Goal: Information Seeking & Learning: Learn about a topic

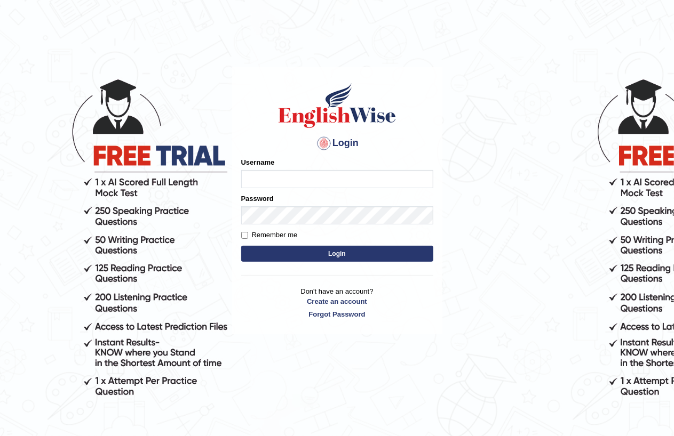
drag, startPoint x: 256, startPoint y: 179, endPoint x: 273, endPoint y: 168, distance: 20.0
click at [257, 179] on input "Username" at bounding box center [337, 179] width 192 height 18
type input "RizwanaS"
click at [241, 246] on button "Login" at bounding box center [337, 254] width 192 height 16
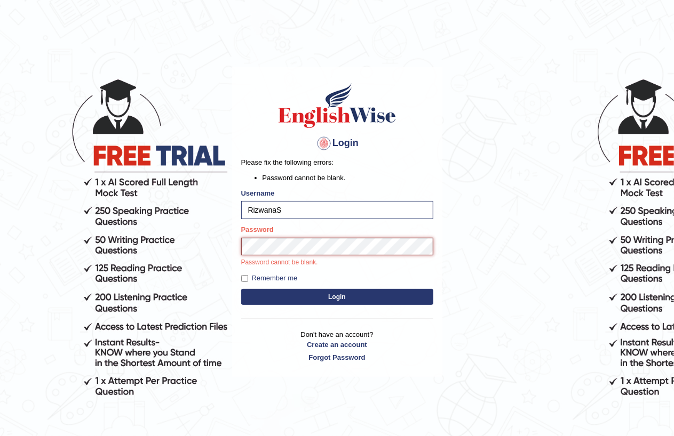
click at [241, 289] on button "Login" at bounding box center [337, 297] width 192 height 16
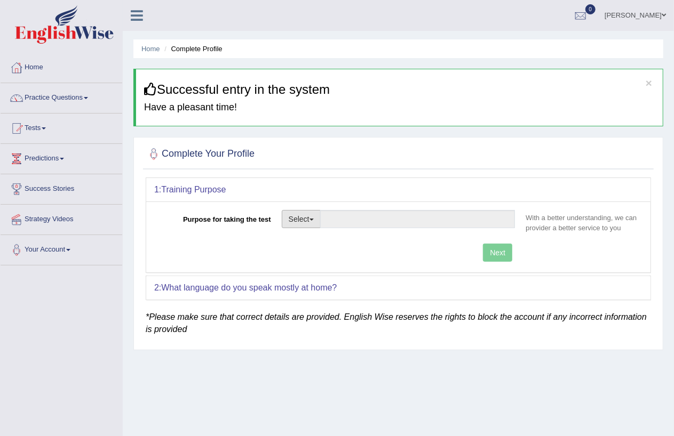
click at [299, 220] on button "Select" at bounding box center [301, 219] width 39 height 18
click at [328, 256] on link "Permanent Residency" at bounding box center [329, 256] width 95 height 14
type input "Permanent Residency"
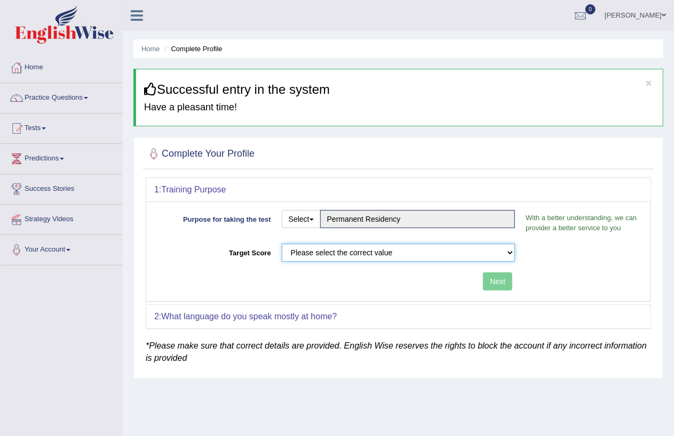
click at [489, 249] on select "Please select the correct value 50 (6 bands) 58 (6.5 bands) 65 (7 bands) 79 (8 …" at bounding box center [399, 253] width 234 height 18
select select "79"
click at [282, 244] on select "Please select the correct value 50 (6 bands) 58 (6.5 bands) 65 (7 bands) 79 (8 …" at bounding box center [399, 253] width 234 height 18
click at [220, 319] on b "What language do you speak mostly at home?" at bounding box center [249, 316] width 176 height 9
click at [487, 285] on button "Next" at bounding box center [497, 282] width 29 height 18
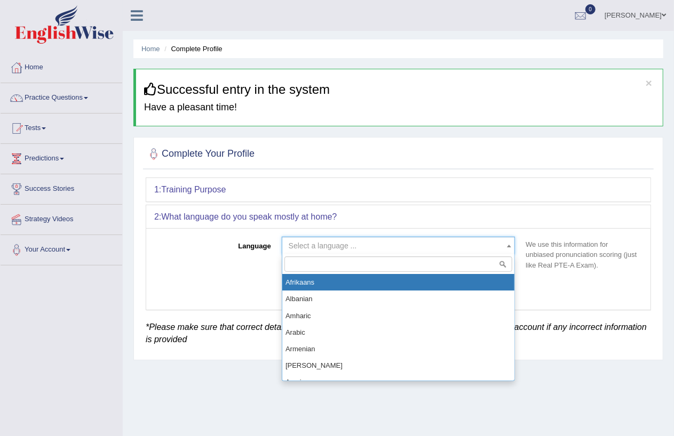
click at [482, 249] on span "Select a language ..." at bounding box center [395, 246] width 213 height 11
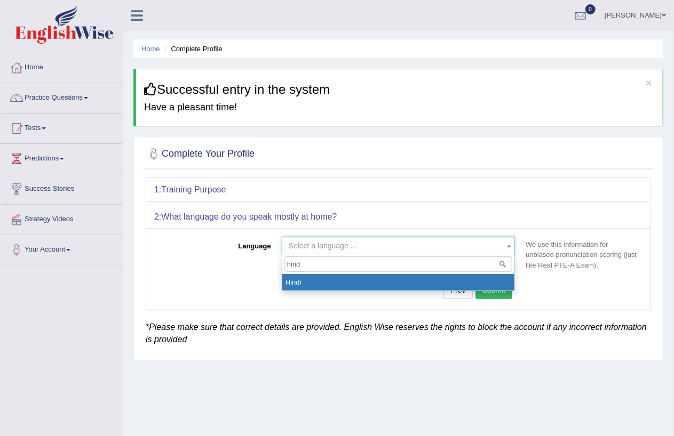
type input "hind"
select select "Hindi"
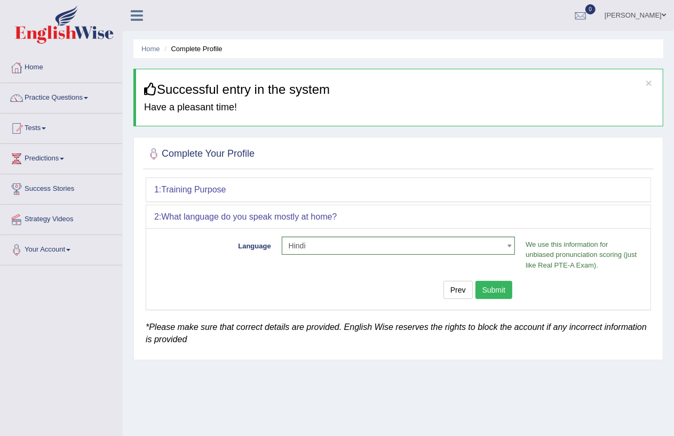
click at [498, 288] on button "Submit" at bounding box center [493, 290] width 37 height 18
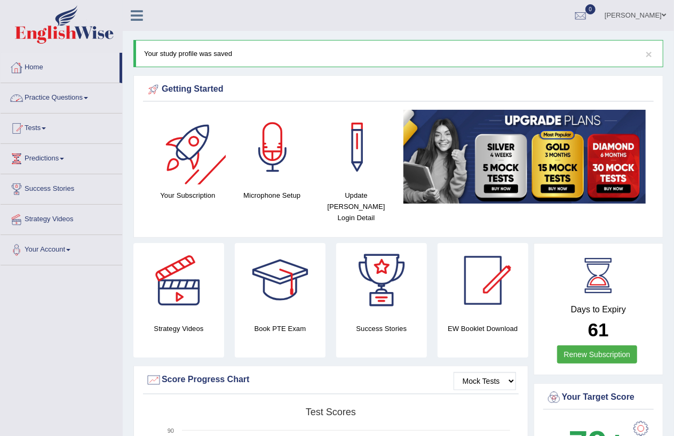
click at [81, 93] on link "Practice Questions" at bounding box center [62, 96] width 122 height 27
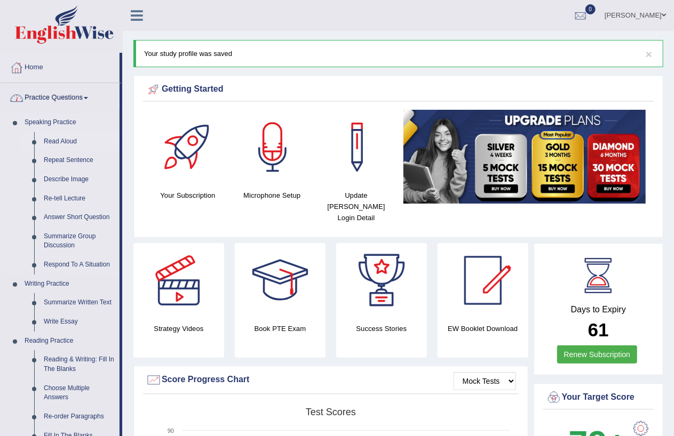
click at [66, 140] on link "Read Aloud" at bounding box center [79, 141] width 81 height 19
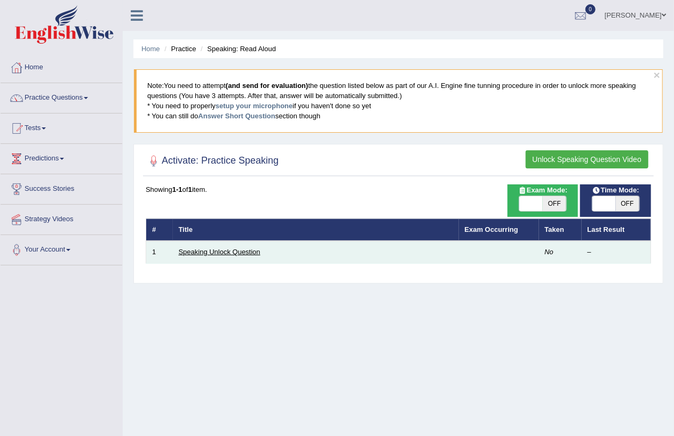
click at [222, 252] on link "Speaking Unlock Question" at bounding box center [220, 252] width 82 height 8
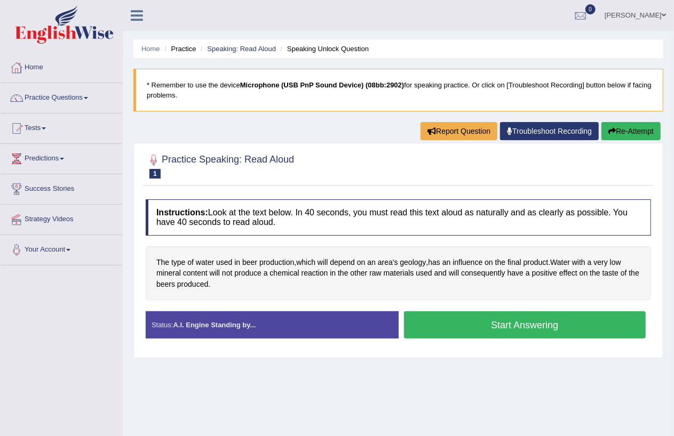
click at [490, 328] on button "Start Answering" at bounding box center [525, 325] width 242 height 27
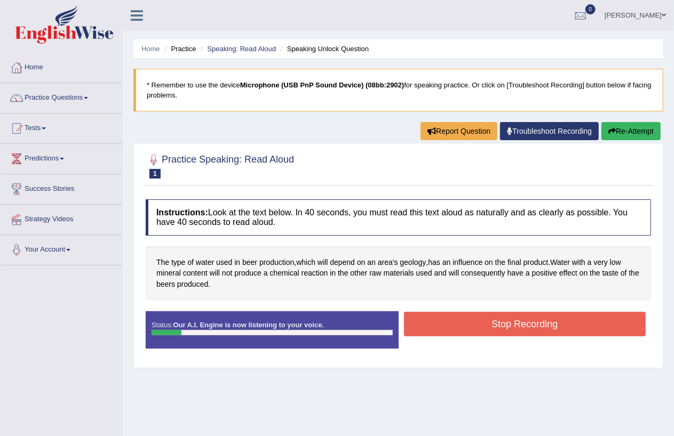
click at [490, 328] on button "Stop Recording" at bounding box center [525, 324] width 242 height 25
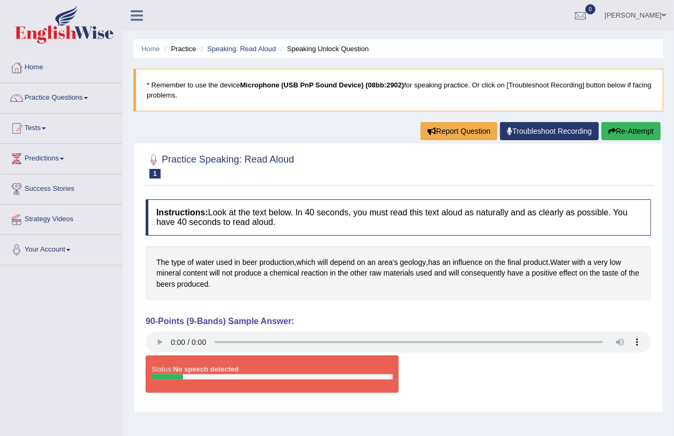
click at [634, 130] on button "Re-Attempt" at bounding box center [630, 131] width 59 height 18
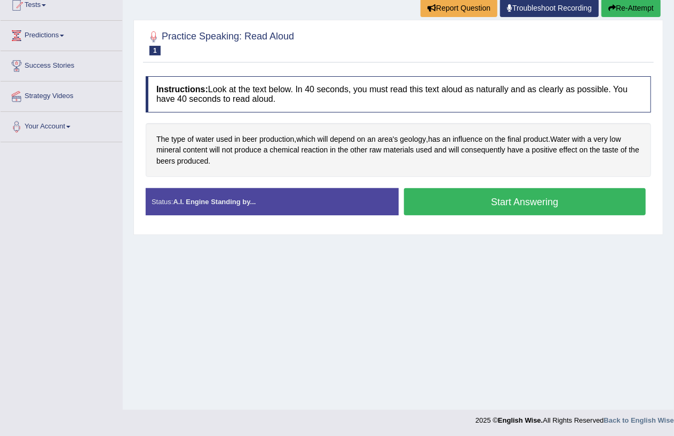
scroll to position [123, 0]
click at [530, 197] on button "Start Answering" at bounding box center [525, 201] width 242 height 27
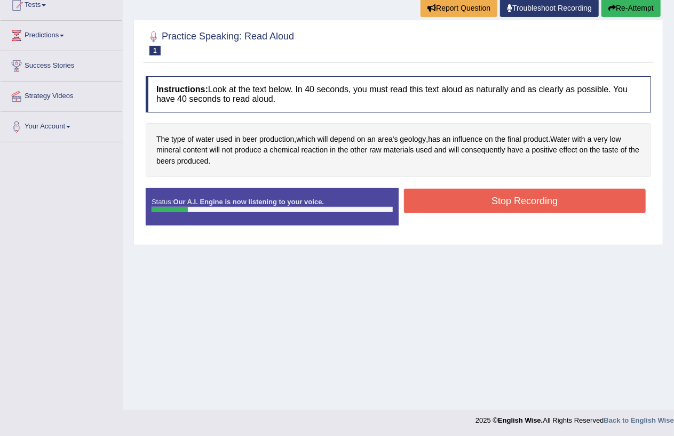
click at [531, 199] on button "Stop Recording" at bounding box center [525, 201] width 242 height 25
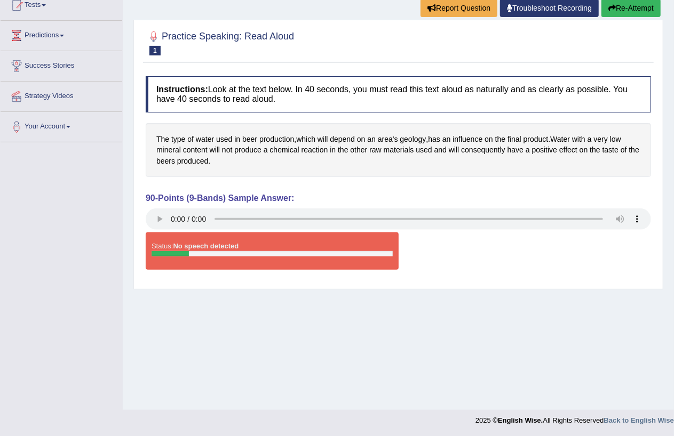
click at [640, 6] on button "Re-Attempt" at bounding box center [630, 8] width 59 height 18
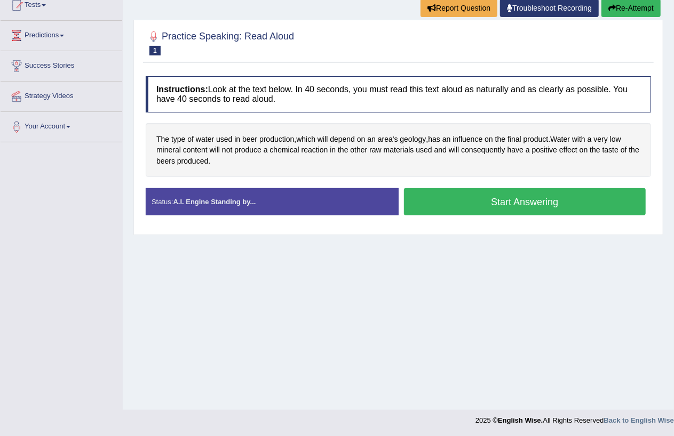
click at [545, 198] on button "Start Answering" at bounding box center [525, 201] width 242 height 27
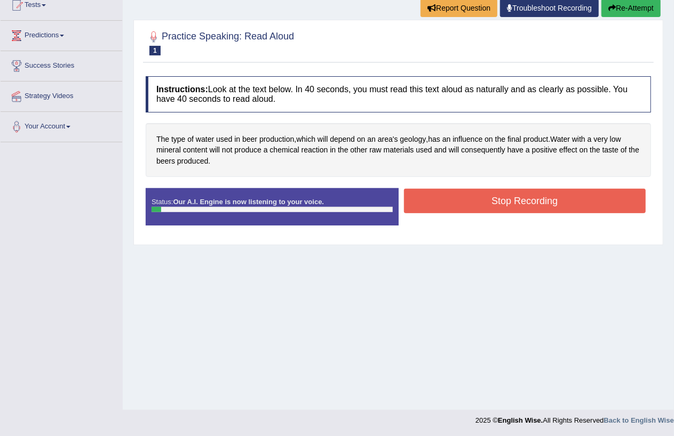
click at [545, 200] on button "Stop Recording" at bounding box center [525, 201] width 242 height 25
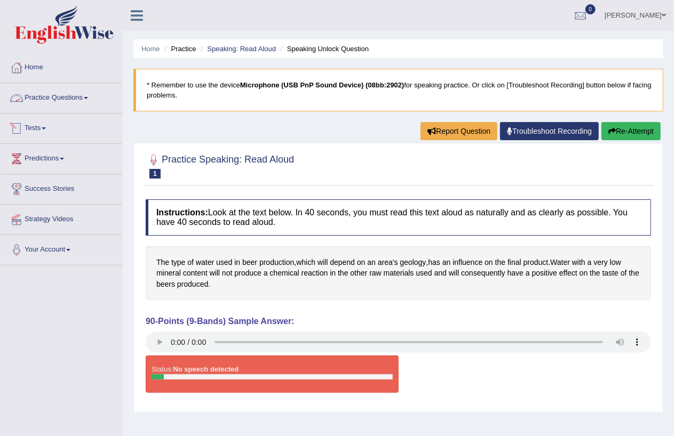
click at [91, 97] on link "Practice Questions" at bounding box center [62, 96] width 122 height 27
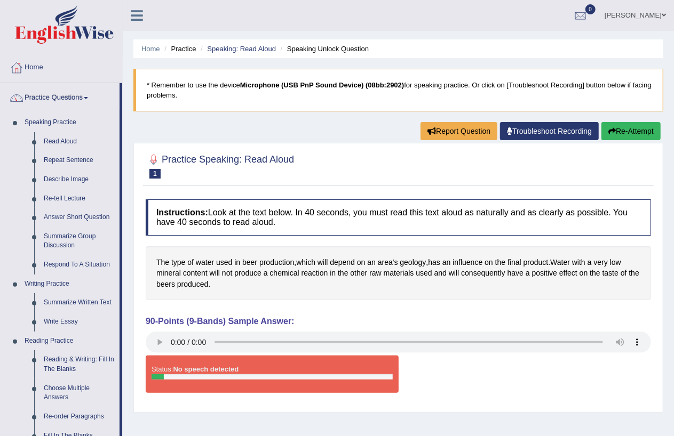
click at [358, 115] on div "Home Practice Speaking: Read Aloud Speaking Unlock Question * Remember to use t…" at bounding box center [398, 266] width 551 height 533
click at [552, 135] on link "Troubleshoot Recording" at bounding box center [549, 131] width 99 height 18
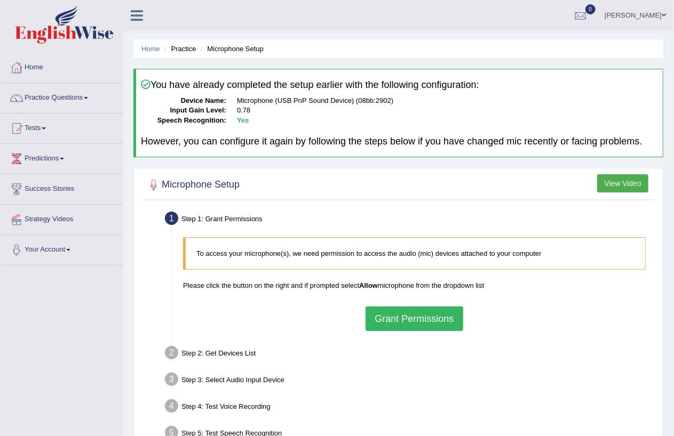
scroll to position [123, 0]
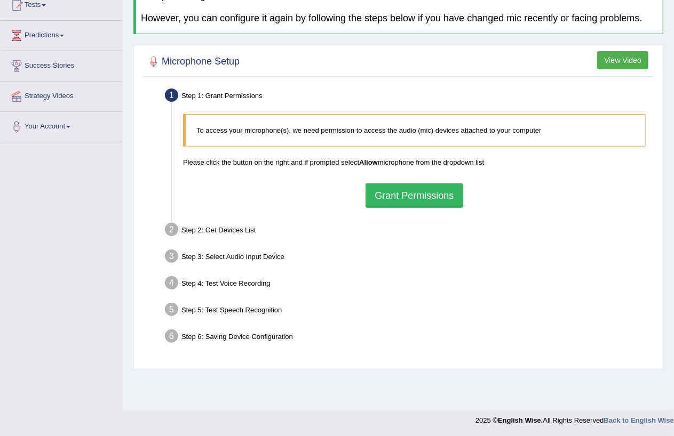
click at [413, 197] on button "Grant Permissions" at bounding box center [413, 196] width 97 height 25
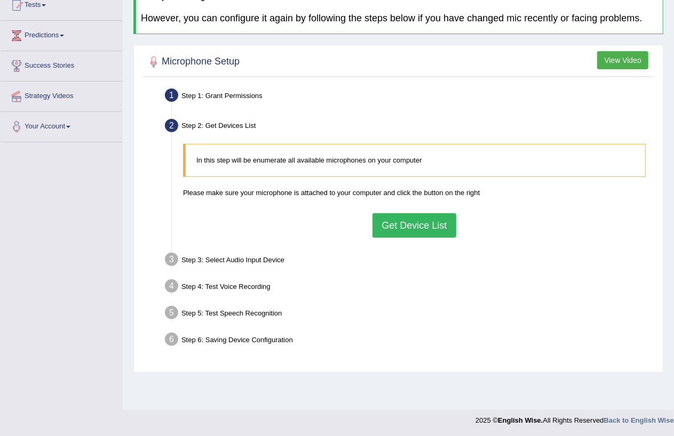
click at [404, 225] on button "Get Device List" at bounding box center [413, 225] width 83 height 25
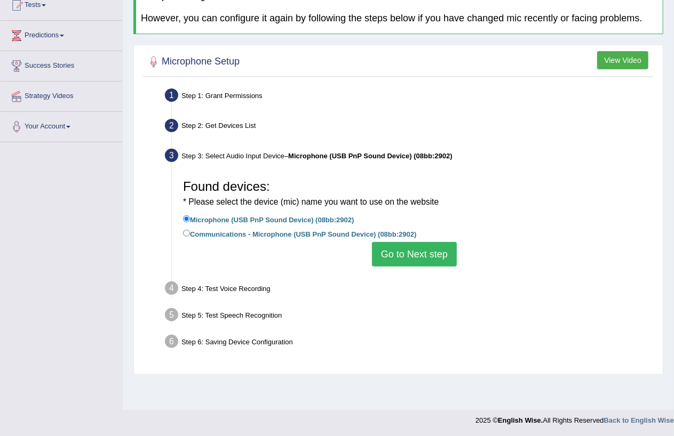
click at [404, 248] on button "Go to Next step" at bounding box center [414, 254] width 85 height 25
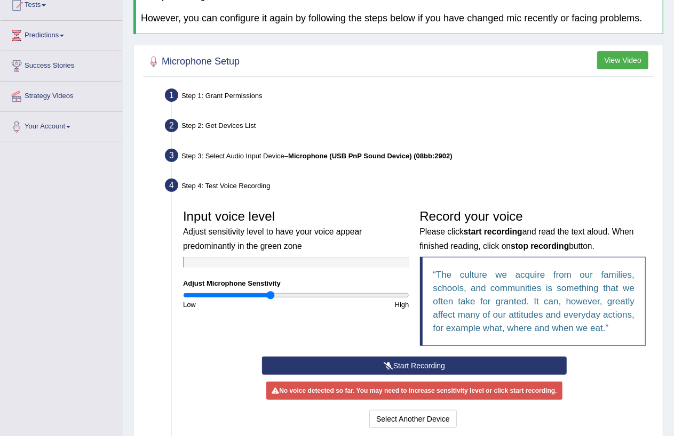
scroll to position [233, 0]
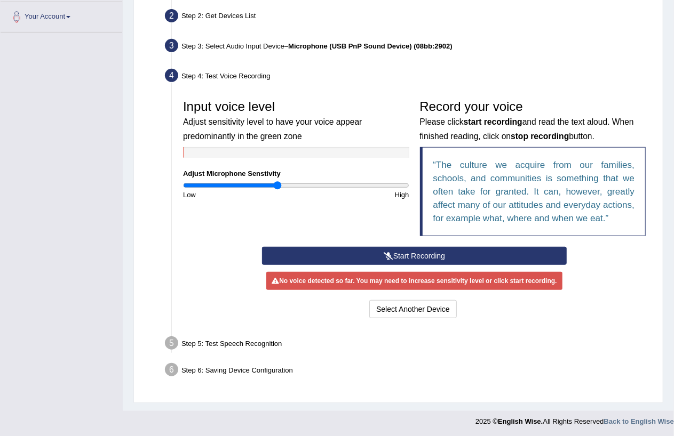
click at [278, 181] on input "range" at bounding box center [296, 185] width 226 height 9
click at [317, 183] on input "range" at bounding box center [296, 185] width 226 height 9
drag, startPoint x: 317, startPoint y: 183, endPoint x: 289, endPoint y: 187, distance: 28.6
click at [289, 187] on input "range" at bounding box center [296, 185] width 226 height 9
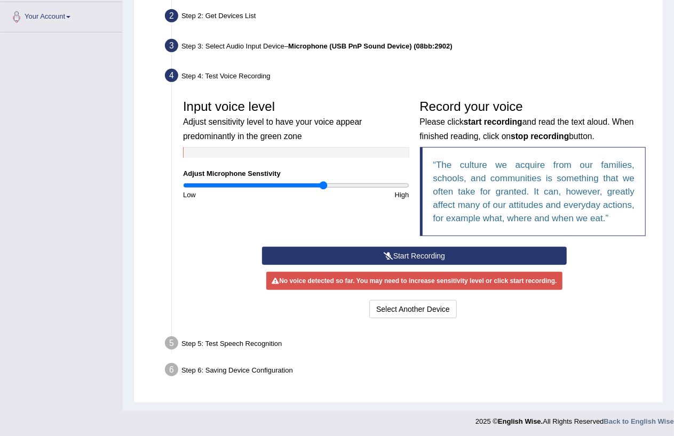
drag, startPoint x: 280, startPoint y: 182, endPoint x: 322, endPoint y: 190, distance: 43.4
click at [322, 190] on input "range" at bounding box center [296, 185] width 226 height 9
drag, startPoint x: 359, startPoint y: 254, endPoint x: 328, endPoint y: 169, distance: 91.5
click at [356, 247] on button "Start Recording" at bounding box center [414, 256] width 305 height 18
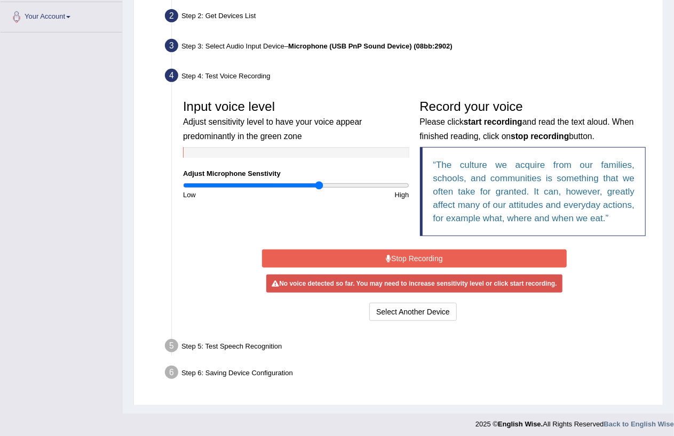
click at [318, 186] on input "range" at bounding box center [296, 185] width 226 height 9
click at [240, 178] on div "Input voice level Adjust sensitivity level to have your voice appear predominan…" at bounding box center [296, 147] width 237 height 106
click at [239, 187] on input "range" at bounding box center [296, 185] width 226 height 9
click at [247, 183] on input "range" at bounding box center [296, 185] width 226 height 9
click at [392, 174] on div "Input voice level Adjust sensitivity level to have your voice appear predominan…" at bounding box center [296, 147] width 237 height 106
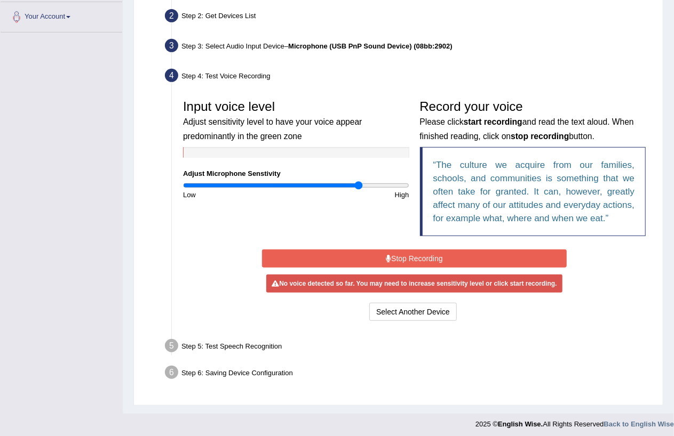
drag, startPoint x: 363, startPoint y: 187, endPoint x: 348, endPoint y: 162, distance: 29.2
type input "1.56"
click at [355, 181] on input "range" at bounding box center [296, 185] width 226 height 9
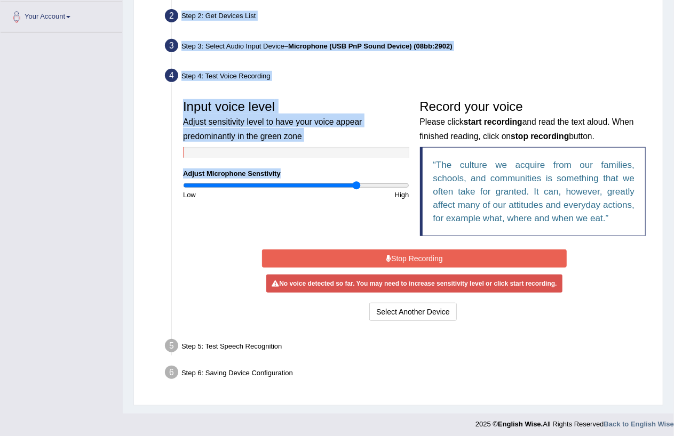
drag, startPoint x: 348, startPoint y: 162, endPoint x: 120, endPoint y: 242, distance: 241.6
click at [120, 242] on div "Toggle navigation Home Practice Questions Speaking Practice Read Aloud Repeat S…" at bounding box center [337, 101] width 674 height 668
click at [425, 258] on button "Stop Recording" at bounding box center [414, 259] width 305 height 18
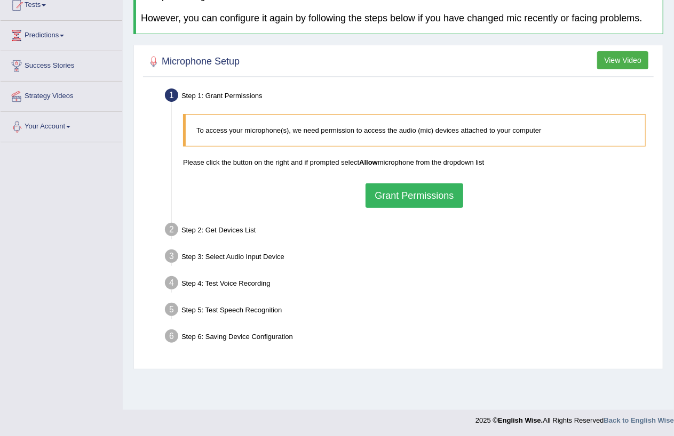
click at [406, 195] on button "Grant Permissions" at bounding box center [413, 196] width 97 height 25
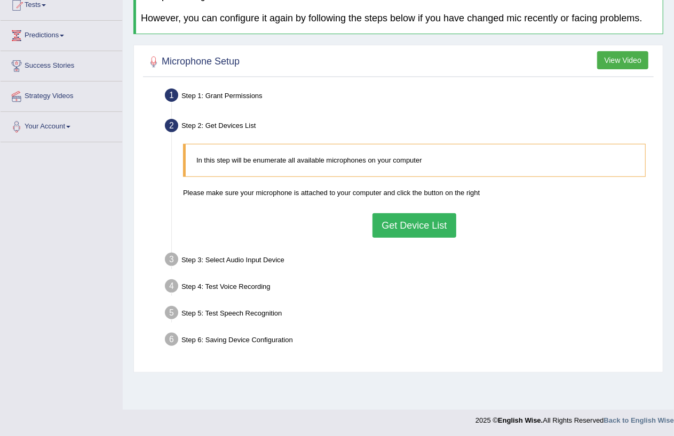
click at [398, 228] on button "Get Device List" at bounding box center [413, 225] width 83 height 25
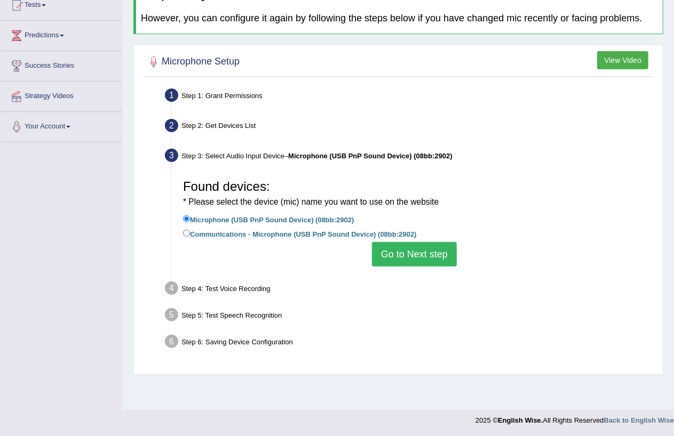
click at [396, 250] on button "Go to Next step" at bounding box center [414, 254] width 85 height 25
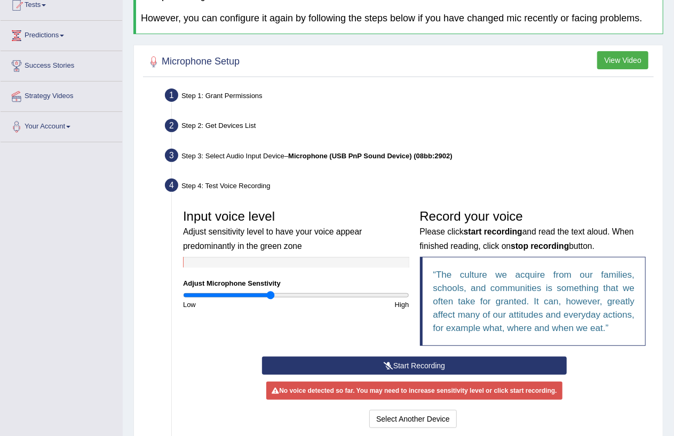
click at [316, 360] on button "Start Recording" at bounding box center [414, 366] width 305 height 18
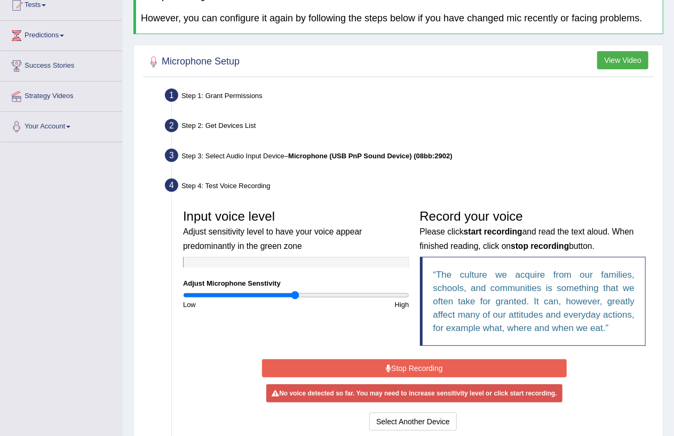
click at [294, 291] on input "range" at bounding box center [296, 295] width 226 height 9
type input "1.64"
click at [364, 297] on input "range" at bounding box center [296, 295] width 226 height 9
click at [209, 289] on div "Input voice level Adjust sensitivity level to have your voice appear predominan…" at bounding box center [296, 257] width 237 height 106
drag, startPoint x: 197, startPoint y: 289, endPoint x: 153, endPoint y: 274, distance: 46.9
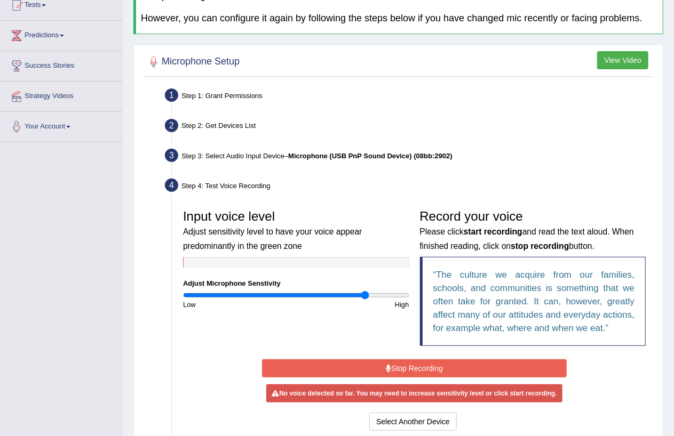
click at [197, 289] on div "Input voice level Adjust sensitivity level to have your voice appear predominan…" at bounding box center [296, 257] width 237 height 106
drag, startPoint x: 123, startPoint y: 263, endPoint x: 110, endPoint y: 252, distance: 16.3
click at [123, 262] on div "Home Practice Microphone Setup You have already completed the setup earlier wit…" at bounding box center [398, 200] width 551 height 647
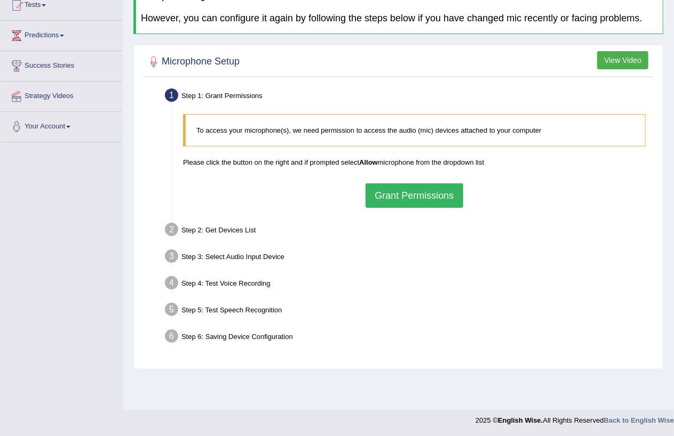
click at [427, 193] on button "Grant Permissions" at bounding box center [413, 196] width 97 height 25
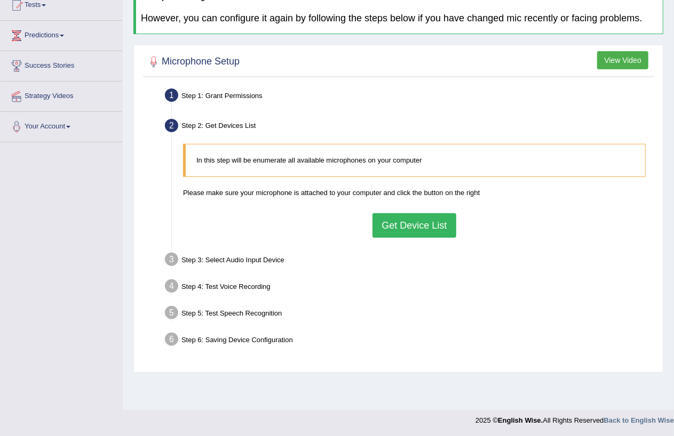
click at [427, 228] on button "Get Device List" at bounding box center [413, 225] width 83 height 25
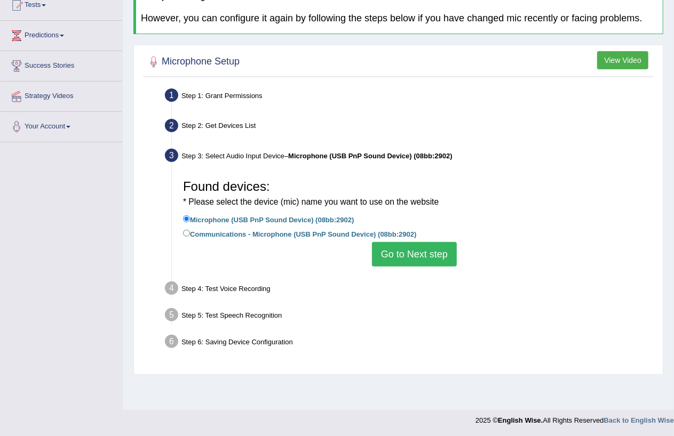
click at [418, 249] on button "Go to Next step" at bounding box center [414, 254] width 85 height 25
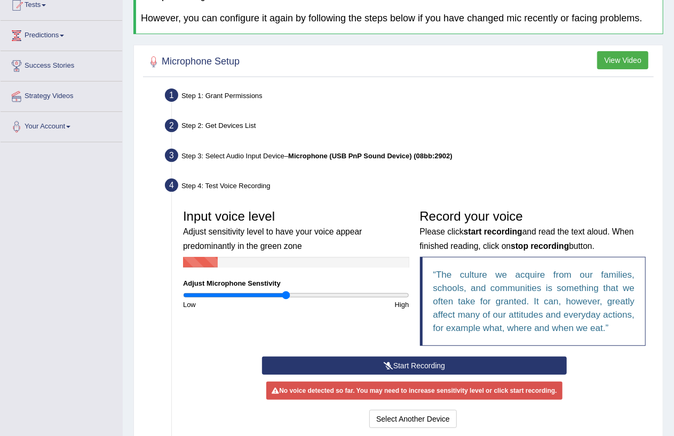
click at [285, 293] on input "range" at bounding box center [296, 295] width 226 height 9
click at [379, 364] on button "Start Recording" at bounding box center [414, 366] width 305 height 18
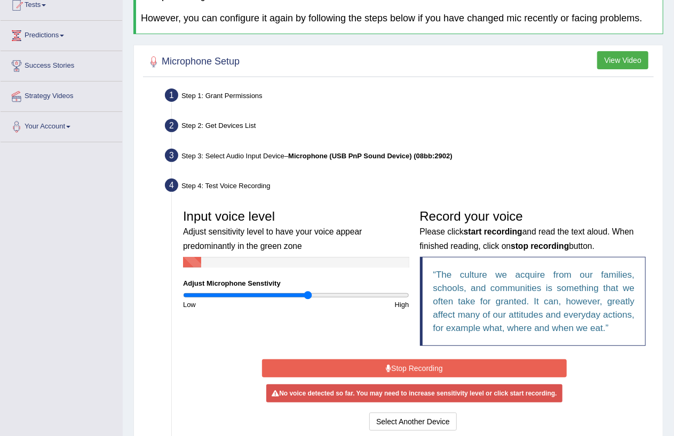
click at [307, 295] on input "range" at bounding box center [296, 295] width 226 height 9
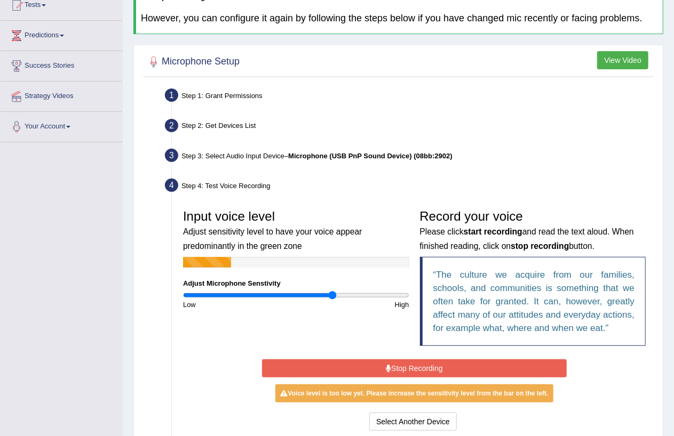
click at [332, 292] on input "range" at bounding box center [296, 295] width 226 height 9
click at [317, 300] on div "High" at bounding box center [355, 305] width 118 height 10
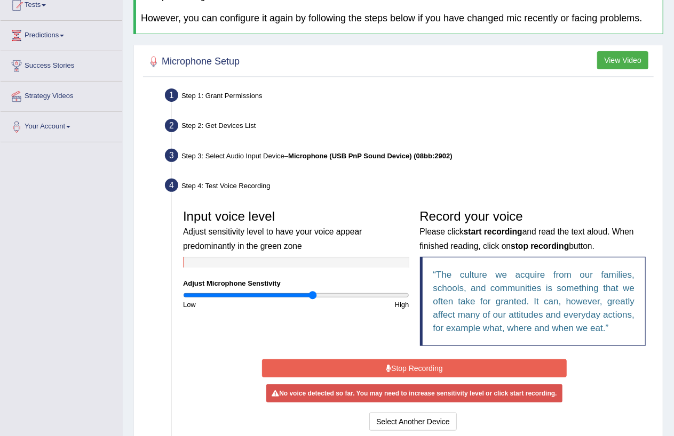
drag, startPoint x: 330, startPoint y: 294, endPoint x: 313, endPoint y: 297, distance: 17.3
click at [313, 297] on input "range" at bounding box center [296, 295] width 226 height 9
type input "1.3"
click at [328, 294] on input "range" at bounding box center [296, 295] width 226 height 9
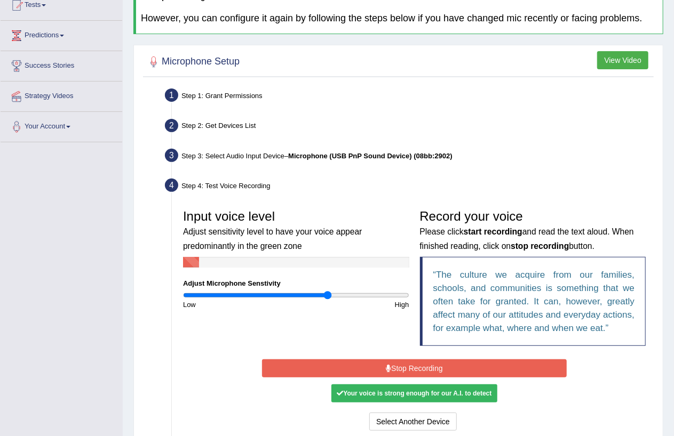
click at [371, 369] on button "Stop Recording" at bounding box center [414, 369] width 305 height 18
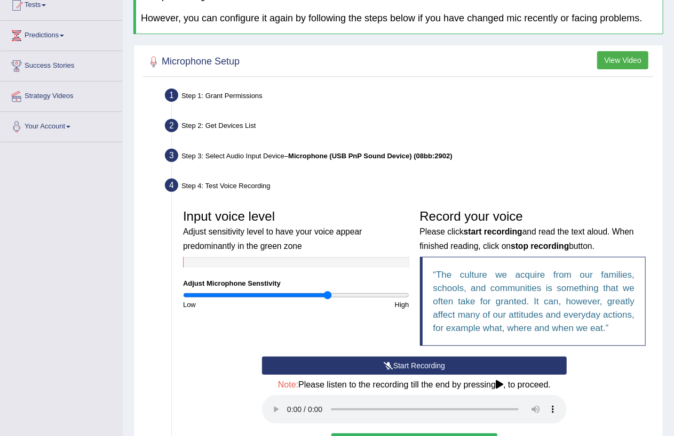
scroll to position [284, 0]
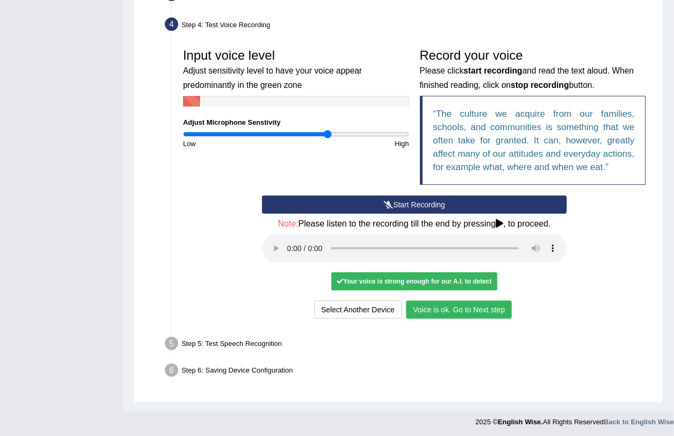
click at [480, 308] on button "Voice is ok. Go to Next step" at bounding box center [459, 310] width 106 height 18
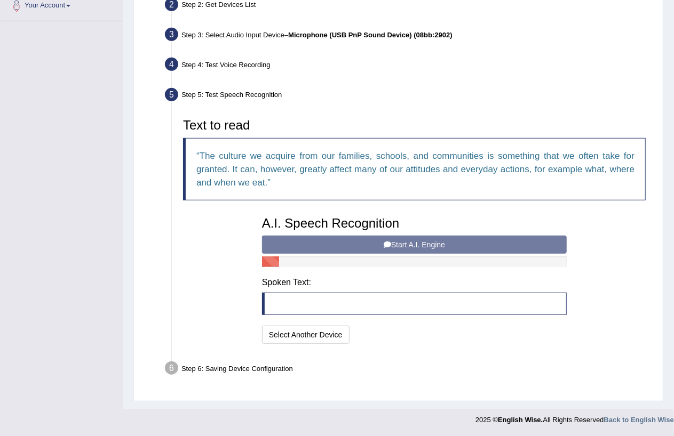
scroll to position [243, 0]
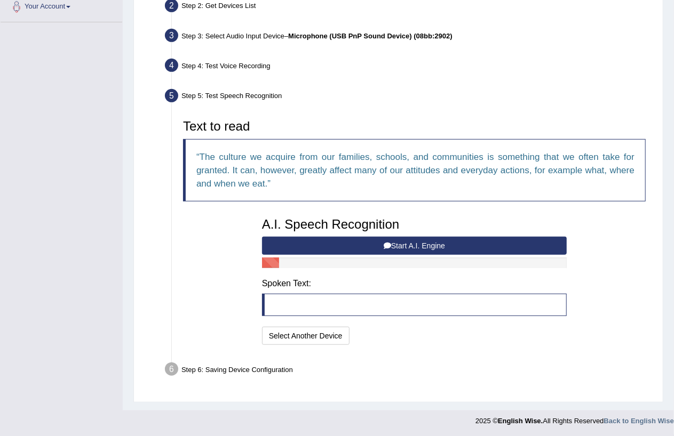
click at [318, 246] on button "Start A.I. Engine" at bounding box center [414, 246] width 305 height 18
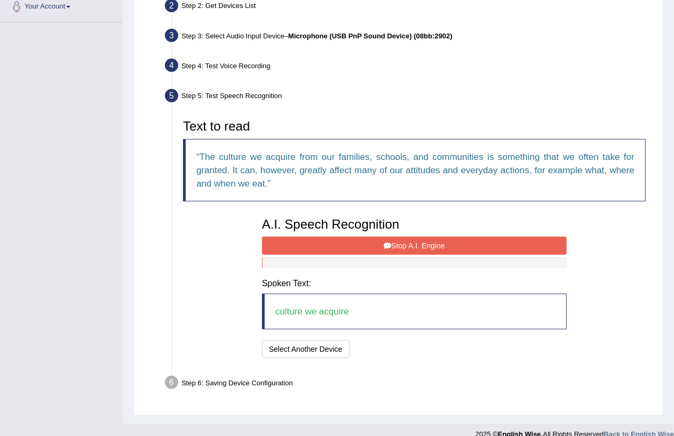
click at [329, 241] on button "Stop A.I. Engine" at bounding box center [414, 246] width 305 height 18
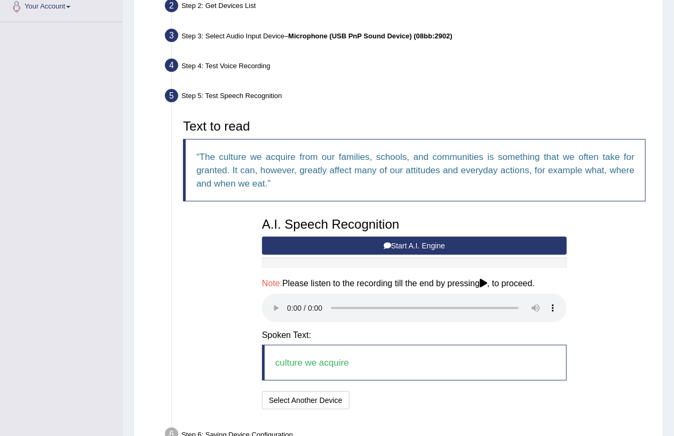
scroll to position [308, 0]
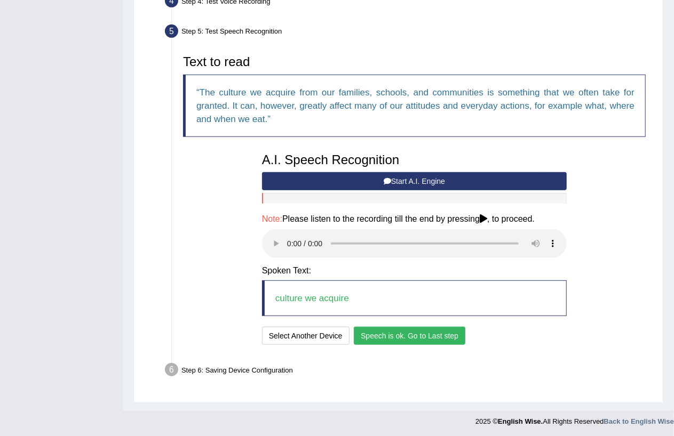
click at [391, 333] on button "Speech is ok. Go to Last step" at bounding box center [409, 336] width 111 height 18
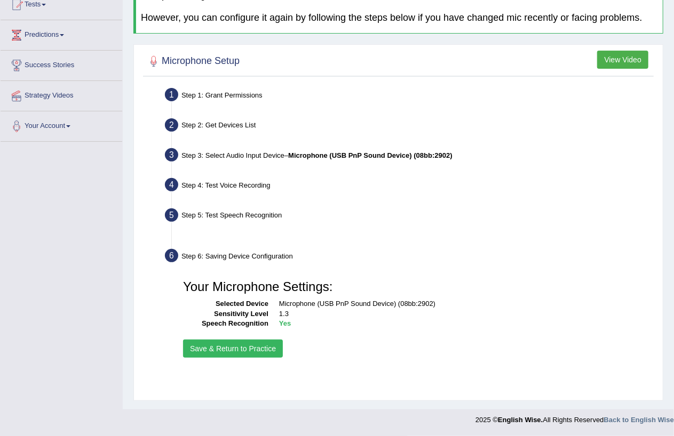
scroll to position [123, 0]
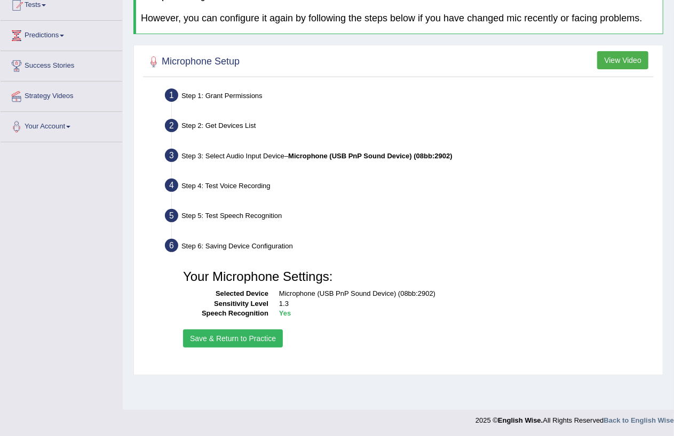
click at [217, 338] on button "Save & Return to Practice" at bounding box center [233, 339] width 100 height 18
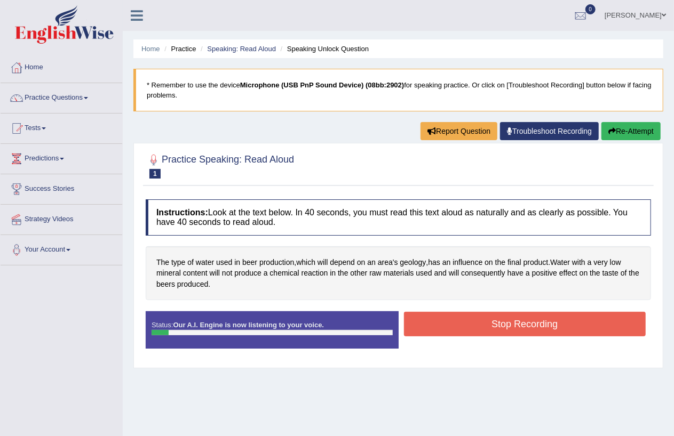
click at [520, 324] on button "Stop Recording" at bounding box center [525, 324] width 242 height 25
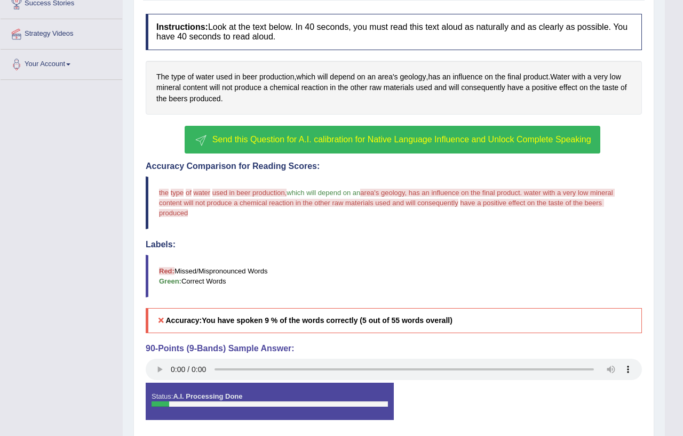
scroll to position [194, 0]
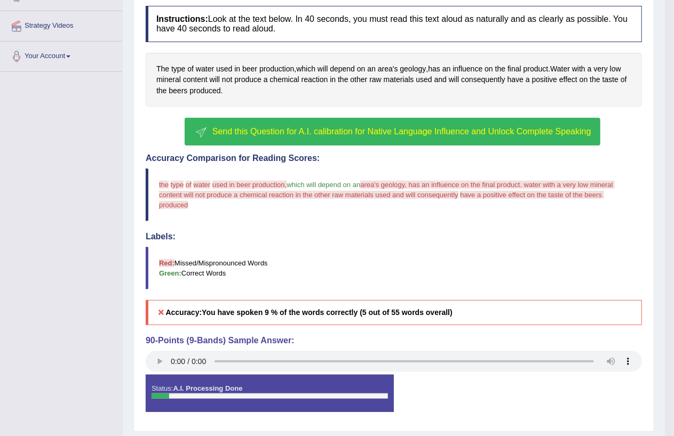
click at [314, 138] on button "Send this Question for A.I. calibration for Native Language Influence and Unloc…" at bounding box center [392, 132] width 415 height 28
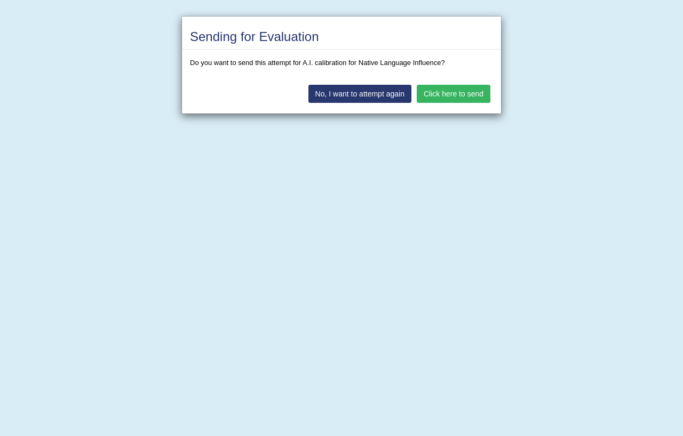
click at [460, 91] on button "Click here to send" at bounding box center [454, 94] width 74 height 18
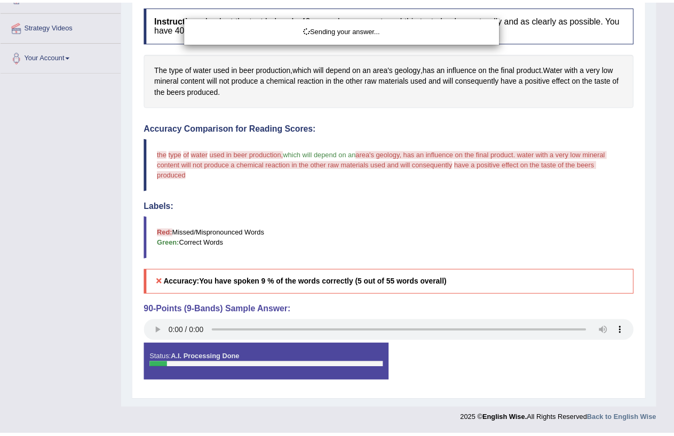
scroll to position [184, 0]
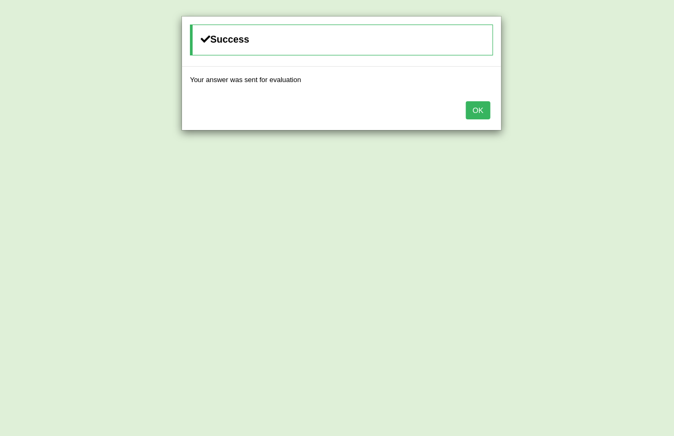
click at [480, 105] on button "OK" at bounding box center [478, 110] width 25 height 18
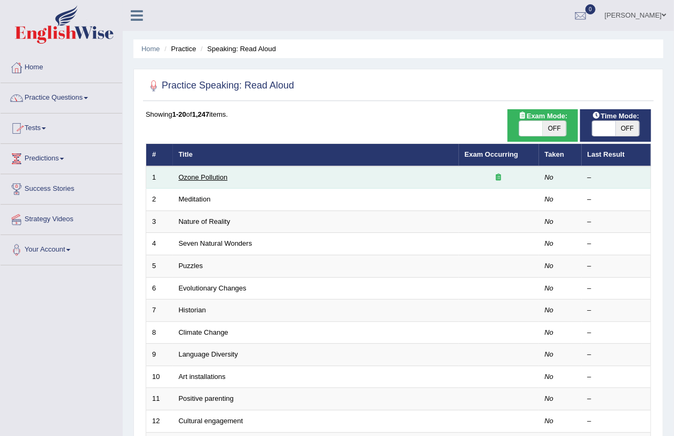
click at [205, 176] on link "Ozone Pollution" at bounding box center [203, 177] width 49 height 8
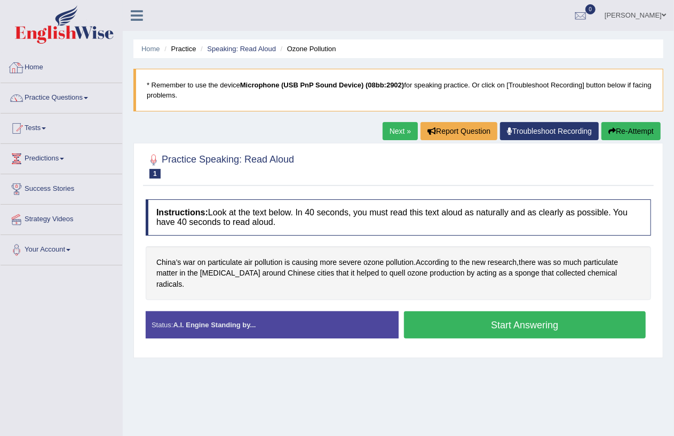
click at [42, 65] on link "Home" at bounding box center [62, 66] width 122 height 27
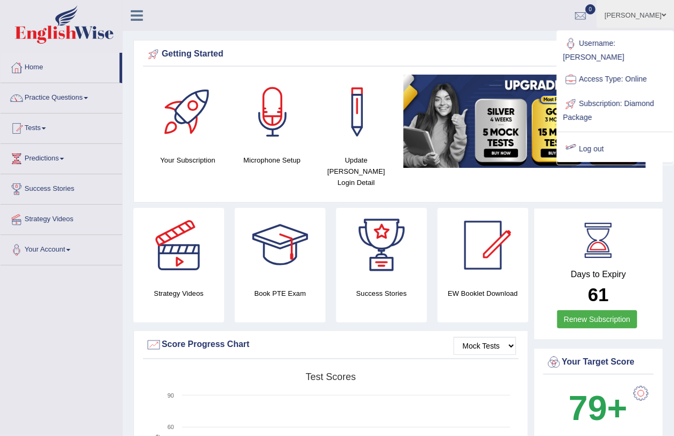
click at [591, 137] on link "Log out" at bounding box center [614, 149] width 115 height 25
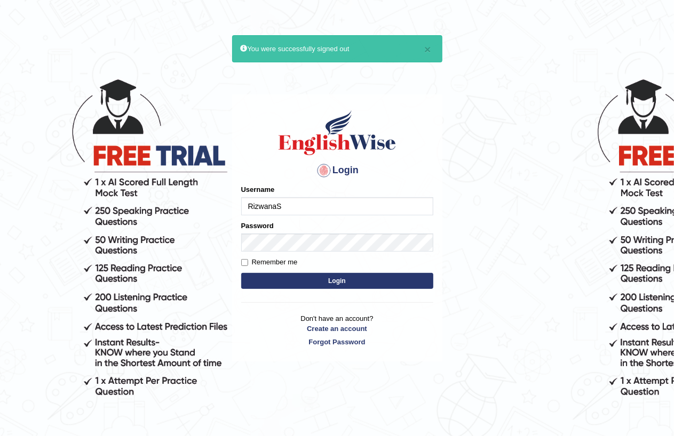
type input "RizwanaS"
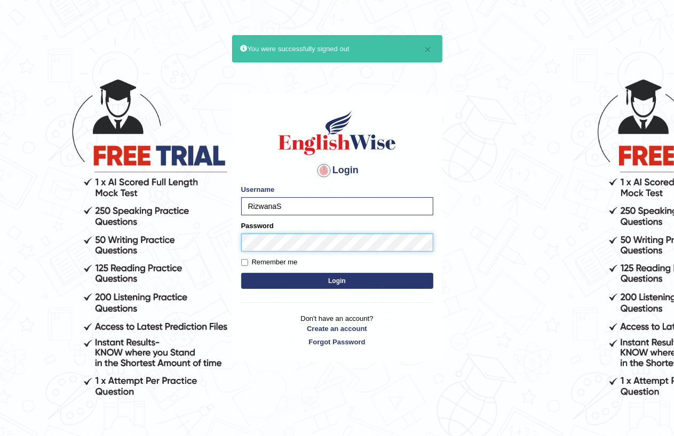
click at [241, 273] on button "Login" at bounding box center [337, 281] width 192 height 16
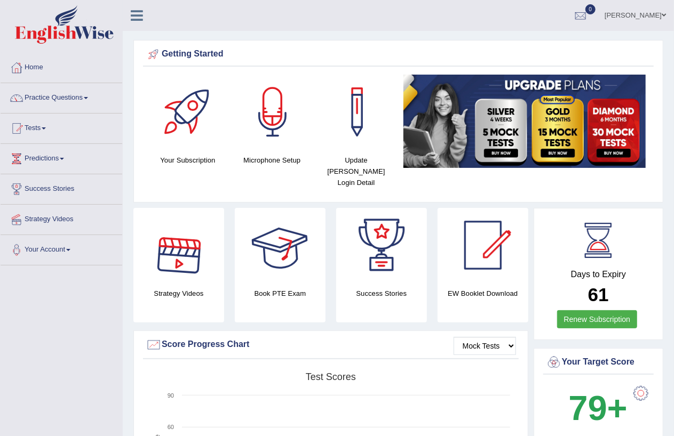
click at [178, 242] on div at bounding box center [178, 245] width 75 height 75
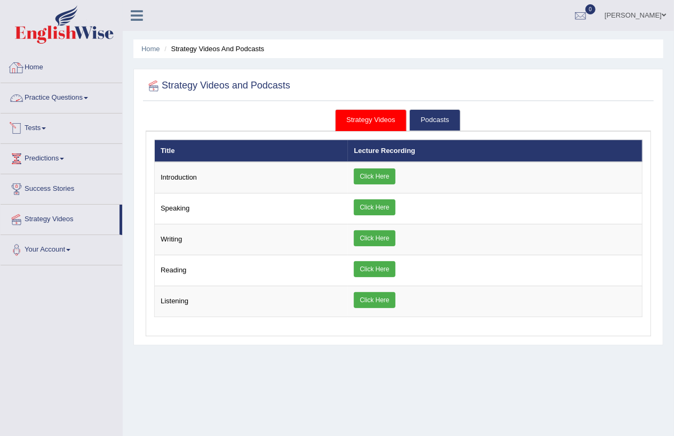
click at [32, 68] on link "Home" at bounding box center [62, 66] width 122 height 27
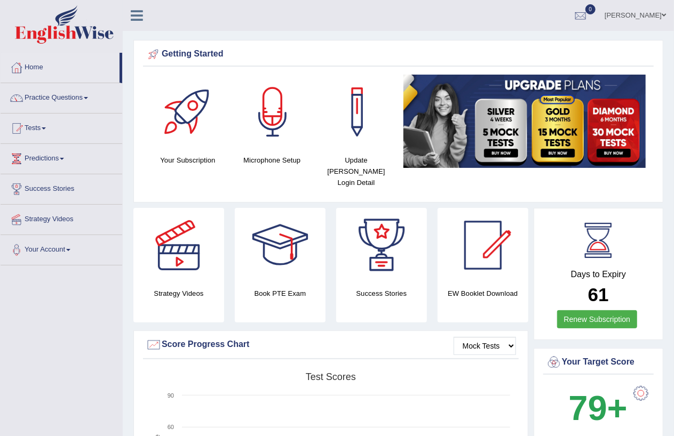
click at [180, 246] on div at bounding box center [178, 245] width 75 height 75
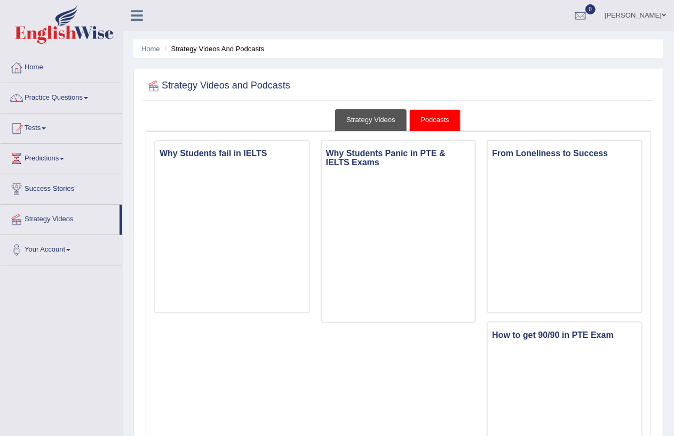
click at [372, 119] on link "Strategy Videos" at bounding box center [370, 120] width 71 height 22
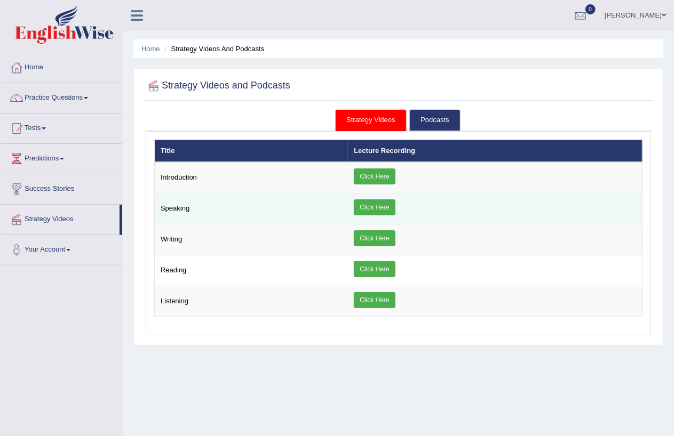
click at [366, 198] on td "Click Here" at bounding box center [495, 209] width 294 height 31
click at [361, 209] on link "Click Here" at bounding box center [374, 208] width 41 height 16
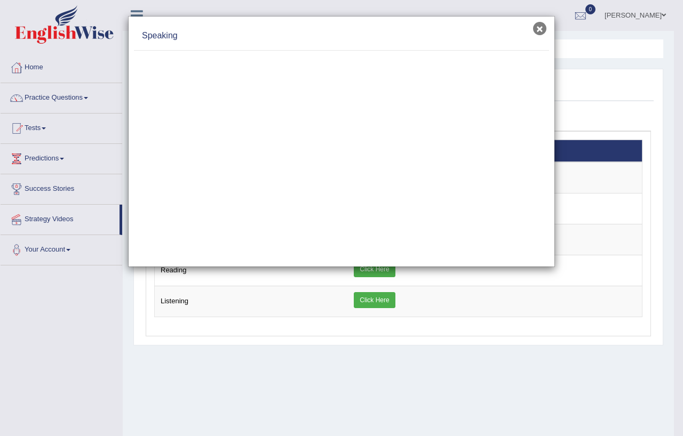
click at [542, 30] on button "×" at bounding box center [539, 28] width 13 height 13
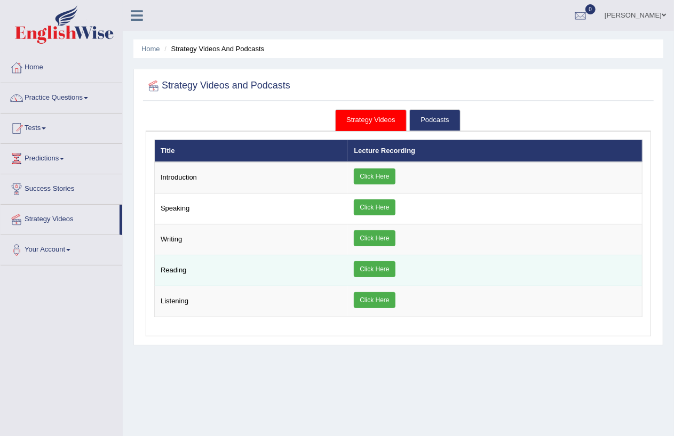
click at [380, 269] on link "Click Here" at bounding box center [374, 269] width 41 height 16
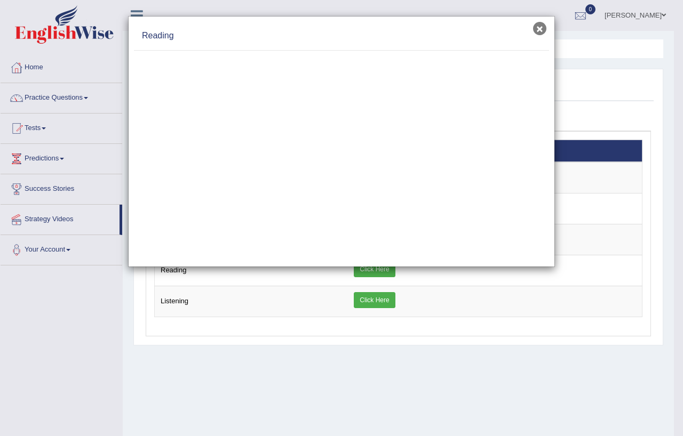
click at [540, 30] on button "×" at bounding box center [539, 28] width 13 height 13
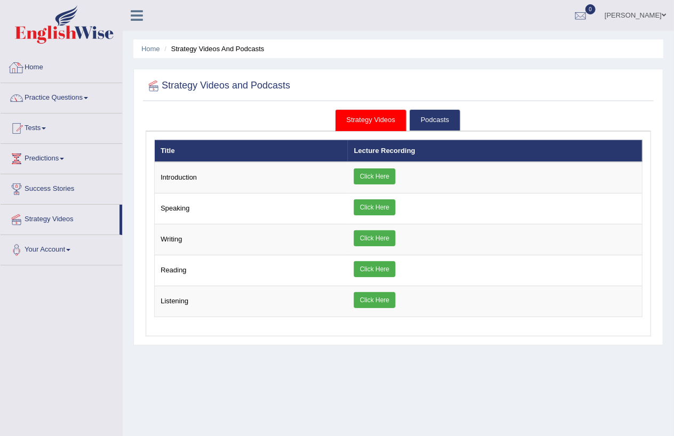
click at [38, 62] on link "Home" at bounding box center [62, 66] width 122 height 27
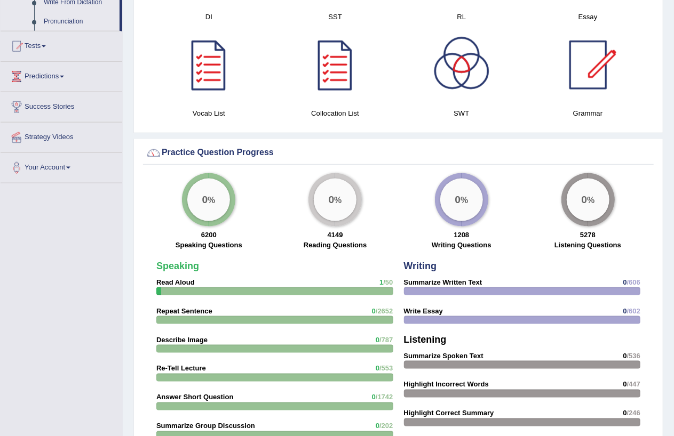
scroll to position [434, 0]
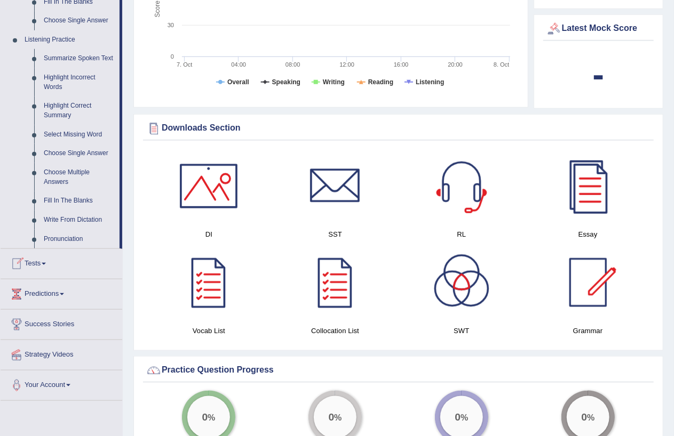
click at [51, 259] on link "Tests" at bounding box center [62, 262] width 122 height 27
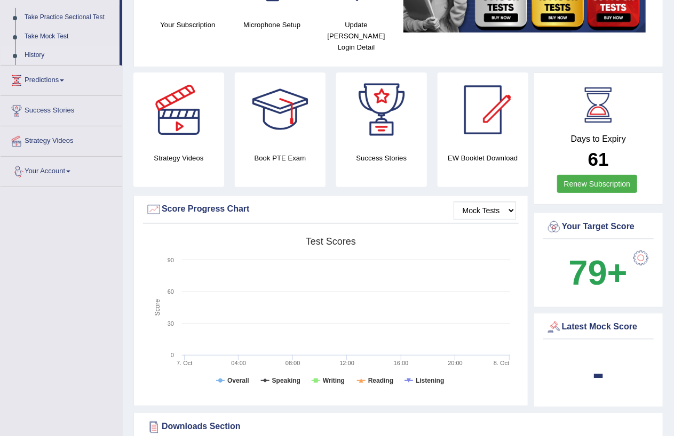
scroll to position [0, 0]
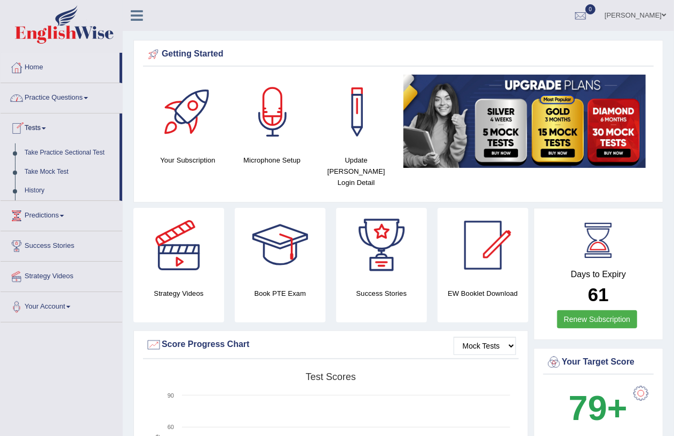
click at [44, 127] on link "Tests" at bounding box center [60, 127] width 119 height 27
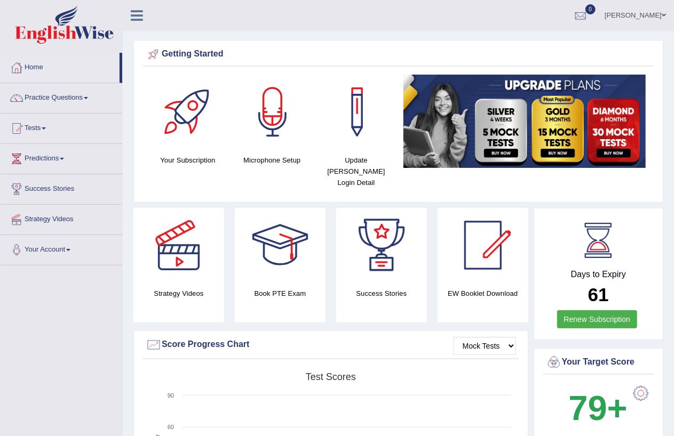
click at [42, 123] on link "Tests" at bounding box center [62, 127] width 122 height 27
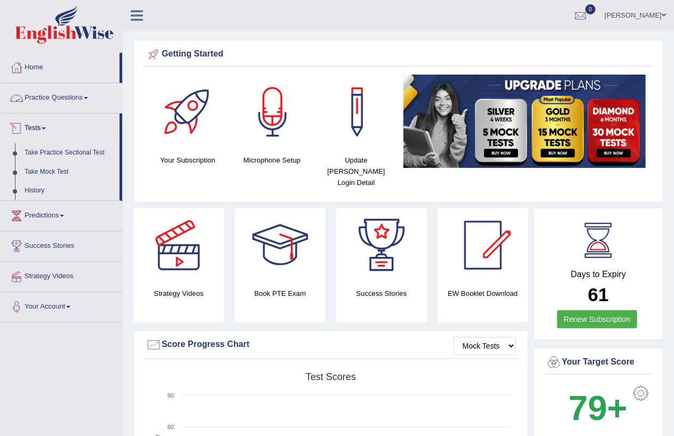
click at [56, 104] on link "Practice Questions" at bounding box center [62, 96] width 122 height 27
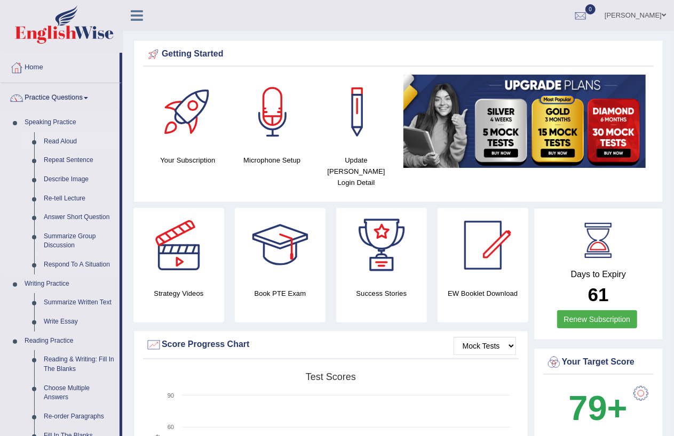
click at [70, 141] on link "Read Aloud" at bounding box center [79, 141] width 81 height 19
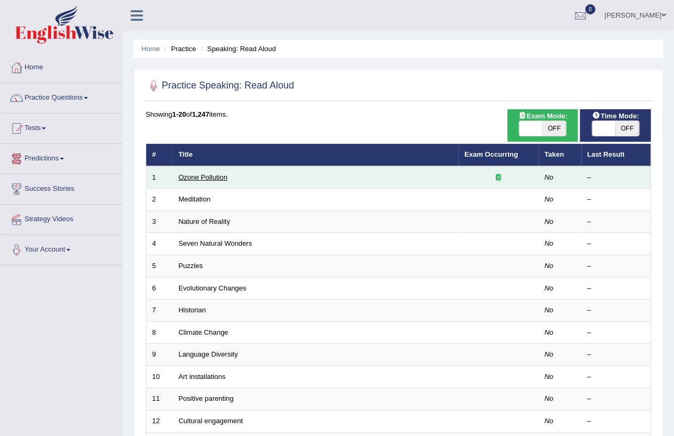
click at [211, 177] on link "Ozone Pollution" at bounding box center [203, 177] width 49 height 8
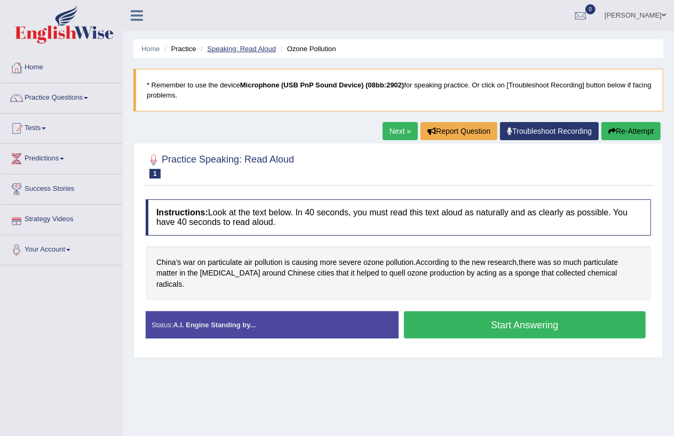
click at [241, 48] on link "Speaking: Read Aloud" at bounding box center [241, 49] width 69 height 8
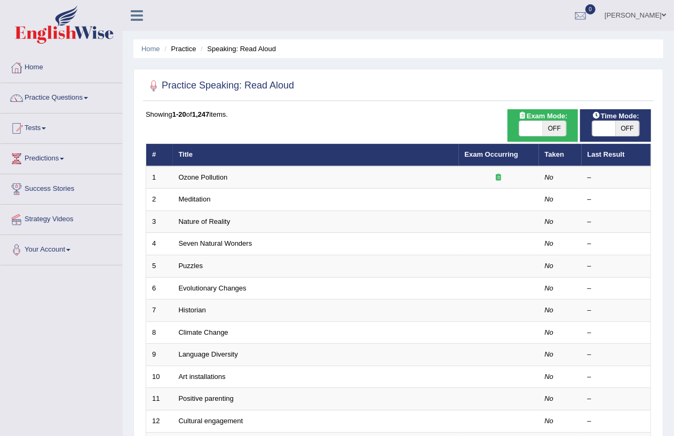
click at [633, 130] on span "OFF" at bounding box center [627, 128] width 23 height 15
checkbox input "true"
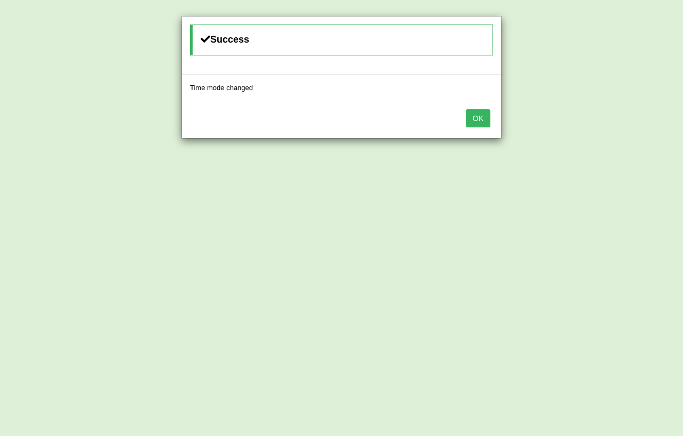
click at [481, 119] on button "OK" at bounding box center [478, 118] width 25 height 18
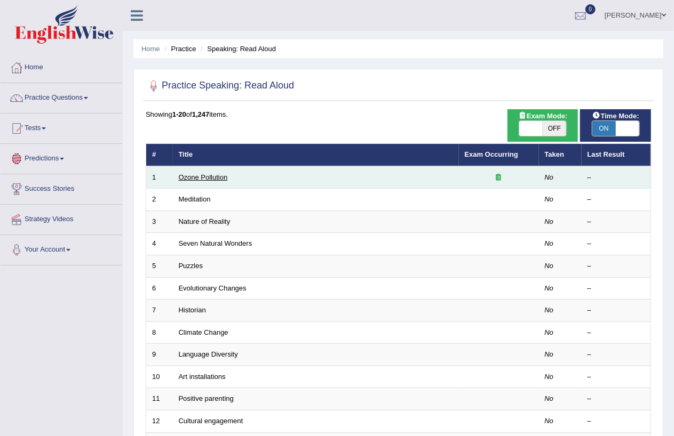
click at [214, 180] on link "Ozone Pollution" at bounding box center [203, 177] width 49 height 8
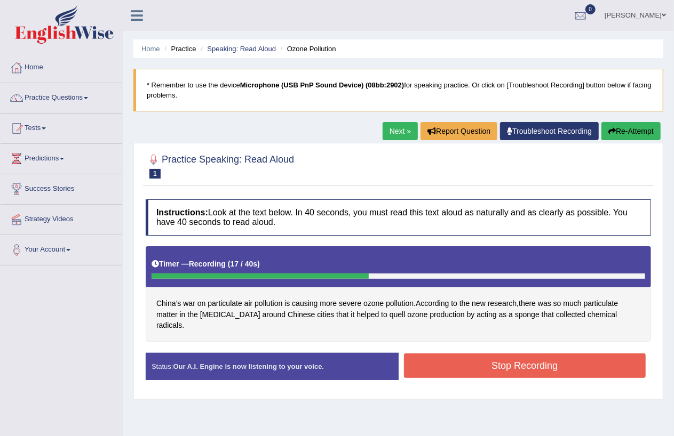
click at [537, 355] on button "Stop Recording" at bounding box center [525, 366] width 242 height 25
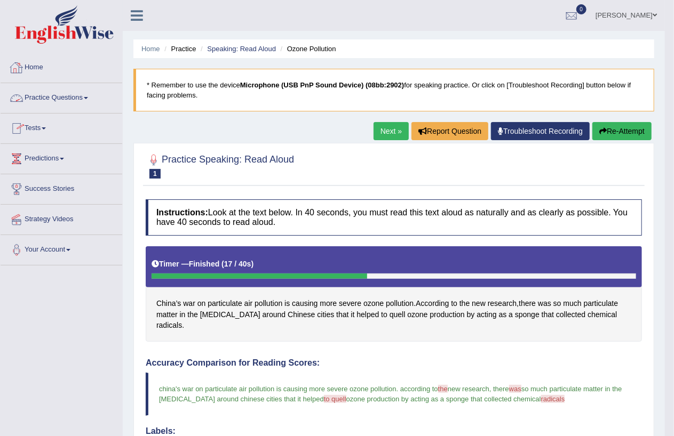
click at [76, 92] on link "Practice Questions" at bounding box center [62, 96] width 122 height 27
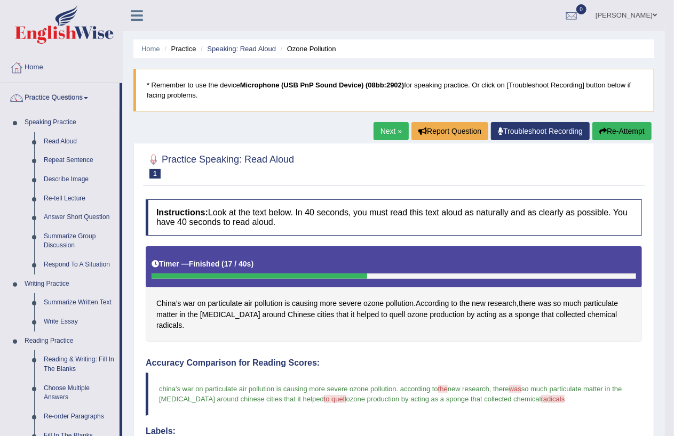
click at [282, 103] on blockquote "* Remember to use the device Microphone (USB PnP Sound Device) (08bb:2902) for …" at bounding box center [393, 90] width 521 height 43
click at [85, 159] on link "Repeat Sentence" at bounding box center [79, 160] width 81 height 19
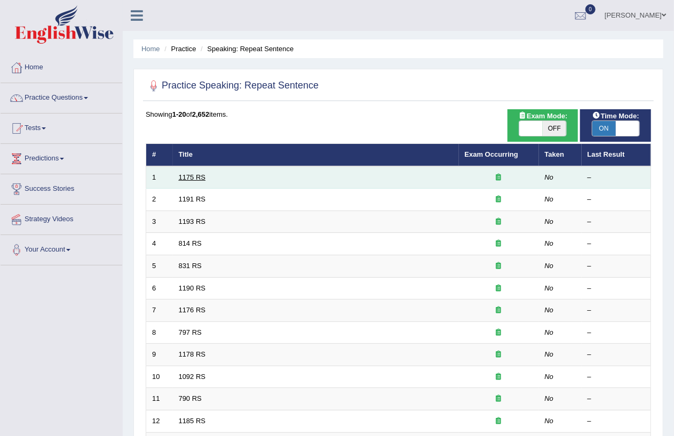
click at [199, 178] on link "1175 RS" at bounding box center [192, 177] width 27 height 8
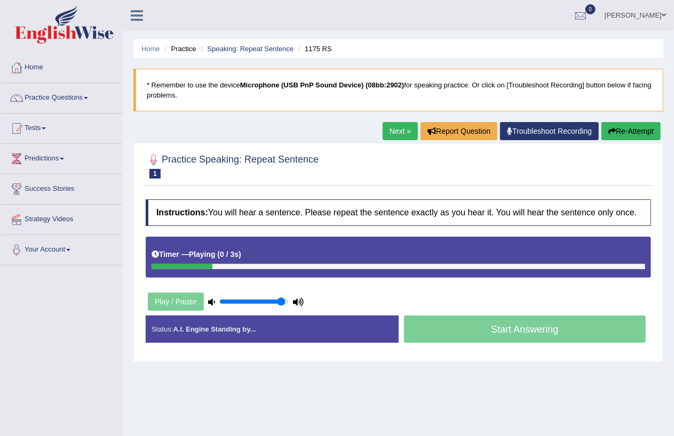
click at [266, 258] on div "Timer — Playing ( 0 / 3s ) Skip" at bounding box center [398, 254] width 493 height 19
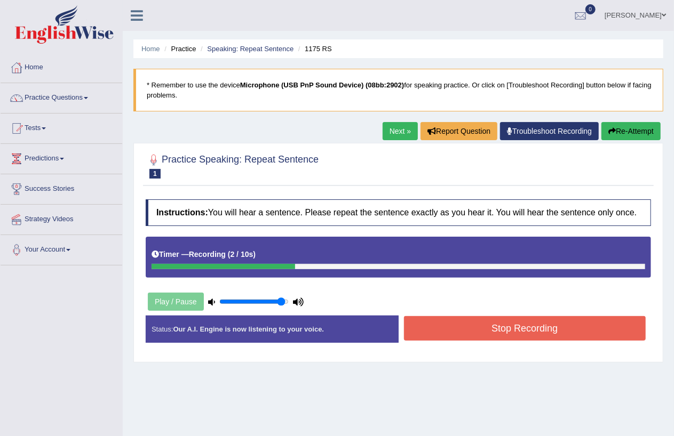
click at [502, 337] on button "Stop Recording" at bounding box center [525, 328] width 242 height 25
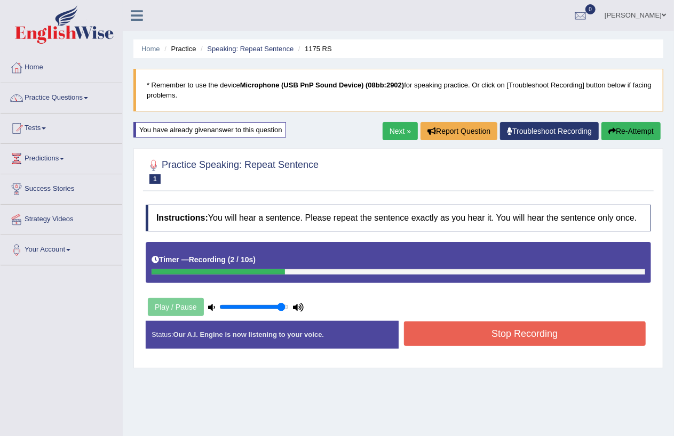
click at [533, 334] on button "Stop Recording" at bounding box center [525, 334] width 242 height 25
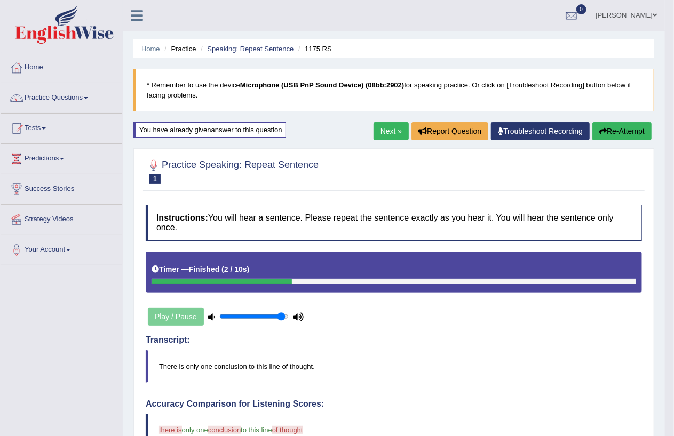
click at [392, 129] on link "Next »" at bounding box center [390, 131] width 35 height 18
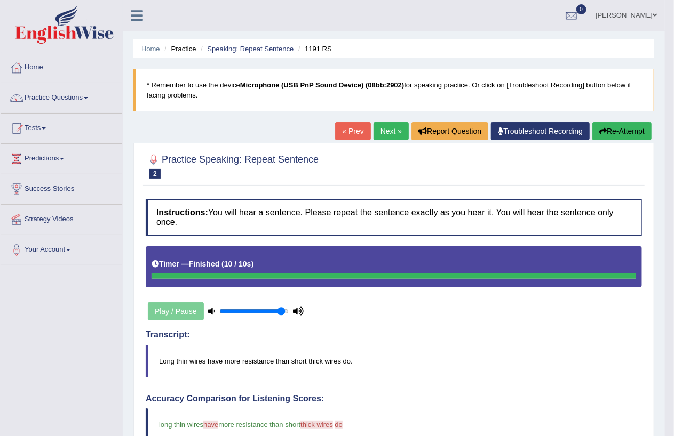
click at [88, 98] on span at bounding box center [86, 98] width 4 height 2
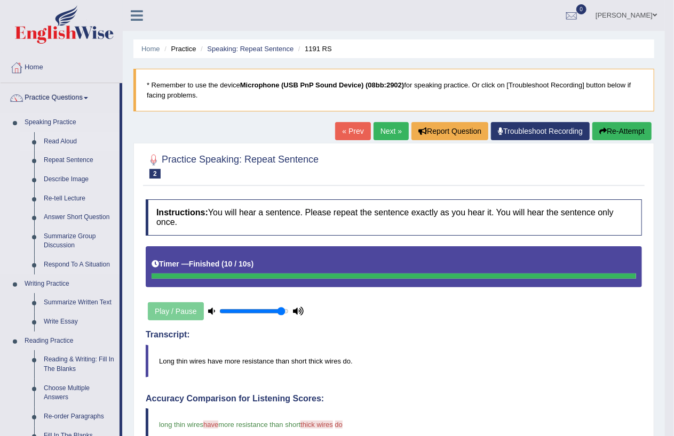
click link "Read Aloud"
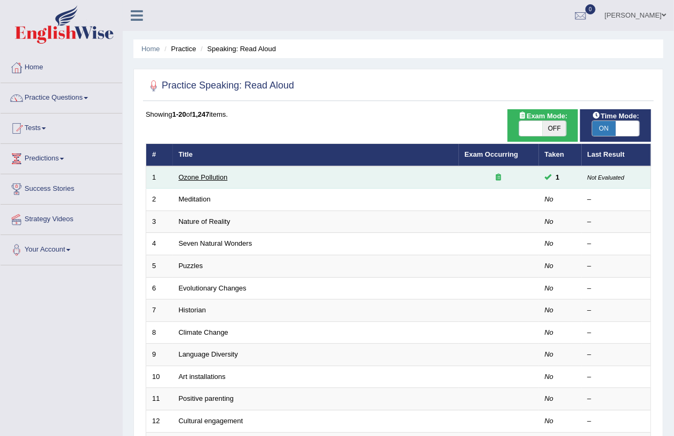
click at [209, 177] on link "Ozone Pollution" at bounding box center [203, 177] width 49 height 8
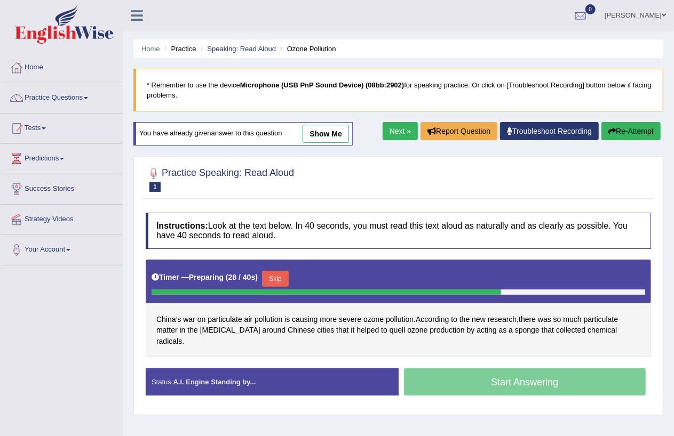
click at [281, 275] on button "Skip" at bounding box center [275, 279] width 27 height 16
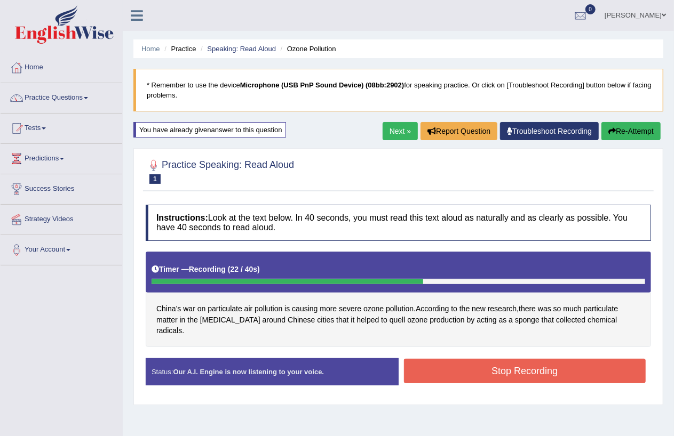
click at [513, 359] on button "Stop Recording" at bounding box center [525, 371] width 242 height 25
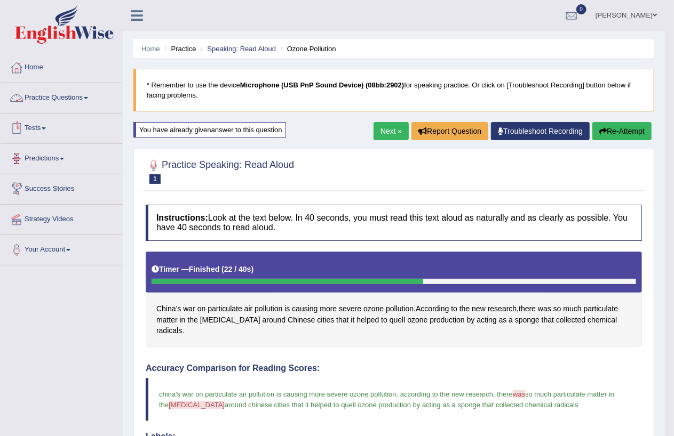
click at [83, 98] on link "Practice Questions" at bounding box center [62, 96] width 122 height 27
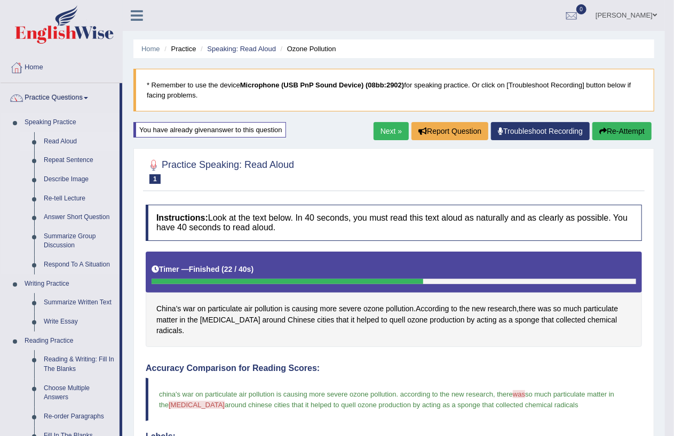
click at [61, 140] on link "Read Aloud" at bounding box center [79, 141] width 81 height 19
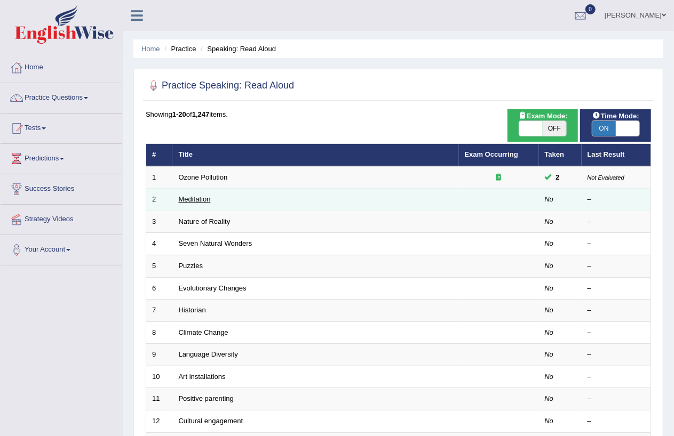
click at [195, 198] on link "Meditation" at bounding box center [195, 199] width 32 height 8
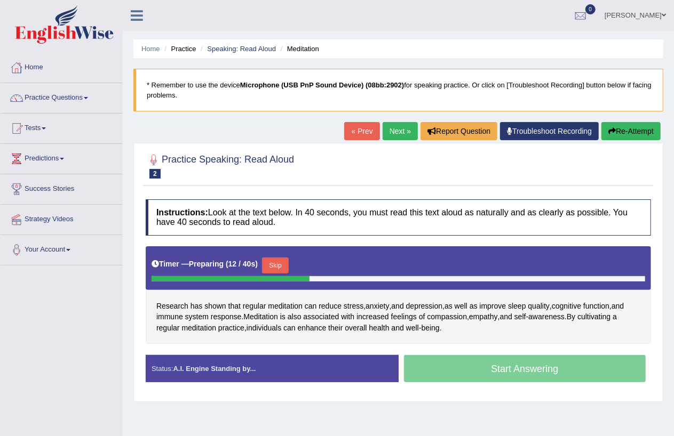
click at [87, 98] on link "Practice Questions" at bounding box center [62, 96] width 122 height 27
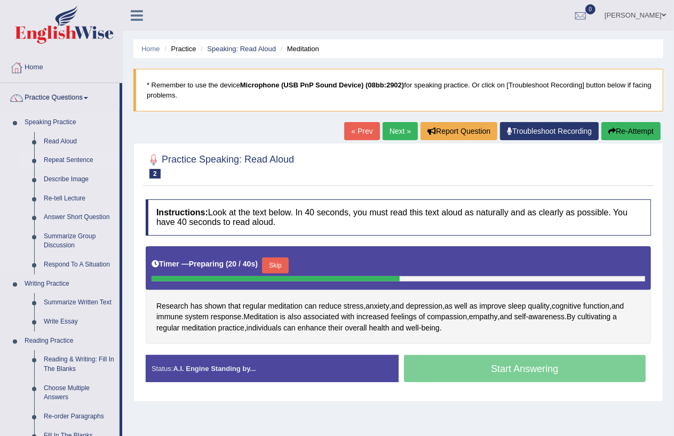
click at [70, 160] on link "Repeat Sentence" at bounding box center [79, 160] width 81 height 19
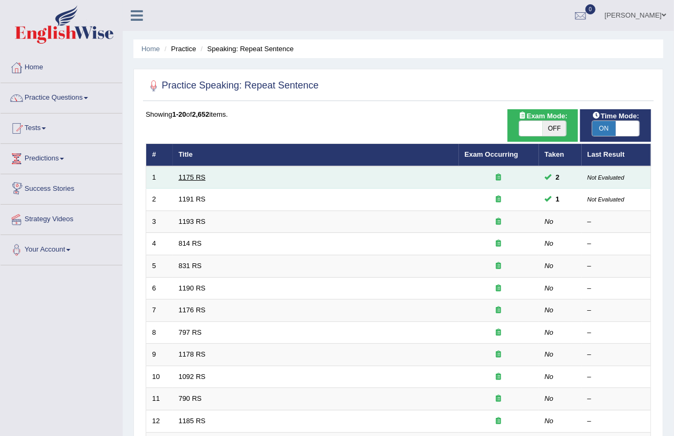
click at [189, 177] on link "1175 RS" at bounding box center [192, 177] width 27 height 8
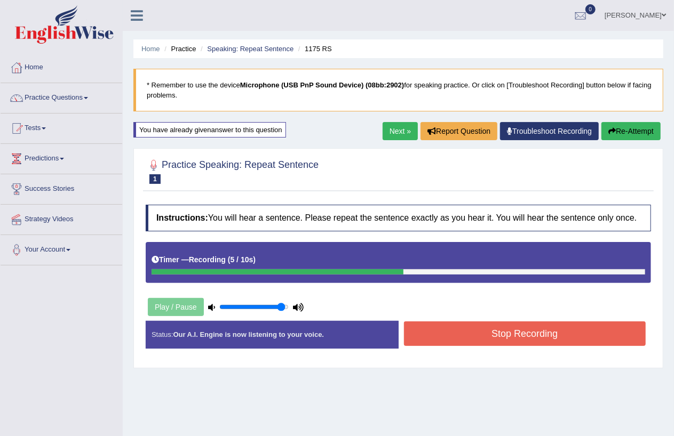
click at [515, 331] on button "Stop Recording" at bounding box center [525, 334] width 242 height 25
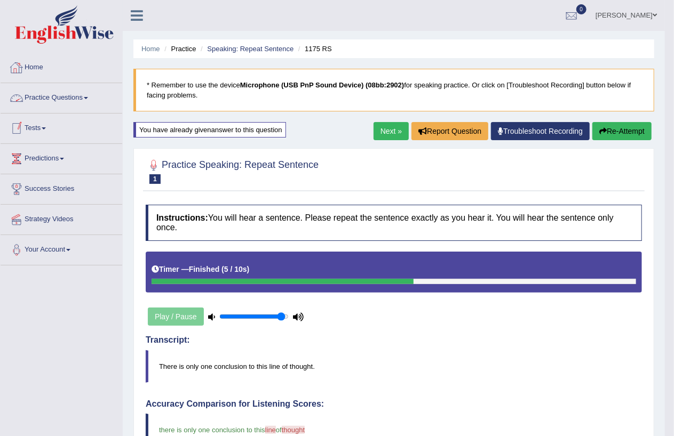
click at [87, 94] on link "Practice Questions" at bounding box center [62, 96] width 122 height 27
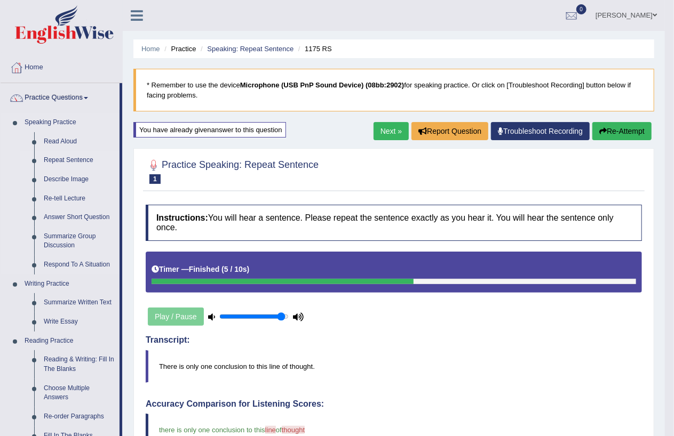
click at [66, 162] on link "Repeat Sentence" at bounding box center [79, 160] width 81 height 19
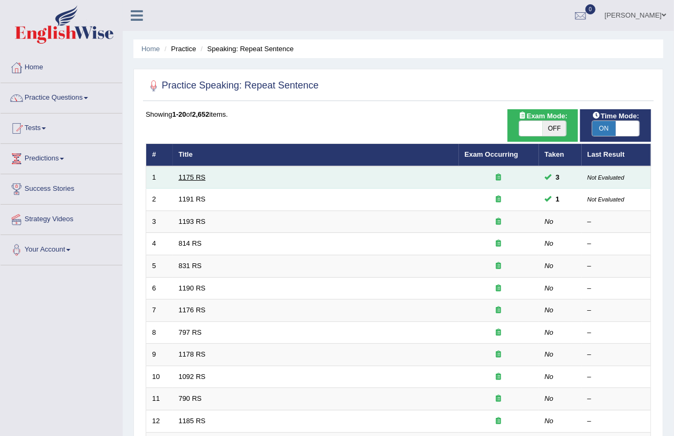
click at [193, 177] on link "1175 RS" at bounding box center [192, 177] width 27 height 8
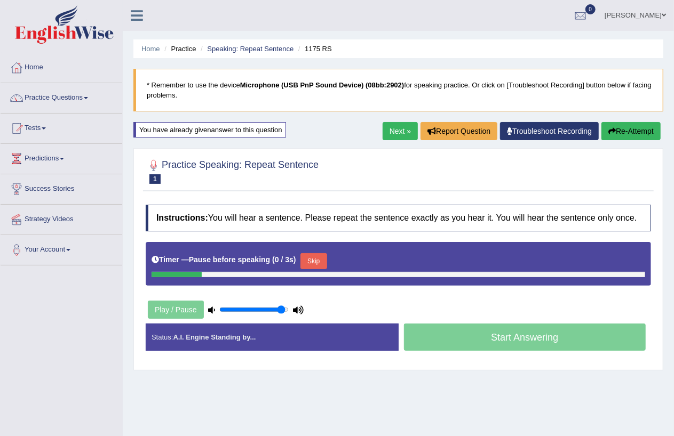
click at [512, 332] on div "Start Answering" at bounding box center [524, 339] width 253 height 30
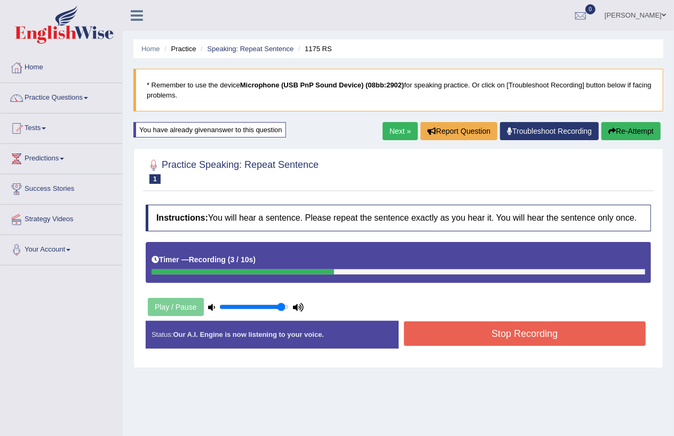
click at [514, 334] on button "Stop Recording" at bounding box center [525, 334] width 242 height 25
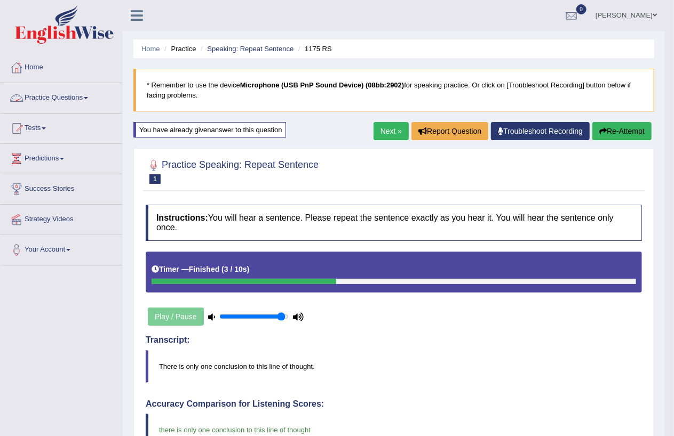
click at [88, 100] on link "Practice Questions" at bounding box center [62, 96] width 122 height 27
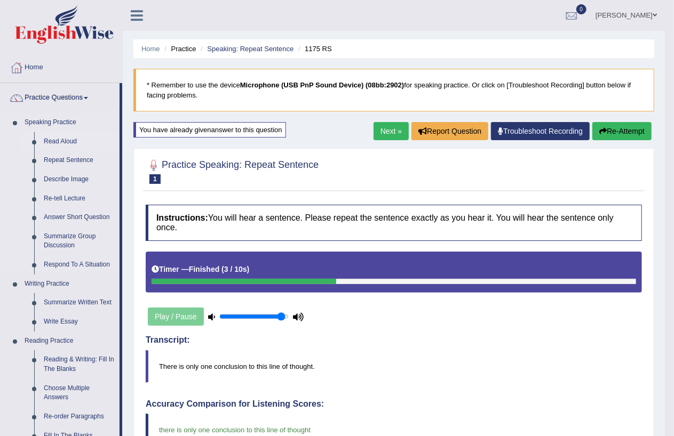
click at [71, 145] on link "Read Aloud" at bounding box center [79, 141] width 81 height 19
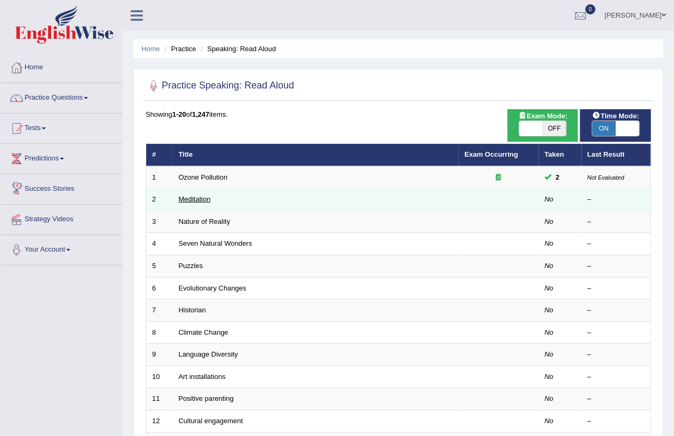
click at [196, 198] on link "Meditation" at bounding box center [195, 199] width 32 height 8
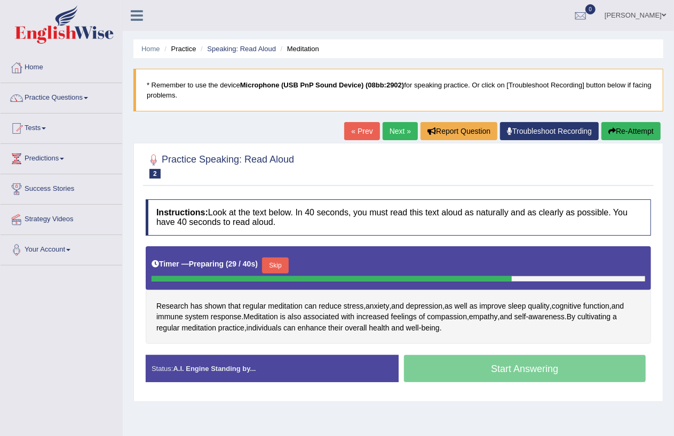
click at [509, 368] on div "Start Answering" at bounding box center [524, 370] width 253 height 30
click at [277, 265] on button "Skip" at bounding box center [275, 266] width 27 height 16
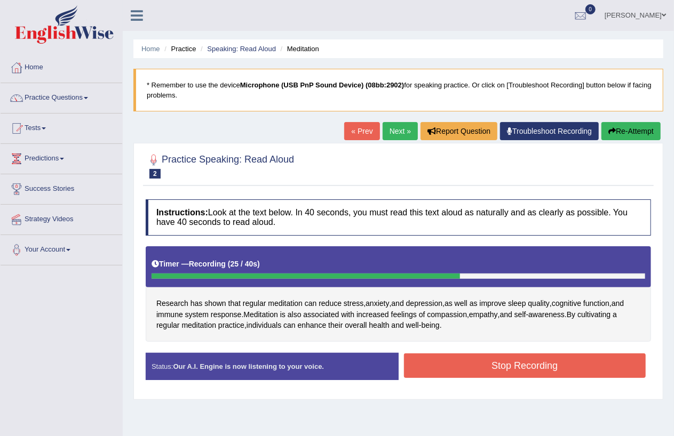
click at [515, 365] on button "Stop Recording" at bounding box center [525, 366] width 242 height 25
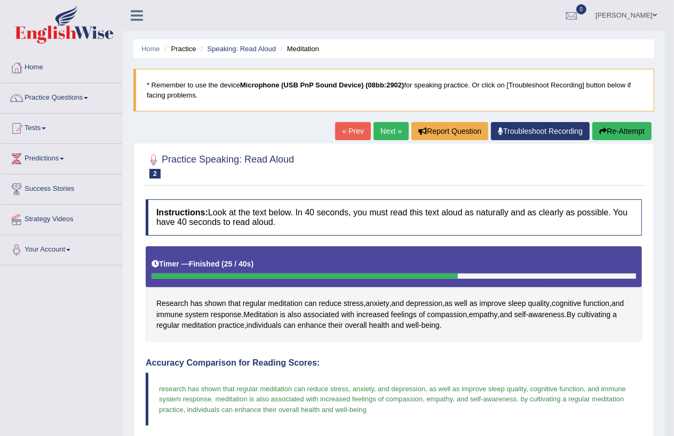
click at [88, 98] on span at bounding box center [86, 98] width 4 height 2
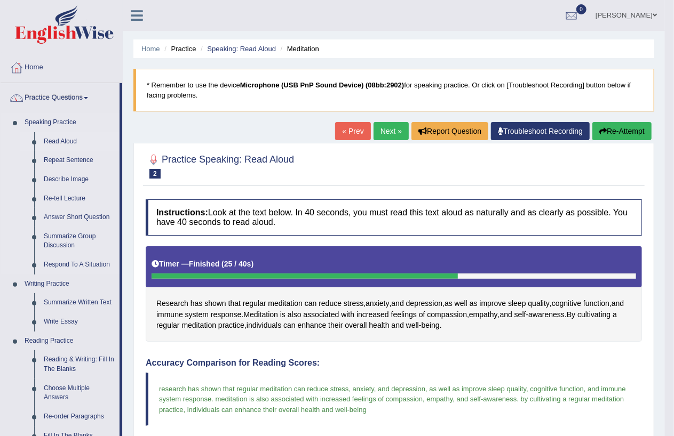
click at [61, 142] on link "Read Aloud" at bounding box center [79, 141] width 81 height 19
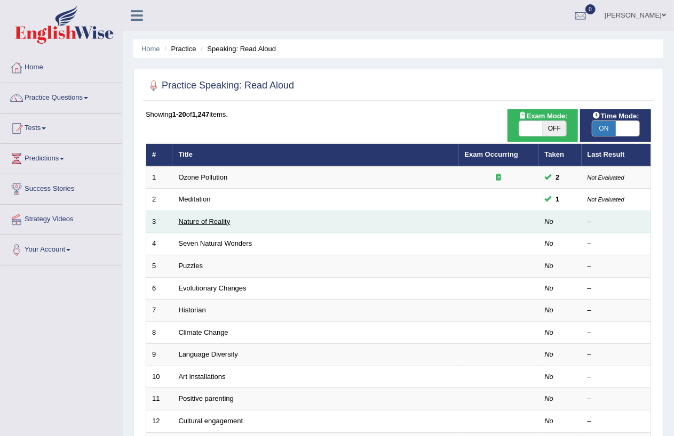
click at [212, 223] on link "Nature of Reality" at bounding box center [205, 222] width 52 height 8
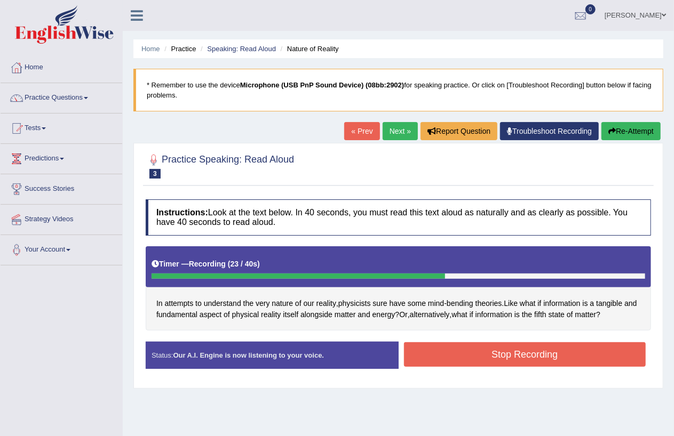
click at [516, 354] on button "Stop Recording" at bounding box center [525, 354] width 242 height 25
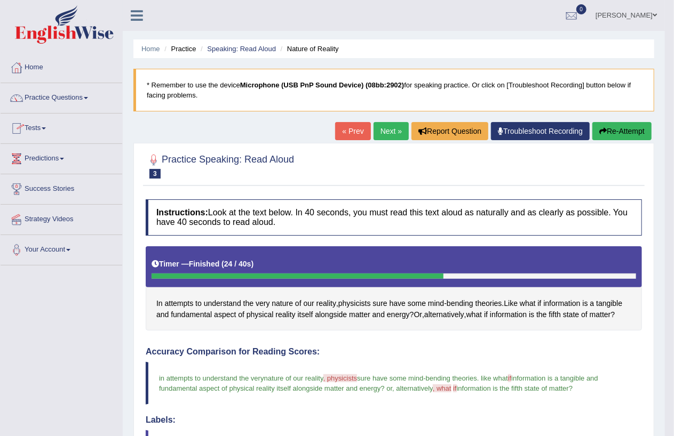
click at [46, 129] on span at bounding box center [44, 128] width 4 height 2
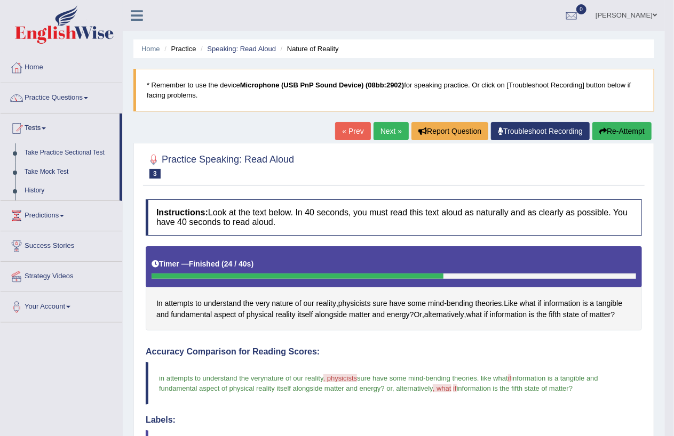
click at [87, 98] on span at bounding box center [86, 98] width 4 height 2
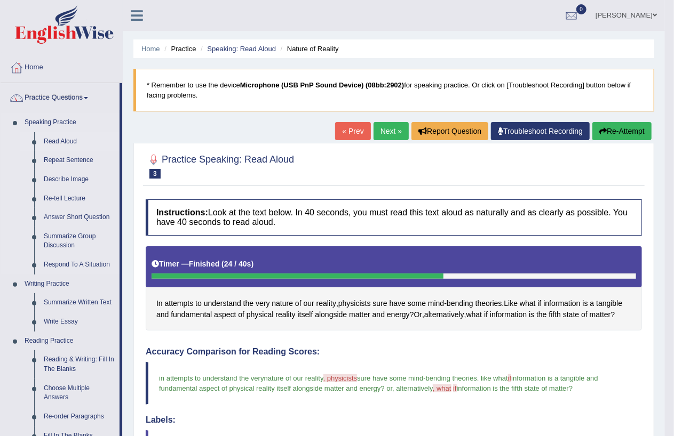
click at [54, 142] on link "Read Aloud" at bounding box center [79, 141] width 81 height 19
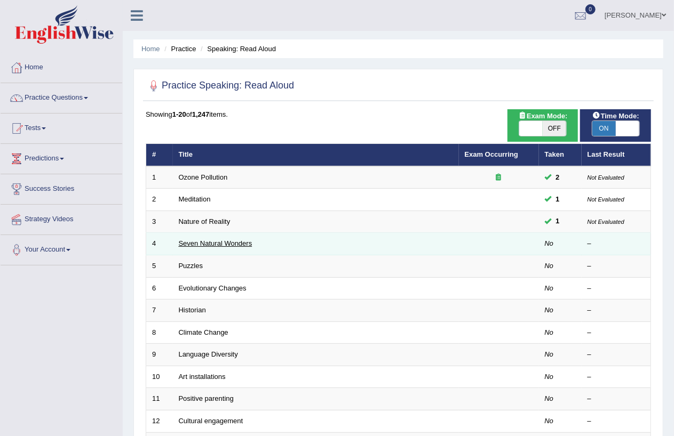
click at [221, 244] on link "Seven Natural Wonders" at bounding box center [216, 244] width 74 height 8
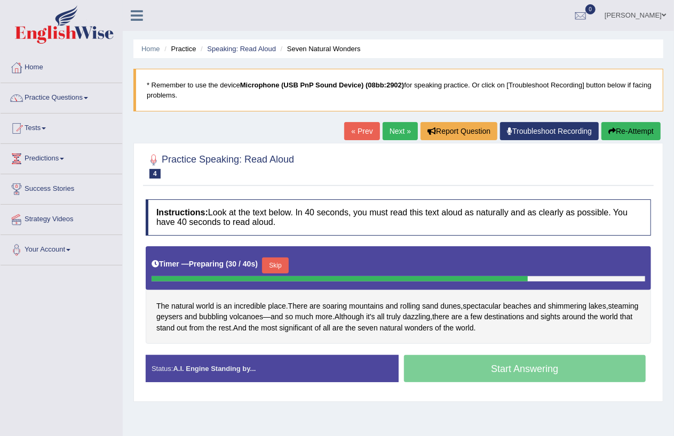
click at [275, 263] on button "Skip" at bounding box center [275, 266] width 27 height 16
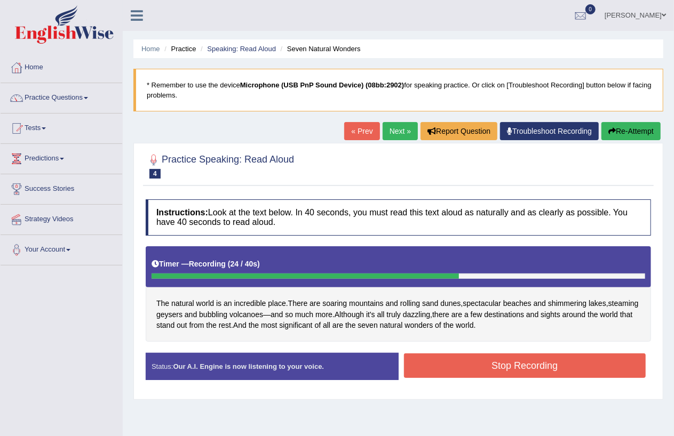
click at [521, 369] on button "Stop Recording" at bounding box center [525, 366] width 242 height 25
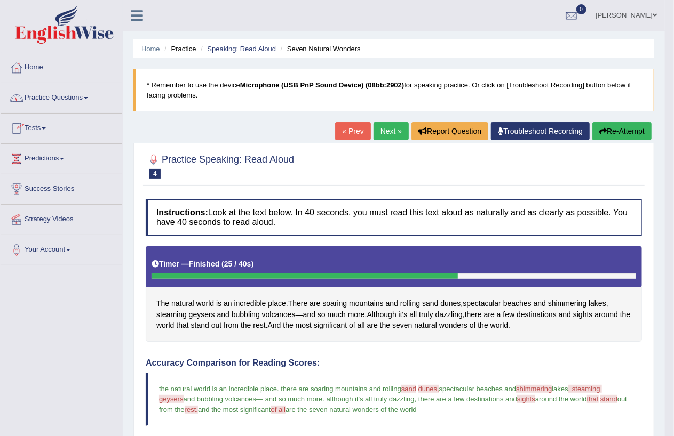
click at [92, 97] on link "Practice Questions" at bounding box center [62, 96] width 122 height 27
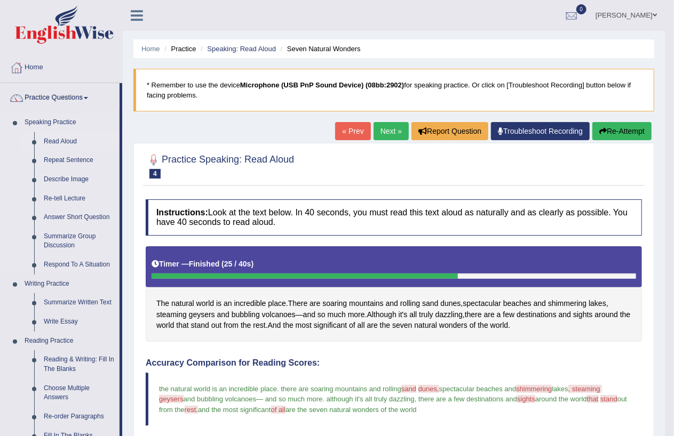
click at [65, 142] on link "Read Aloud" at bounding box center [79, 141] width 81 height 19
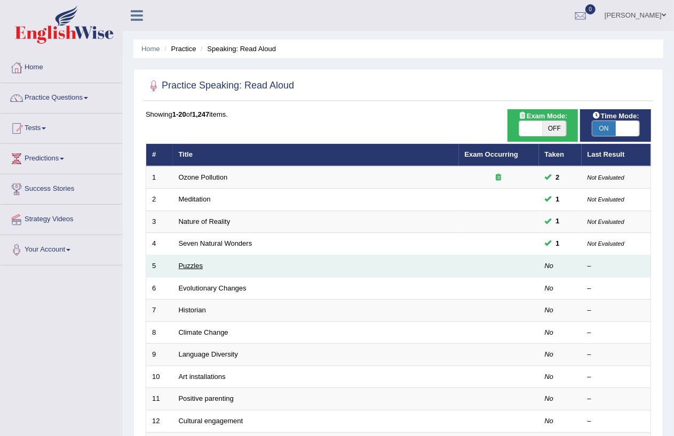
click at [184, 265] on link "Puzzles" at bounding box center [191, 266] width 25 height 8
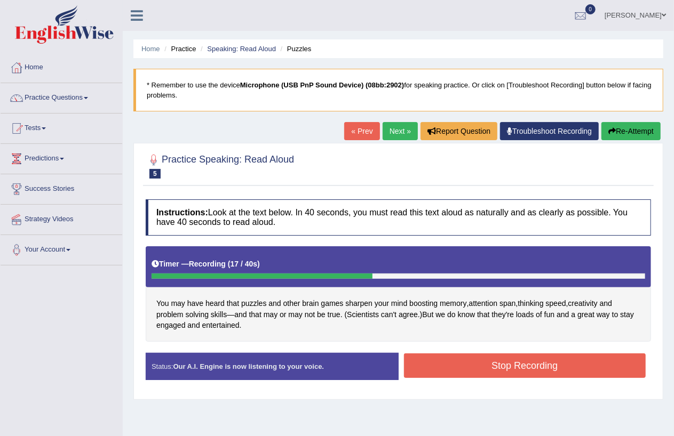
click at [552, 374] on button "Stop Recording" at bounding box center [525, 366] width 242 height 25
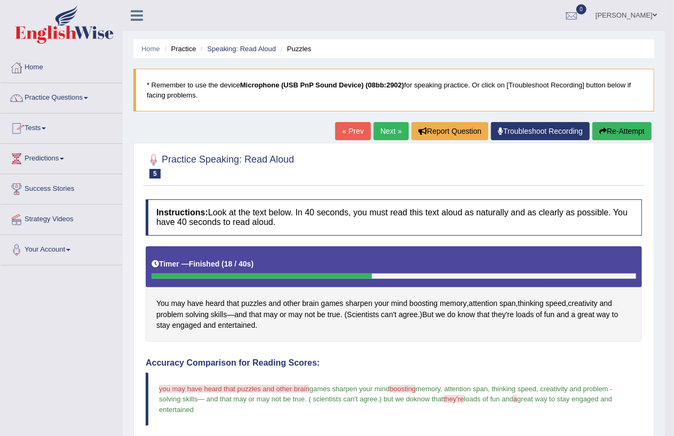
click at [91, 99] on link "Practice Questions" at bounding box center [62, 96] width 122 height 27
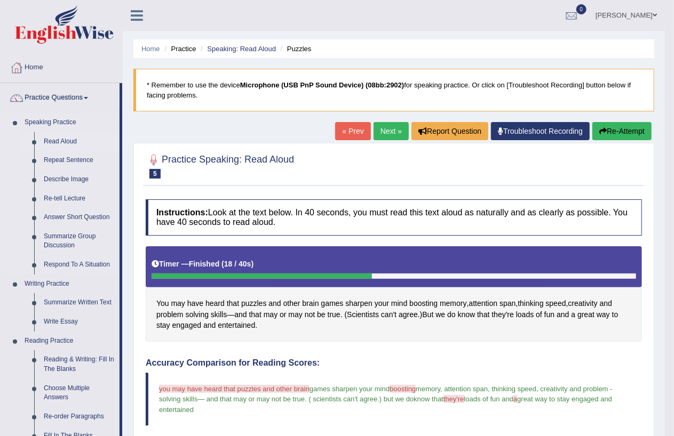
click at [66, 139] on link "Read Aloud" at bounding box center [79, 141] width 81 height 19
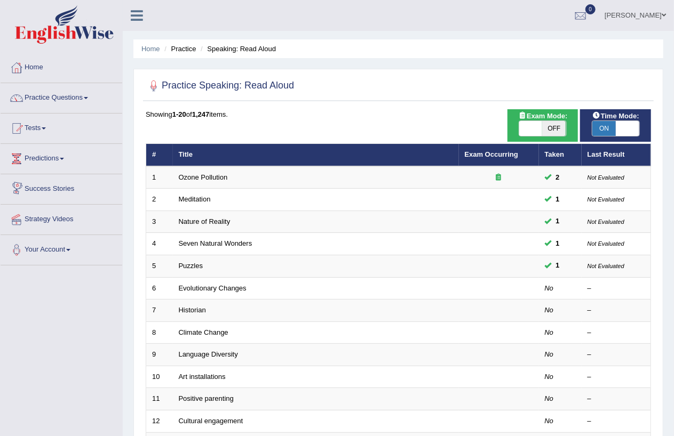
scroll to position [217, 0]
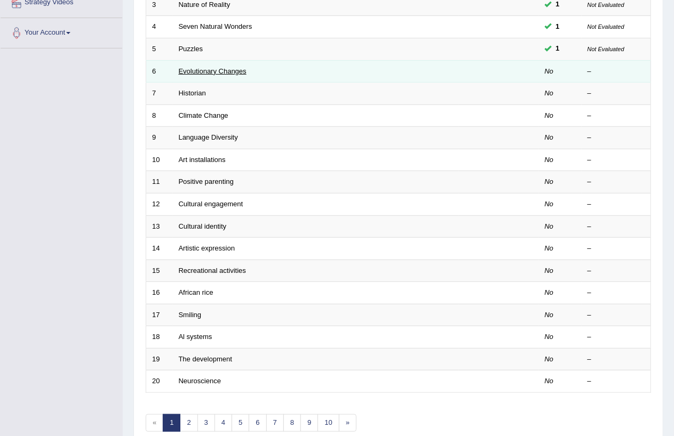
click at [229, 69] on link "Evolutionary Changes" at bounding box center [213, 71] width 68 height 8
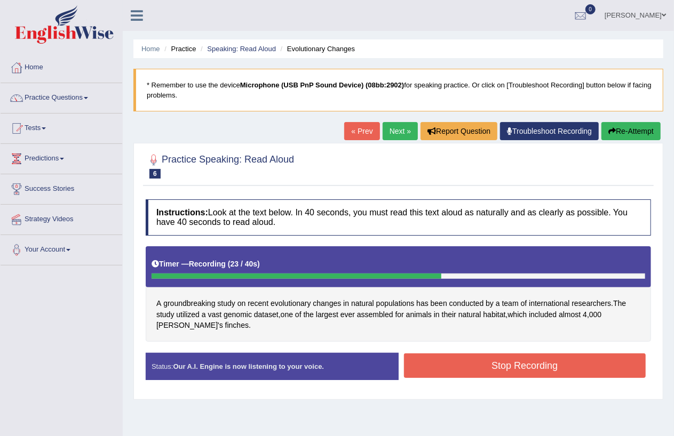
click at [505, 366] on button "Stop Recording" at bounding box center [525, 366] width 242 height 25
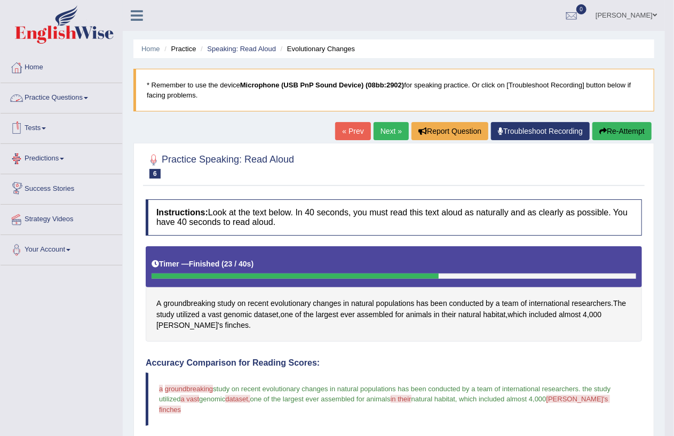
click at [88, 97] on link "Practice Questions" at bounding box center [62, 96] width 122 height 27
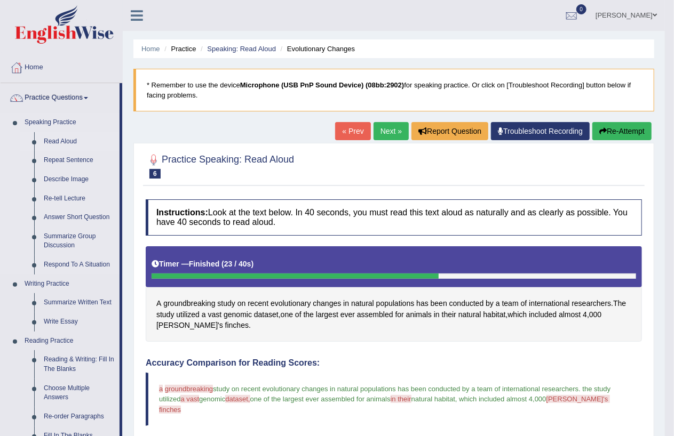
click at [66, 140] on link "Read Aloud" at bounding box center [79, 141] width 81 height 19
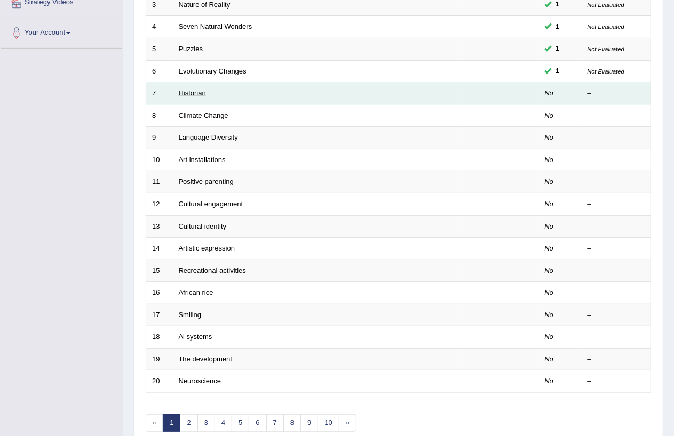
click at [192, 94] on link "Historian" at bounding box center [192, 93] width 27 height 8
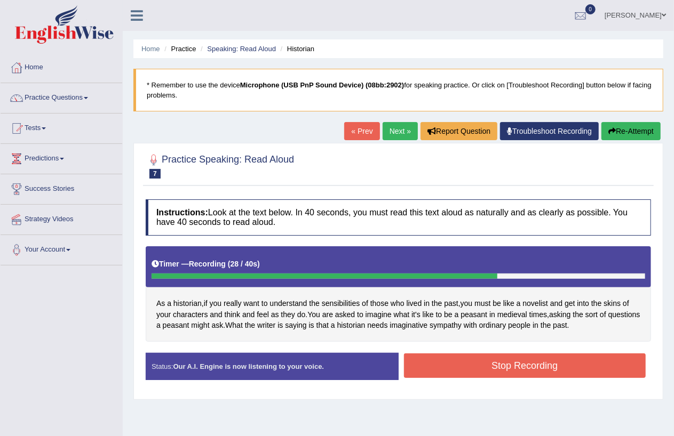
click at [492, 364] on button "Stop Recording" at bounding box center [525, 366] width 242 height 25
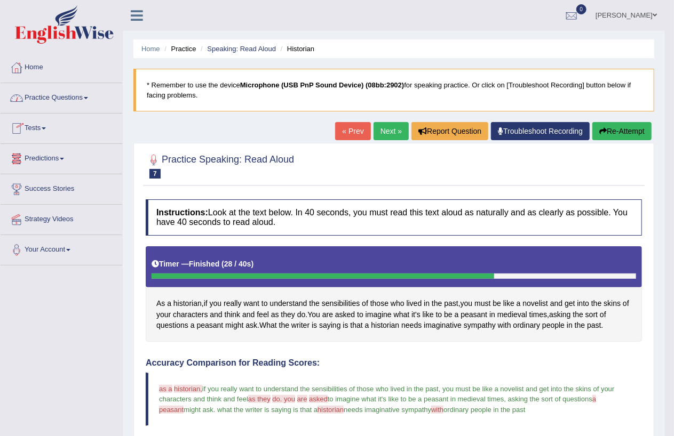
click at [87, 95] on link "Practice Questions" at bounding box center [62, 96] width 122 height 27
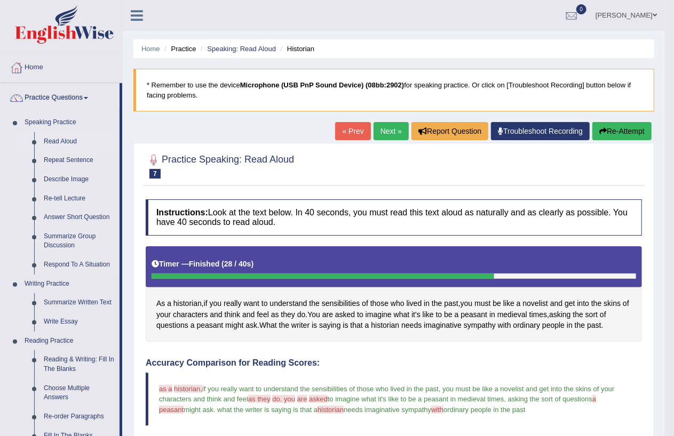
click at [68, 144] on link "Read Aloud" at bounding box center [79, 141] width 81 height 19
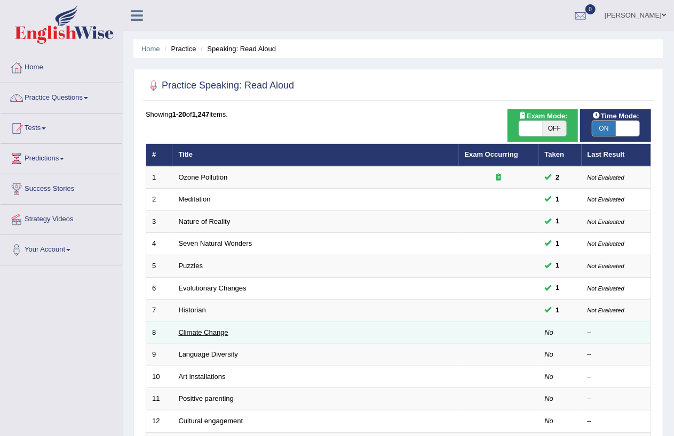
click at [205, 332] on link "Climate Change" at bounding box center [204, 333] width 50 height 8
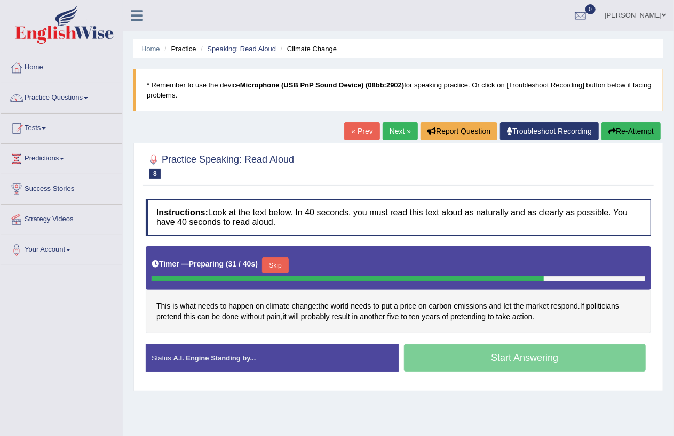
click at [510, 357] on div "Start Answering" at bounding box center [524, 360] width 253 height 30
click at [274, 268] on button "Skip" at bounding box center [275, 266] width 27 height 16
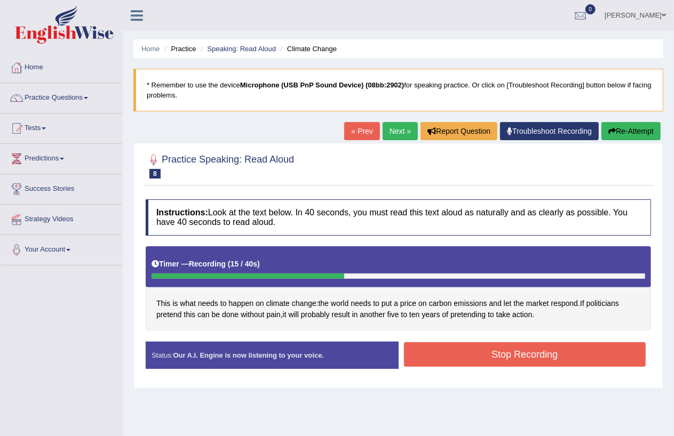
click at [528, 357] on button "Stop Recording" at bounding box center [525, 354] width 242 height 25
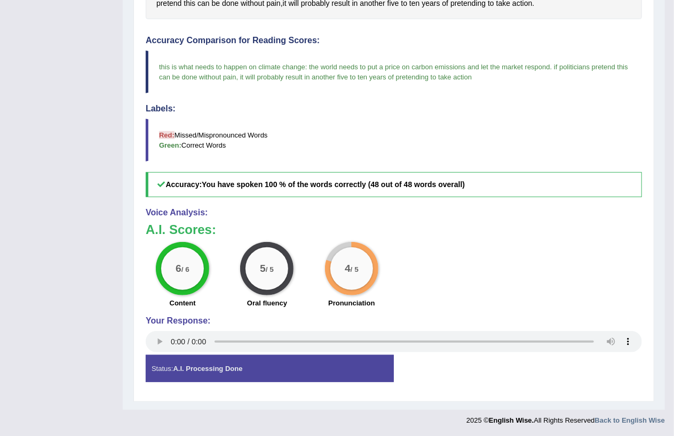
scroll to position [94, 0]
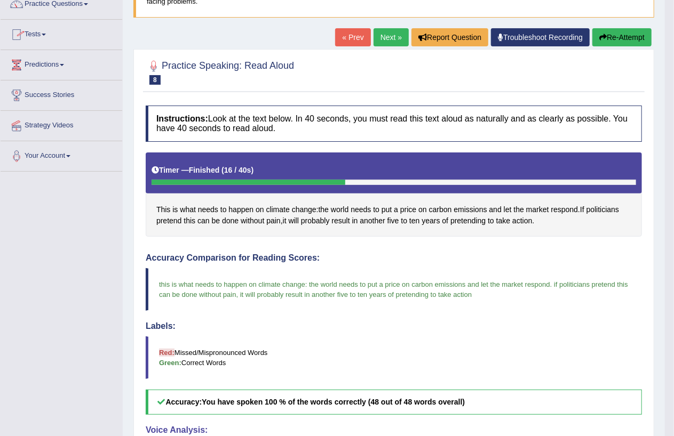
click at [64, 65] on span at bounding box center [62, 65] width 4 height 2
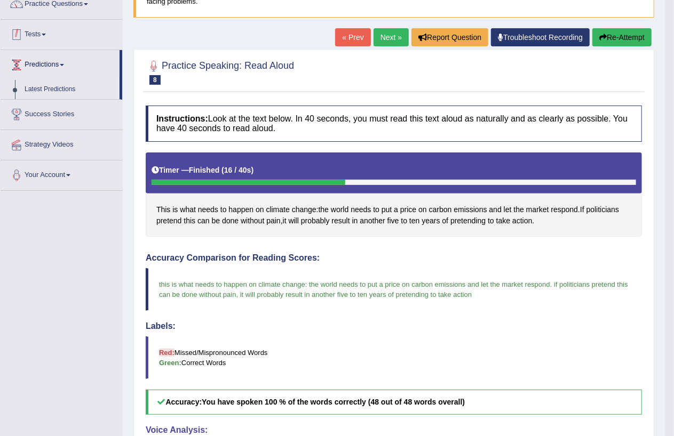
scroll to position [0, 0]
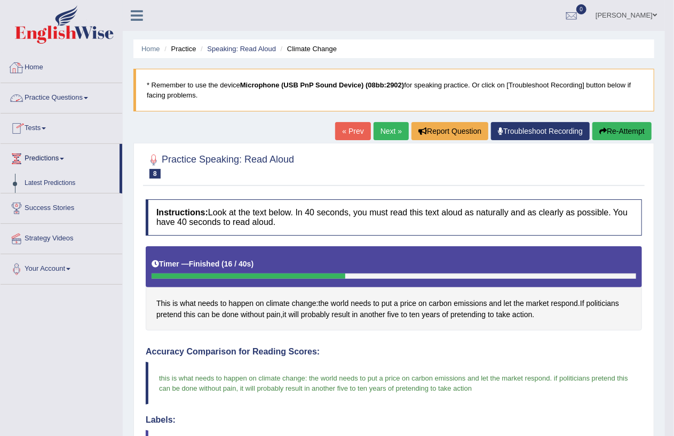
click at [86, 98] on link "Practice Questions" at bounding box center [62, 96] width 122 height 27
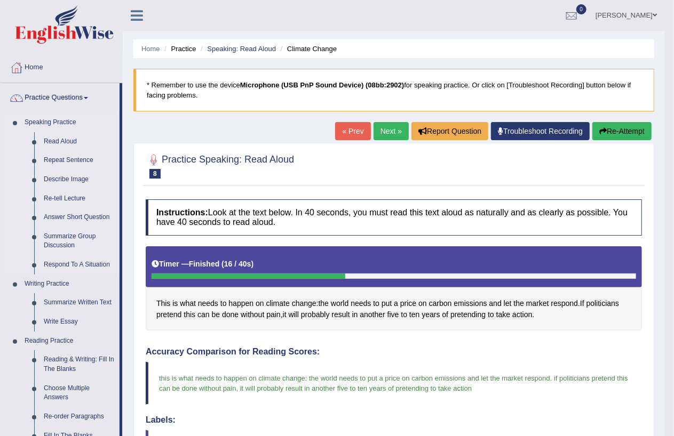
click at [68, 139] on link "Read Aloud" at bounding box center [79, 141] width 81 height 19
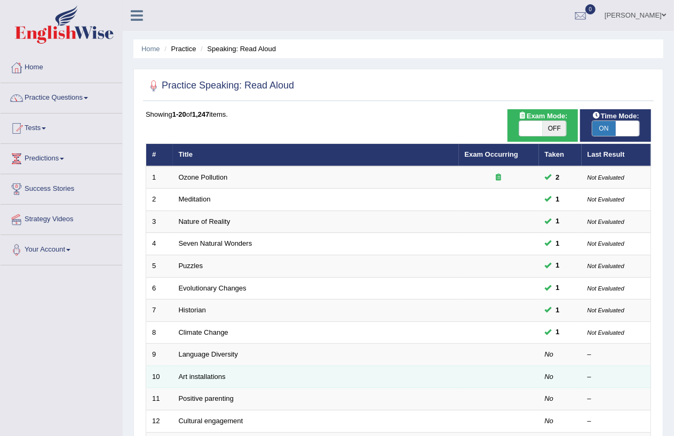
scroll to position [217, 0]
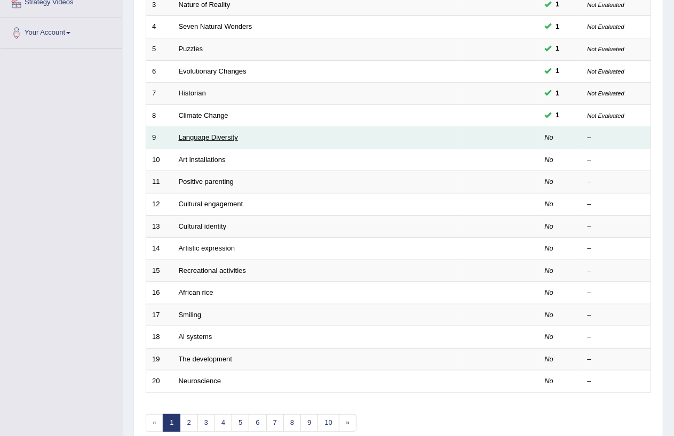
click at [203, 137] on link "Language Diversity" at bounding box center [208, 137] width 59 height 8
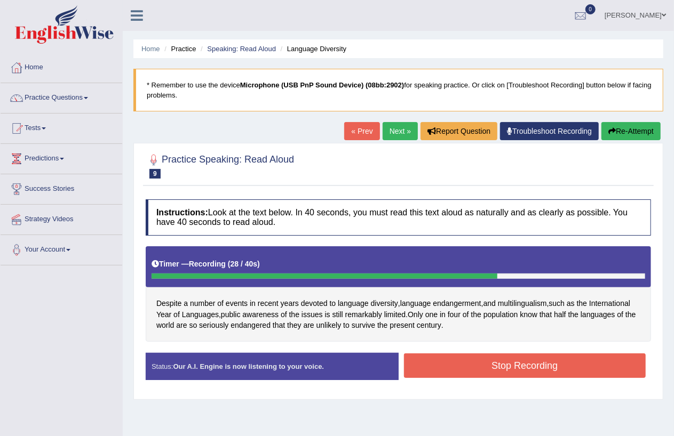
click at [553, 367] on button "Stop Recording" at bounding box center [525, 366] width 242 height 25
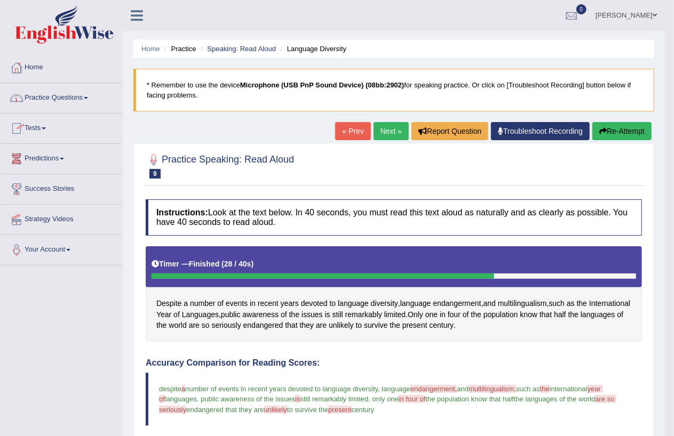
click at [89, 96] on link "Practice Questions" at bounding box center [62, 96] width 122 height 27
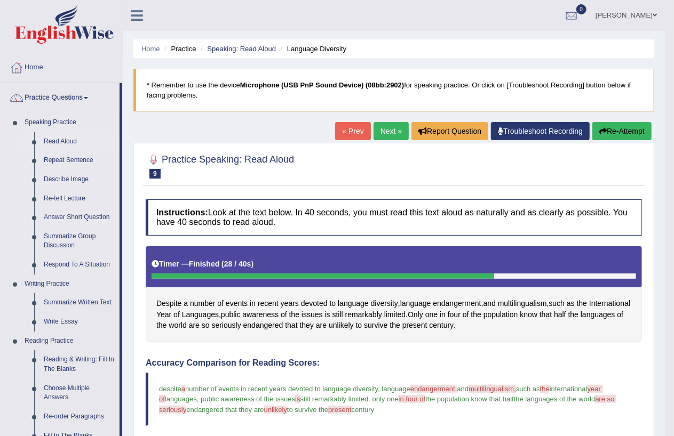
click at [66, 141] on link "Read Aloud" at bounding box center [79, 141] width 81 height 19
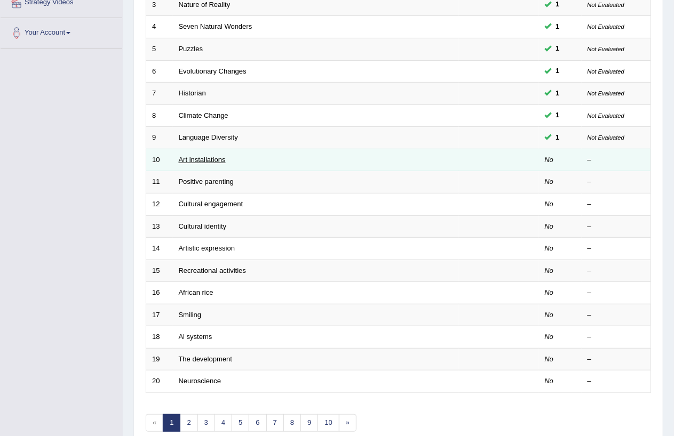
click at [214, 158] on link "Art installations" at bounding box center [202, 160] width 47 height 8
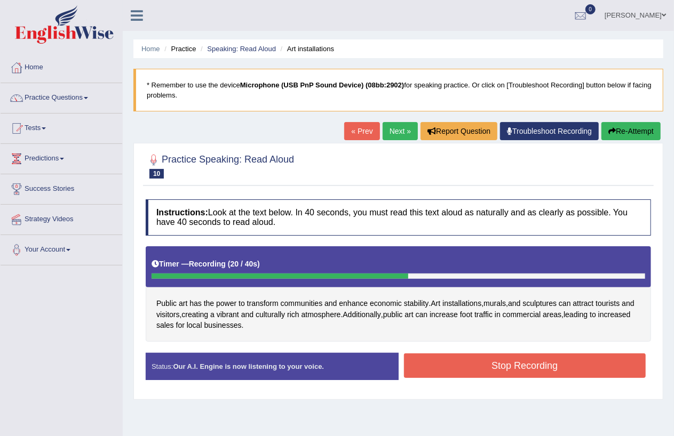
click at [489, 361] on button "Stop Recording" at bounding box center [525, 366] width 242 height 25
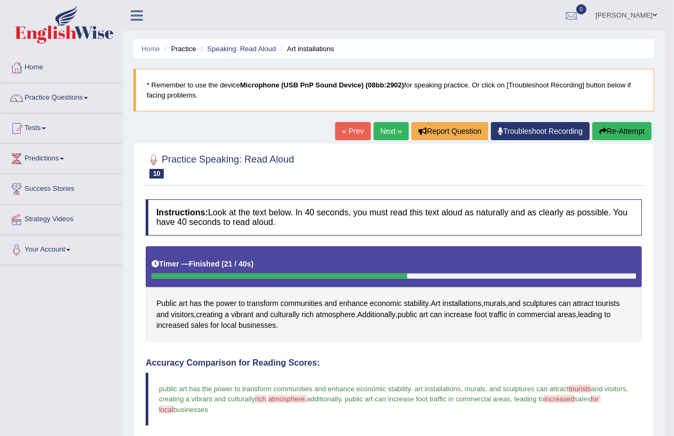
click at [93, 93] on link "Practice Questions" at bounding box center [62, 96] width 122 height 27
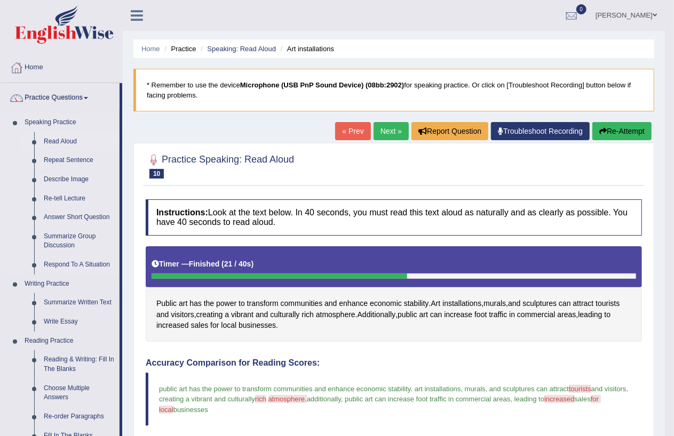
click at [75, 140] on link "Read Aloud" at bounding box center [79, 141] width 81 height 19
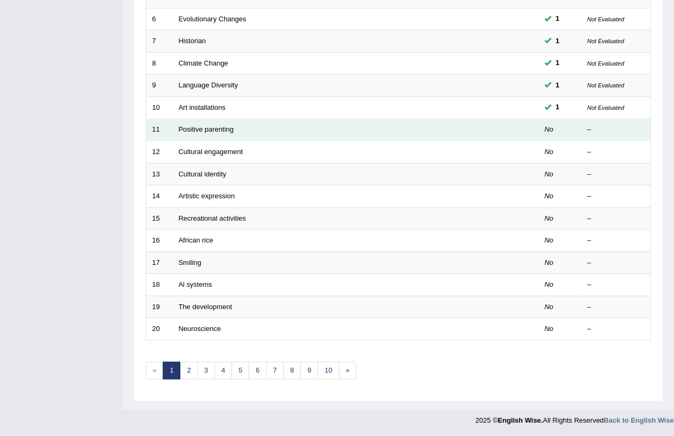
scroll to position [52, 0]
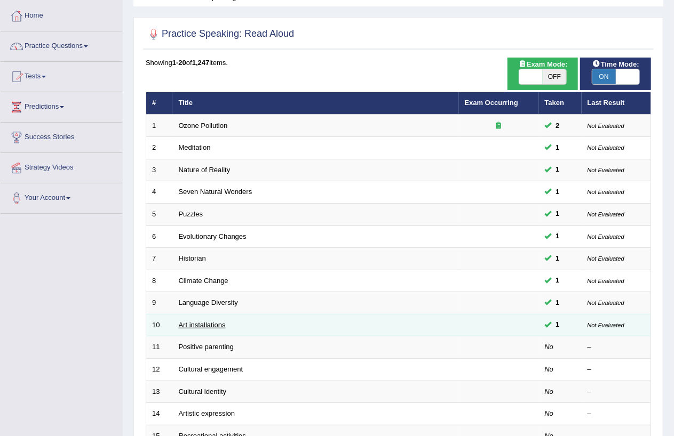
click at [209, 325] on link "Art installations" at bounding box center [202, 325] width 47 height 8
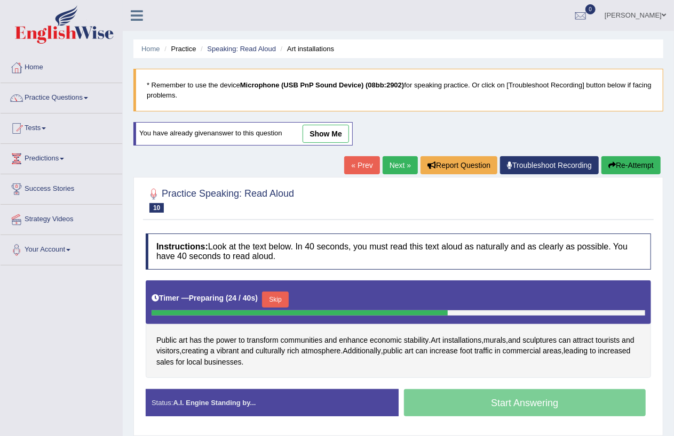
click at [508, 408] on div "Start Answering" at bounding box center [524, 404] width 253 height 30
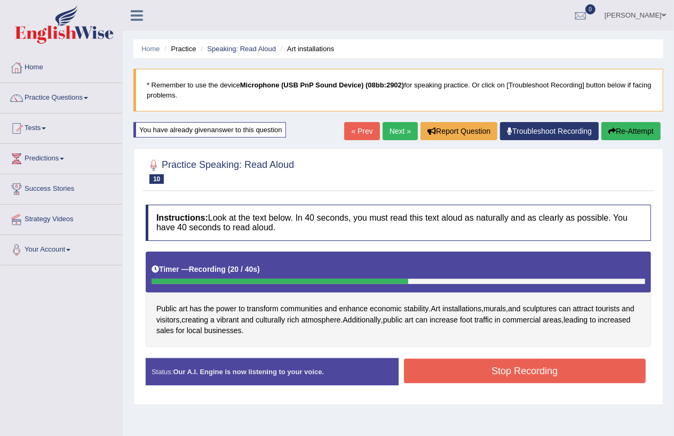
click at [515, 371] on button "Stop Recording" at bounding box center [525, 371] width 242 height 25
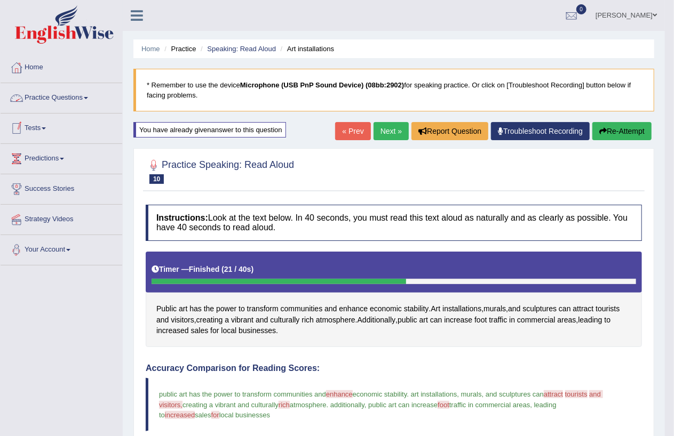
click at [92, 94] on link "Practice Questions" at bounding box center [62, 96] width 122 height 27
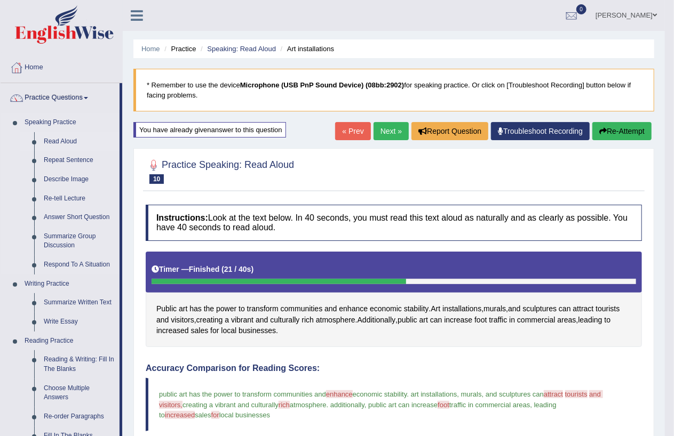
click at [66, 142] on link "Read Aloud" at bounding box center [79, 141] width 81 height 19
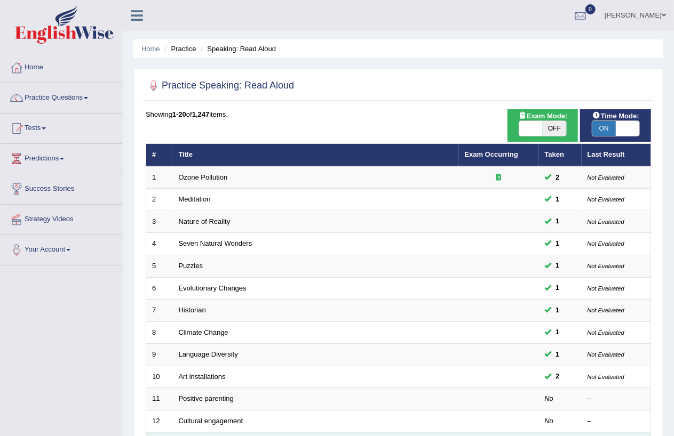
scroll to position [217, 0]
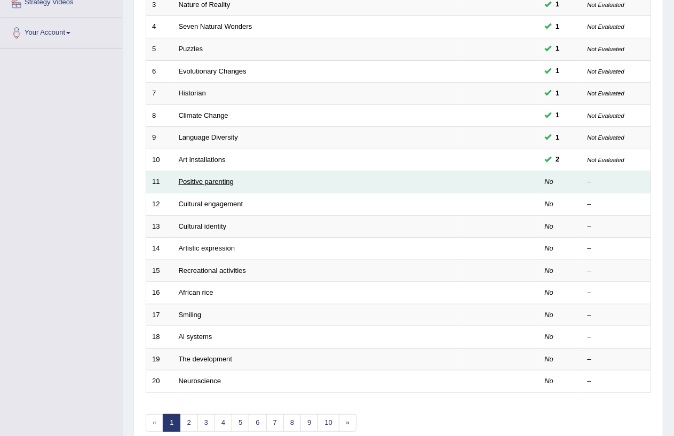
click at [212, 178] on link "Positive parenting" at bounding box center [206, 182] width 55 height 8
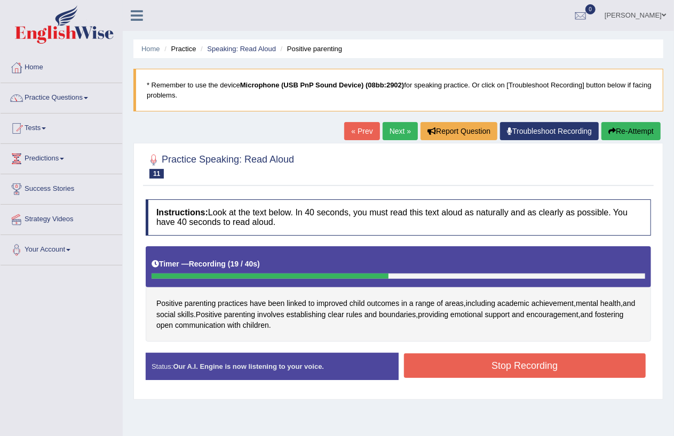
click at [487, 366] on button "Stop Recording" at bounding box center [525, 366] width 242 height 25
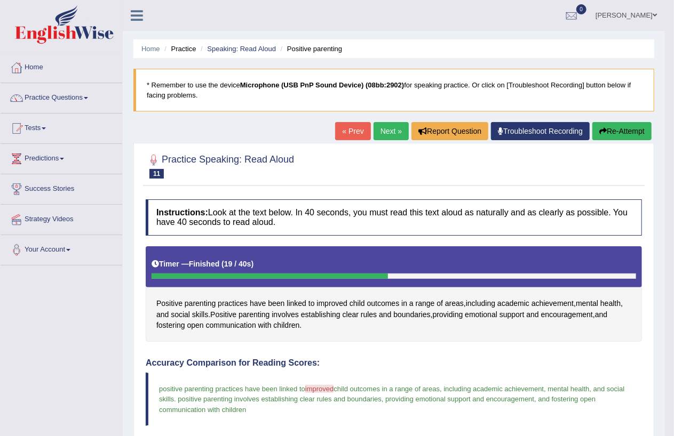
click at [87, 99] on link "Practice Questions" at bounding box center [62, 96] width 122 height 27
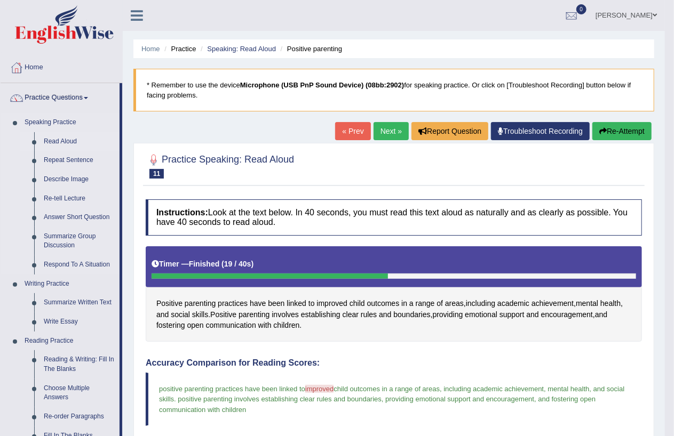
click at [61, 140] on link "Read Aloud" at bounding box center [79, 141] width 81 height 19
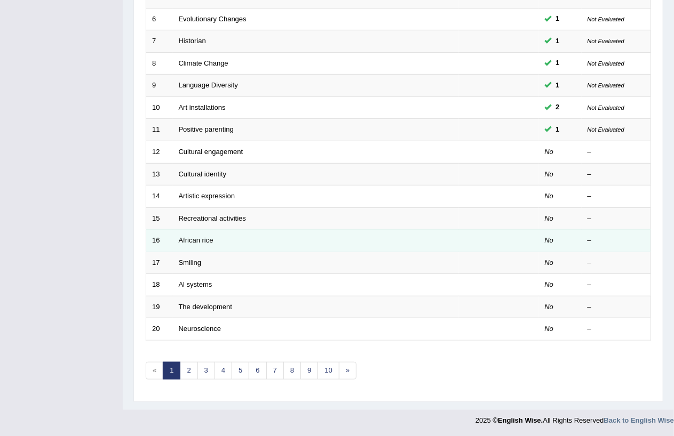
scroll to position [269, 0]
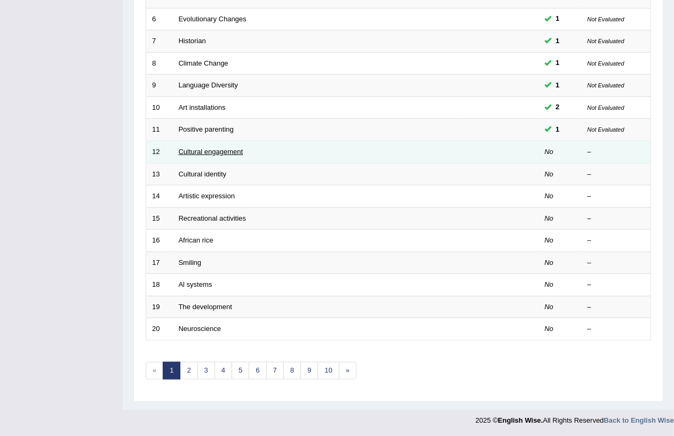
click at [225, 151] on link "Cultural engagement" at bounding box center [211, 152] width 65 height 8
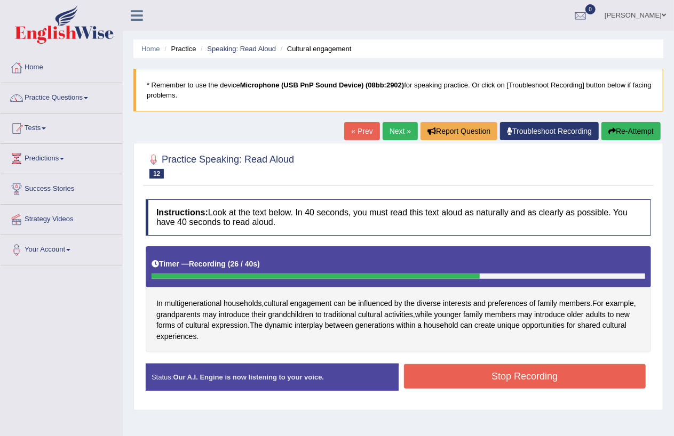
click at [565, 373] on button "Stop Recording" at bounding box center [525, 376] width 242 height 25
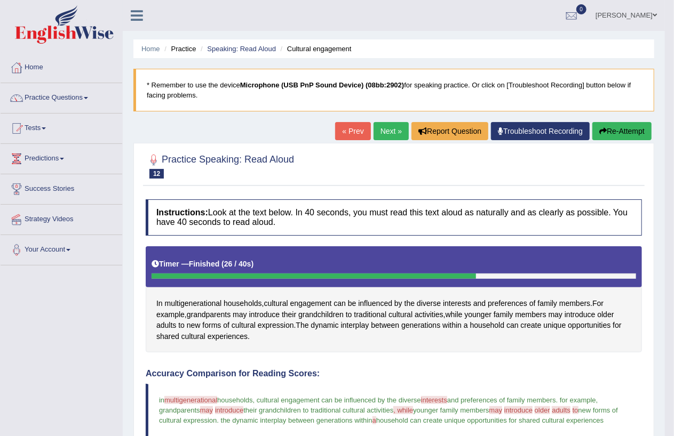
click at [87, 96] on link "Practice Questions" at bounding box center [62, 96] width 122 height 27
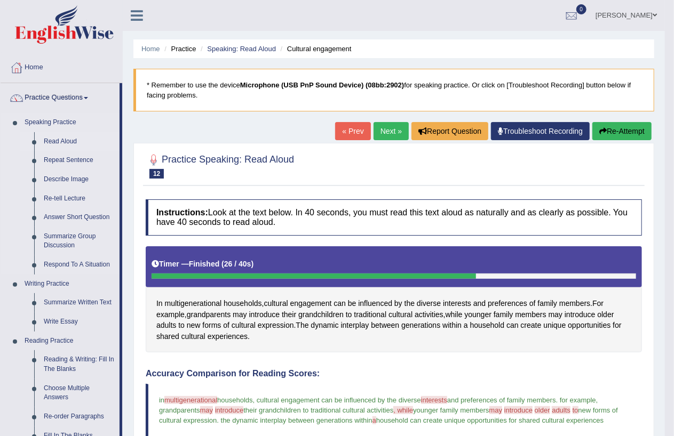
click at [73, 139] on link "Read Aloud" at bounding box center [79, 141] width 81 height 19
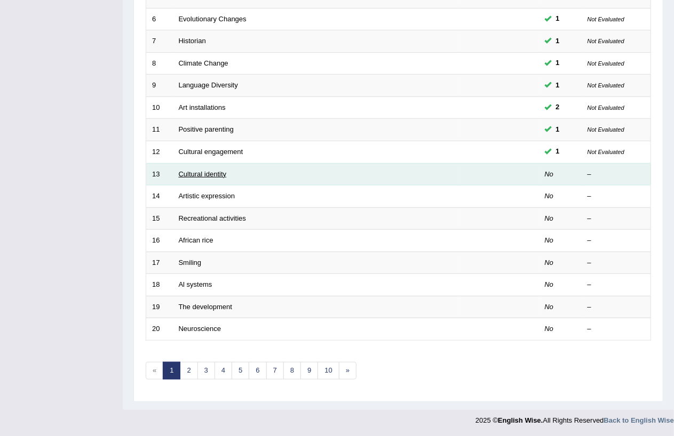
click at [209, 173] on link "Cultural identity" at bounding box center [203, 174] width 48 height 8
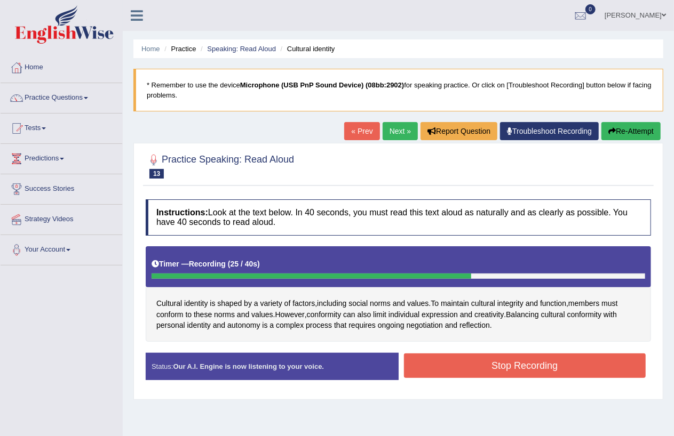
click at [521, 362] on button "Stop Recording" at bounding box center [525, 366] width 242 height 25
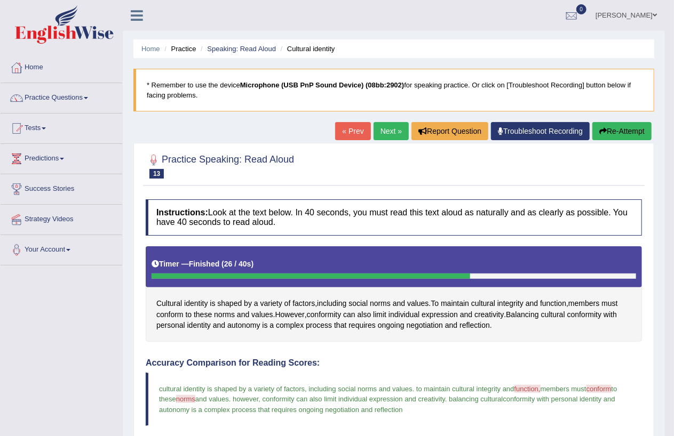
click at [92, 98] on link "Practice Questions" at bounding box center [62, 96] width 122 height 27
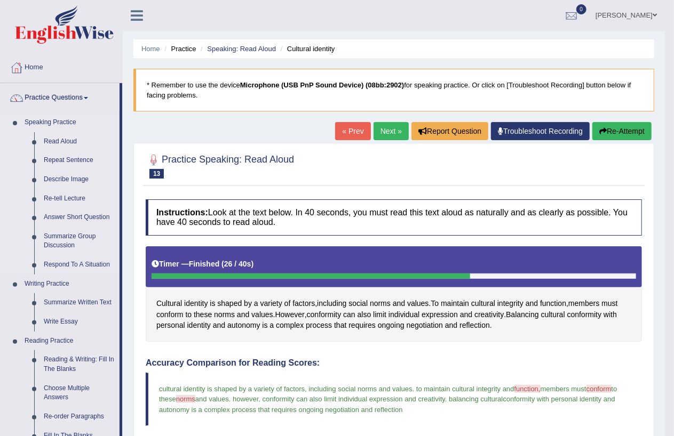
click at [67, 139] on link "Read Aloud" at bounding box center [79, 141] width 81 height 19
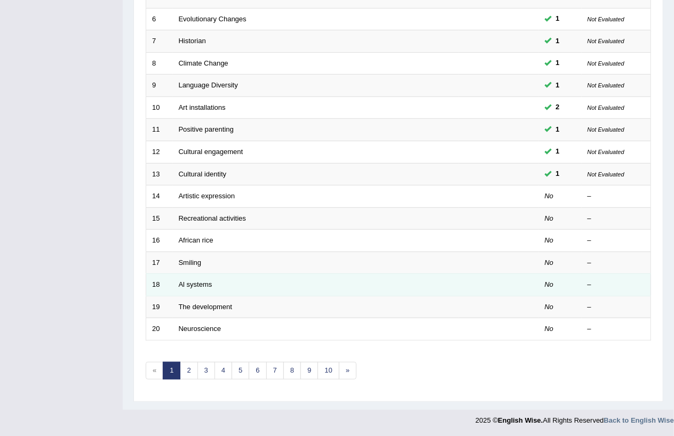
scroll to position [269, 0]
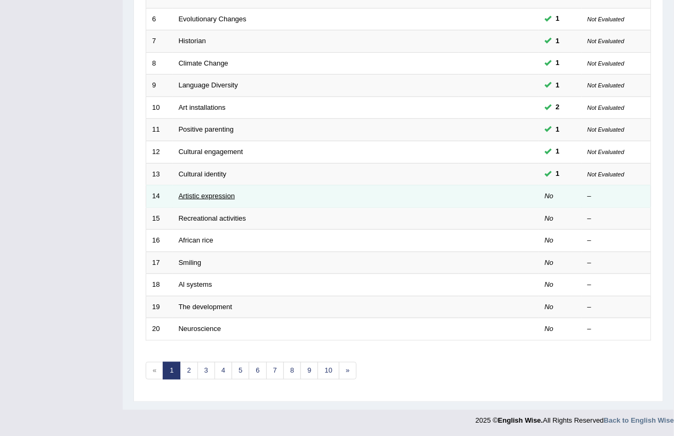
click at [203, 197] on link "Artistic expression" at bounding box center [207, 196] width 56 height 8
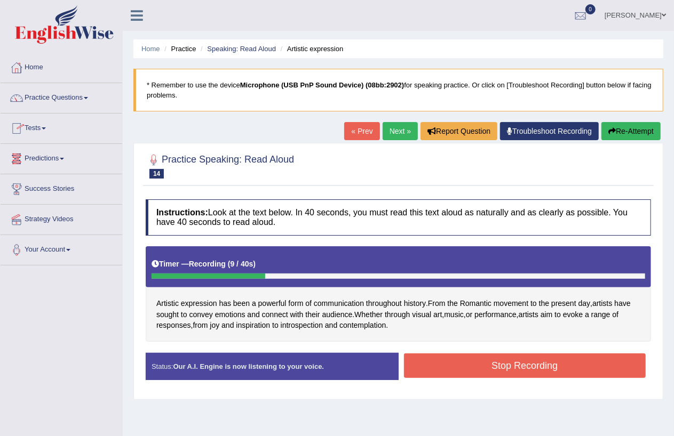
click at [498, 363] on button "Stop Recording" at bounding box center [525, 366] width 242 height 25
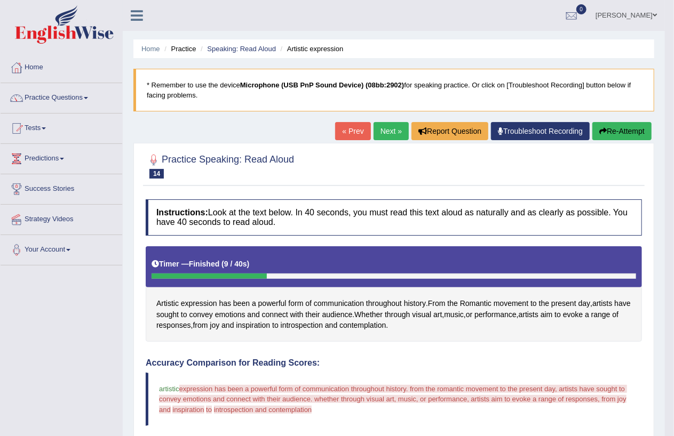
click at [85, 97] on link "Practice Questions" at bounding box center [62, 96] width 122 height 27
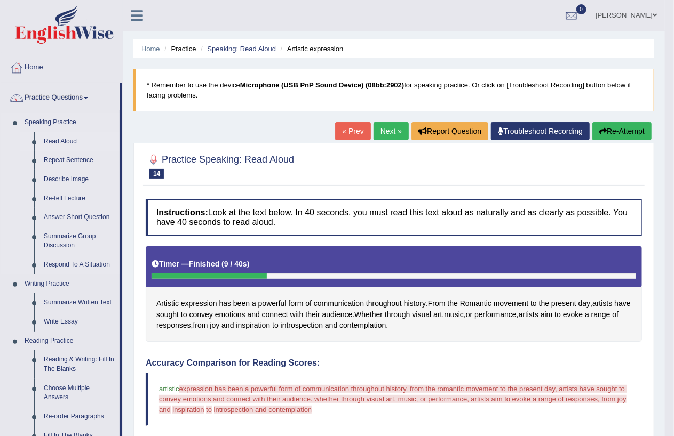
click at [65, 141] on link "Read Aloud" at bounding box center [79, 141] width 81 height 19
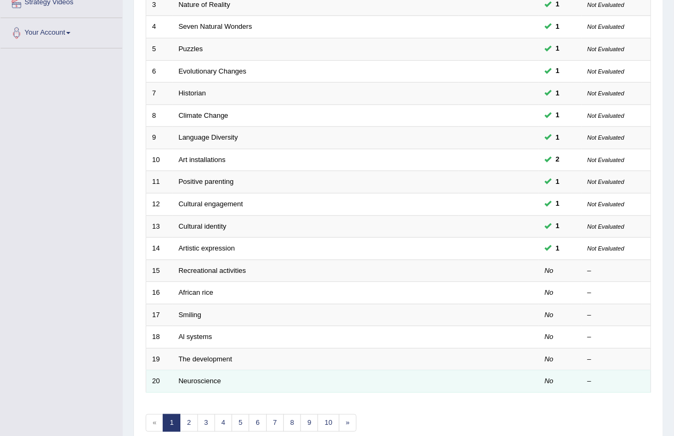
scroll to position [217, 0]
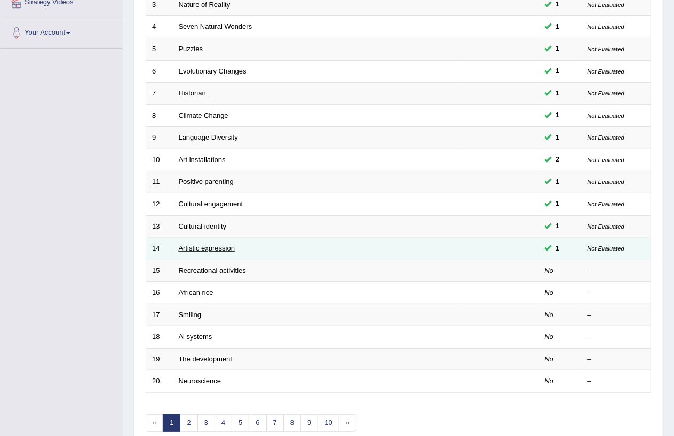
click at [220, 248] on link "Artistic expression" at bounding box center [207, 248] width 56 height 8
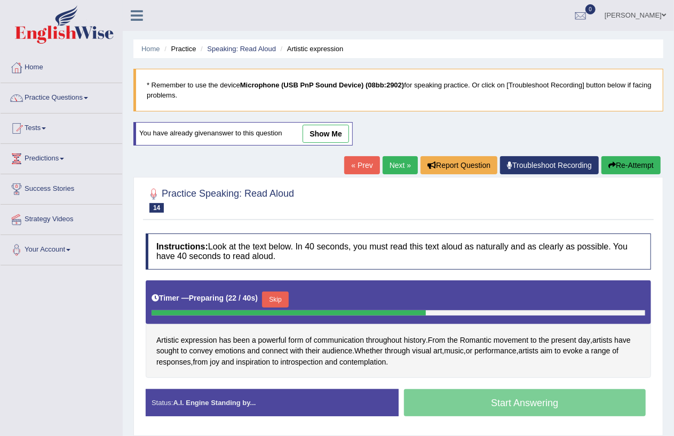
click at [277, 298] on button "Skip" at bounding box center [275, 300] width 27 height 16
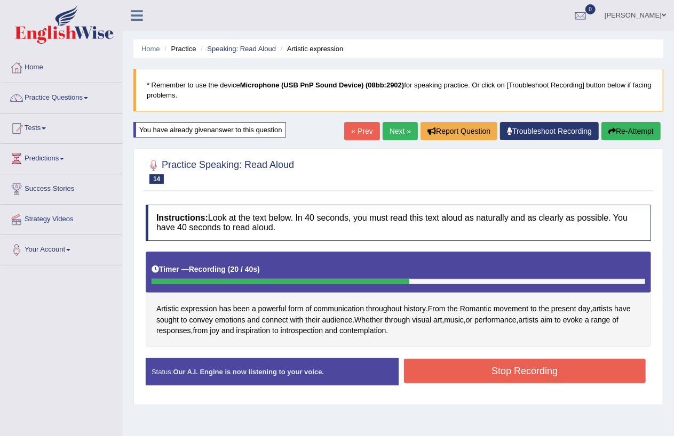
click at [508, 366] on button "Stop Recording" at bounding box center [525, 371] width 242 height 25
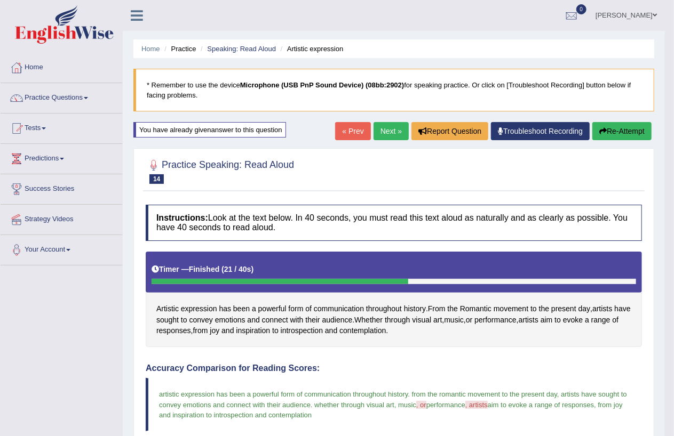
click at [91, 95] on link "Practice Questions" at bounding box center [62, 96] width 122 height 27
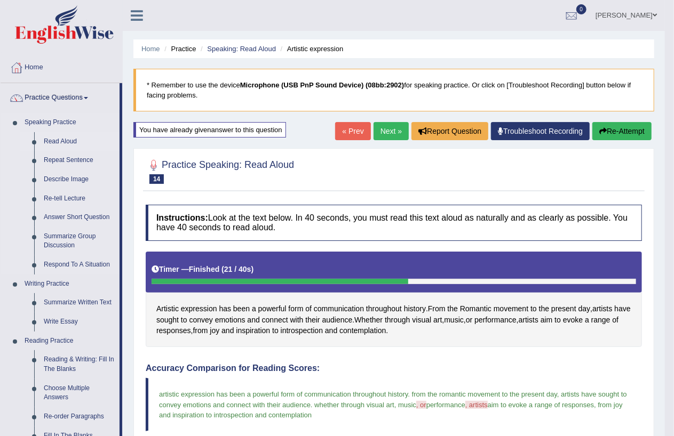
click at [60, 142] on link "Read Aloud" at bounding box center [79, 141] width 81 height 19
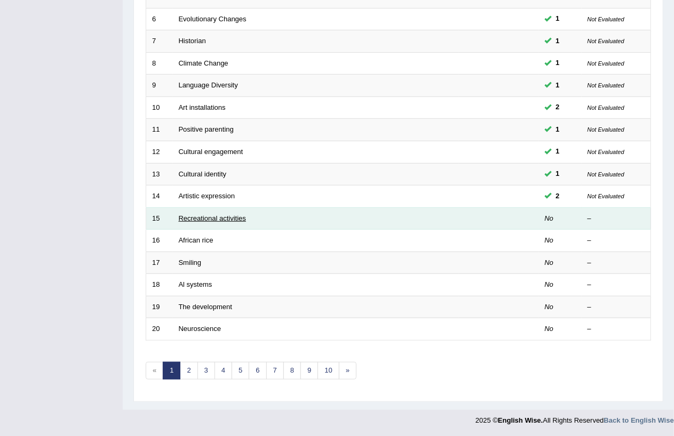
click at [212, 216] on link "Recreational activities" at bounding box center [212, 218] width 67 height 8
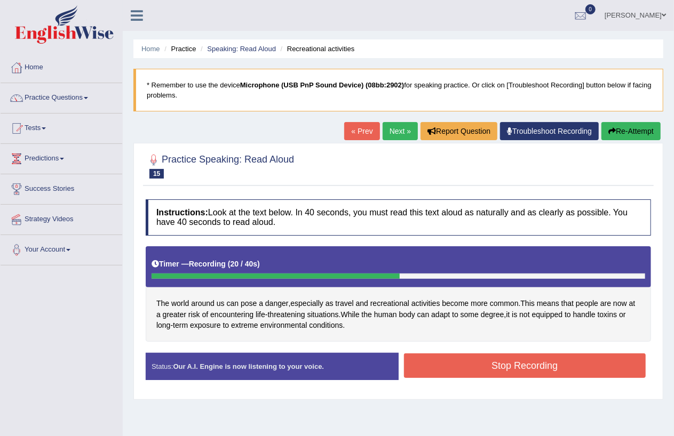
click at [525, 361] on button "Stop Recording" at bounding box center [525, 366] width 242 height 25
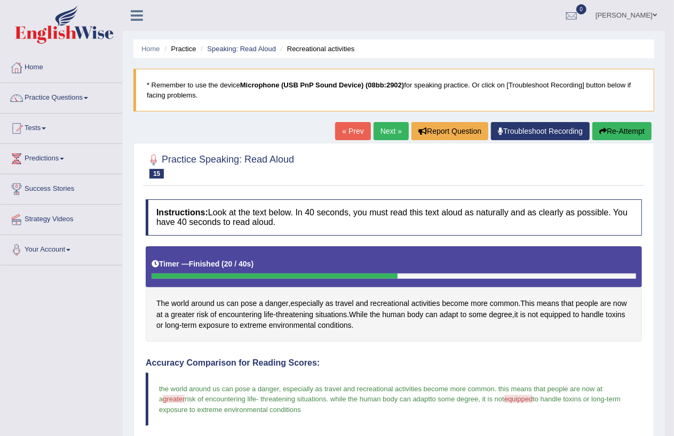
click at [88, 98] on span at bounding box center [86, 98] width 4 height 2
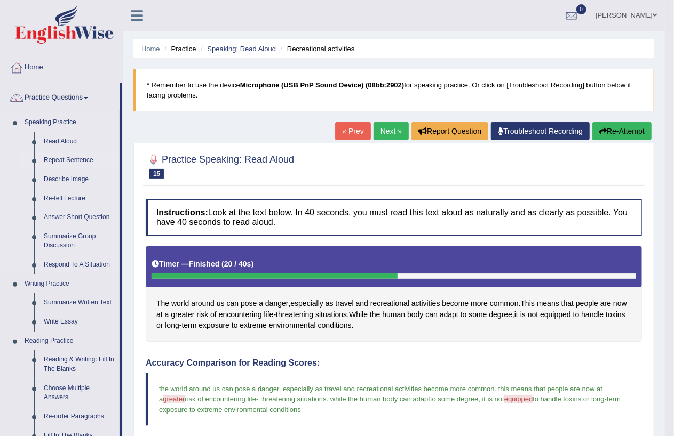
click at [83, 160] on link "Repeat Sentence" at bounding box center [79, 160] width 81 height 19
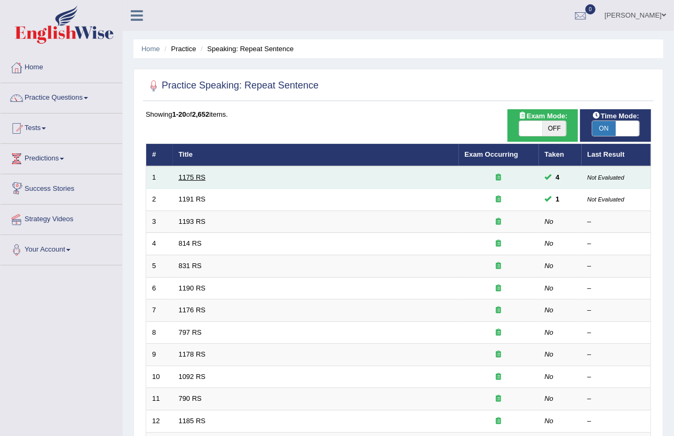
click at [195, 177] on link "1175 RS" at bounding box center [192, 177] width 27 height 8
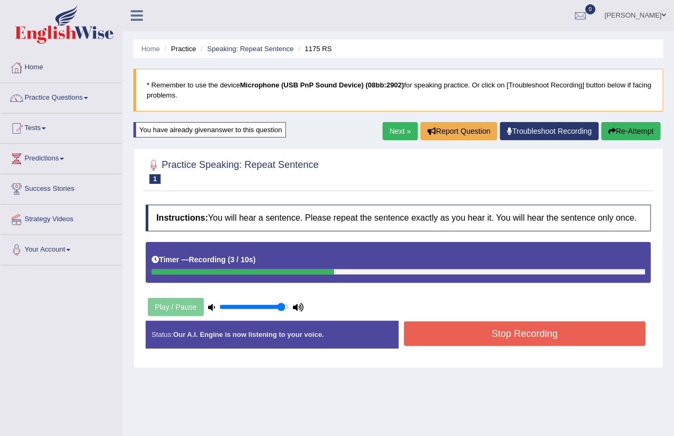
click at [505, 333] on button "Stop Recording" at bounding box center [525, 334] width 242 height 25
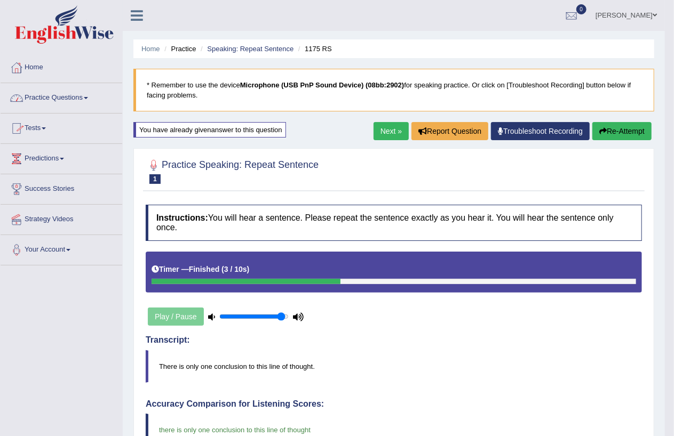
click at [88, 97] on link "Practice Questions" at bounding box center [62, 96] width 122 height 27
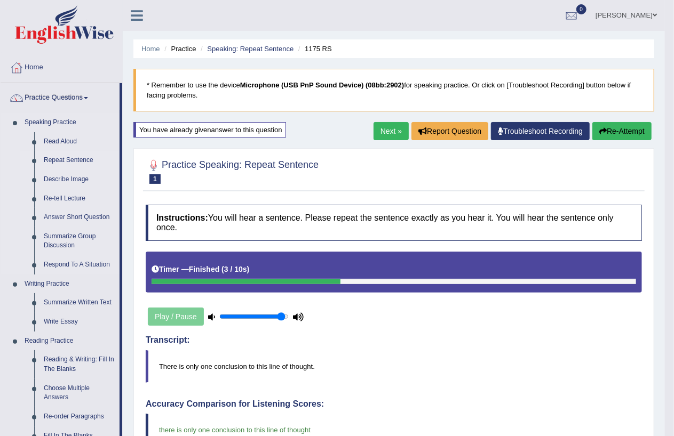
click at [53, 159] on link "Repeat Sentence" at bounding box center [79, 160] width 81 height 19
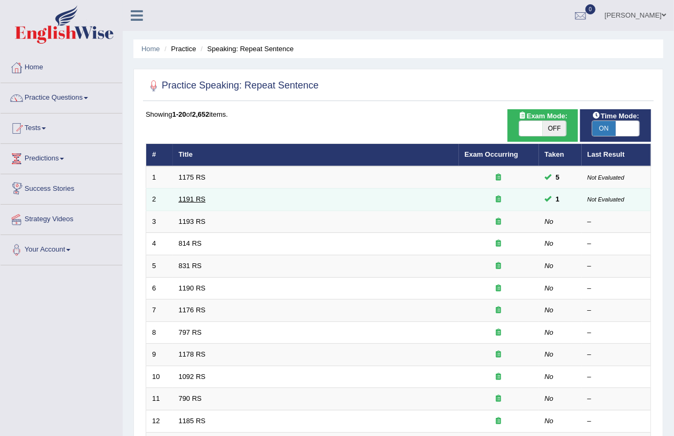
click at [194, 196] on link "1191 RS" at bounding box center [192, 199] width 27 height 8
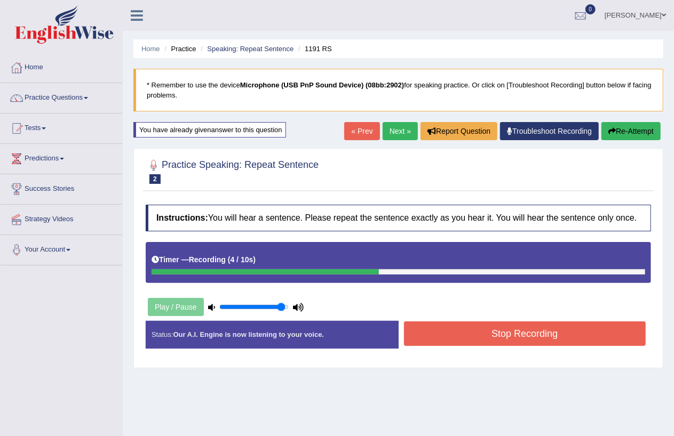
click at [472, 340] on button "Stop Recording" at bounding box center [525, 334] width 242 height 25
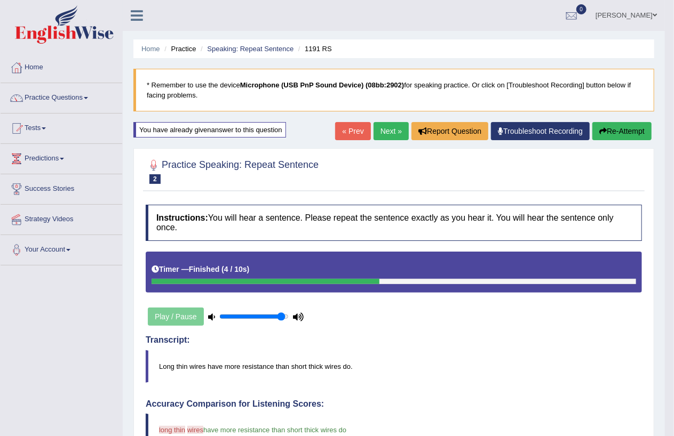
click at [97, 97] on link "Practice Questions" at bounding box center [62, 96] width 122 height 27
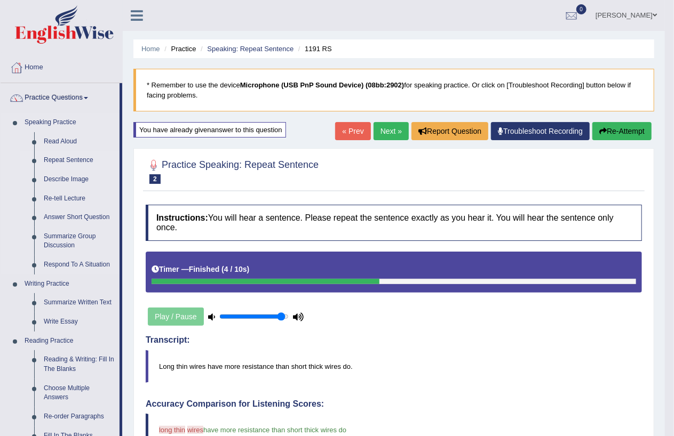
click at [57, 158] on link "Repeat Sentence" at bounding box center [79, 160] width 81 height 19
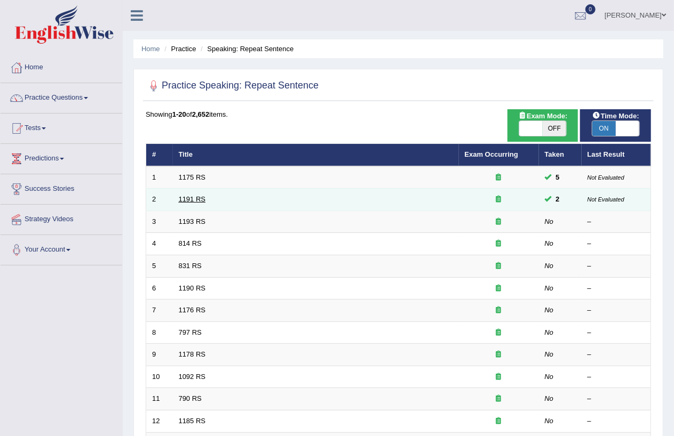
click at [193, 197] on link "1191 RS" at bounding box center [192, 199] width 27 height 8
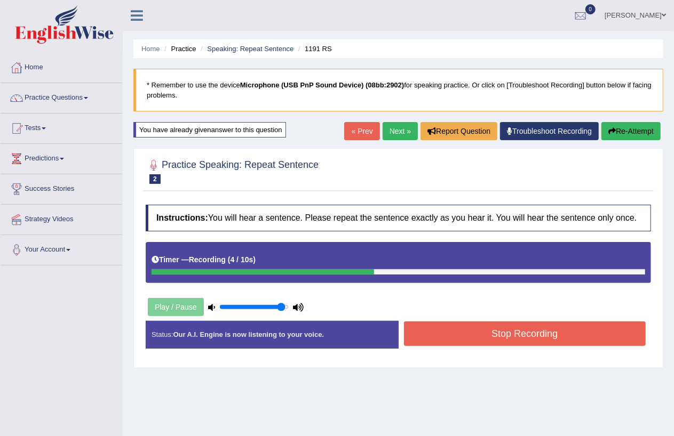
drag, startPoint x: 476, startPoint y: 328, endPoint x: 470, endPoint y: 329, distance: 6.6
click at [473, 328] on button "Stop Recording" at bounding box center [525, 334] width 242 height 25
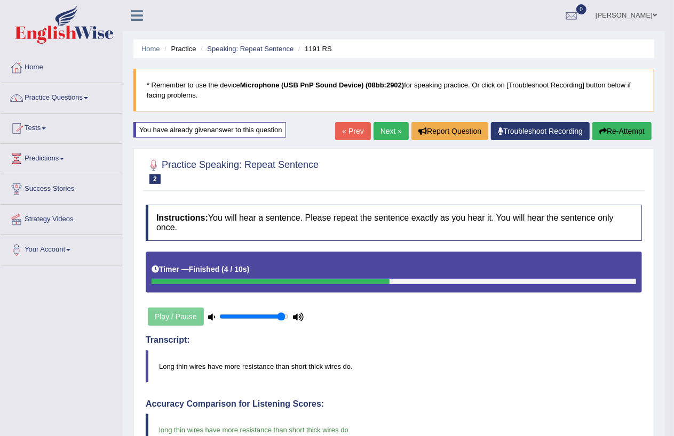
click at [87, 97] on link "Practice Questions" at bounding box center [62, 96] width 122 height 27
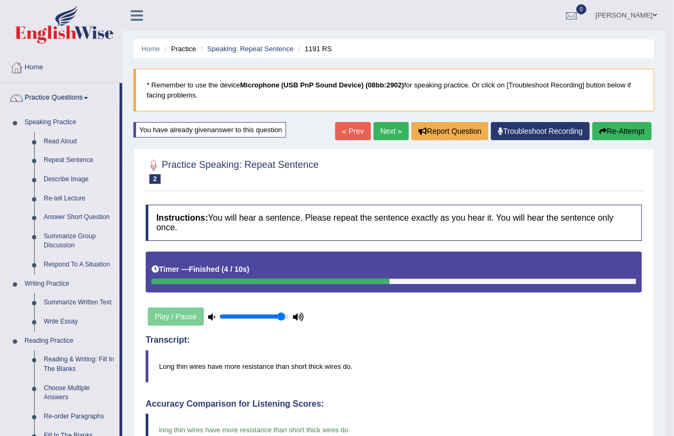
click at [76, 158] on link "Repeat Sentence" at bounding box center [79, 160] width 81 height 19
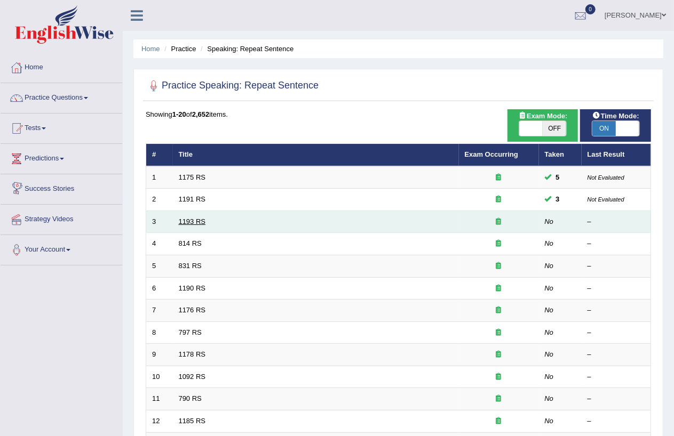
drag, startPoint x: 0, startPoint y: 0, endPoint x: 190, endPoint y: 220, distance: 291.2
click at [190, 220] on link "1193 RS" at bounding box center [192, 222] width 27 height 8
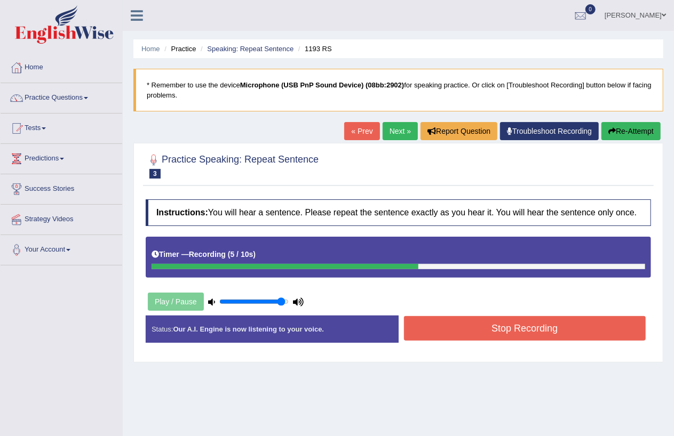
click at [534, 328] on button "Stop Recording" at bounding box center [525, 328] width 242 height 25
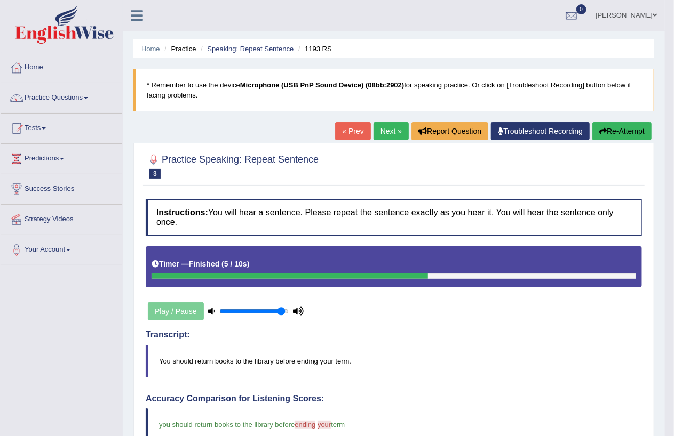
click at [88, 98] on span at bounding box center [86, 98] width 4 height 2
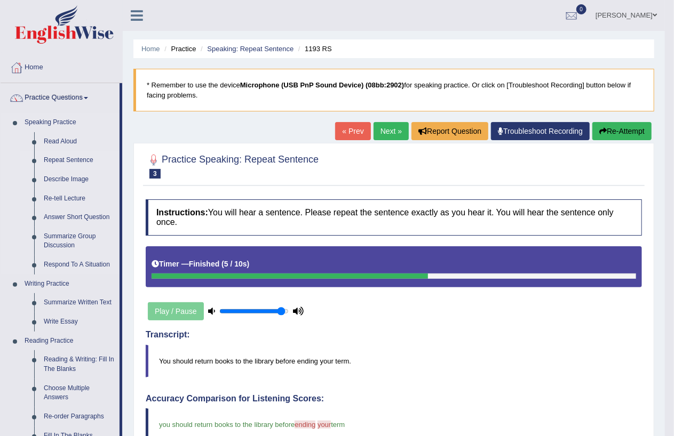
click at [68, 160] on link "Repeat Sentence" at bounding box center [79, 160] width 81 height 19
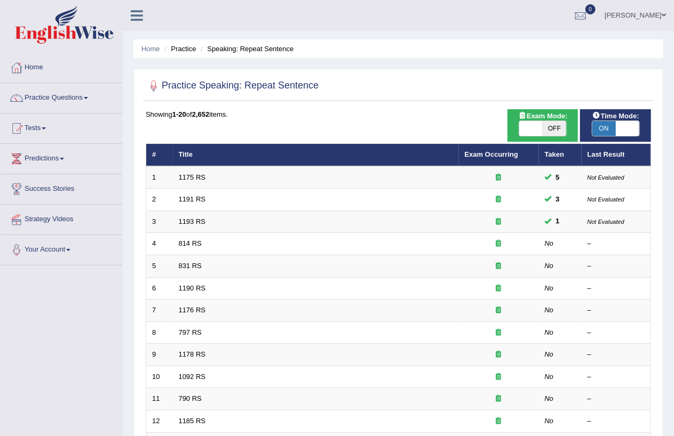
click at [196, 219] on link "1193 RS" at bounding box center [192, 222] width 27 height 8
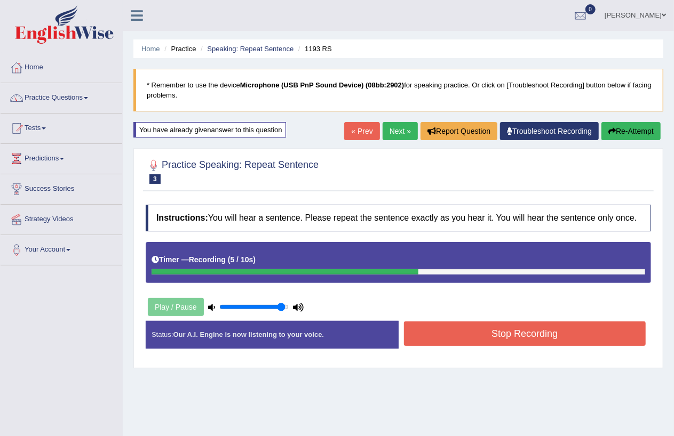
click at [511, 340] on button "Stop Recording" at bounding box center [525, 334] width 242 height 25
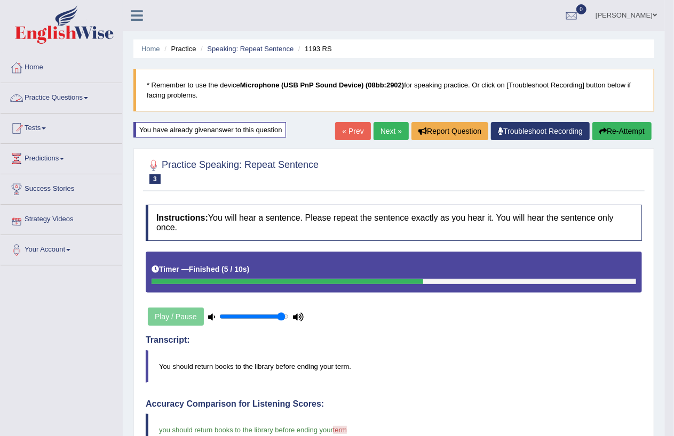
click at [85, 99] on link "Practice Questions" at bounding box center [62, 96] width 122 height 27
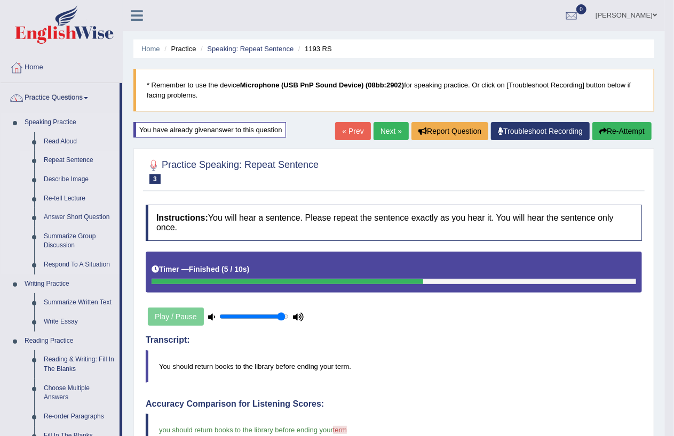
click at [61, 162] on link "Repeat Sentence" at bounding box center [79, 160] width 81 height 19
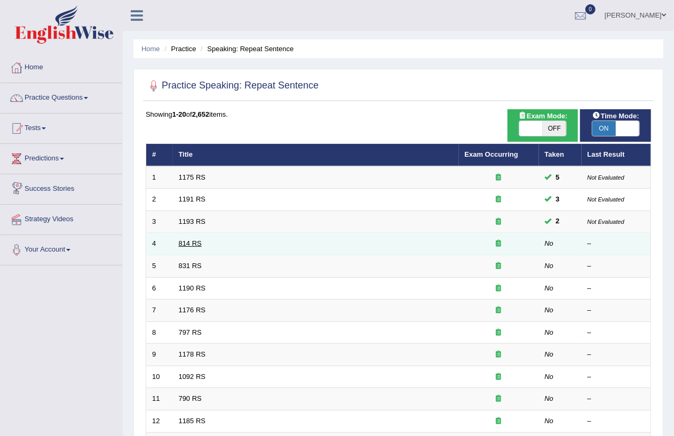
click at [185, 241] on link "814 RS" at bounding box center [190, 244] width 23 height 8
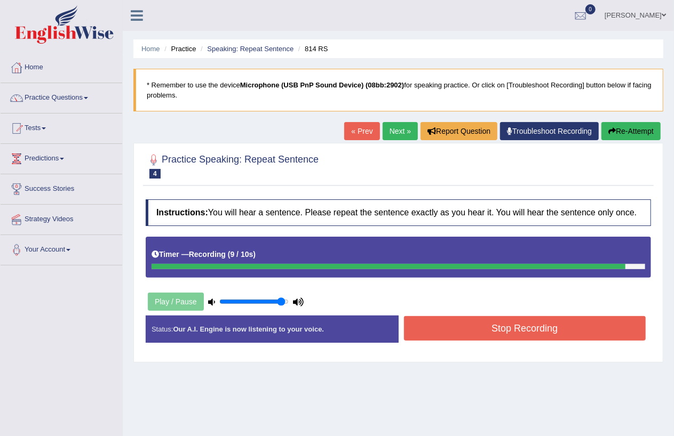
click at [463, 323] on button "Stop Recording" at bounding box center [525, 328] width 242 height 25
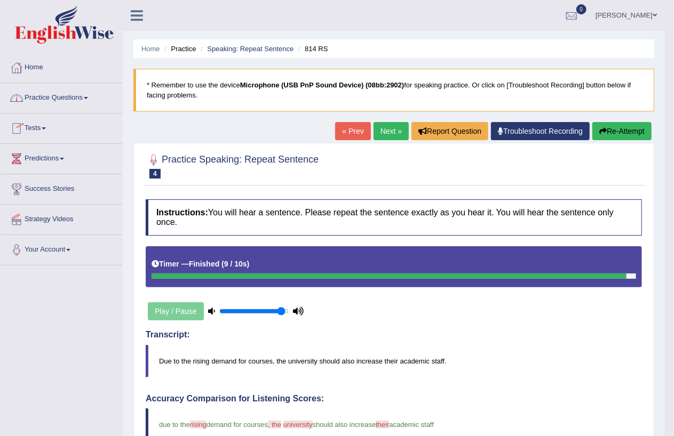
click at [87, 97] on link "Practice Questions" at bounding box center [62, 96] width 122 height 27
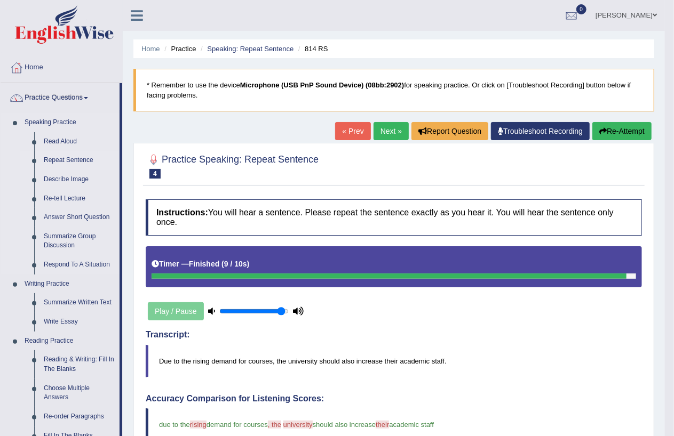
click at [58, 159] on link "Repeat Sentence" at bounding box center [79, 160] width 81 height 19
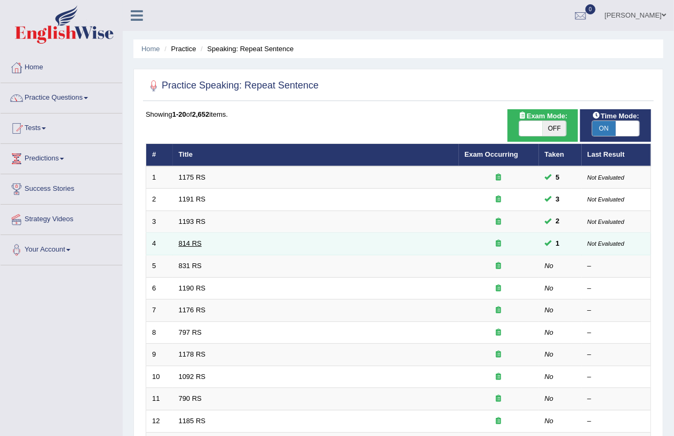
click at [191, 243] on link "814 RS" at bounding box center [190, 244] width 23 height 8
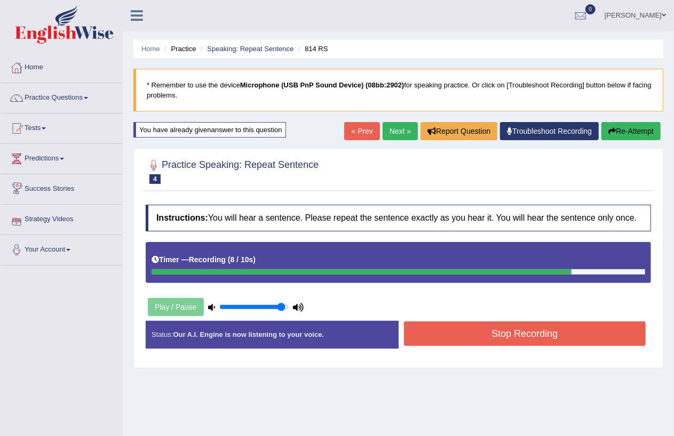
click at [456, 342] on button "Stop Recording" at bounding box center [525, 334] width 242 height 25
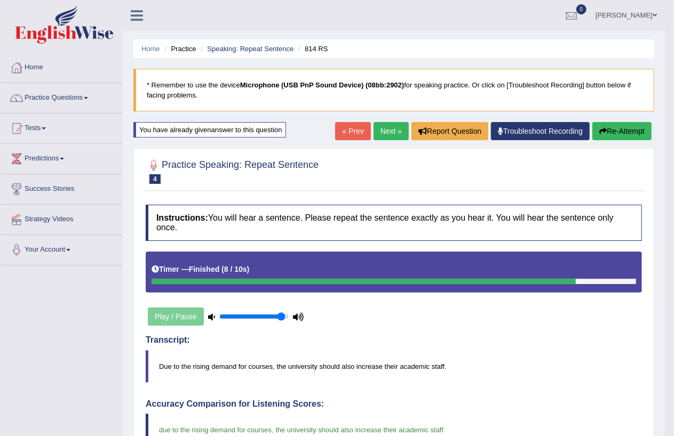
click at [89, 96] on link "Practice Questions" at bounding box center [62, 96] width 122 height 27
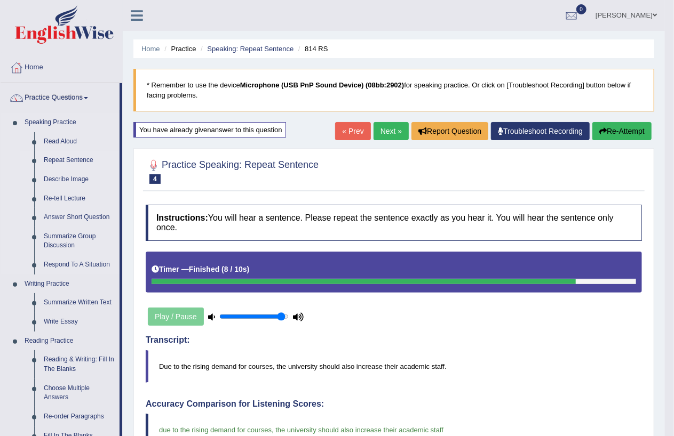
click at [59, 158] on link "Repeat Sentence" at bounding box center [79, 160] width 81 height 19
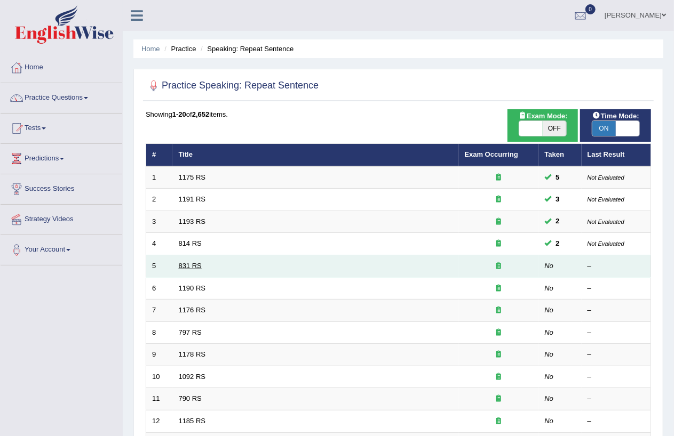
click at [185, 265] on link "831 RS" at bounding box center [190, 266] width 23 height 8
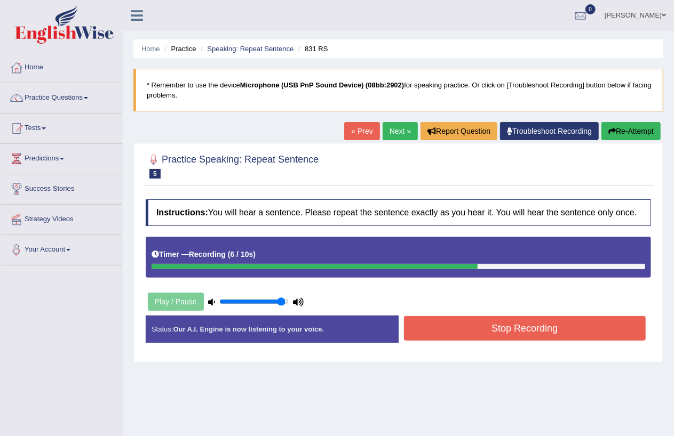
click at [450, 321] on button "Stop Recording" at bounding box center [525, 328] width 242 height 25
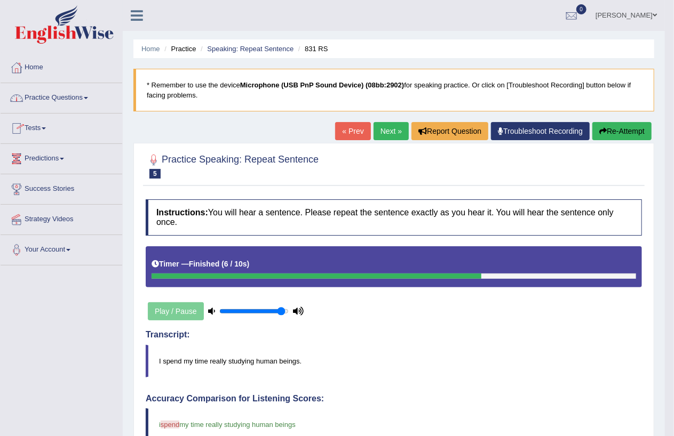
click at [86, 96] on link "Practice Questions" at bounding box center [62, 96] width 122 height 27
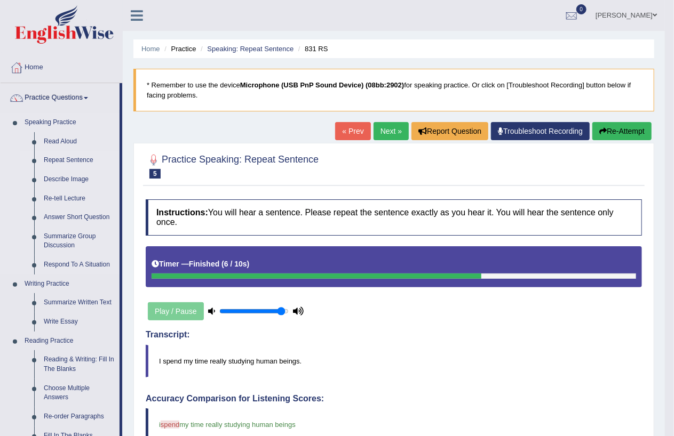
click at [58, 161] on link "Repeat Sentence" at bounding box center [79, 160] width 81 height 19
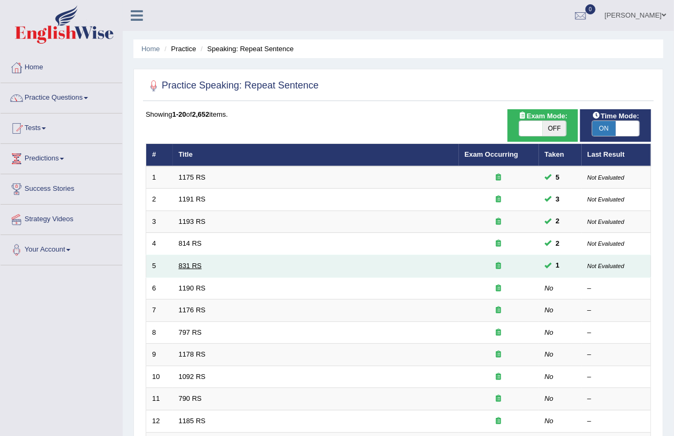
click at [197, 263] on link "831 RS" at bounding box center [190, 266] width 23 height 8
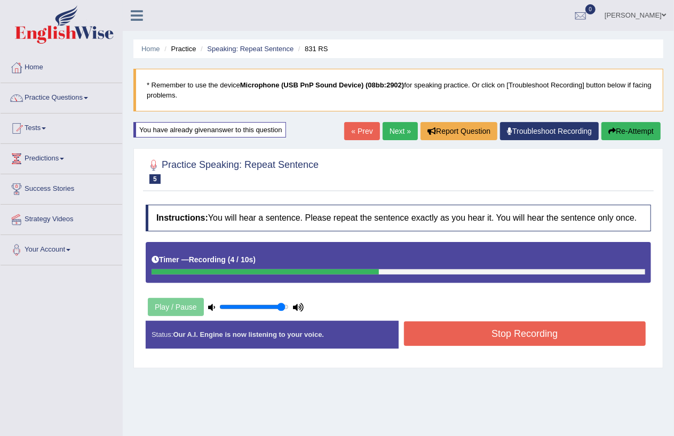
click at [474, 338] on button "Stop Recording" at bounding box center [525, 334] width 242 height 25
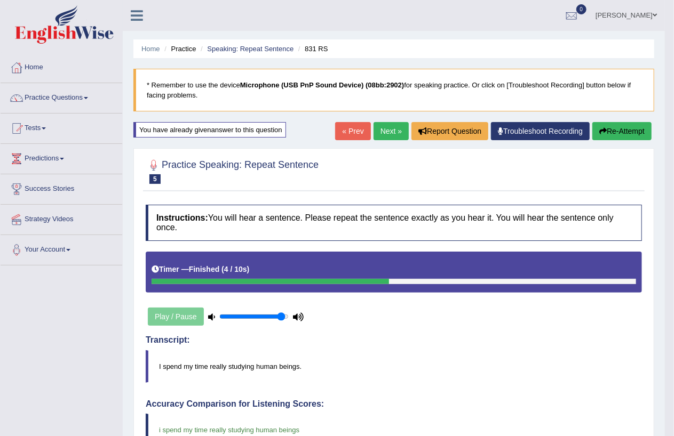
click at [93, 98] on link "Practice Questions" at bounding box center [62, 96] width 122 height 27
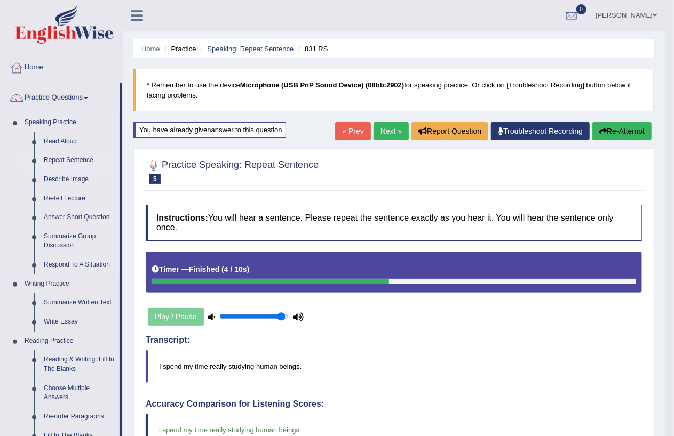
click at [60, 156] on link "Repeat Sentence" at bounding box center [79, 160] width 81 height 19
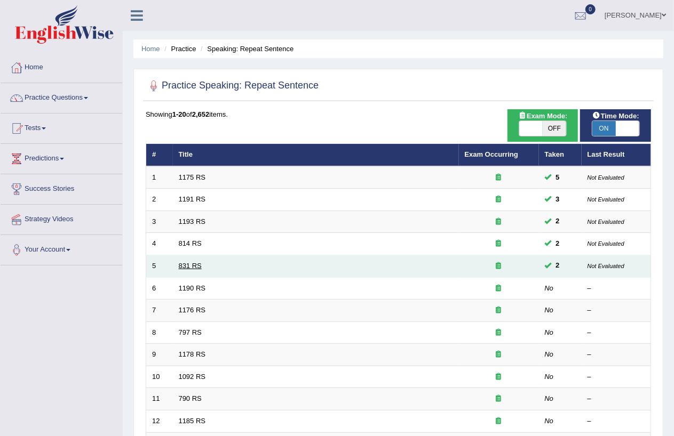
click at [192, 267] on link "831 RS" at bounding box center [190, 266] width 23 height 8
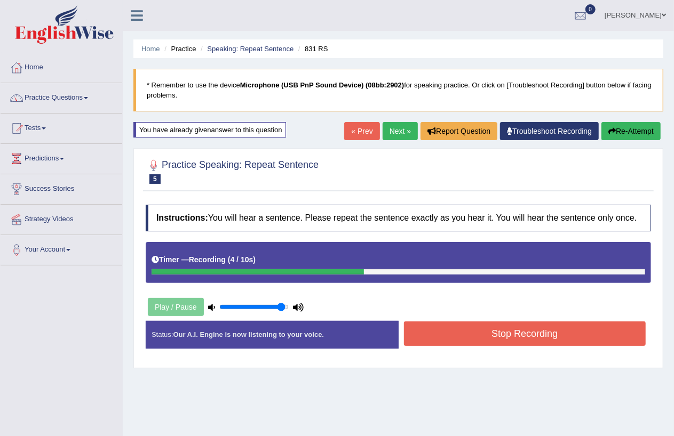
click at [557, 332] on button "Stop Recording" at bounding box center [525, 334] width 242 height 25
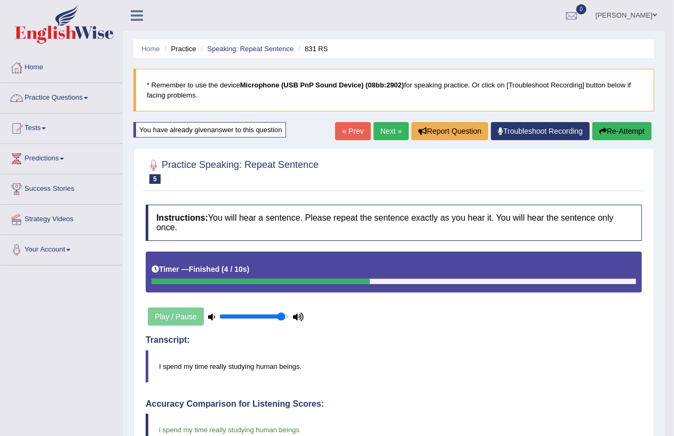
click at [88, 97] on span at bounding box center [86, 98] width 4 height 2
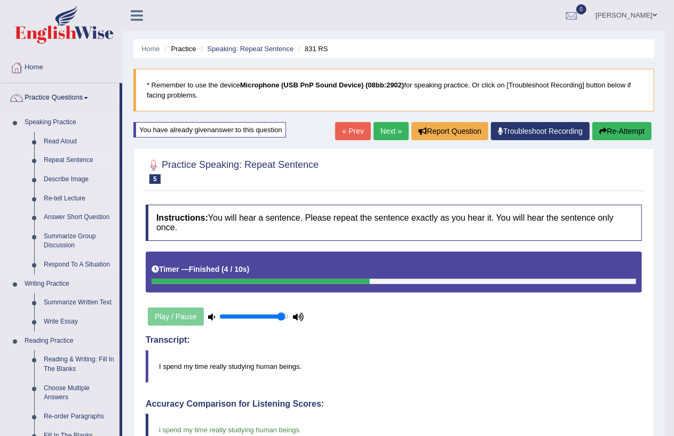
click at [67, 160] on link "Repeat Sentence" at bounding box center [79, 160] width 81 height 19
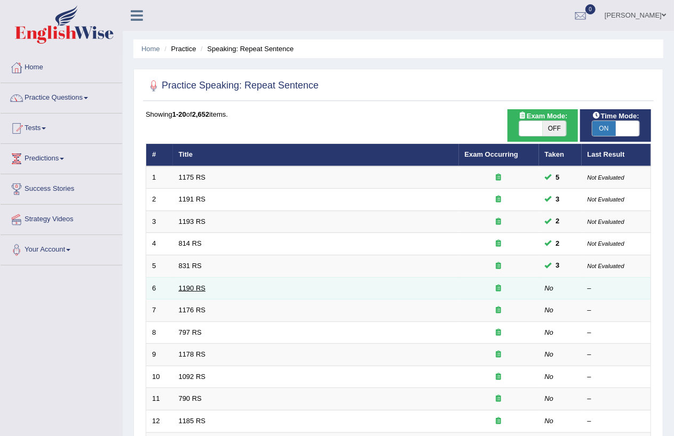
click at [199, 285] on link "1190 RS" at bounding box center [192, 288] width 27 height 8
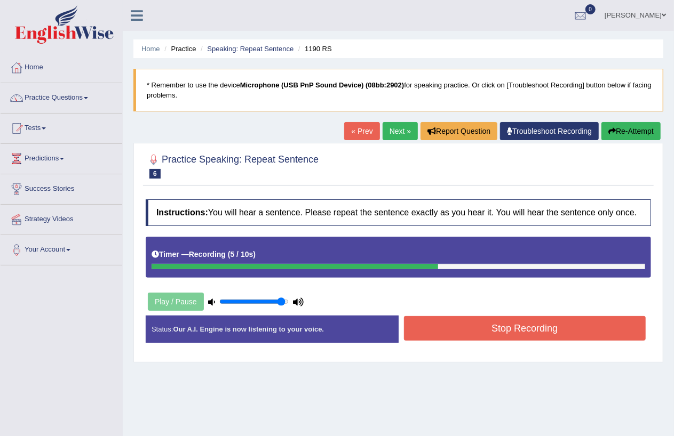
click at [88, 98] on span at bounding box center [86, 98] width 4 height 2
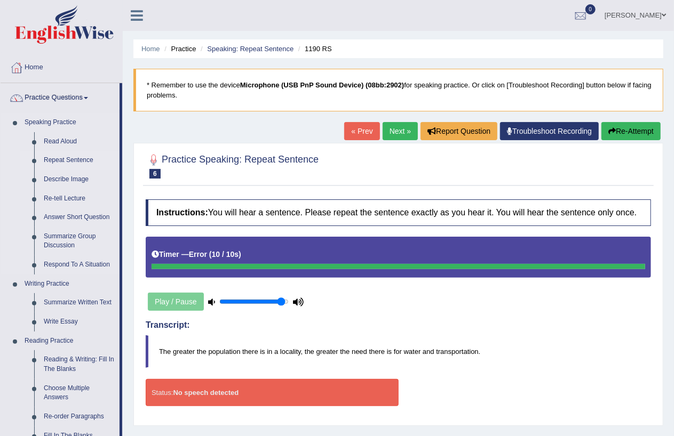
click at [70, 160] on link "Repeat Sentence" at bounding box center [79, 160] width 81 height 19
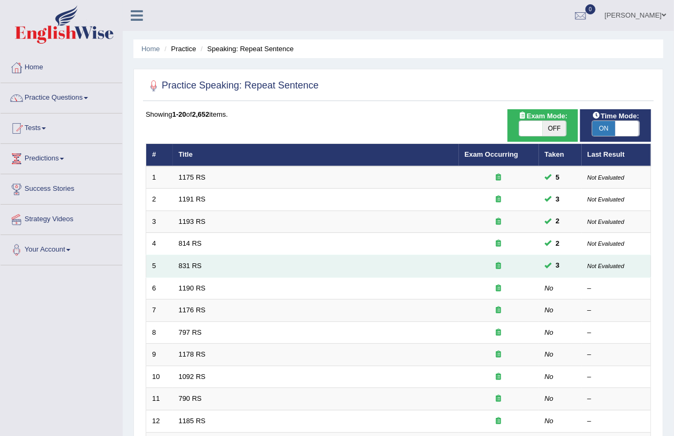
click at [188, 260] on td "831 RS" at bounding box center [316, 267] width 286 height 22
click at [193, 267] on link "831 RS" at bounding box center [190, 266] width 23 height 8
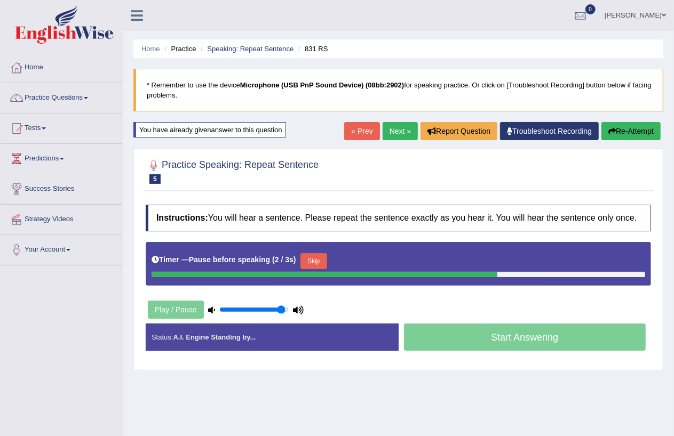
click at [96, 95] on link "Practice Questions" at bounding box center [62, 96] width 122 height 27
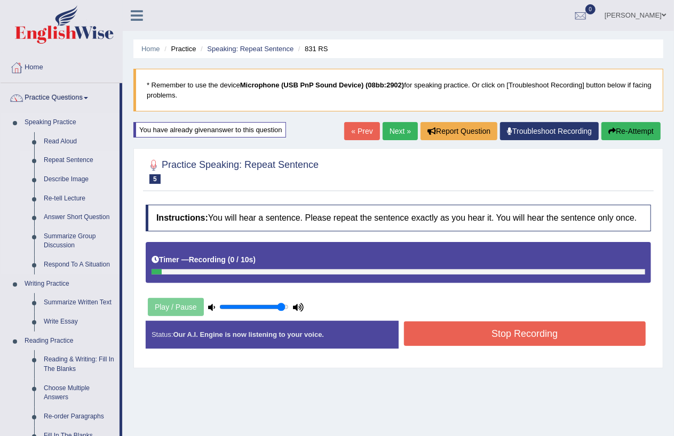
click at [68, 161] on link "Repeat Sentence" at bounding box center [79, 160] width 81 height 19
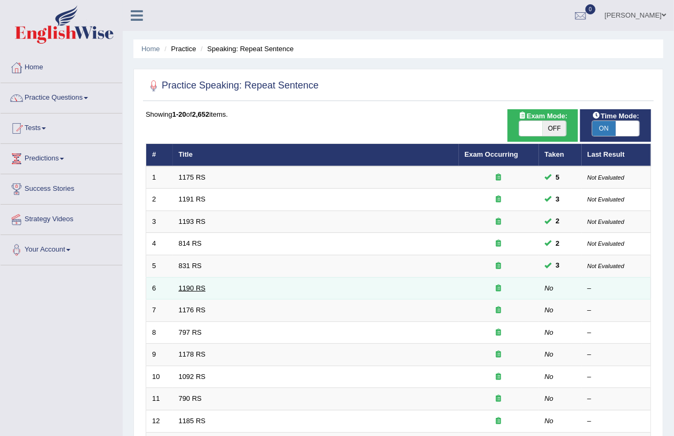
click at [184, 286] on link "1190 RS" at bounding box center [192, 288] width 27 height 8
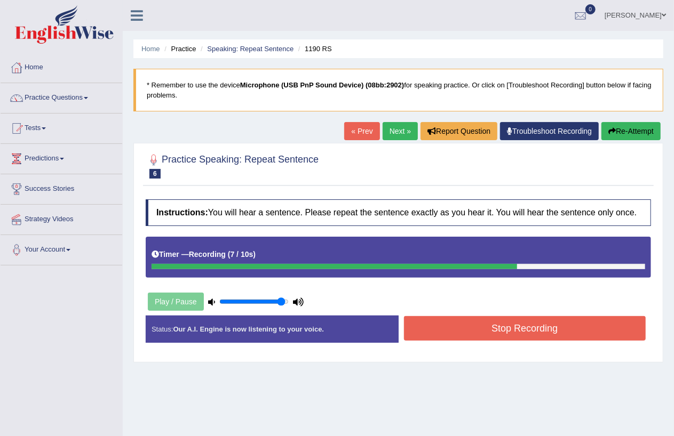
click at [532, 336] on button "Stop Recording" at bounding box center [525, 328] width 242 height 25
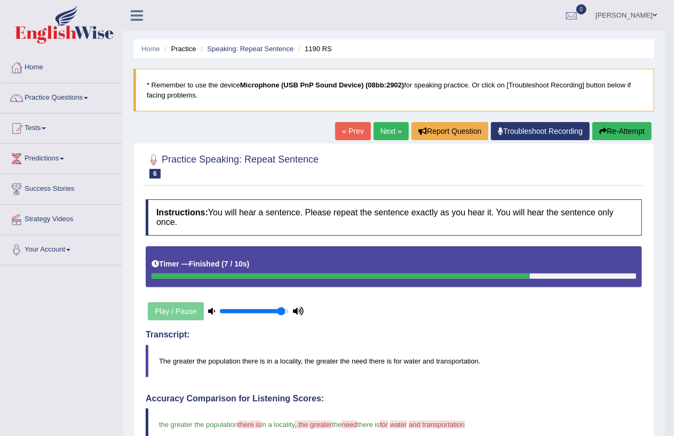
click at [92, 99] on link "Practice Questions" at bounding box center [62, 96] width 122 height 27
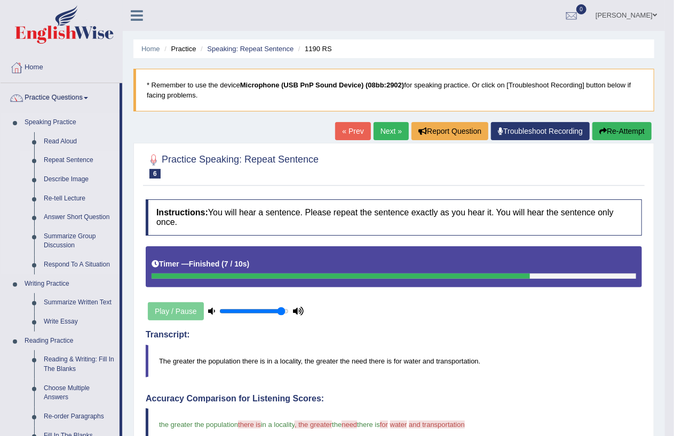
click at [67, 158] on link "Repeat Sentence" at bounding box center [79, 160] width 81 height 19
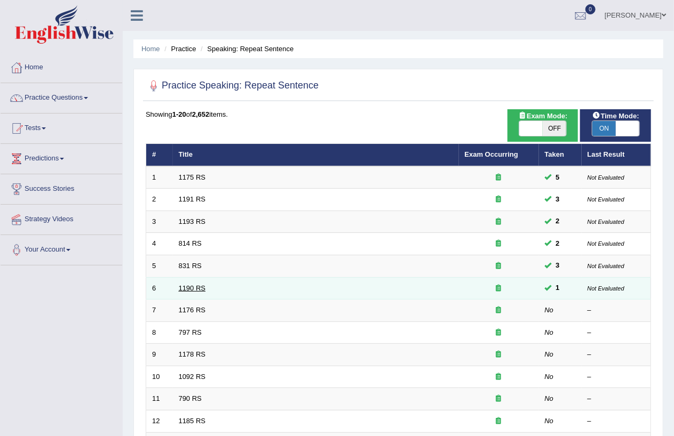
click at [193, 286] on link "1190 RS" at bounding box center [192, 288] width 27 height 8
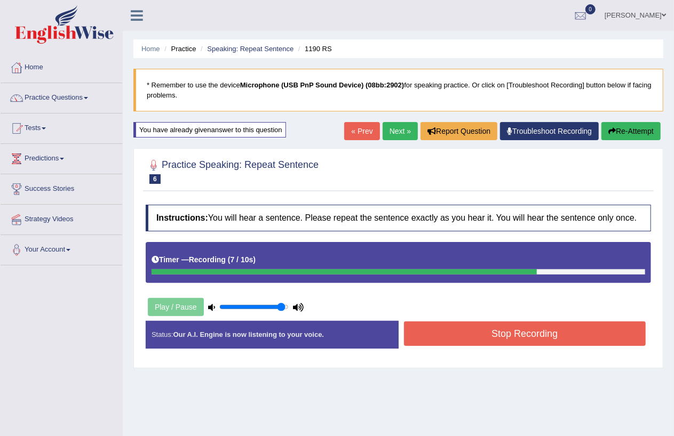
click at [478, 337] on button "Stop Recording" at bounding box center [525, 334] width 242 height 25
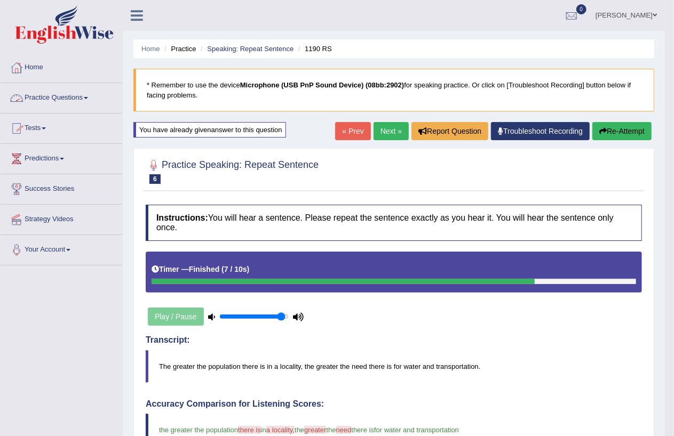
click at [86, 95] on link "Practice Questions" at bounding box center [62, 96] width 122 height 27
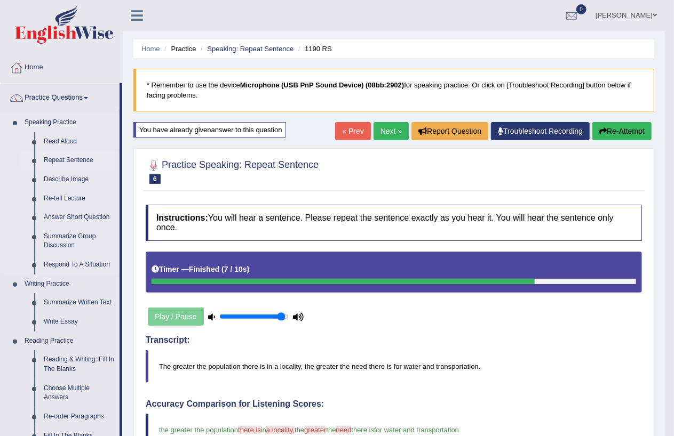
click at [81, 163] on link "Repeat Sentence" at bounding box center [79, 160] width 81 height 19
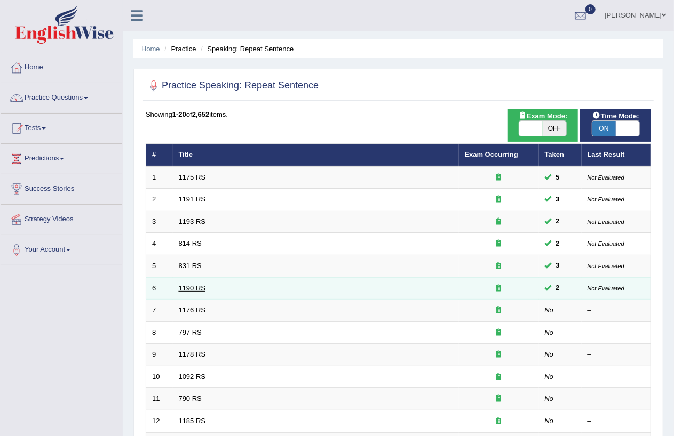
click at [190, 288] on link "1190 RS" at bounding box center [192, 288] width 27 height 8
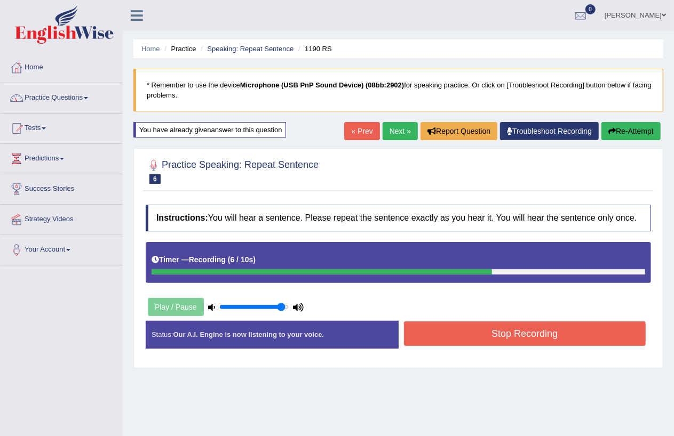
click at [500, 333] on button "Stop Recording" at bounding box center [525, 334] width 242 height 25
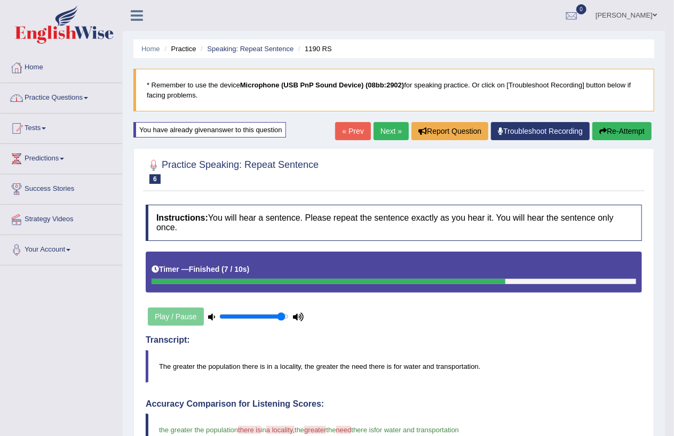
click at [89, 97] on link "Practice Questions" at bounding box center [62, 96] width 122 height 27
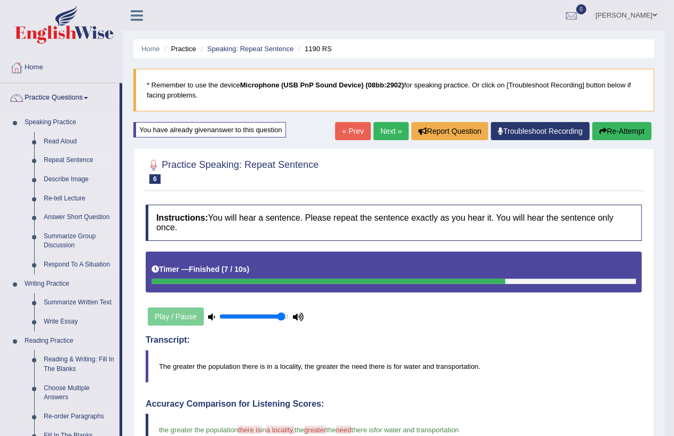
click at [63, 160] on link "Repeat Sentence" at bounding box center [79, 160] width 81 height 19
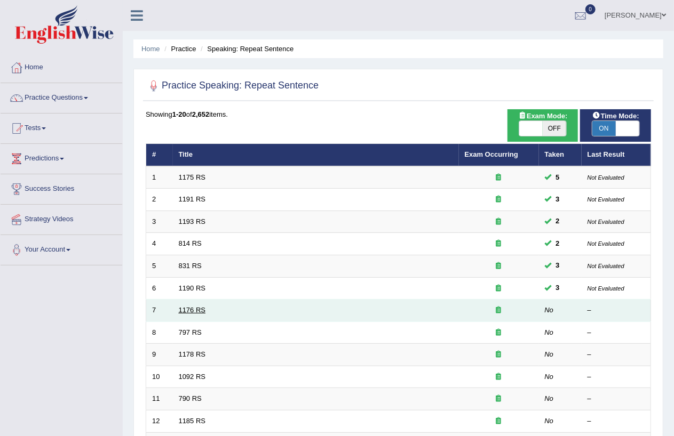
click at [193, 313] on link "1176 RS" at bounding box center [192, 310] width 27 height 8
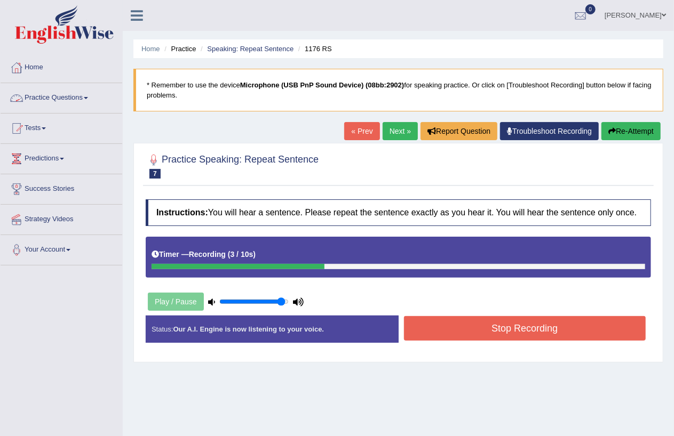
click at [91, 94] on link "Practice Questions" at bounding box center [62, 96] width 122 height 27
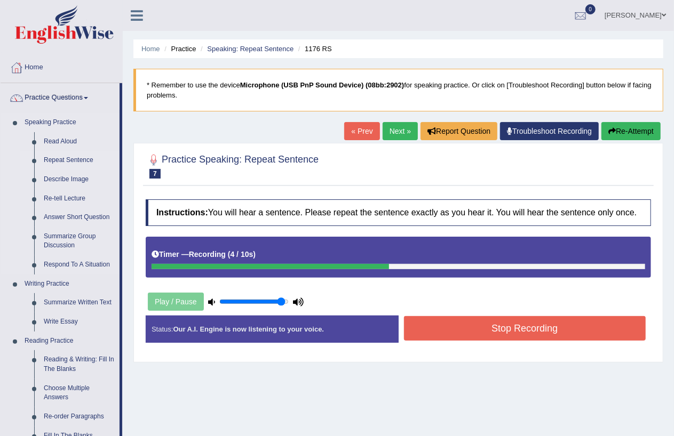
click at [71, 160] on link "Repeat Sentence" at bounding box center [79, 160] width 81 height 19
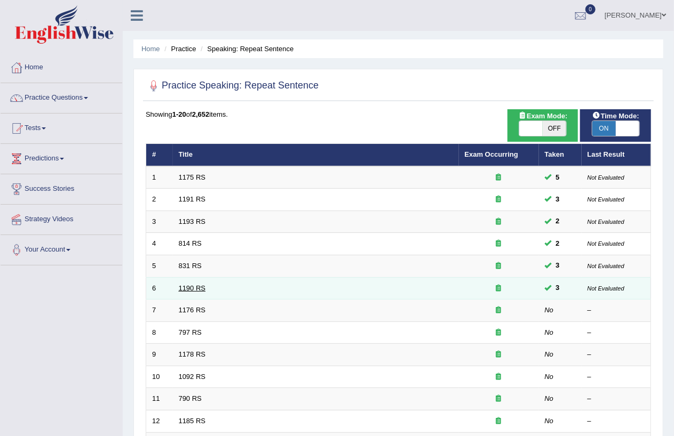
click at [185, 287] on link "1190 RS" at bounding box center [192, 288] width 27 height 8
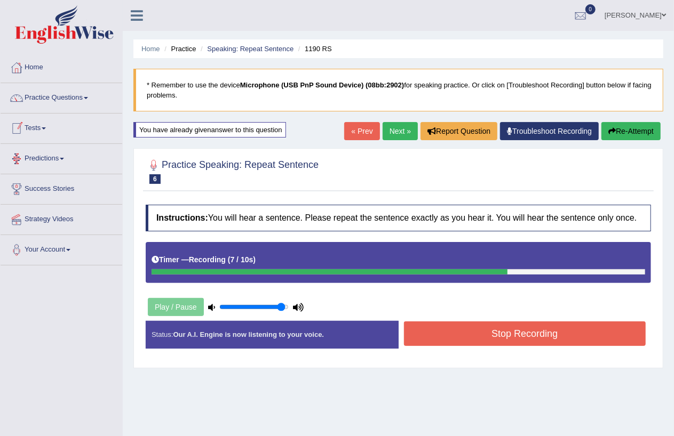
click at [439, 333] on button "Stop Recording" at bounding box center [525, 334] width 242 height 25
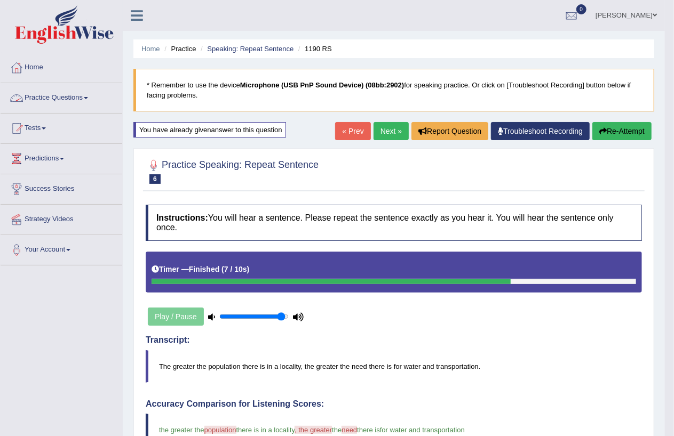
click at [88, 96] on link "Practice Questions" at bounding box center [62, 96] width 122 height 27
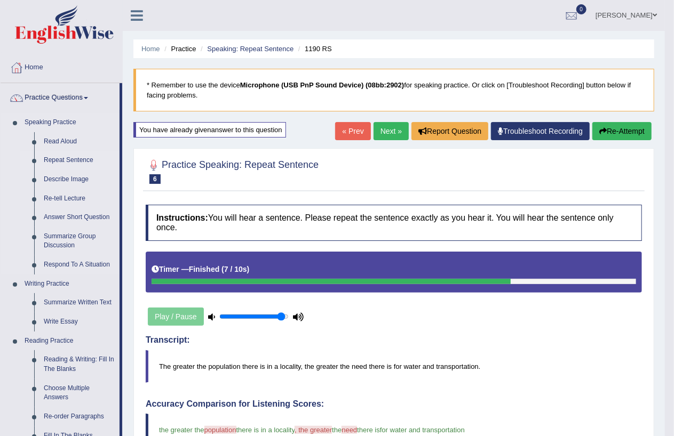
click at [81, 160] on link "Repeat Sentence" at bounding box center [79, 160] width 81 height 19
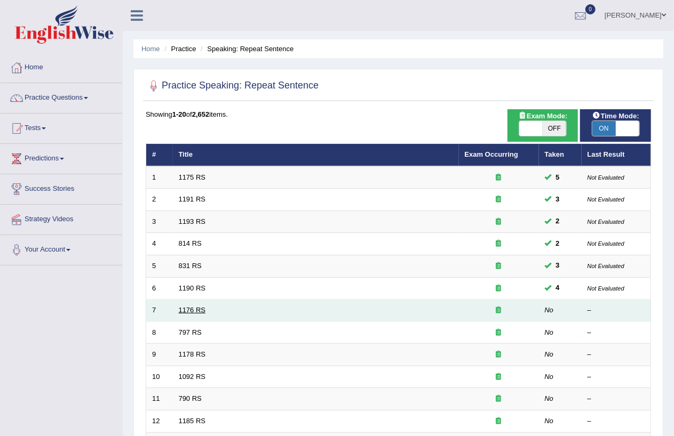
click at [180, 307] on link "1176 RS" at bounding box center [192, 310] width 27 height 8
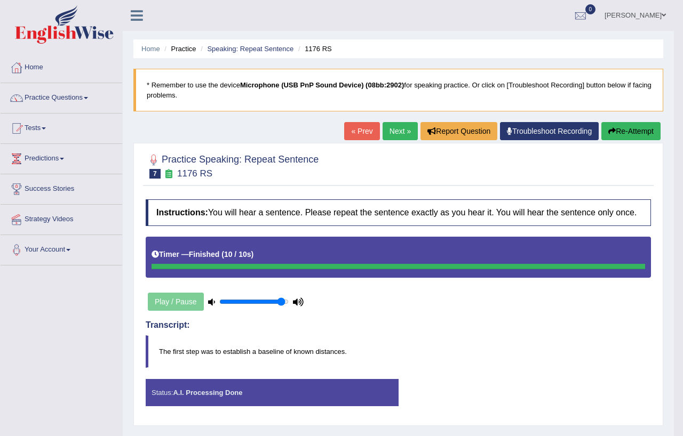
click at [91, 98] on body "Toggle navigation Home Practice Questions Speaking Practice Read Aloud Repeat S…" at bounding box center [341, 218] width 683 height 436
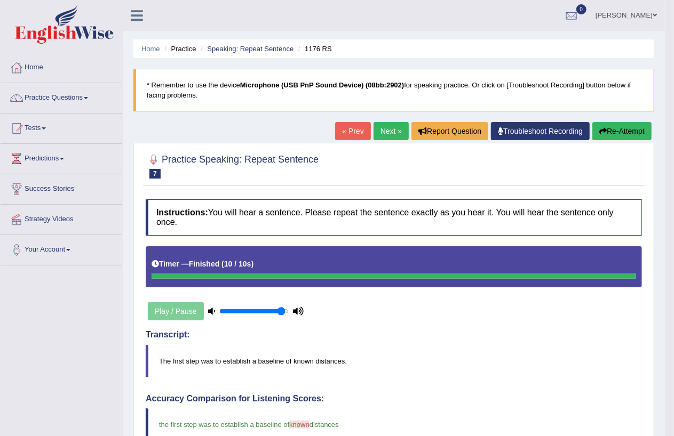
click at [92, 100] on link "Practice Questions" at bounding box center [62, 96] width 122 height 27
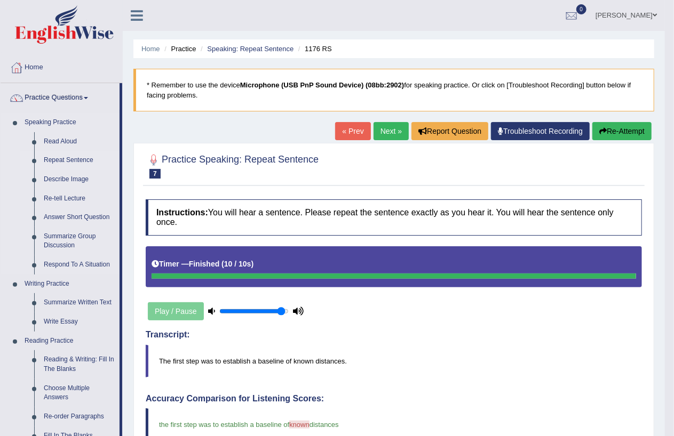
click at [72, 158] on link "Repeat Sentence" at bounding box center [79, 160] width 81 height 19
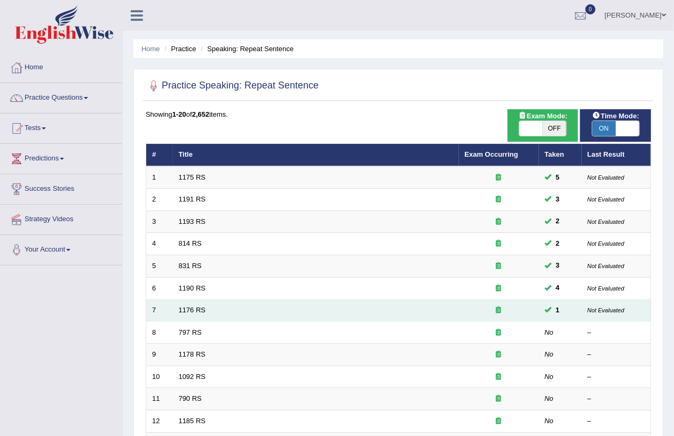
click at [194, 314] on td "1176 RS" at bounding box center [316, 311] width 286 height 22
click at [198, 308] on link "1176 RS" at bounding box center [192, 310] width 27 height 8
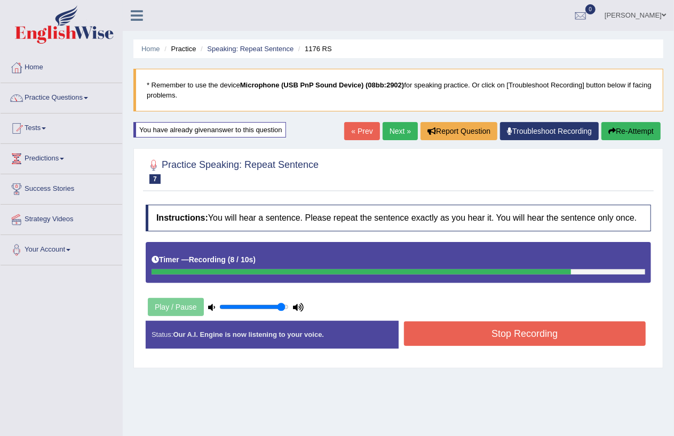
click at [567, 329] on button "Stop Recording" at bounding box center [525, 334] width 242 height 25
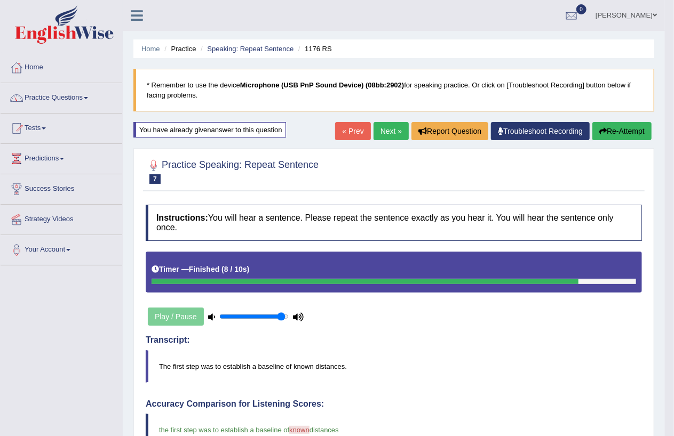
click at [92, 96] on link "Practice Questions" at bounding box center [62, 96] width 122 height 27
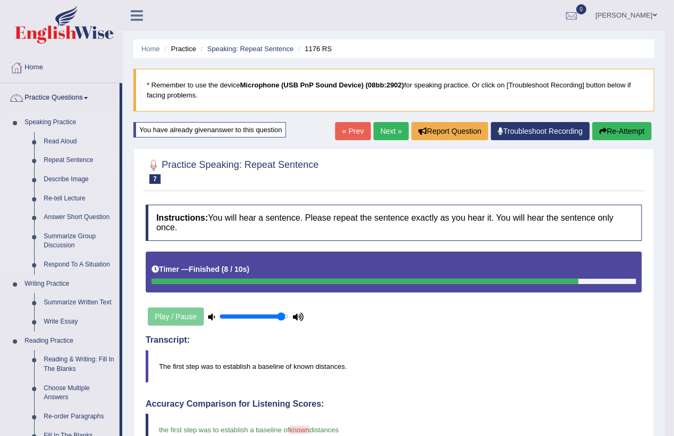
click at [70, 157] on link "Repeat Sentence" at bounding box center [79, 160] width 81 height 19
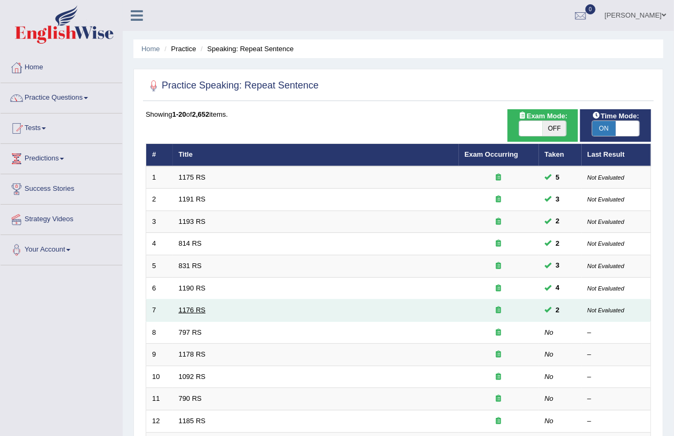
click at [195, 308] on link "1176 RS" at bounding box center [192, 310] width 27 height 8
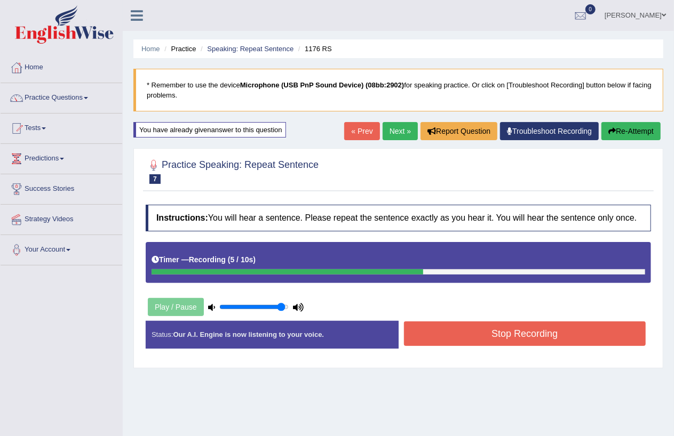
click at [547, 338] on button "Stop Recording" at bounding box center [525, 334] width 242 height 25
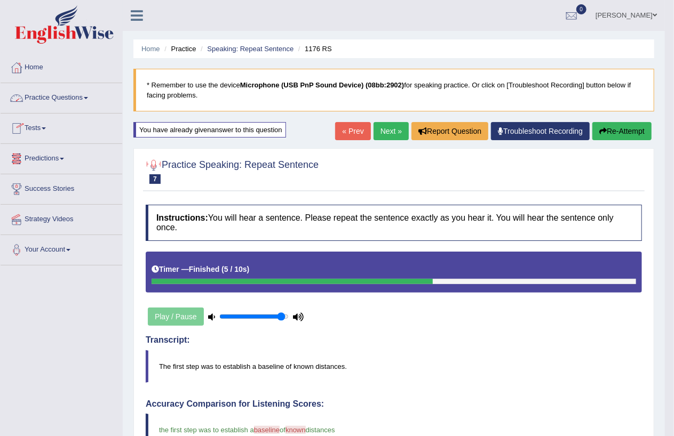
click at [92, 93] on link "Practice Questions" at bounding box center [62, 96] width 122 height 27
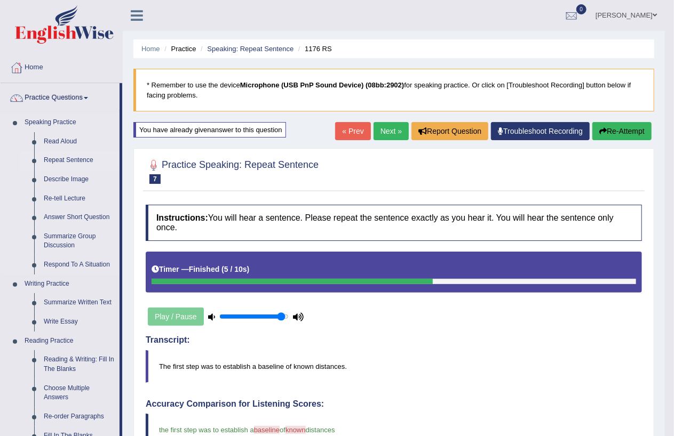
click at [64, 156] on link "Repeat Sentence" at bounding box center [79, 160] width 81 height 19
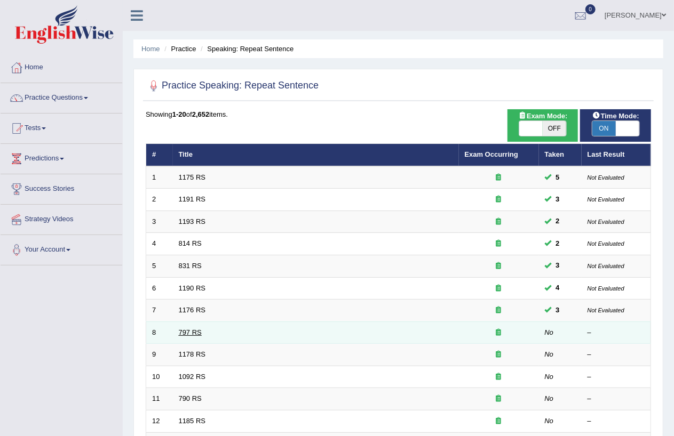
click at [187, 335] on link "797 RS" at bounding box center [190, 333] width 23 height 8
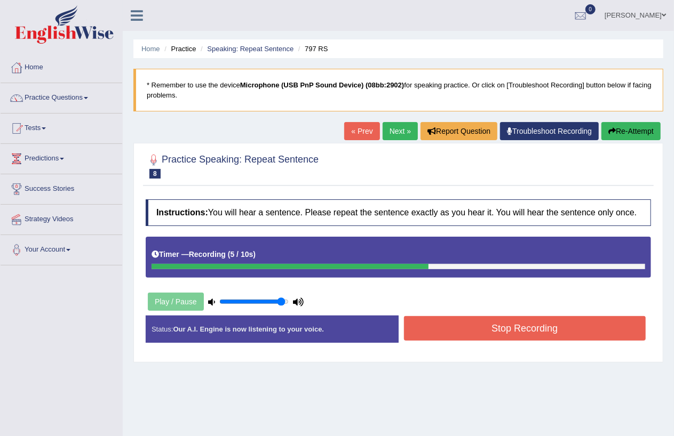
click at [532, 333] on button "Stop Recording" at bounding box center [525, 328] width 242 height 25
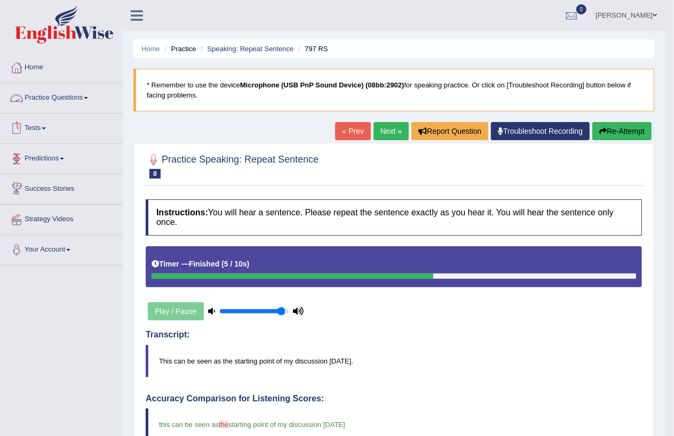
click at [87, 97] on link "Practice Questions" at bounding box center [62, 96] width 122 height 27
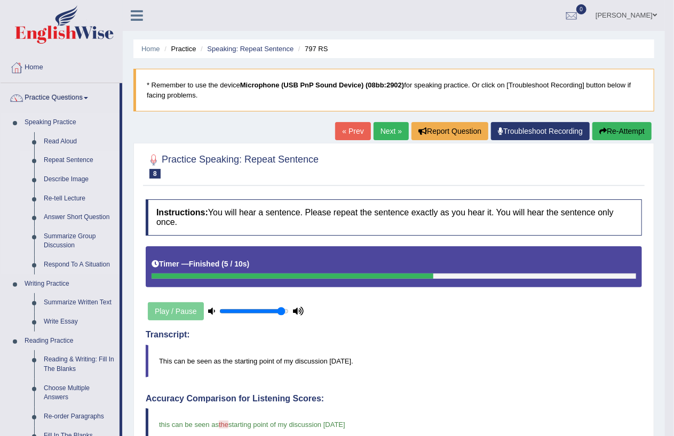
click at [80, 157] on link "Repeat Sentence" at bounding box center [79, 160] width 81 height 19
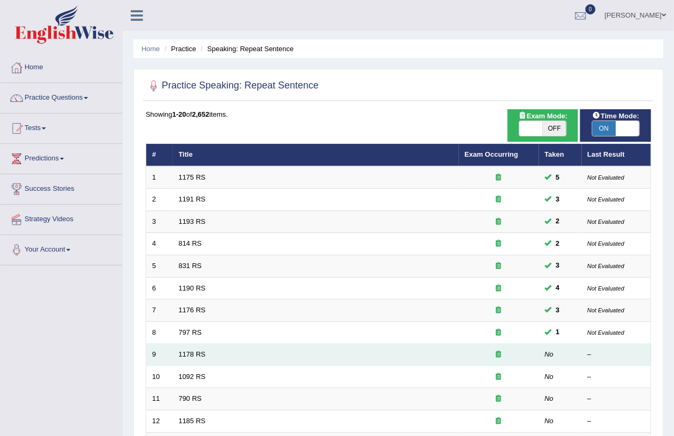
click at [191, 349] on td "1178 RS" at bounding box center [316, 355] width 286 height 22
click at [201, 350] on link "1178 RS" at bounding box center [192, 354] width 27 height 8
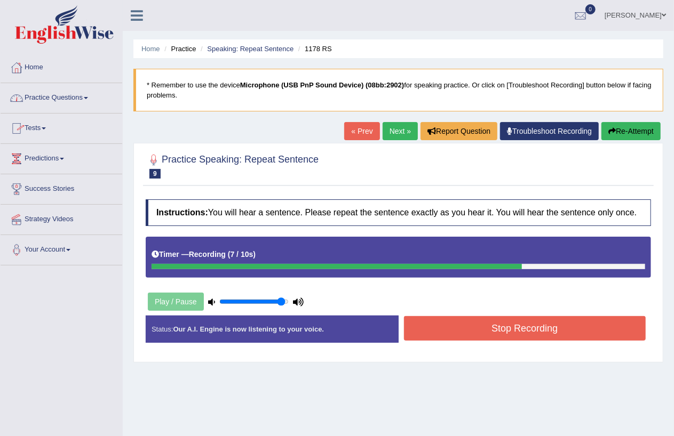
click at [93, 99] on link "Practice Questions" at bounding box center [62, 96] width 122 height 27
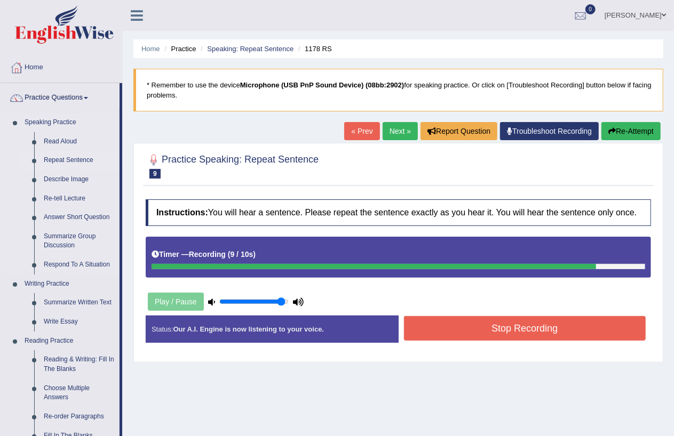
click at [62, 160] on link "Repeat Sentence" at bounding box center [79, 160] width 81 height 19
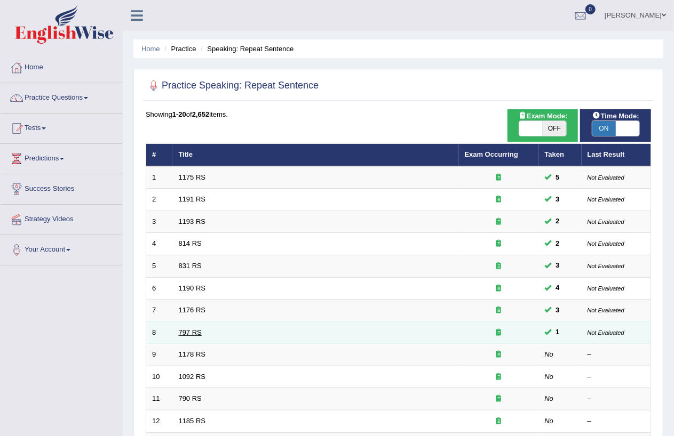
click at [196, 331] on link "797 RS" at bounding box center [190, 333] width 23 height 8
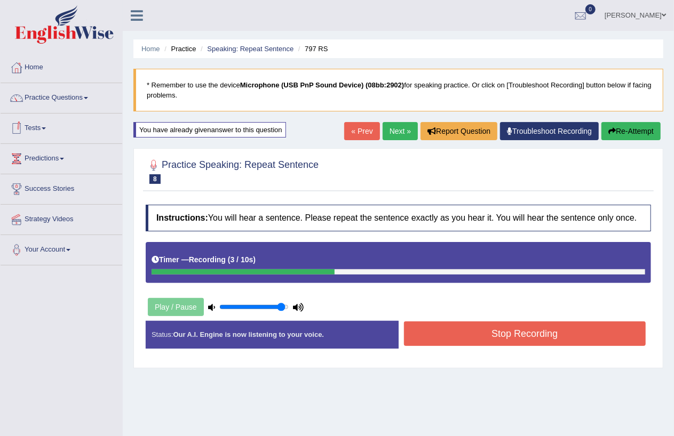
click at [543, 331] on button "Stop Recording" at bounding box center [525, 334] width 242 height 25
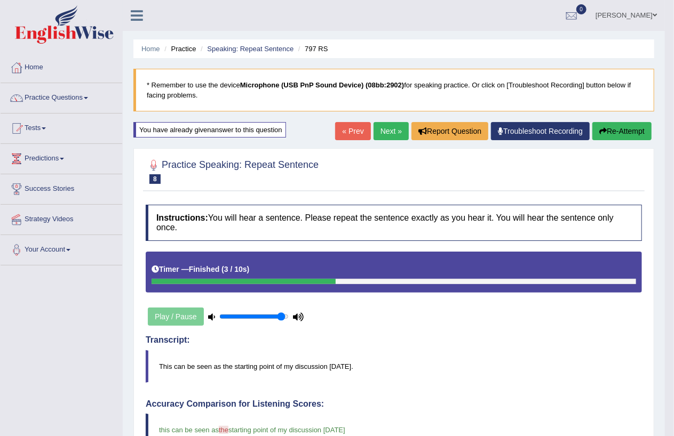
click at [94, 98] on link "Practice Questions" at bounding box center [62, 96] width 122 height 27
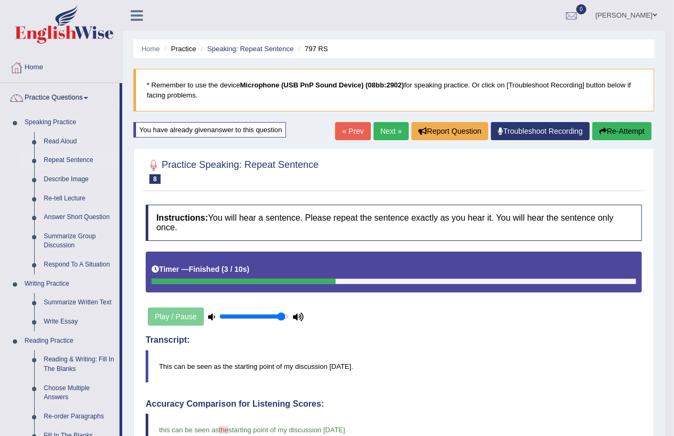
click at [89, 159] on link "Repeat Sentence" at bounding box center [79, 160] width 81 height 19
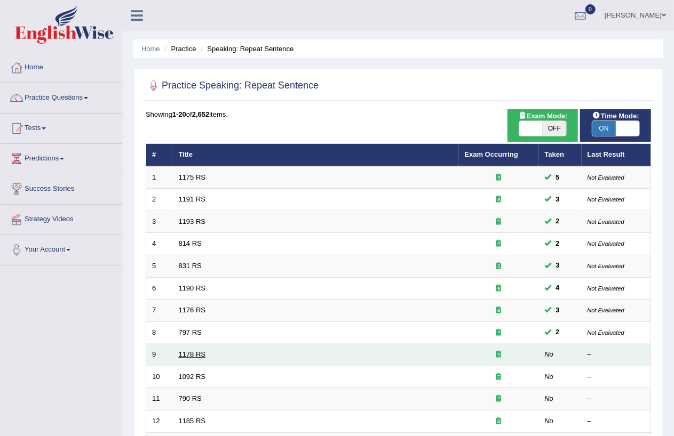
click at [203, 355] on link "1178 RS" at bounding box center [192, 354] width 27 height 8
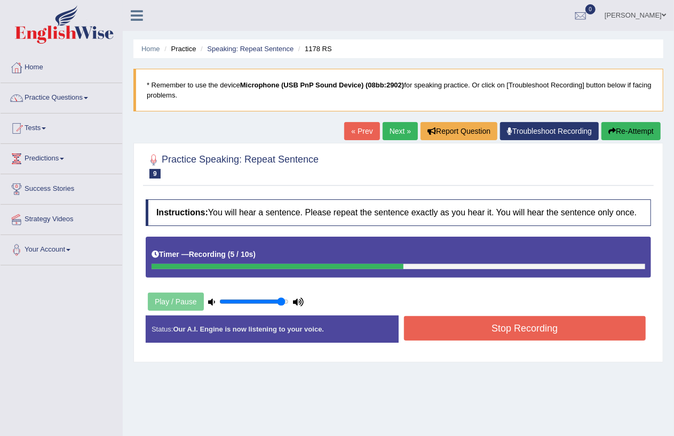
click at [520, 324] on button "Stop Recording" at bounding box center [525, 328] width 242 height 25
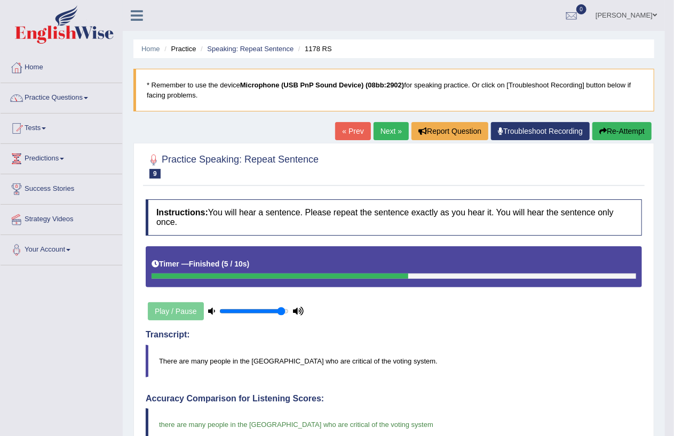
click at [88, 98] on span at bounding box center [86, 98] width 4 height 2
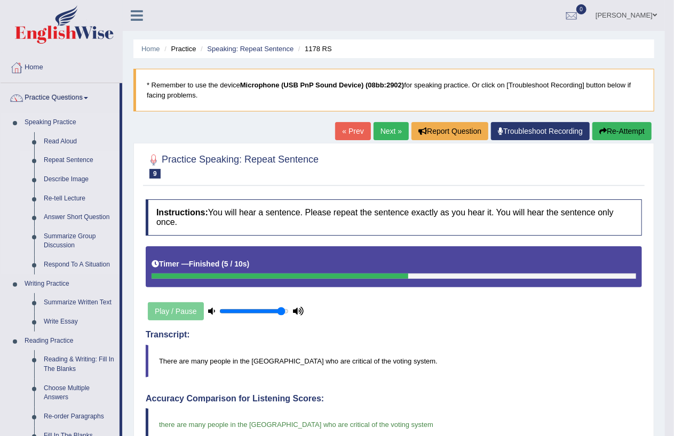
click at [76, 163] on link "Repeat Sentence" at bounding box center [79, 160] width 81 height 19
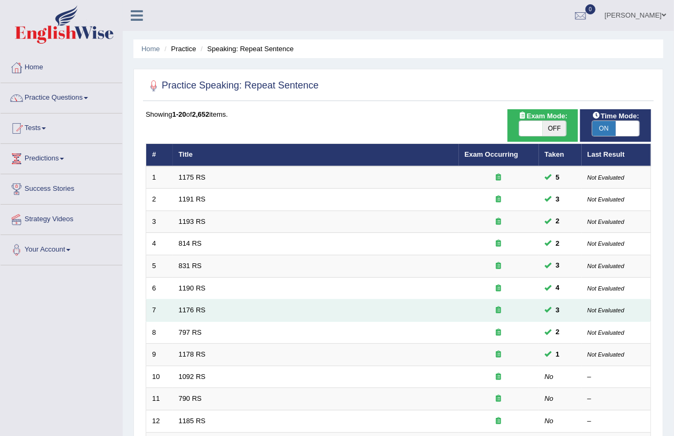
scroll to position [217, 0]
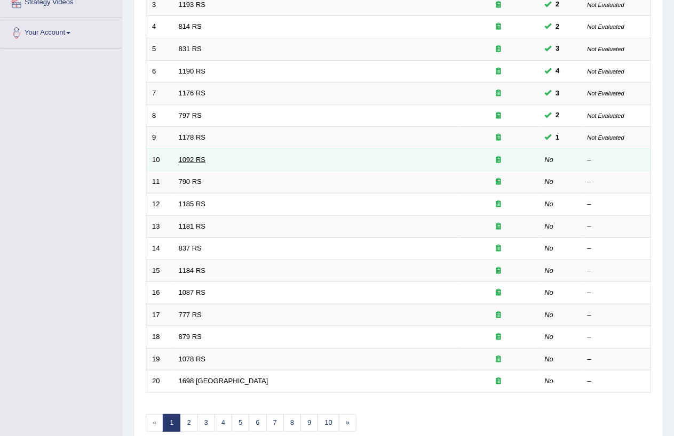
click at [194, 156] on link "1092 RS" at bounding box center [192, 160] width 27 height 8
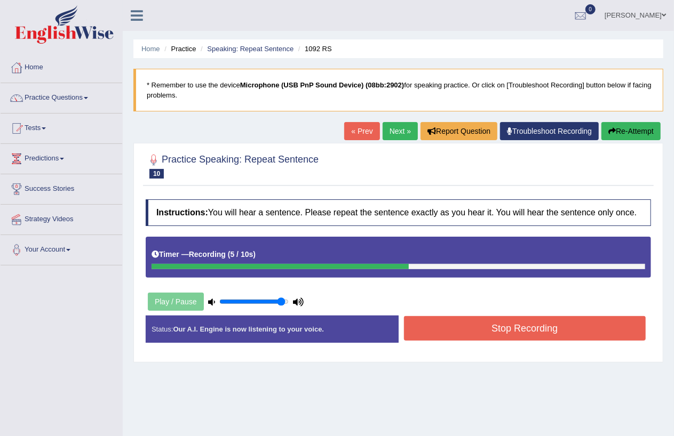
click at [493, 331] on button "Stop Recording" at bounding box center [525, 328] width 242 height 25
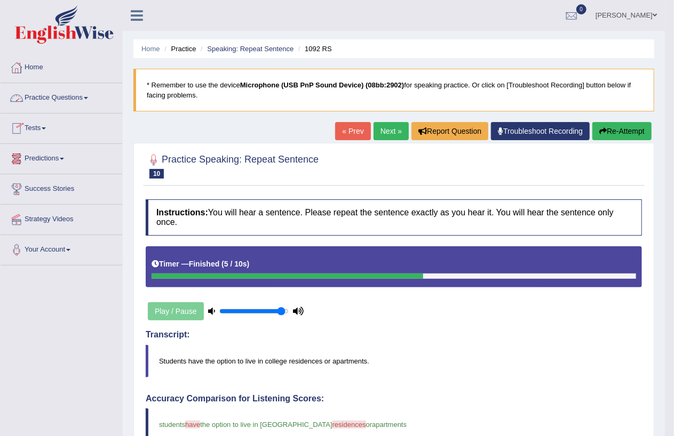
click at [88, 97] on span at bounding box center [86, 98] width 4 height 2
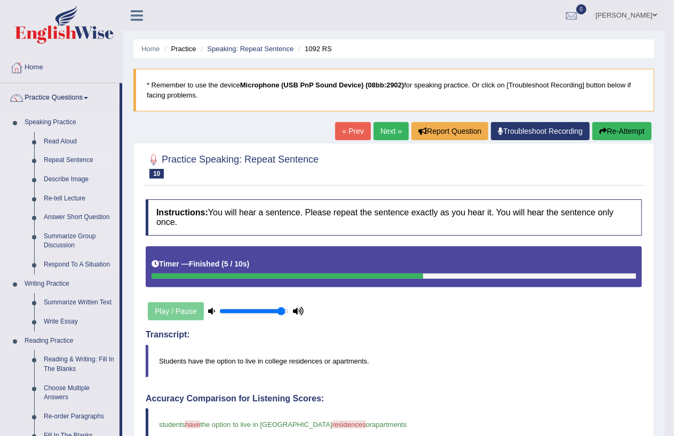
click at [81, 156] on link "Repeat Sentence" at bounding box center [79, 160] width 81 height 19
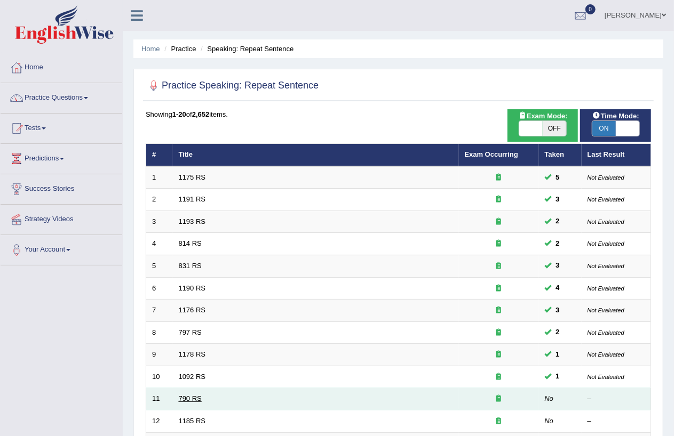
click at [189, 399] on link "790 RS" at bounding box center [190, 399] width 23 height 8
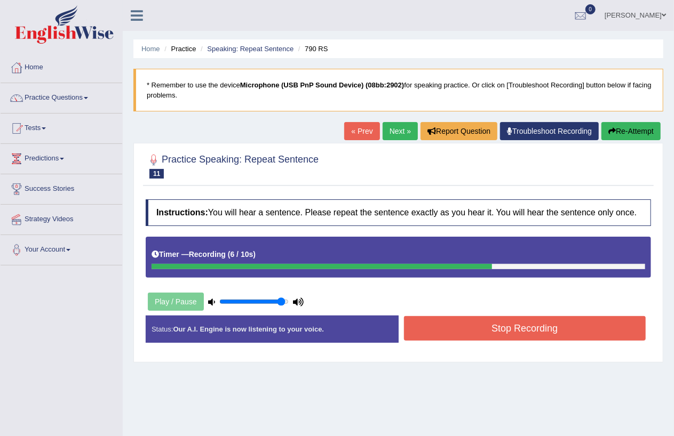
click at [475, 322] on button "Stop Recording" at bounding box center [525, 328] width 242 height 25
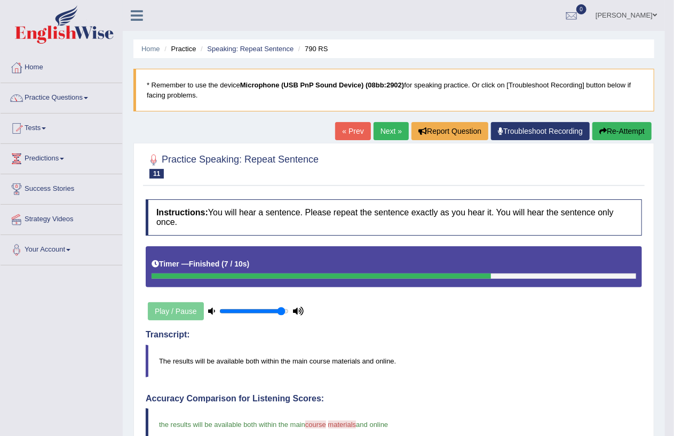
click at [84, 100] on link "Practice Questions" at bounding box center [62, 96] width 122 height 27
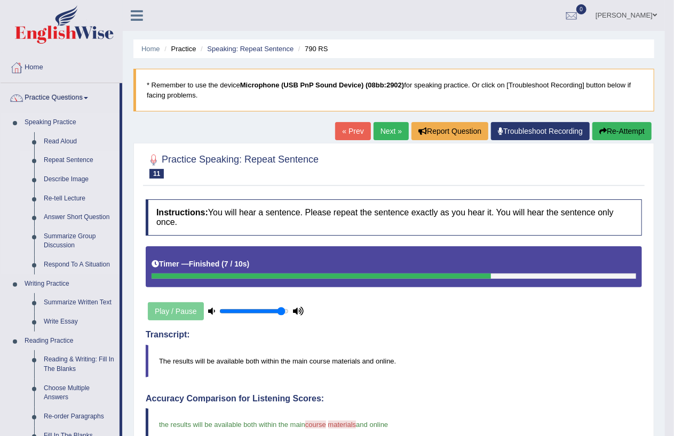
click at [67, 156] on link "Repeat Sentence" at bounding box center [79, 160] width 81 height 19
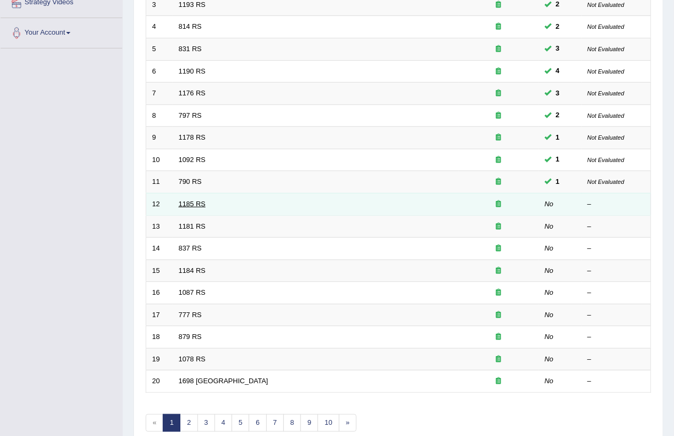
click at [187, 205] on link "1185 RS" at bounding box center [192, 204] width 27 height 8
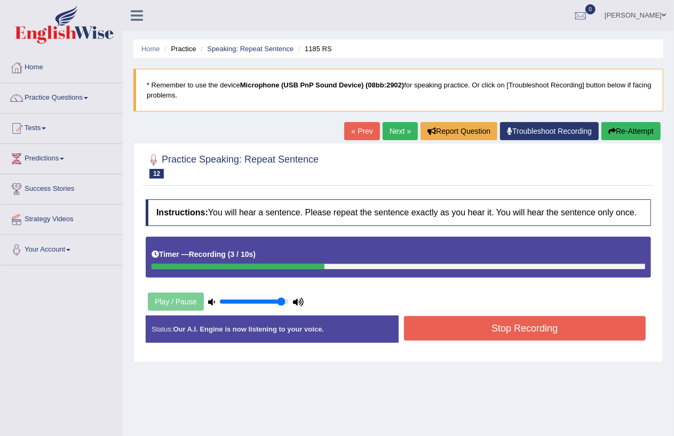
click at [425, 332] on button "Stop Recording" at bounding box center [525, 328] width 242 height 25
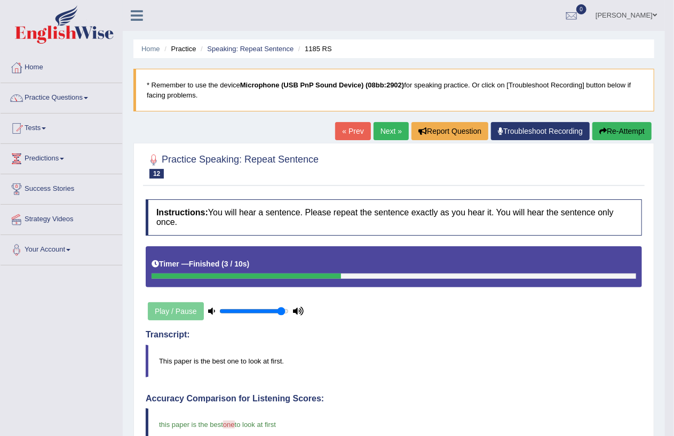
click at [93, 97] on link "Practice Questions" at bounding box center [62, 96] width 122 height 27
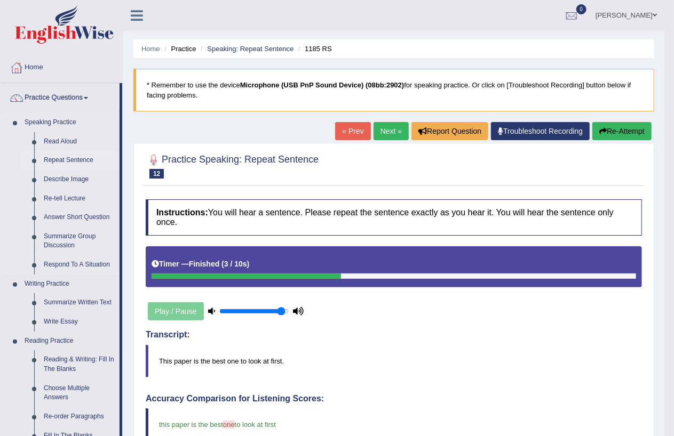
click at [68, 160] on link "Repeat Sentence" at bounding box center [79, 160] width 81 height 19
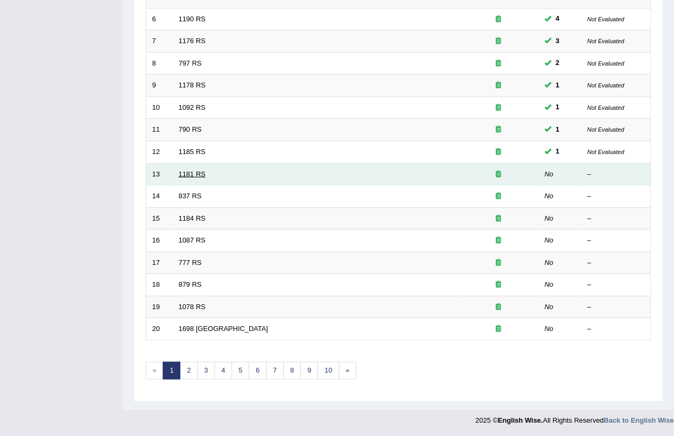
click at [189, 171] on link "1181 RS" at bounding box center [192, 174] width 27 height 8
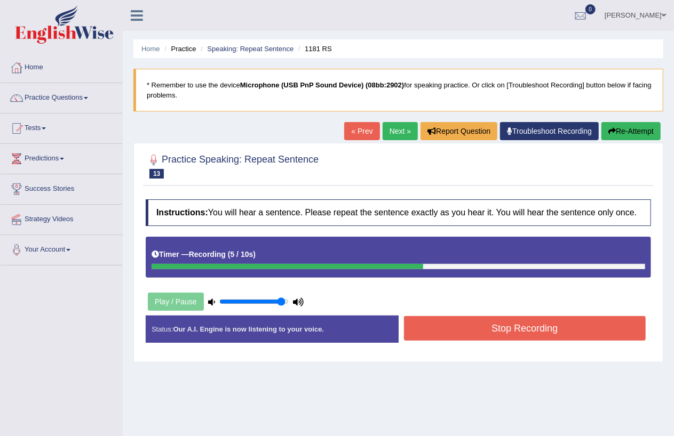
click at [92, 95] on link "Practice Questions" at bounding box center [62, 96] width 122 height 27
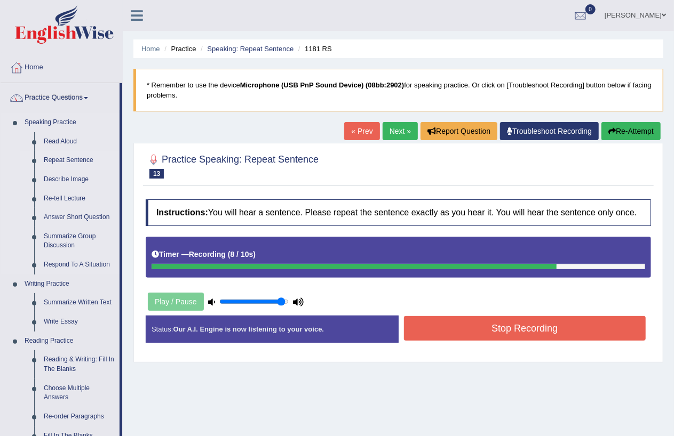
click at [76, 157] on link "Repeat Sentence" at bounding box center [79, 160] width 81 height 19
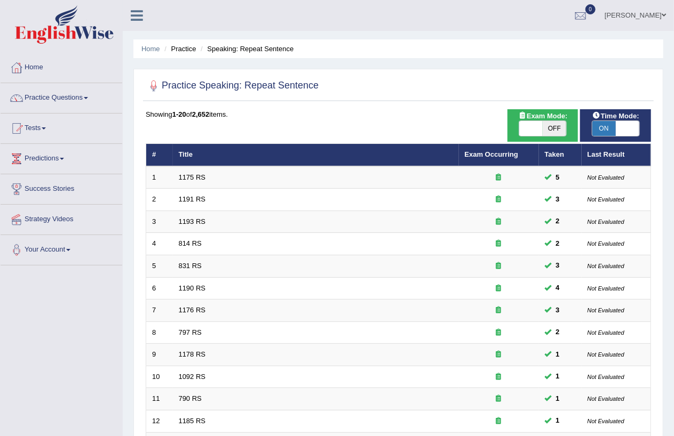
scroll to position [217, 0]
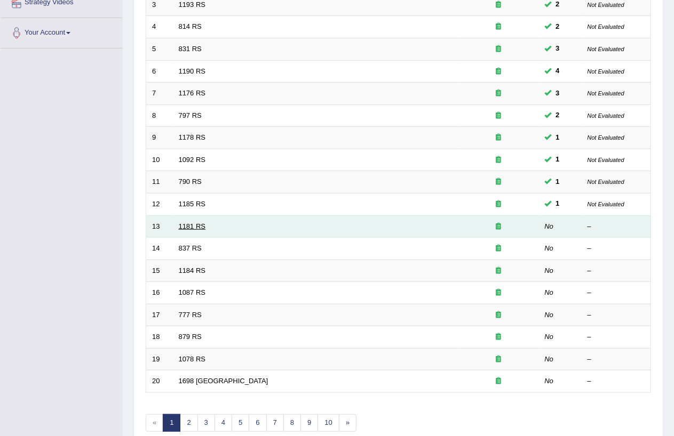
click at [187, 225] on link "1181 RS" at bounding box center [192, 226] width 27 height 8
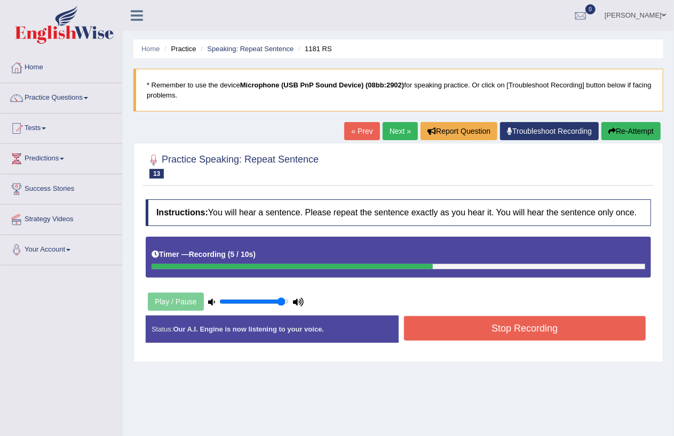
click at [552, 336] on button "Stop Recording" at bounding box center [525, 328] width 242 height 25
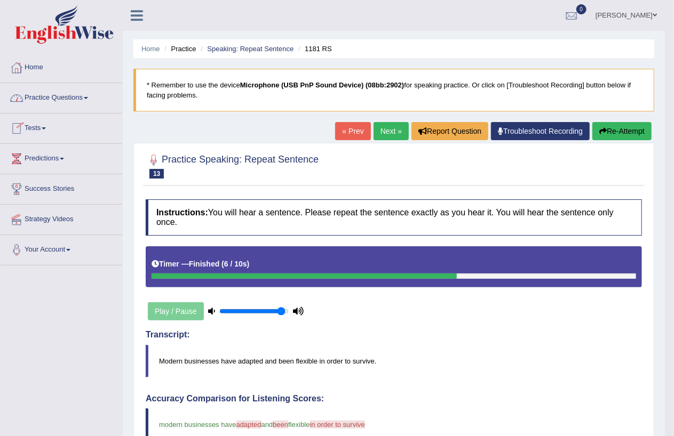
click at [90, 97] on link "Practice Questions" at bounding box center [62, 96] width 122 height 27
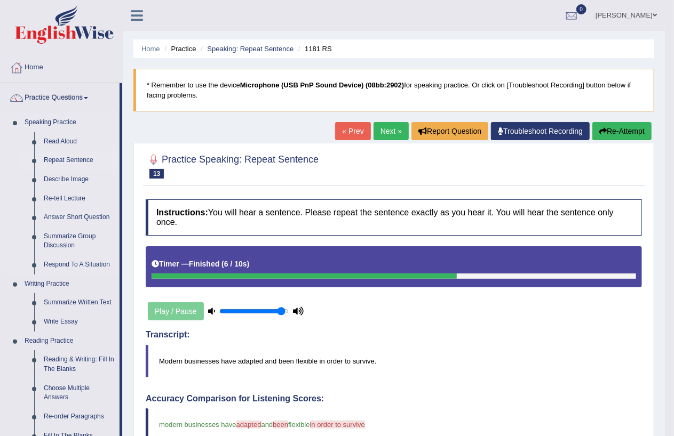
click at [60, 157] on link "Repeat Sentence" at bounding box center [79, 160] width 81 height 19
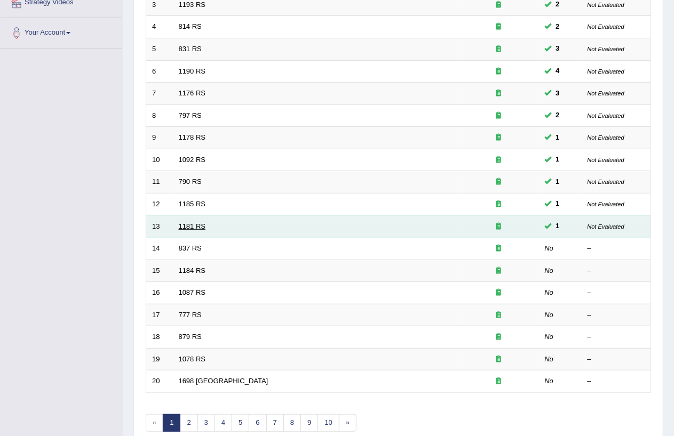
click at [198, 225] on link "1181 RS" at bounding box center [192, 226] width 27 height 8
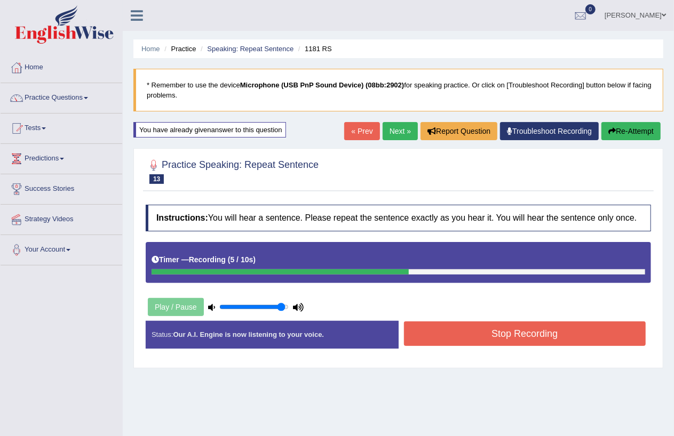
click at [520, 335] on button "Stop Recording" at bounding box center [525, 334] width 242 height 25
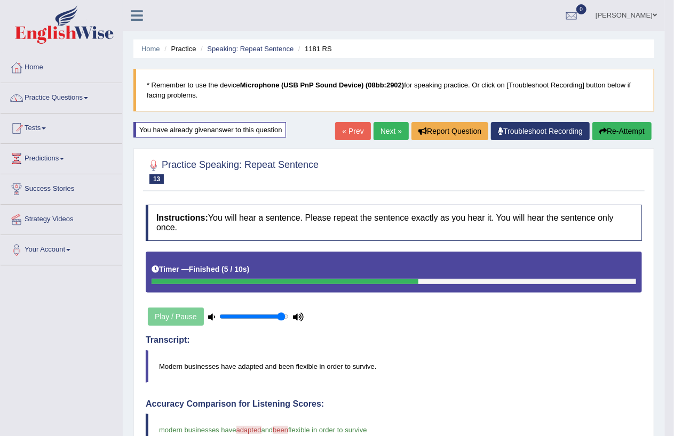
click at [87, 97] on link "Practice Questions" at bounding box center [62, 96] width 122 height 27
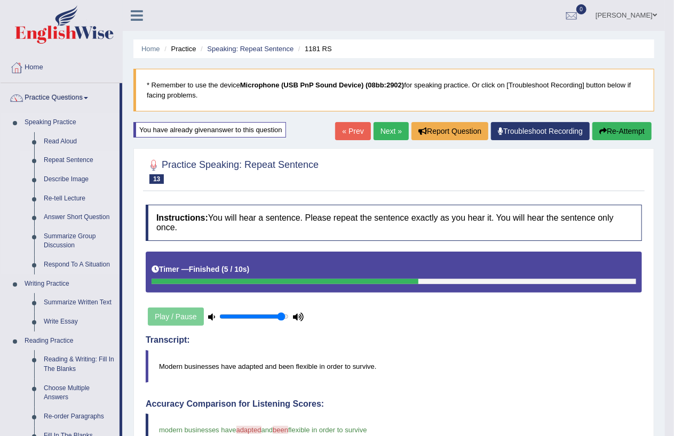
click at [61, 158] on link "Repeat Sentence" at bounding box center [79, 160] width 81 height 19
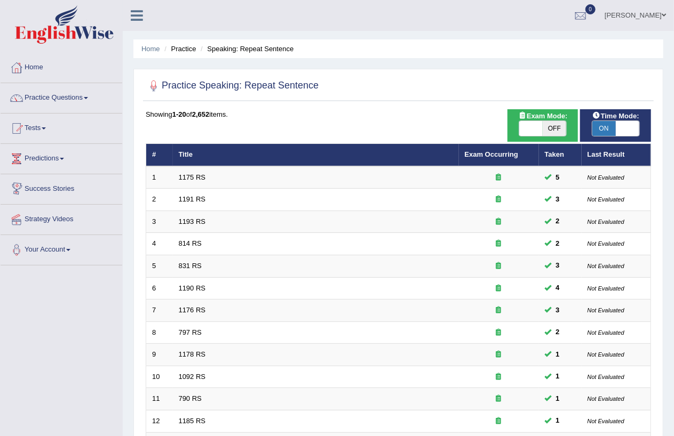
scroll to position [269, 0]
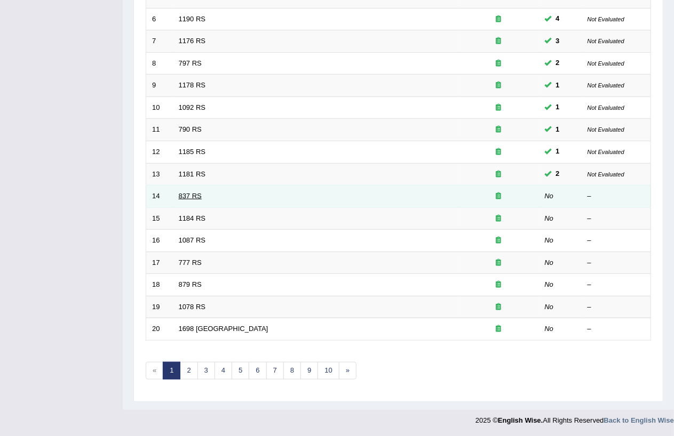
click at [185, 195] on link "837 RS" at bounding box center [190, 196] width 23 height 8
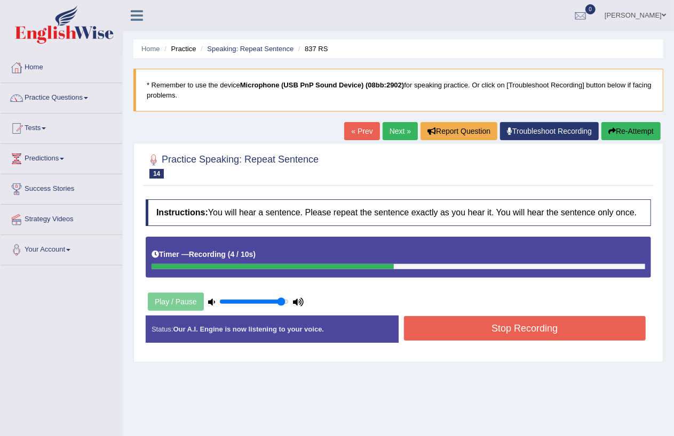
click at [425, 326] on button "Stop Recording" at bounding box center [525, 328] width 242 height 25
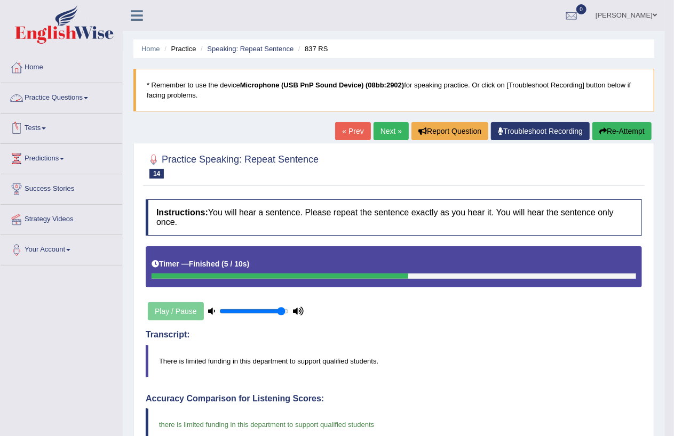
click at [88, 98] on span at bounding box center [86, 98] width 4 height 2
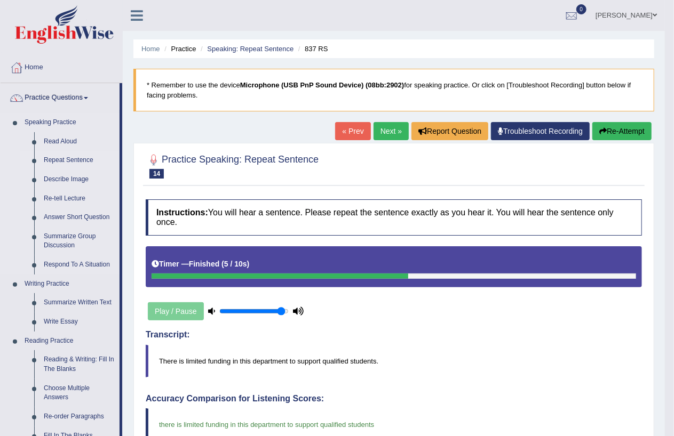
click at [68, 156] on link "Repeat Sentence" at bounding box center [79, 160] width 81 height 19
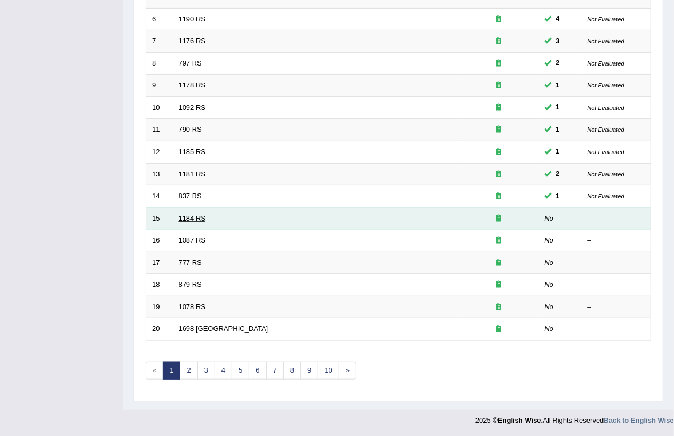
click at [197, 217] on link "1184 RS" at bounding box center [192, 218] width 27 height 8
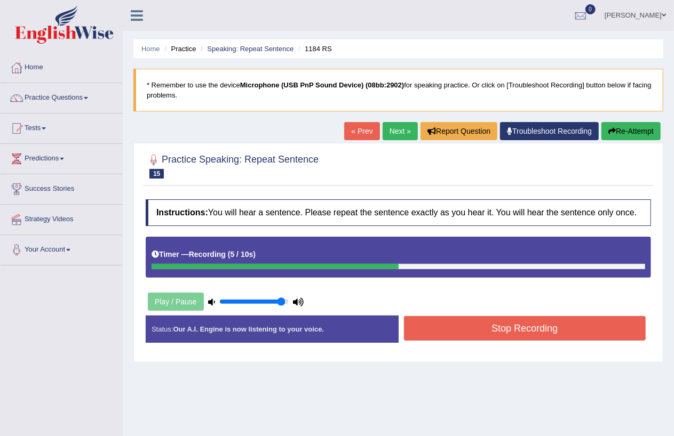
click at [535, 322] on button "Stop Recording" at bounding box center [525, 328] width 242 height 25
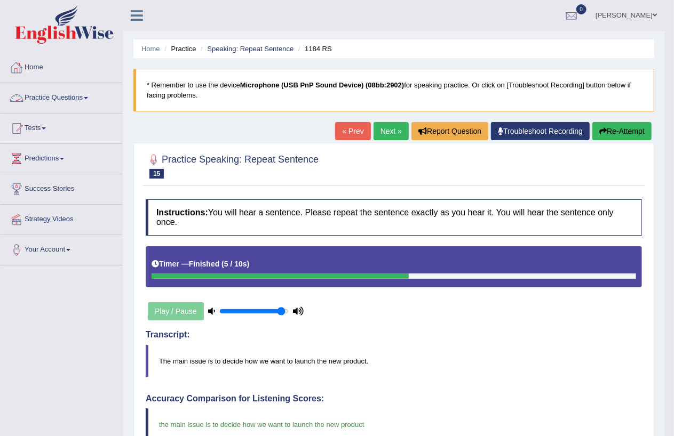
click at [88, 97] on span at bounding box center [86, 98] width 4 height 2
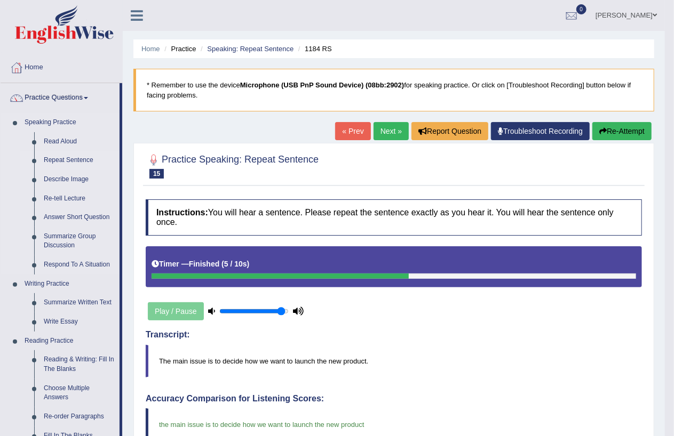
click at [91, 156] on link "Repeat Sentence" at bounding box center [79, 160] width 81 height 19
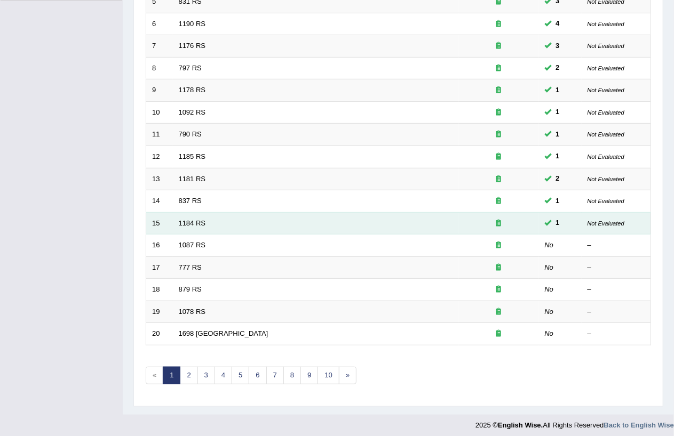
scroll to position [265, 0]
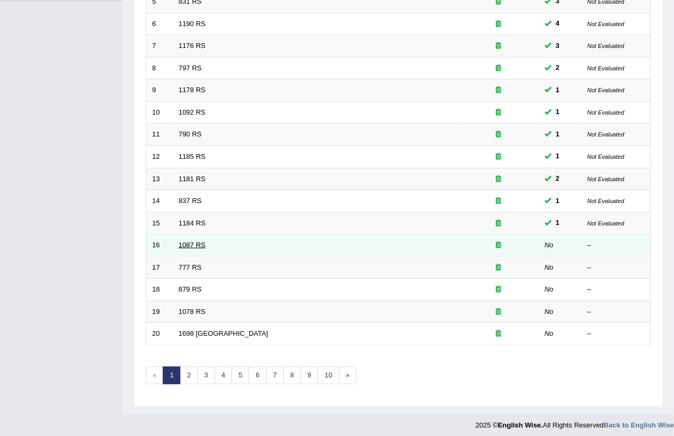
click at [192, 242] on link "1087 RS" at bounding box center [192, 245] width 27 height 8
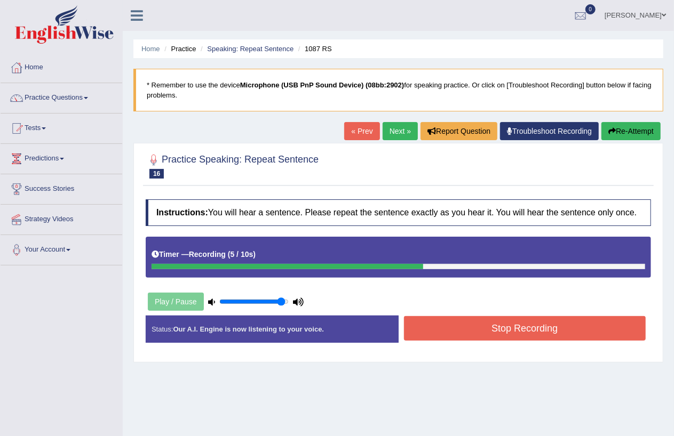
click at [495, 326] on button "Stop Recording" at bounding box center [525, 328] width 242 height 25
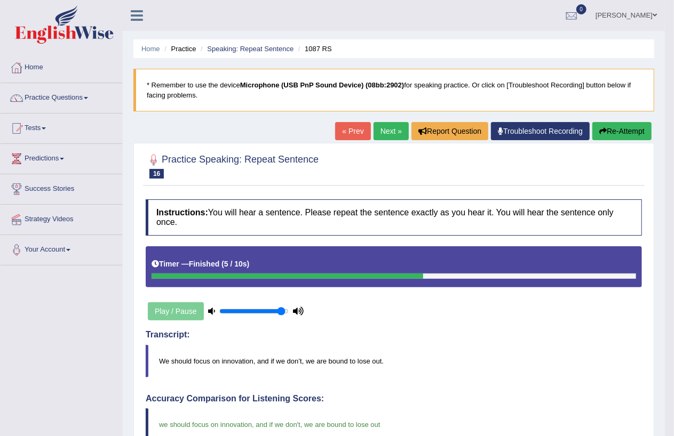
click at [93, 97] on link "Practice Questions" at bounding box center [62, 96] width 122 height 27
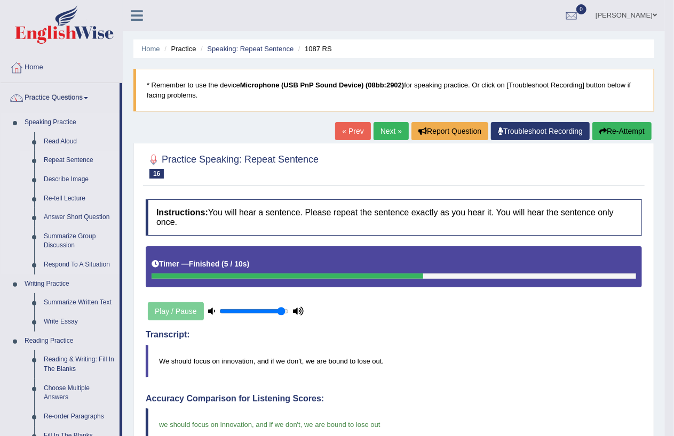
click at [82, 157] on link "Repeat Sentence" at bounding box center [79, 160] width 81 height 19
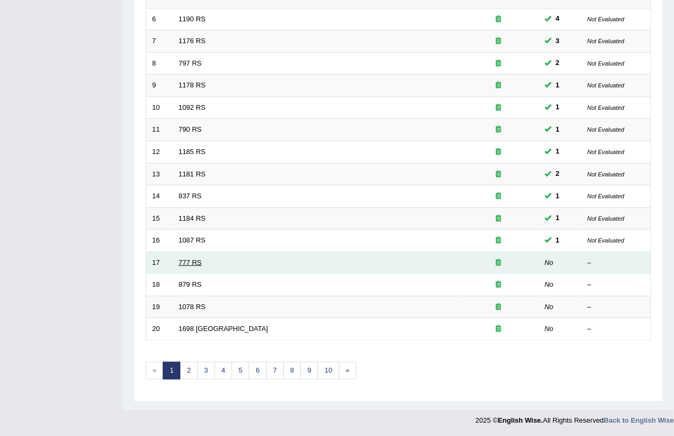
click at [180, 263] on link "777 RS" at bounding box center [190, 263] width 23 height 8
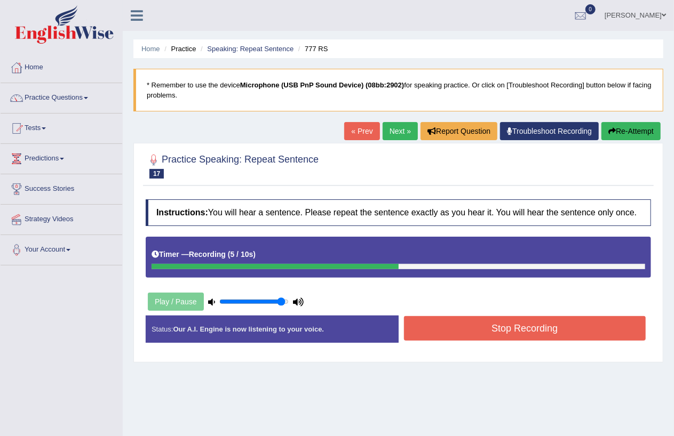
click at [453, 330] on button "Stop Recording" at bounding box center [525, 328] width 242 height 25
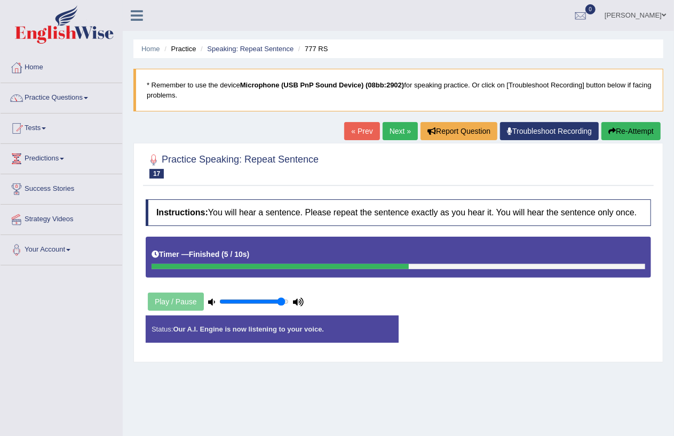
click at [453, 330] on div "Instructions: You will hear a sentence. Please repeat the sentence exactly as y…" at bounding box center [398, 275] width 511 height 163
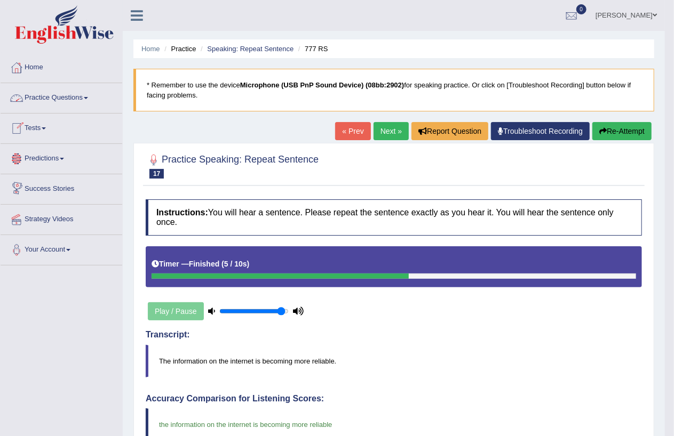
click at [93, 99] on link "Practice Questions" at bounding box center [62, 96] width 122 height 27
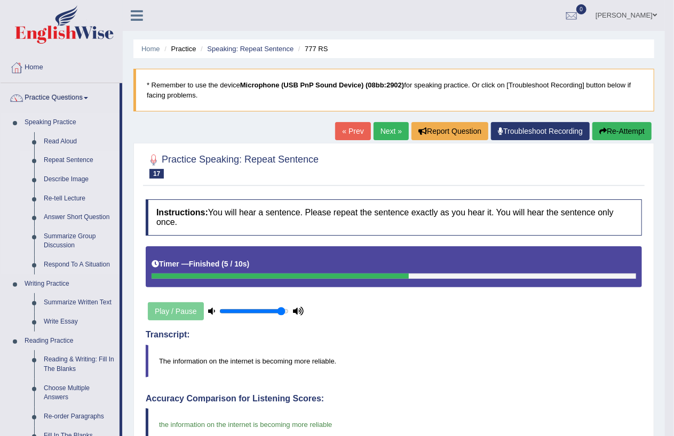
click at [71, 162] on link "Repeat Sentence" at bounding box center [79, 160] width 81 height 19
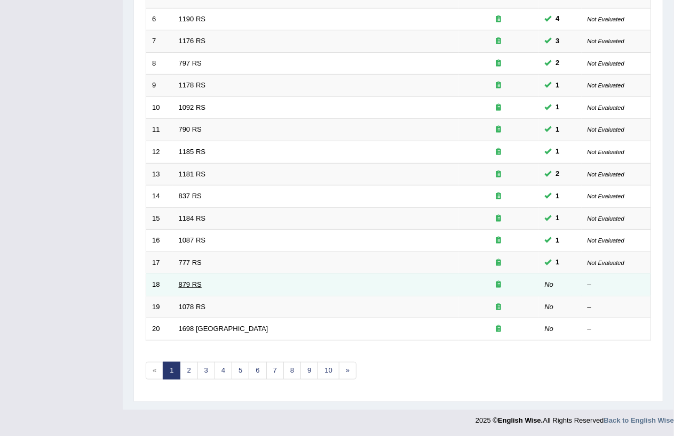
click at [187, 287] on link "879 RS" at bounding box center [190, 285] width 23 height 8
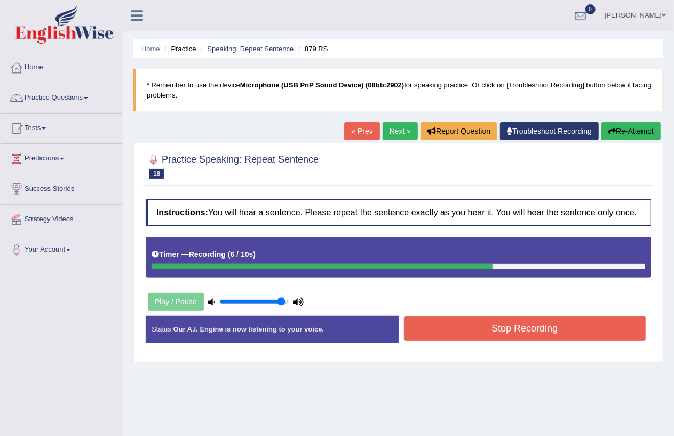
click at [522, 325] on button "Stop Recording" at bounding box center [525, 328] width 242 height 25
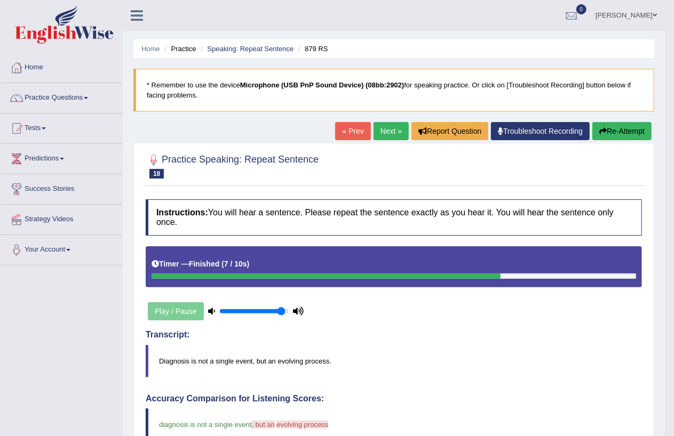
click at [91, 93] on link "Practice Questions" at bounding box center [62, 96] width 122 height 27
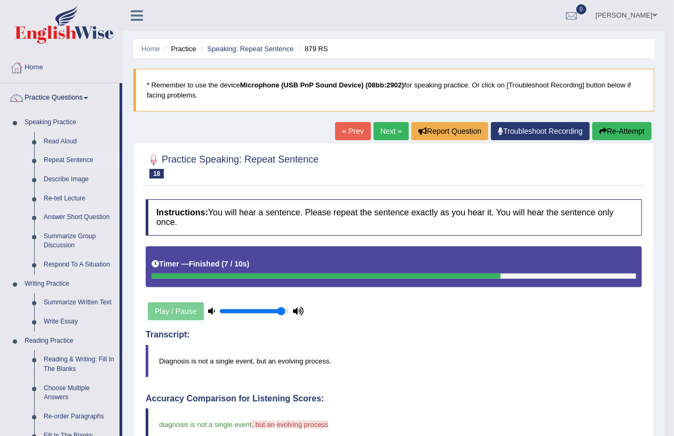
click at [81, 163] on link "Repeat Sentence" at bounding box center [79, 160] width 81 height 19
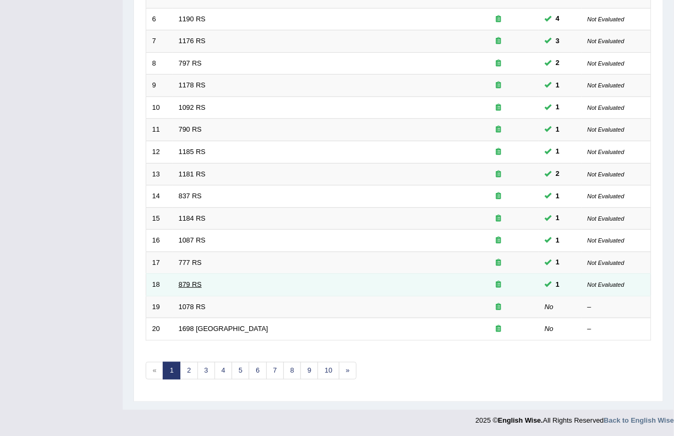
click at [188, 286] on link "879 RS" at bounding box center [190, 285] width 23 height 8
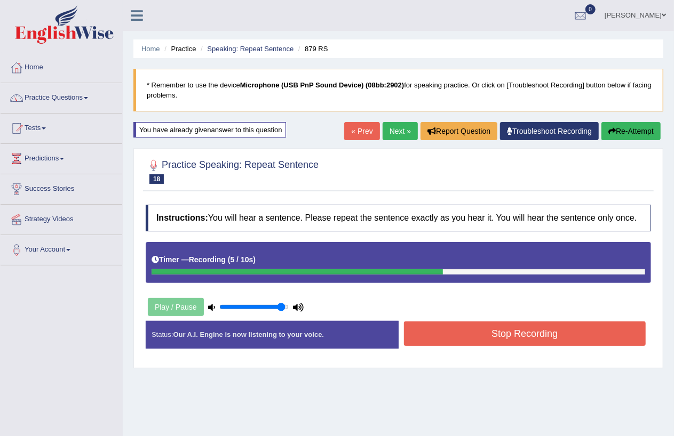
click at [530, 342] on button "Stop Recording" at bounding box center [525, 334] width 242 height 25
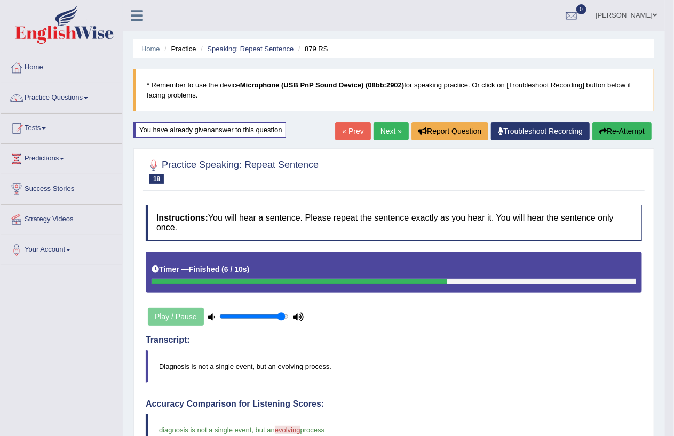
click at [97, 99] on link "Practice Questions" at bounding box center [62, 96] width 122 height 27
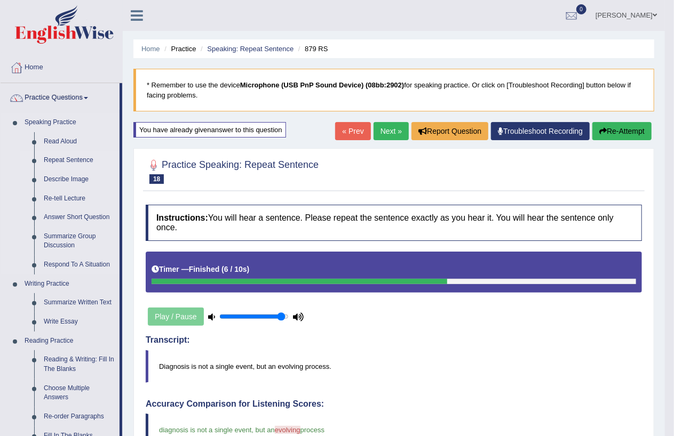
click at [75, 161] on link "Repeat Sentence" at bounding box center [79, 160] width 81 height 19
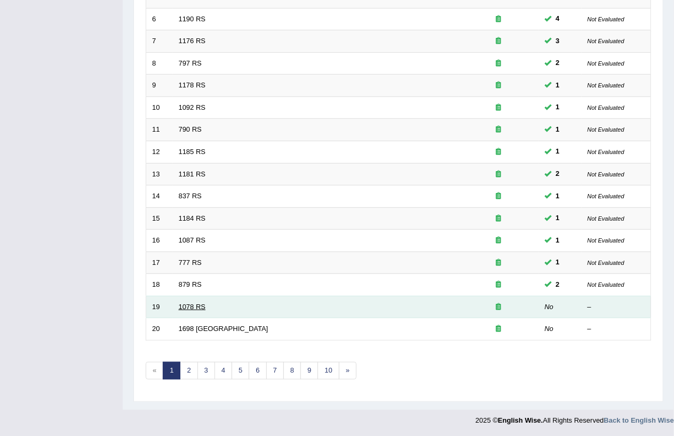
click at [191, 305] on link "1078 RS" at bounding box center [192, 307] width 27 height 8
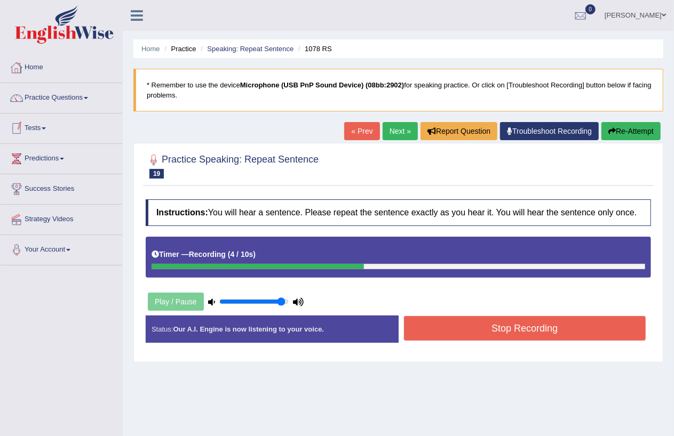
click at [445, 331] on button "Stop Recording" at bounding box center [525, 328] width 242 height 25
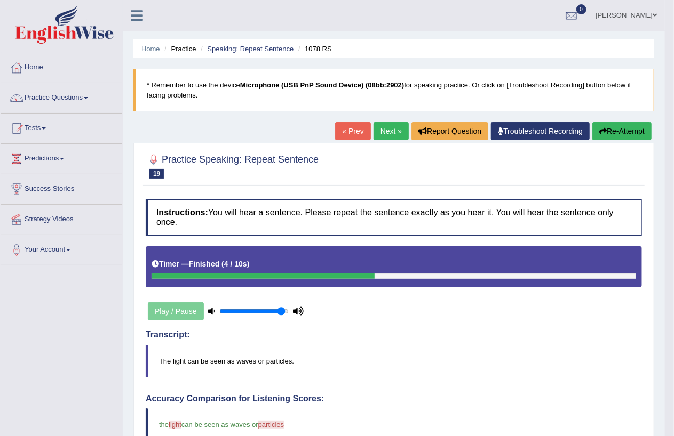
click at [89, 100] on link "Practice Questions" at bounding box center [62, 96] width 122 height 27
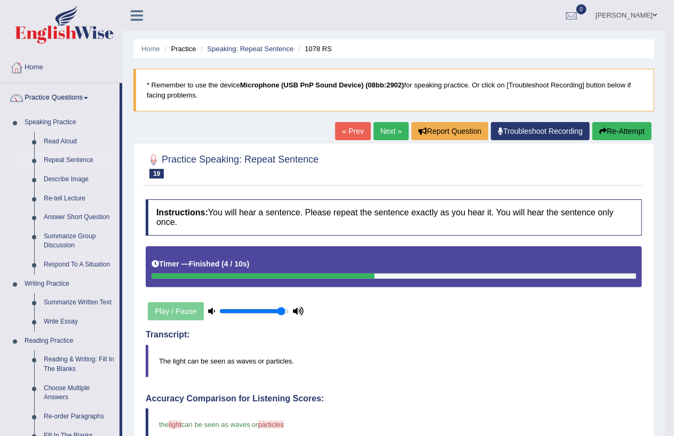
click at [71, 153] on link "Repeat Sentence" at bounding box center [79, 160] width 81 height 19
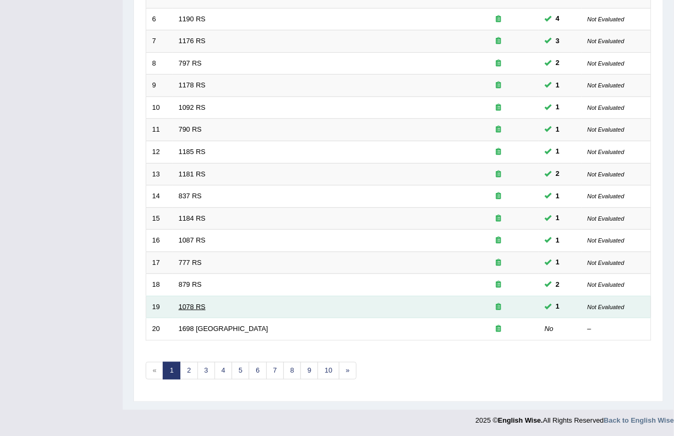
click at [192, 308] on link "1078 RS" at bounding box center [192, 307] width 27 height 8
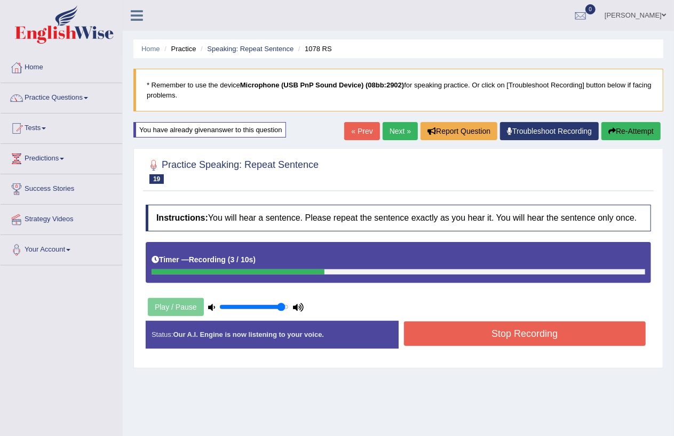
click at [456, 339] on button "Stop Recording" at bounding box center [525, 334] width 242 height 25
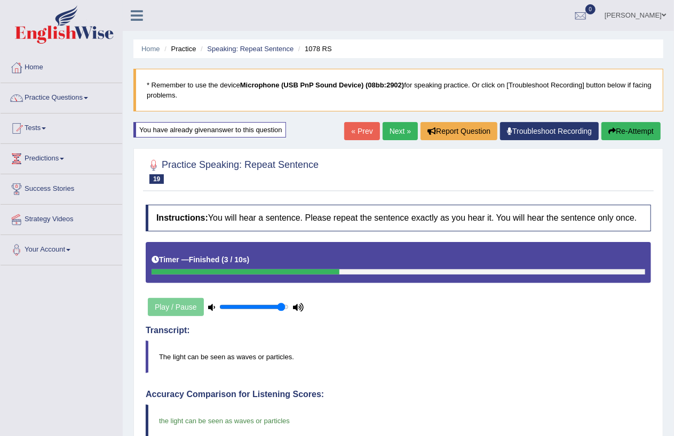
click at [88, 99] on span at bounding box center [86, 98] width 4 height 2
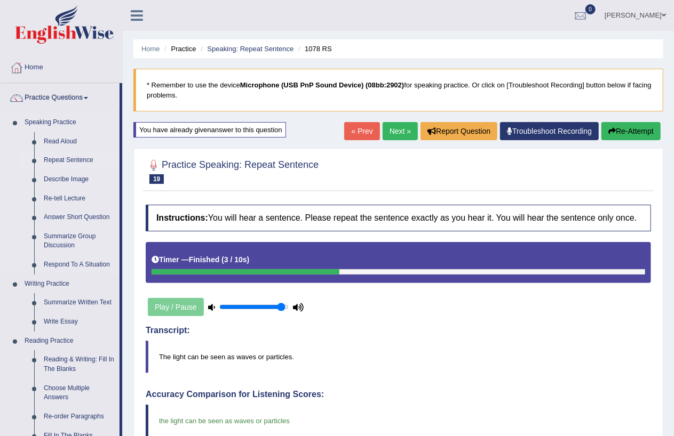
click at [80, 157] on link "Repeat Sentence" at bounding box center [79, 160] width 81 height 19
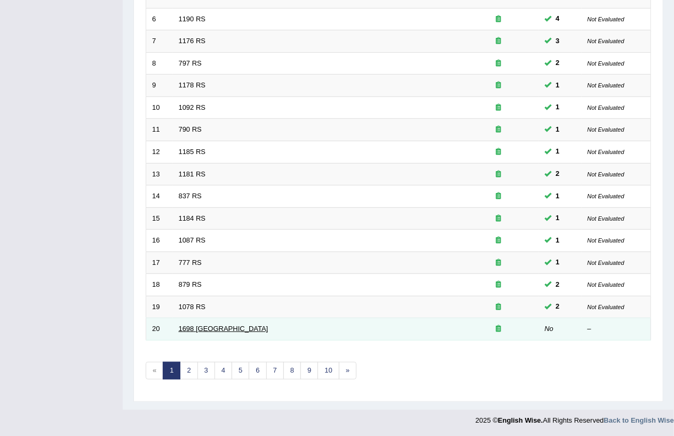
click at [189, 326] on link "1698 [GEOGRAPHIC_DATA]" at bounding box center [224, 329] width 90 height 8
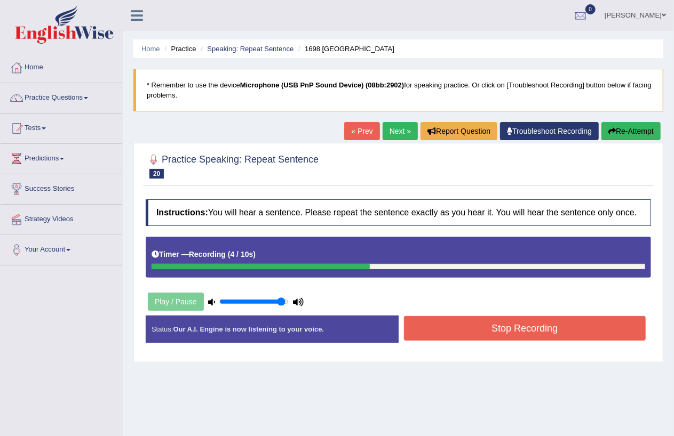
click at [492, 331] on button "Stop Recording" at bounding box center [525, 328] width 242 height 25
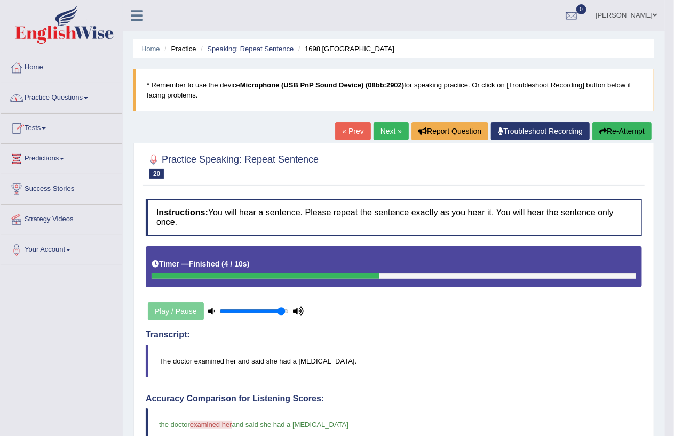
click at [90, 97] on link "Practice Questions" at bounding box center [62, 96] width 122 height 27
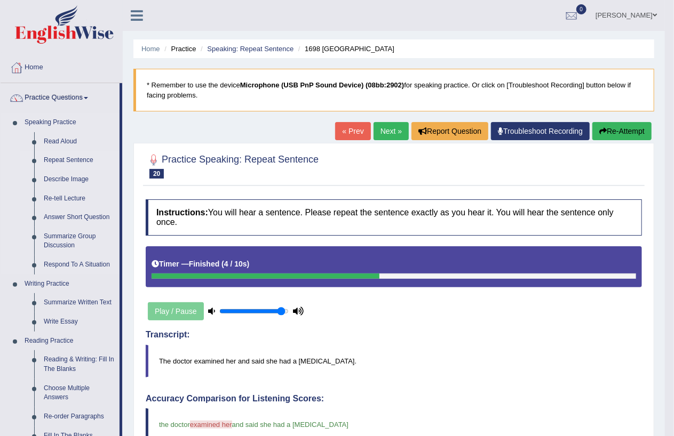
click at [62, 161] on link "Repeat Sentence" at bounding box center [79, 160] width 81 height 19
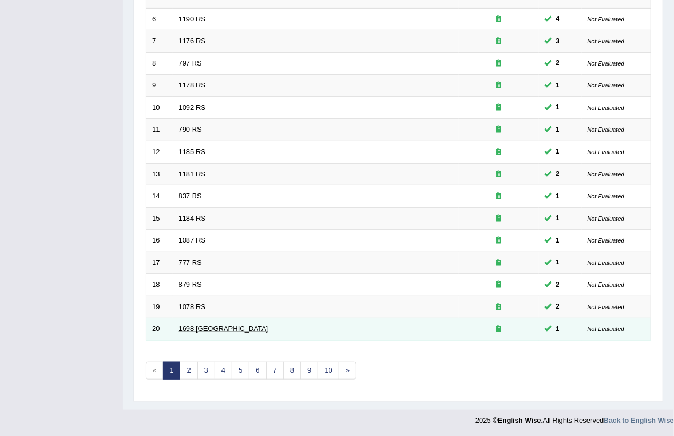
click at [199, 329] on link "1698 RS" at bounding box center [224, 329] width 90 height 8
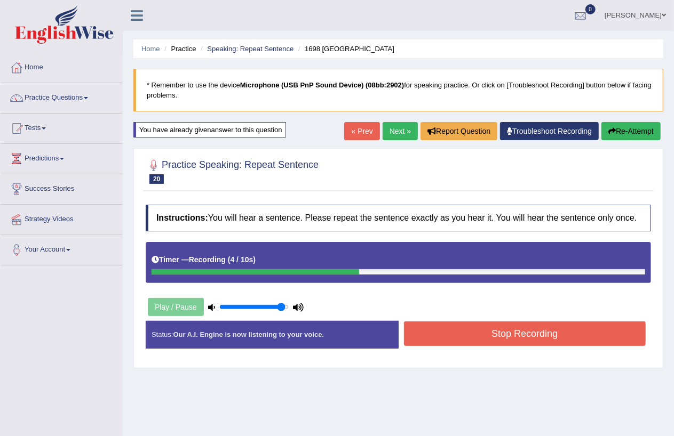
click at [514, 340] on button "Stop Recording" at bounding box center [525, 334] width 242 height 25
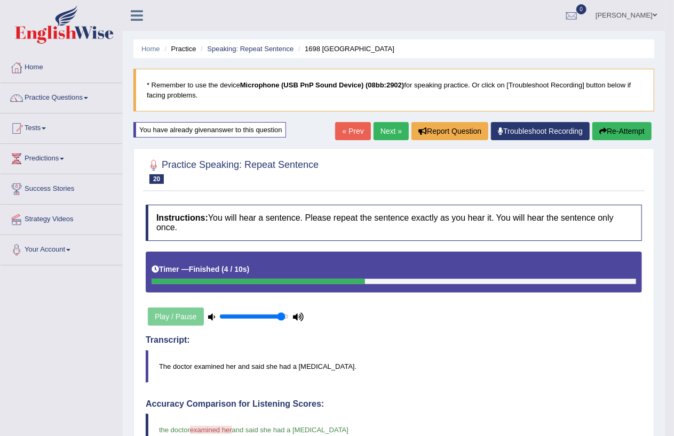
click at [88, 96] on link "Practice Questions" at bounding box center [62, 96] width 122 height 27
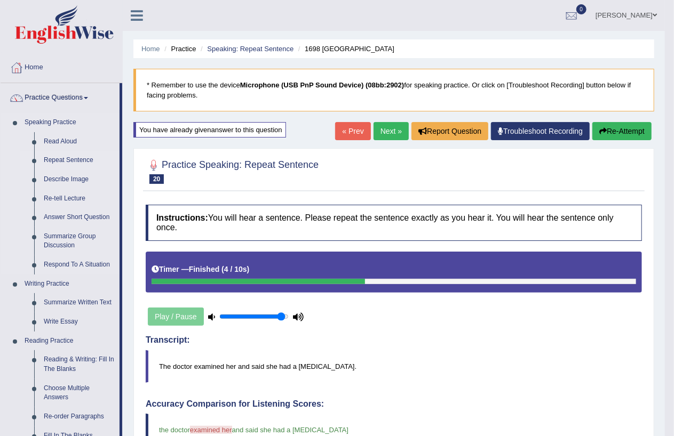
click at [55, 161] on link "Repeat Sentence" at bounding box center [79, 160] width 81 height 19
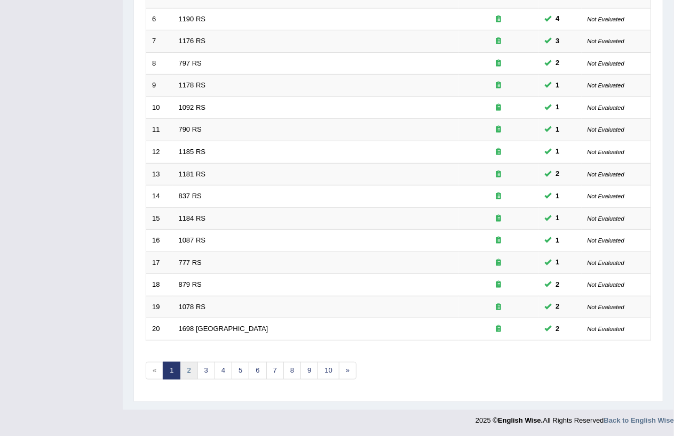
click at [187, 371] on link "2" at bounding box center [189, 371] width 18 height 18
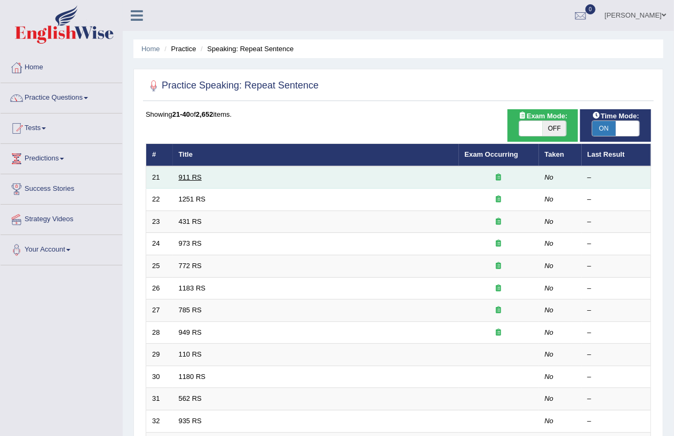
click at [189, 179] on link "911 RS" at bounding box center [190, 177] width 23 height 8
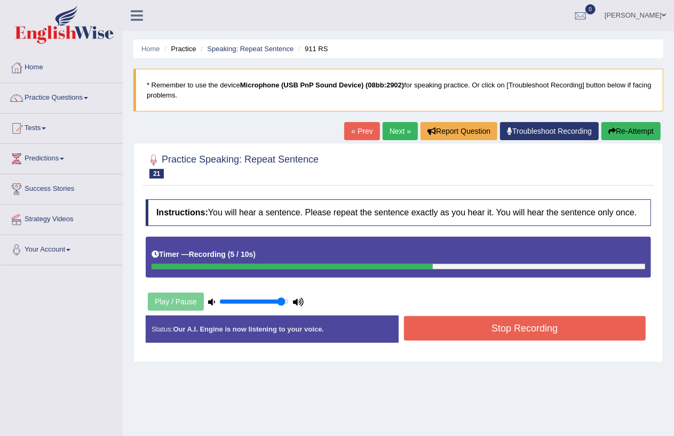
click at [484, 329] on button "Stop Recording" at bounding box center [525, 328] width 242 height 25
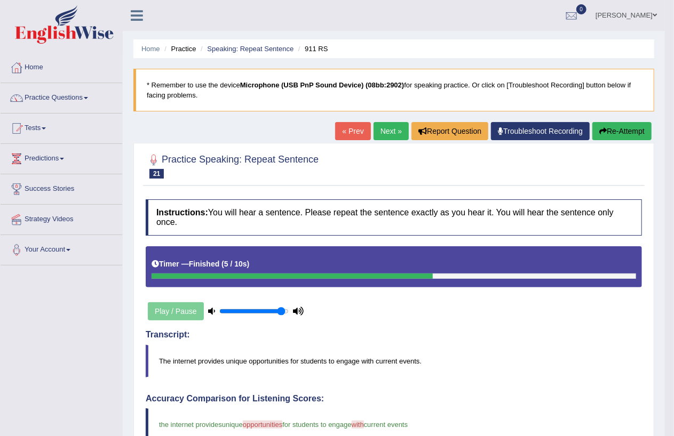
click at [91, 94] on link "Practice Questions" at bounding box center [62, 96] width 122 height 27
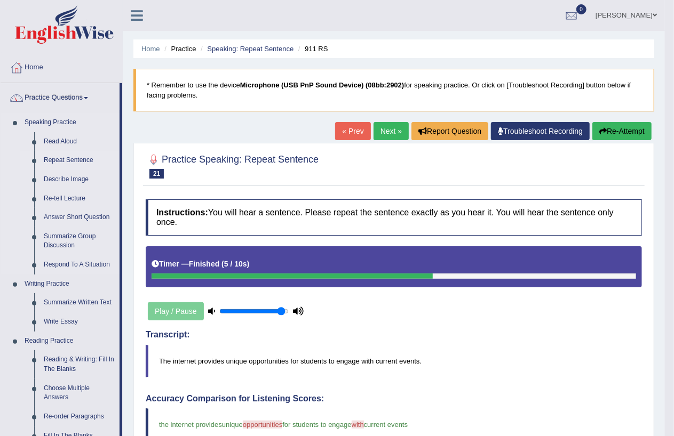
click at [74, 158] on link "Repeat Sentence" at bounding box center [79, 160] width 81 height 19
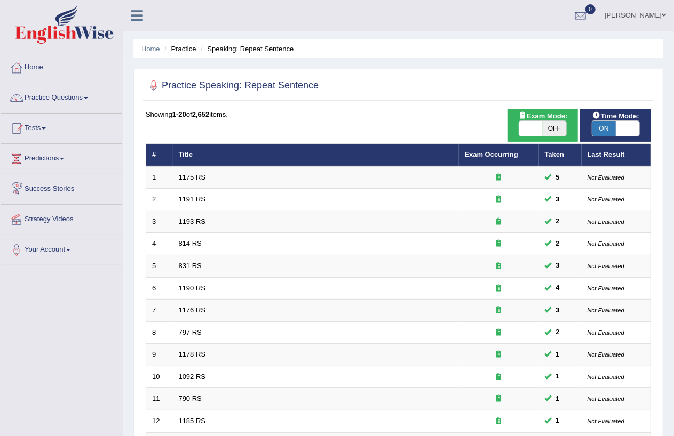
scroll to position [269, 0]
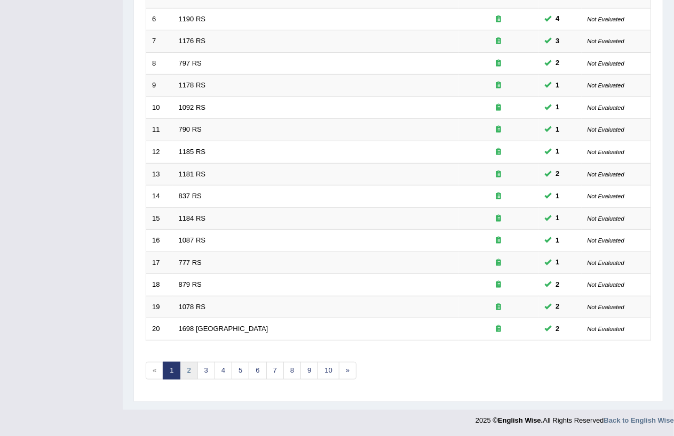
click at [193, 366] on link "2" at bounding box center [189, 371] width 18 height 18
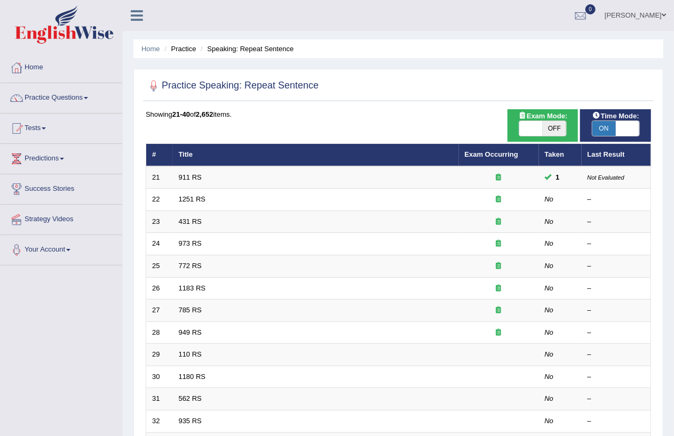
click at [190, 175] on link "911 RS" at bounding box center [190, 177] width 23 height 8
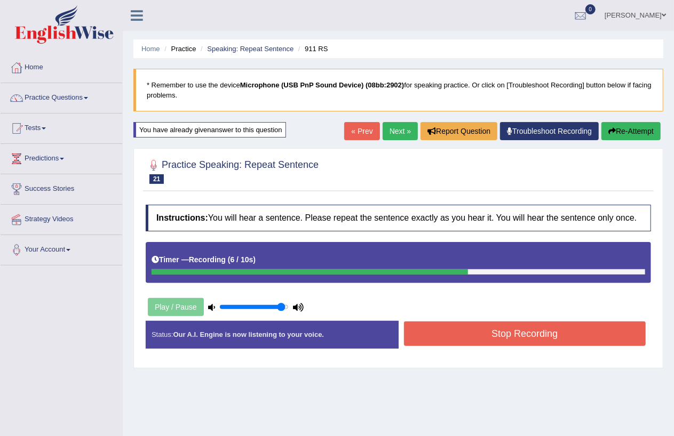
click at [550, 331] on button "Stop Recording" at bounding box center [525, 334] width 242 height 25
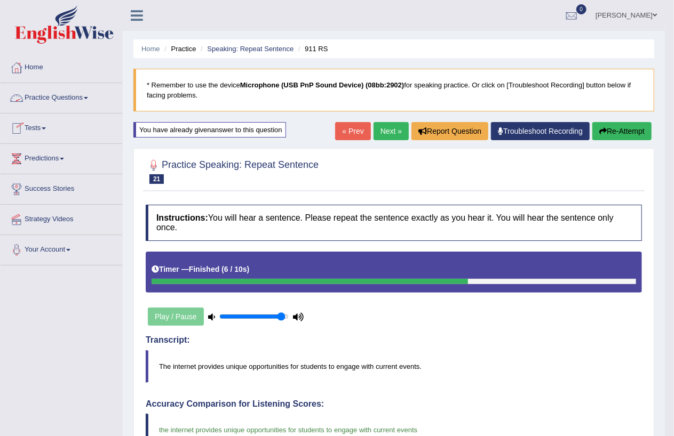
click at [89, 96] on link "Practice Questions" at bounding box center [62, 96] width 122 height 27
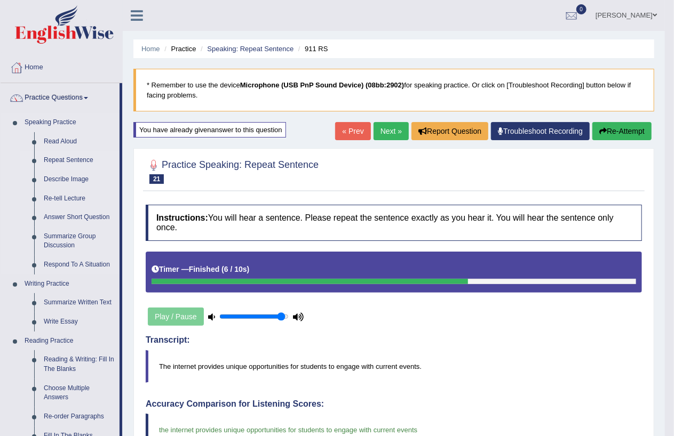
click at [75, 161] on link "Repeat Sentence" at bounding box center [79, 160] width 81 height 19
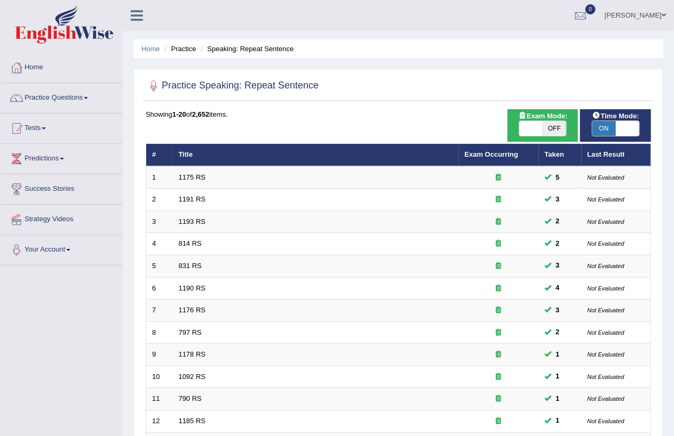
scroll to position [269, 0]
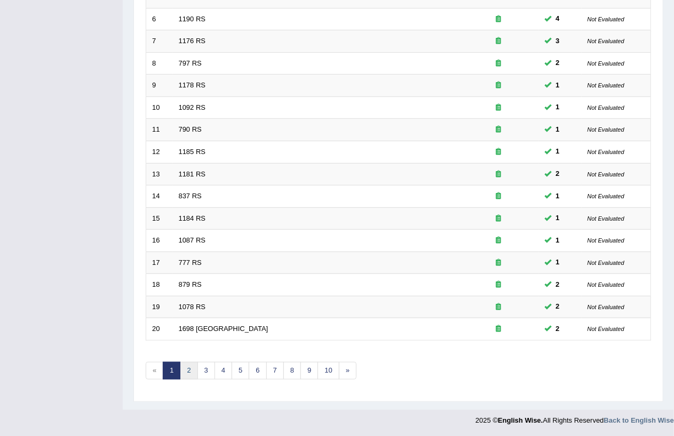
click at [187, 372] on link "2" at bounding box center [189, 371] width 18 height 18
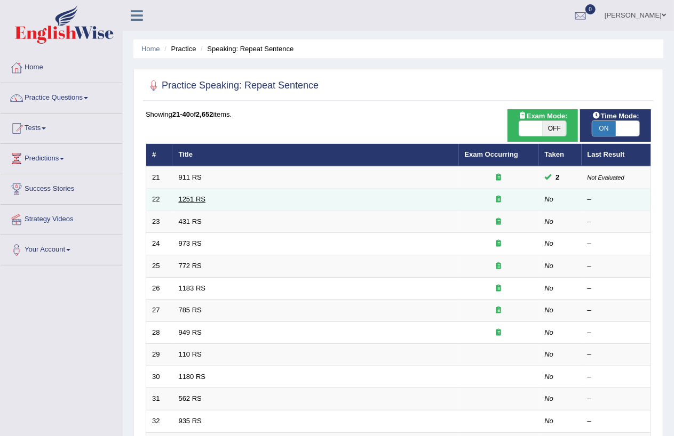
click at [196, 200] on link "1251 RS" at bounding box center [192, 199] width 27 height 8
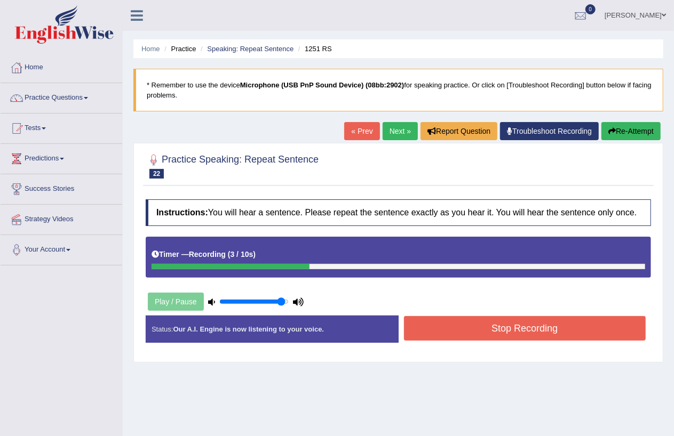
click at [519, 329] on button "Stop Recording" at bounding box center [525, 328] width 242 height 25
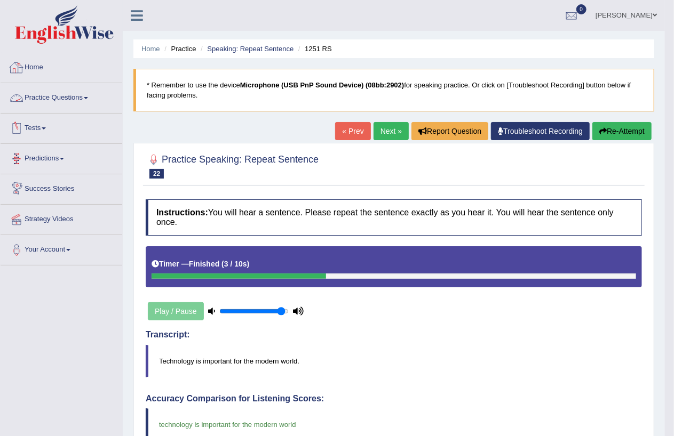
click at [87, 97] on link "Practice Questions" at bounding box center [62, 96] width 122 height 27
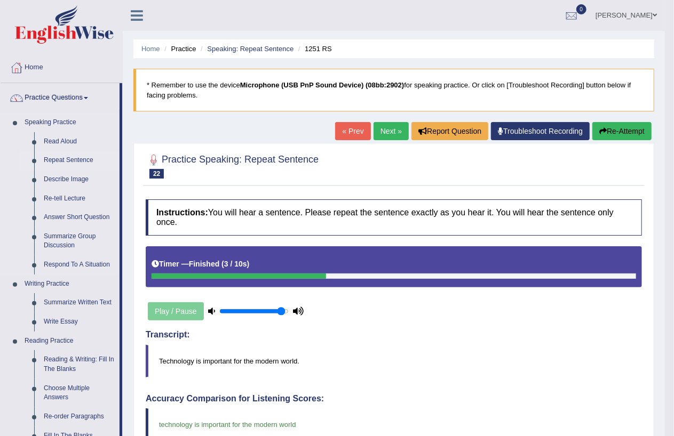
click at [70, 157] on link "Repeat Sentence" at bounding box center [79, 160] width 81 height 19
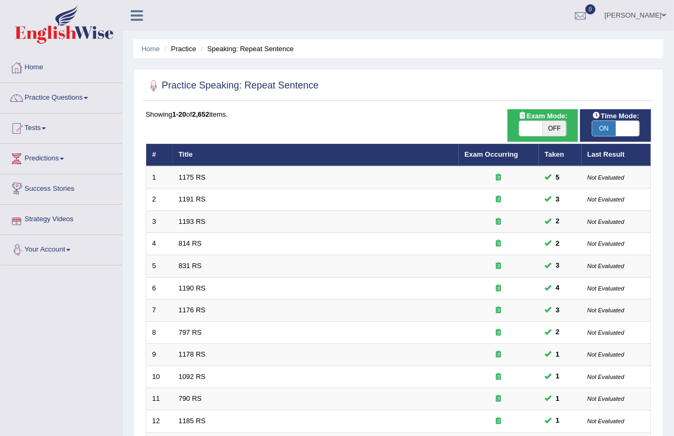
scroll to position [269, 0]
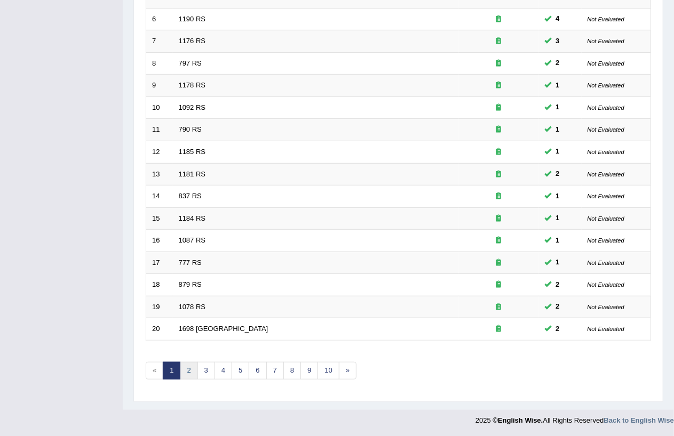
click at [196, 364] on link "2" at bounding box center [189, 371] width 18 height 18
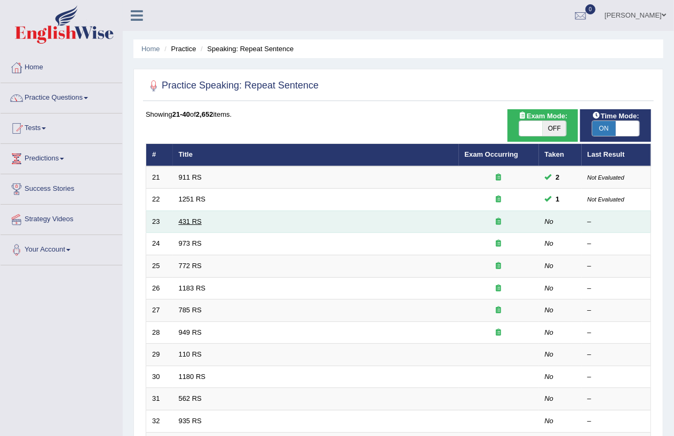
click at [194, 218] on link "431 RS" at bounding box center [190, 222] width 23 height 8
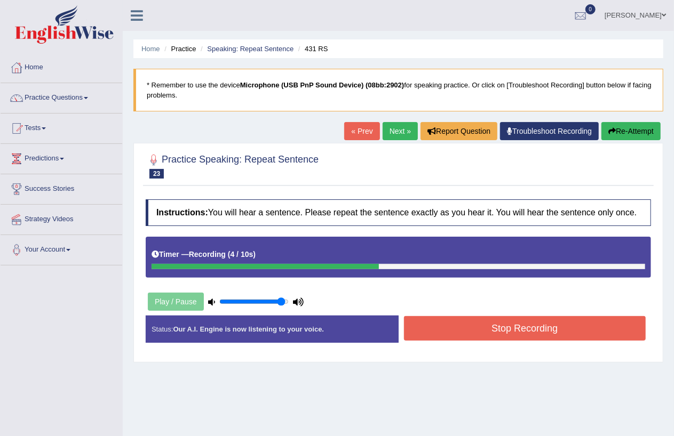
click at [508, 332] on button "Stop Recording" at bounding box center [525, 328] width 242 height 25
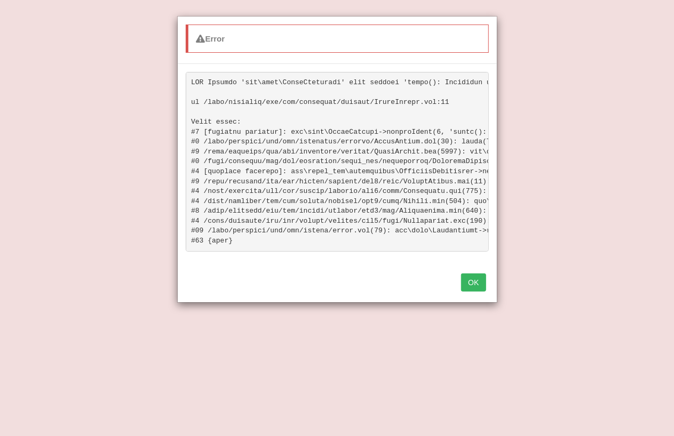
click at [481, 286] on button "OK" at bounding box center [473, 283] width 25 height 18
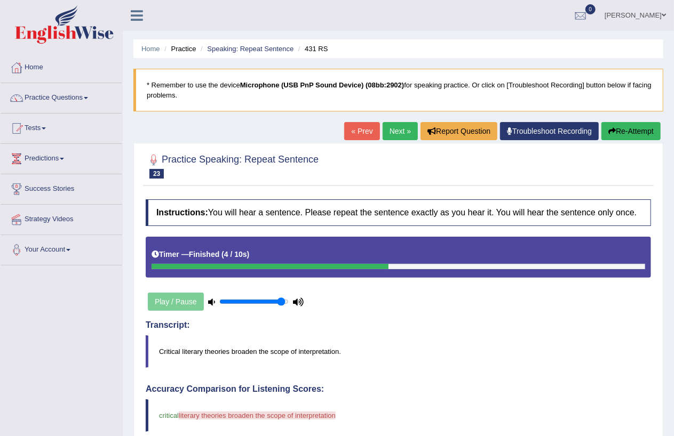
click at [95, 97] on link "Practice Questions" at bounding box center [62, 96] width 122 height 27
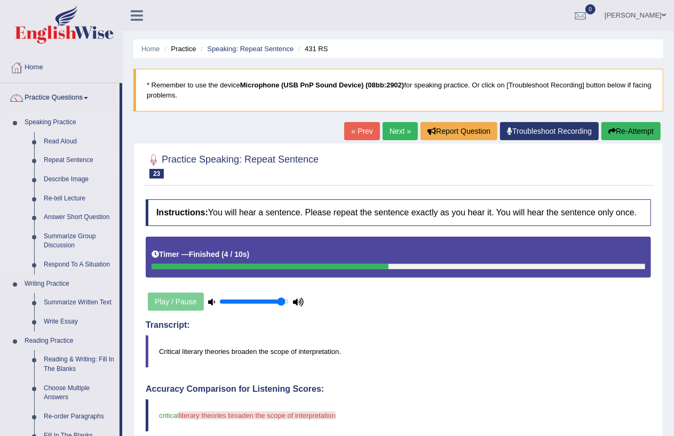
click at [77, 162] on link "Repeat Sentence" at bounding box center [79, 160] width 81 height 19
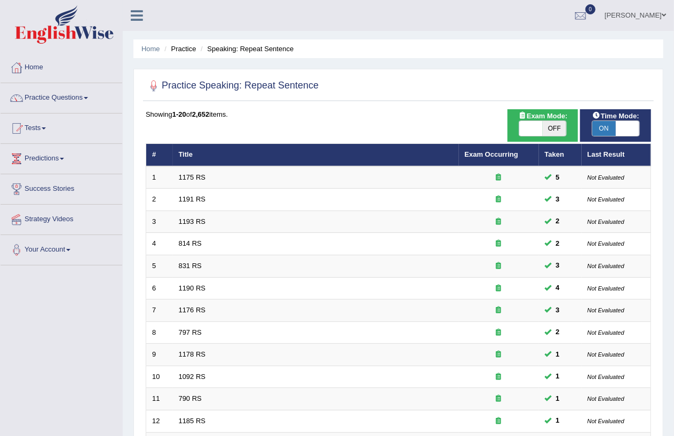
scroll to position [269, 0]
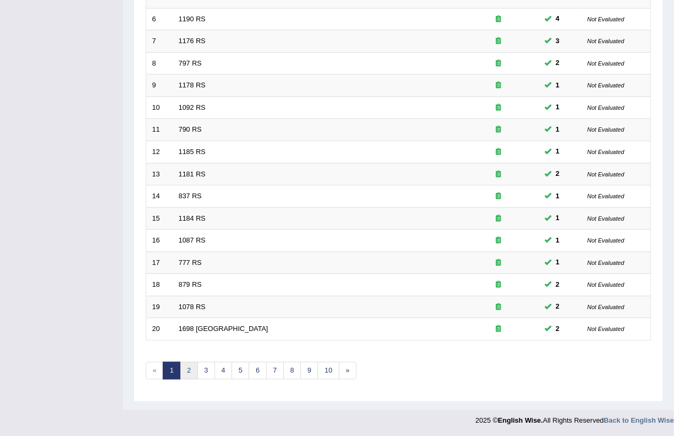
click at [186, 370] on link "2" at bounding box center [189, 371] width 18 height 18
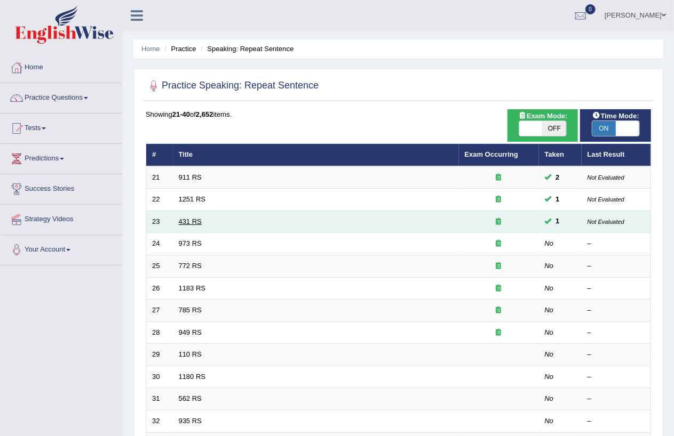
click at [196, 221] on link "431 RS" at bounding box center [190, 222] width 23 height 8
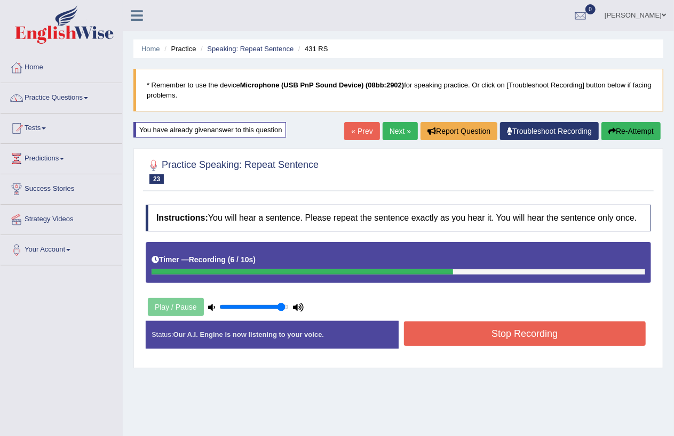
click at [548, 337] on button "Stop Recording" at bounding box center [525, 334] width 242 height 25
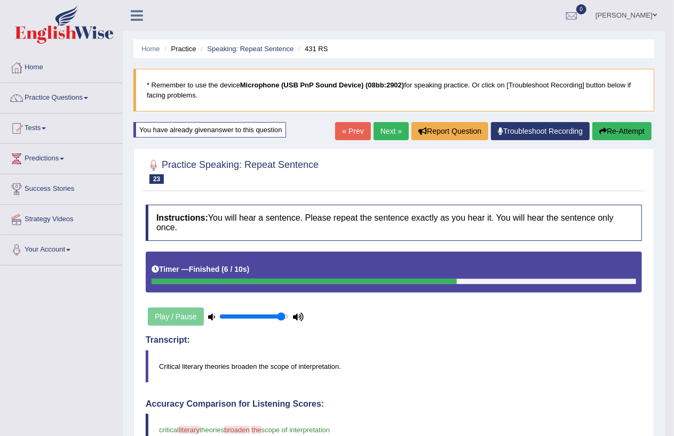
click at [86, 97] on link "Practice Questions" at bounding box center [62, 96] width 122 height 27
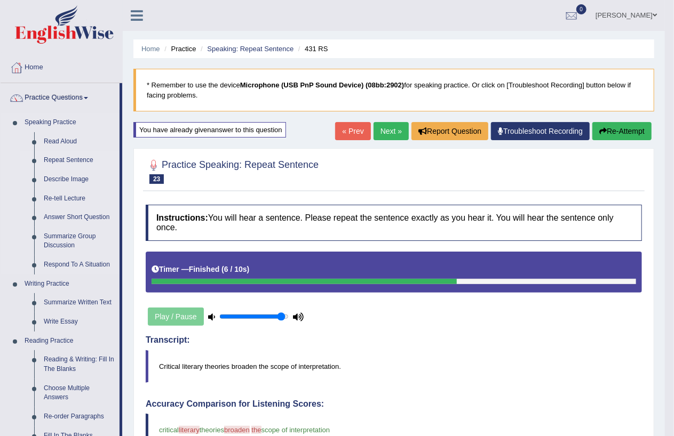
click at [59, 155] on link "Repeat Sentence" at bounding box center [79, 160] width 81 height 19
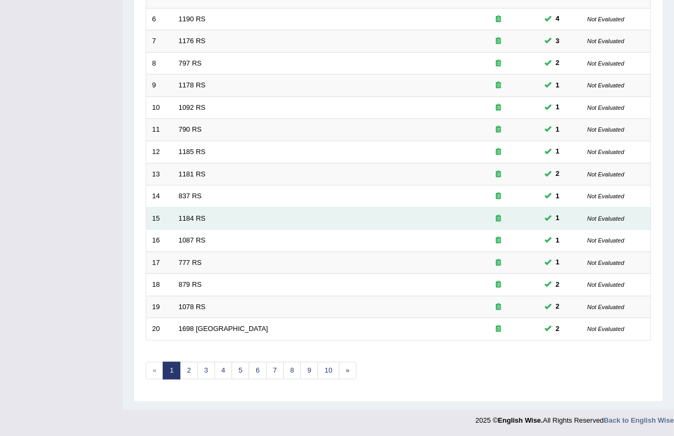
scroll to position [269, 0]
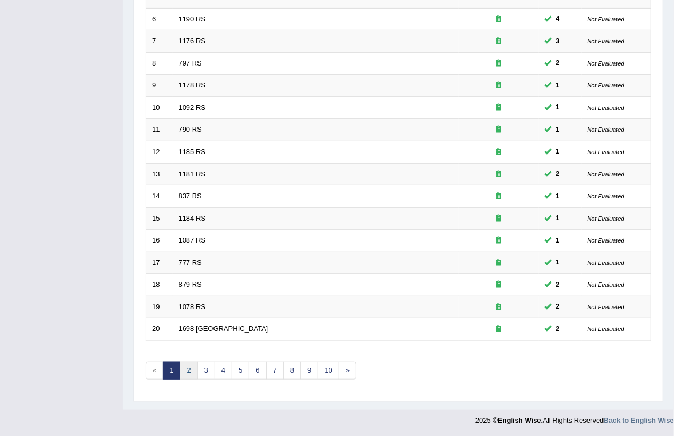
click at [192, 367] on link "2" at bounding box center [189, 371] width 18 height 18
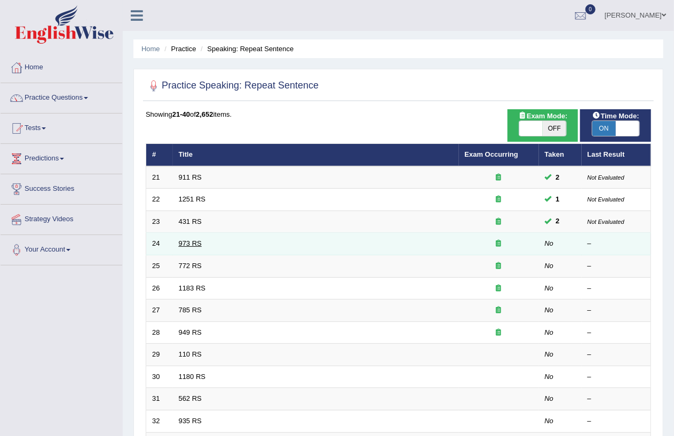
click at [190, 242] on link "973 RS" at bounding box center [190, 244] width 23 height 8
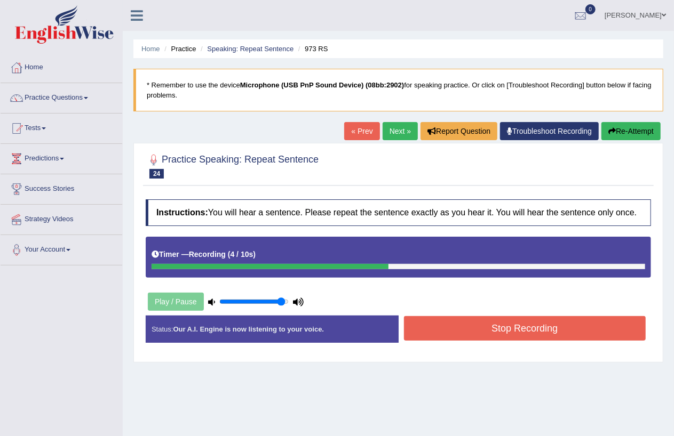
click at [470, 334] on button "Stop Recording" at bounding box center [525, 328] width 242 height 25
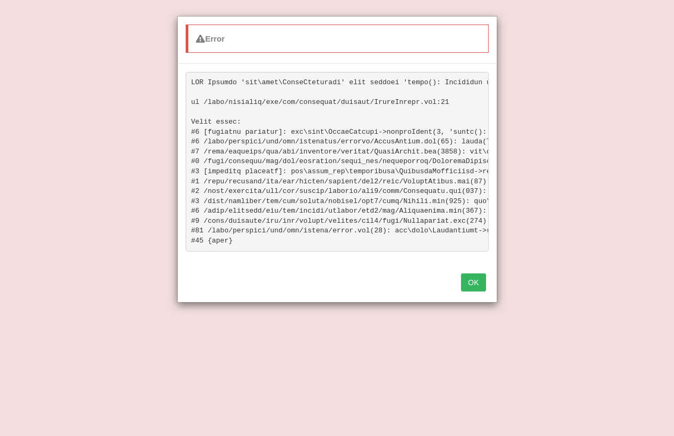
click at [491, 292] on div "OK" at bounding box center [337, 283] width 319 height 37
click at [473, 291] on button "OK" at bounding box center [473, 283] width 25 height 18
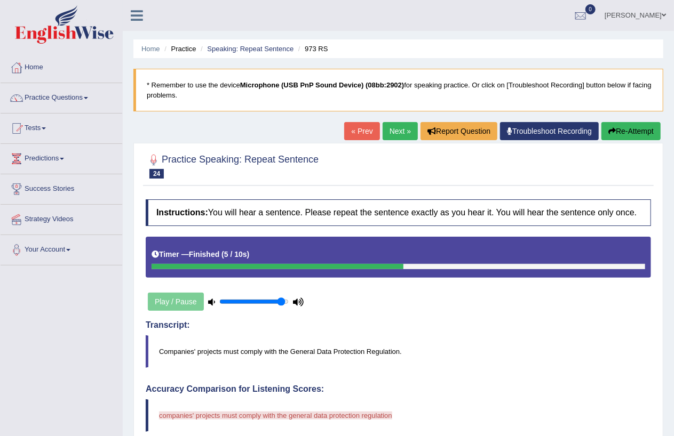
click at [94, 94] on link "Practice Questions" at bounding box center [62, 96] width 122 height 27
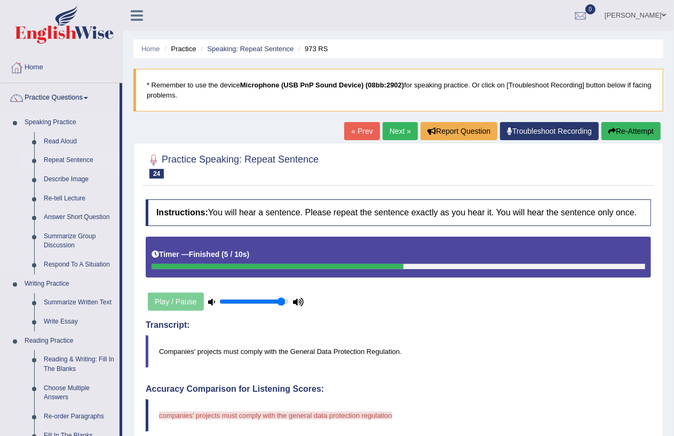
click at [70, 156] on link "Repeat Sentence" at bounding box center [79, 160] width 81 height 19
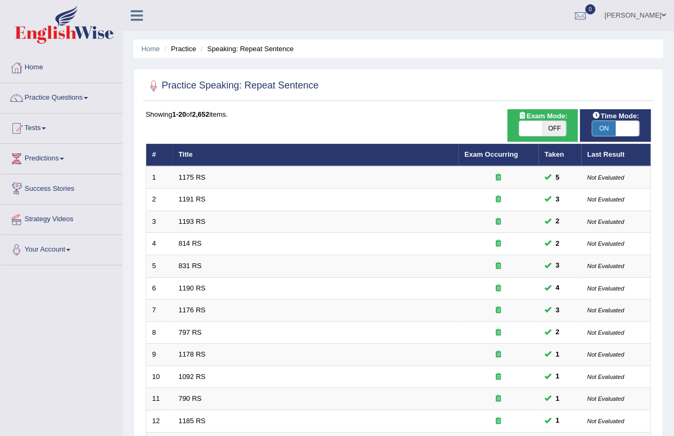
scroll to position [269, 0]
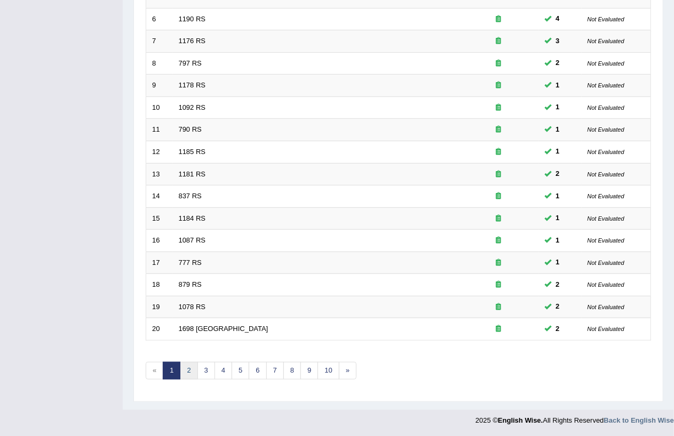
click at [187, 367] on link "2" at bounding box center [189, 371] width 18 height 18
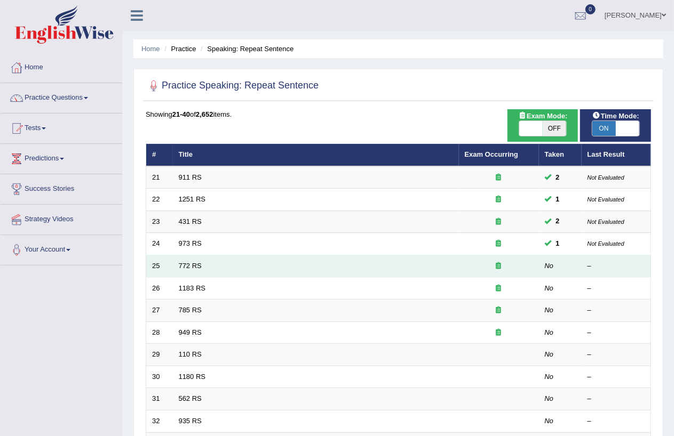
click at [190, 260] on td "772 RS" at bounding box center [316, 267] width 286 height 22
click at [192, 266] on link "772 RS" at bounding box center [190, 266] width 23 height 8
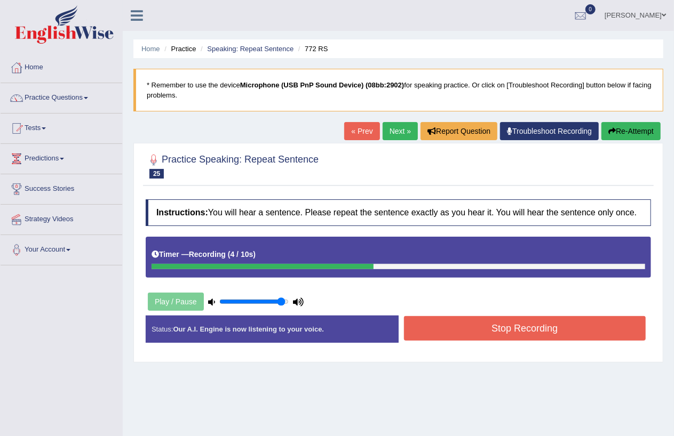
click at [512, 333] on button "Stop Recording" at bounding box center [525, 328] width 242 height 25
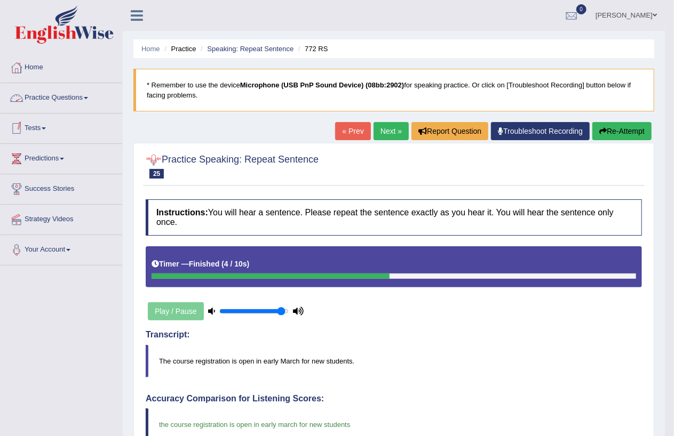
click at [87, 97] on link "Practice Questions" at bounding box center [62, 96] width 122 height 27
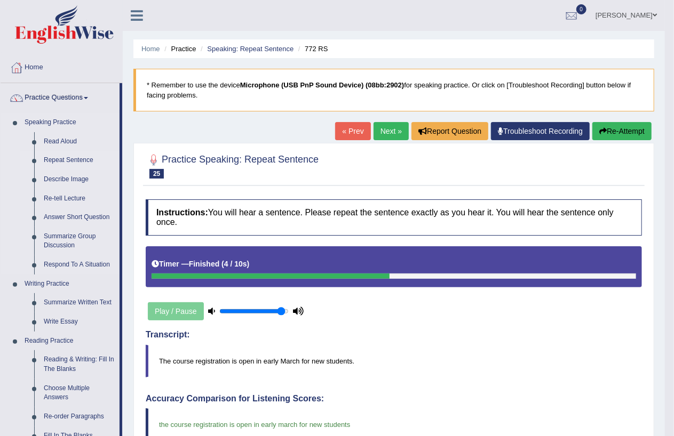
click at [79, 156] on link "Repeat Sentence" at bounding box center [79, 160] width 81 height 19
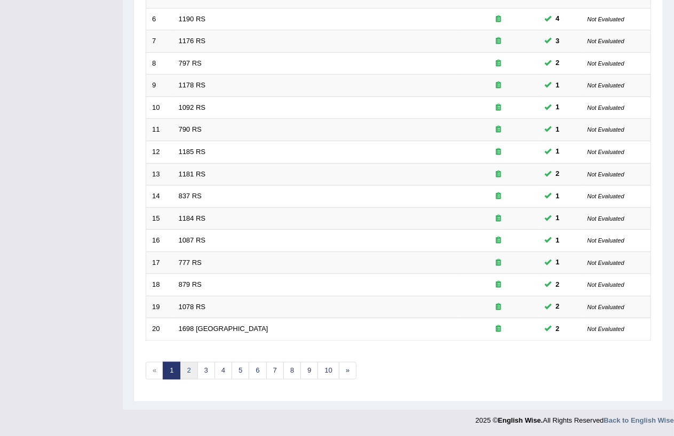
click at [182, 370] on link "2" at bounding box center [189, 371] width 18 height 18
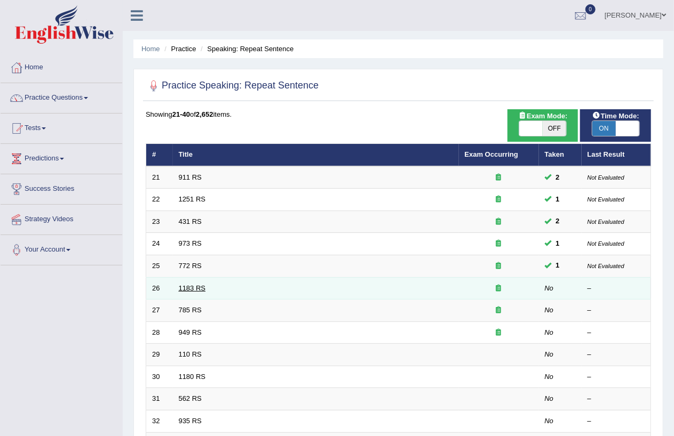
click at [184, 289] on link "1183 RS" at bounding box center [192, 288] width 27 height 8
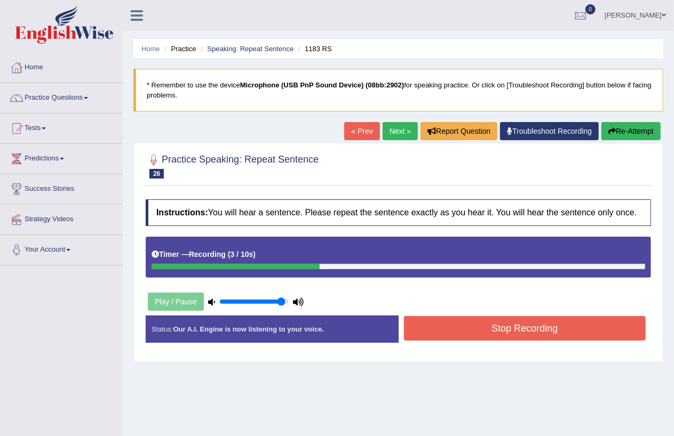
click at [522, 331] on button "Stop Recording" at bounding box center [525, 328] width 242 height 25
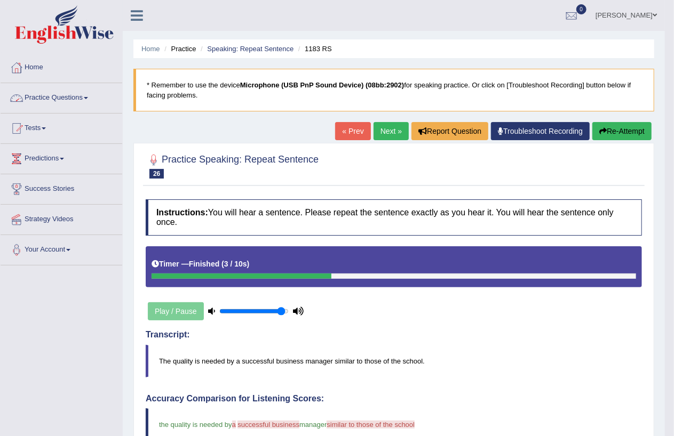
click at [92, 94] on link "Practice Questions" at bounding box center [62, 96] width 122 height 27
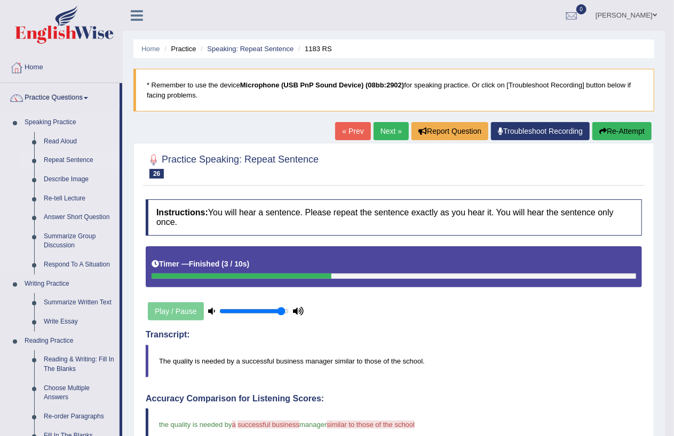
click at [61, 156] on link "Repeat Sentence" at bounding box center [79, 160] width 81 height 19
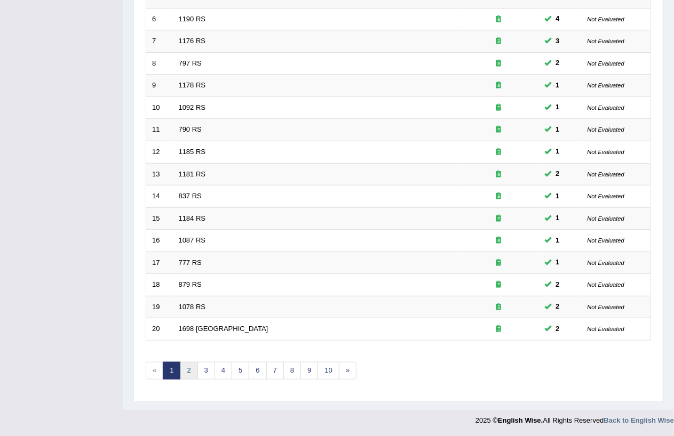
click at [189, 371] on link "2" at bounding box center [189, 371] width 18 height 18
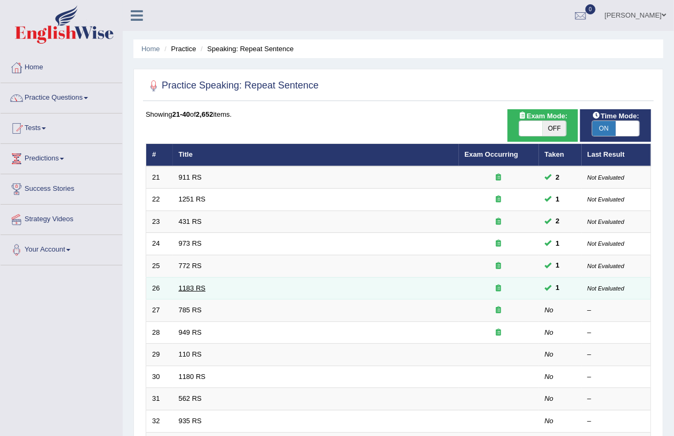
click at [189, 291] on link "1183 RS" at bounding box center [192, 288] width 27 height 8
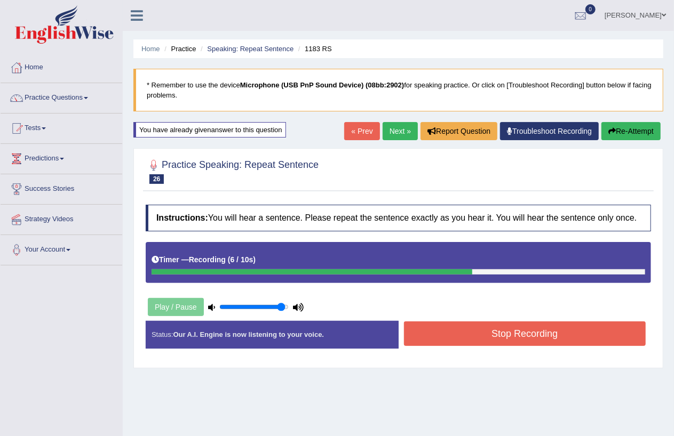
click at [539, 336] on button "Stop Recording" at bounding box center [525, 334] width 242 height 25
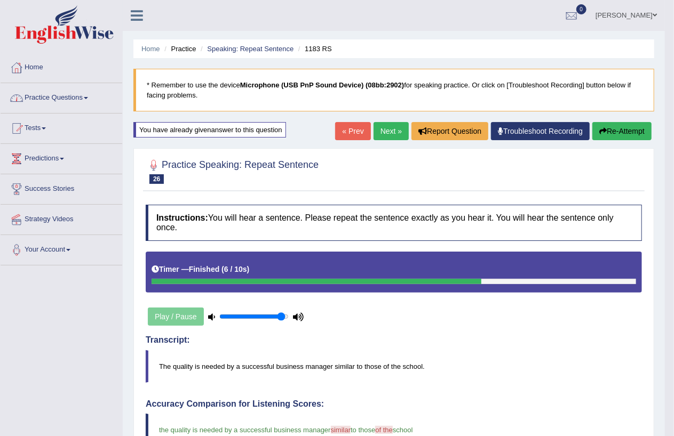
click at [85, 97] on link "Practice Questions" at bounding box center [62, 96] width 122 height 27
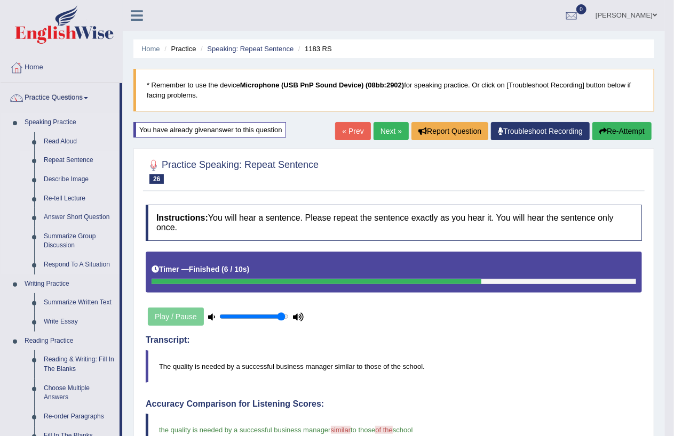
click at [59, 157] on link "Repeat Sentence" at bounding box center [79, 160] width 81 height 19
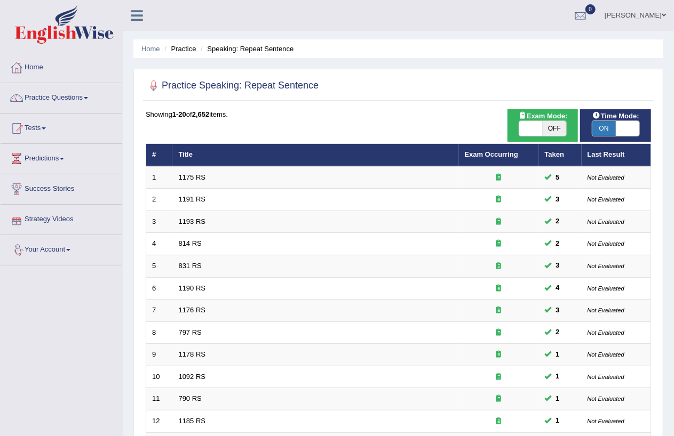
scroll to position [269, 0]
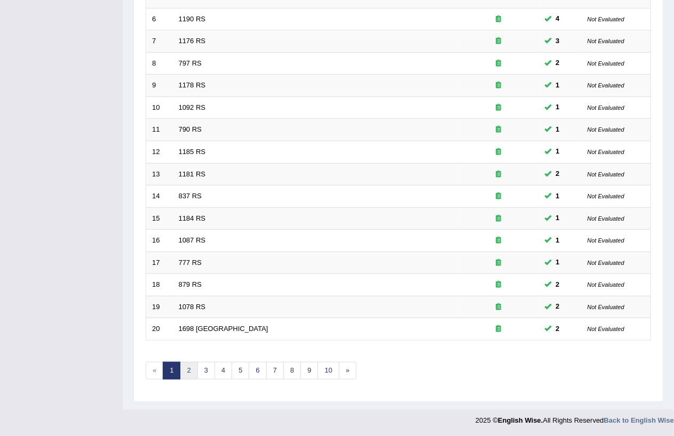
click at [190, 369] on link "2" at bounding box center [189, 371] width 18 height 18
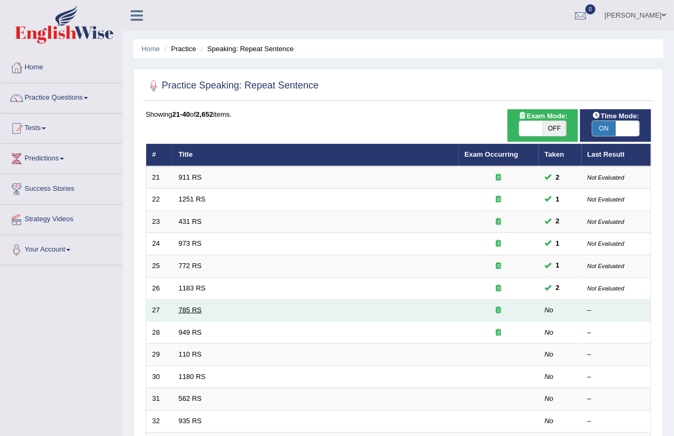
click at [183, 313] on link "785 RS" at bounding box center [190, 310] width 23 height 8
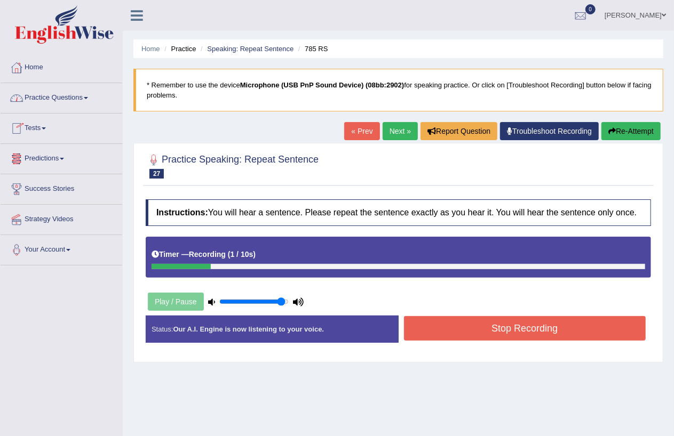
click at [87, 96] on link "Practice Questions" at bounding box center [62, 96] width 122 height 27
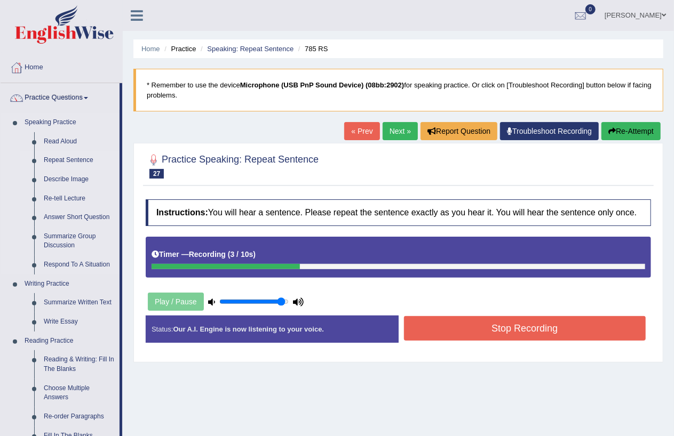
click at [59, 158] on link "Repeat Sentence" at bounding box center [79, 160] width 81 height 19
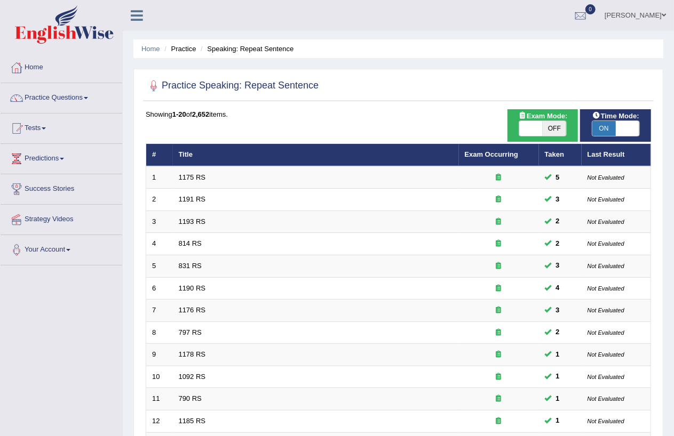
scroll to position [269, 0]
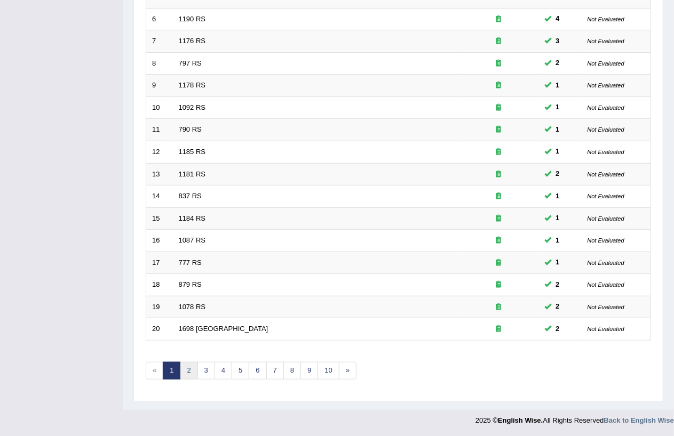
click at [191, 366] on link "2" at bounding box center [189, 371] width 18 height 18
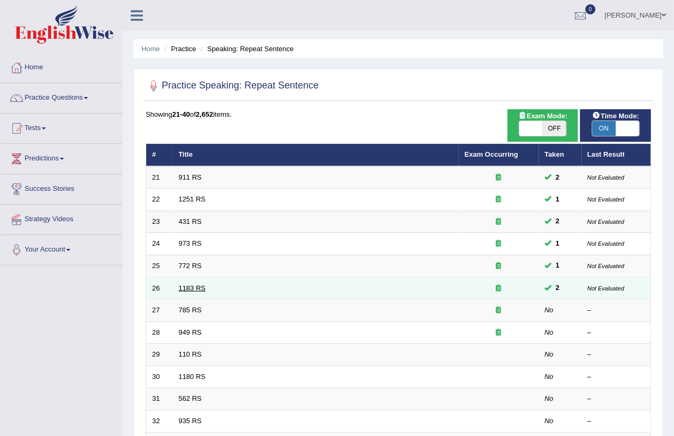
click at [193, 287] on link "1183 RS" at bounding box center [192, 288] width 27 height 8
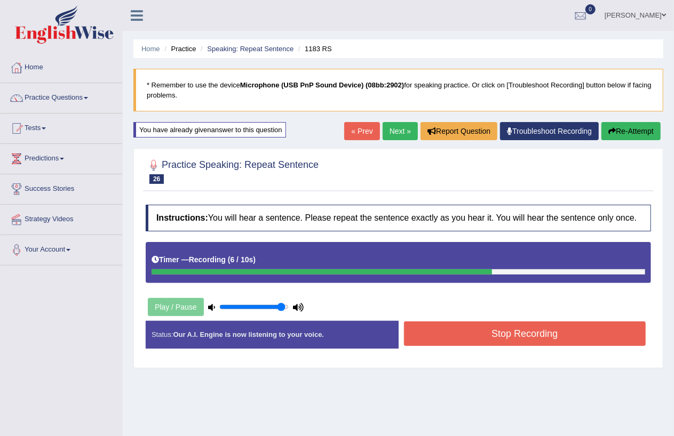
click at [526, 327] on button "Stop Recording" at bounding box center [525, 334] width 242 height 25
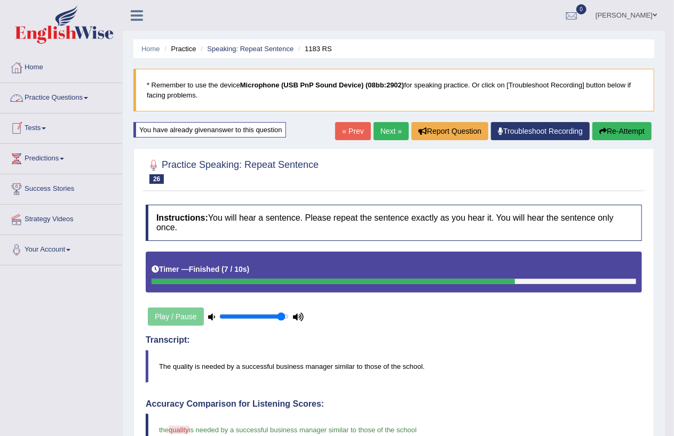
click at [96, 96] on link "Practice Questions" at bounding box center [62, 96] width 122 height 27
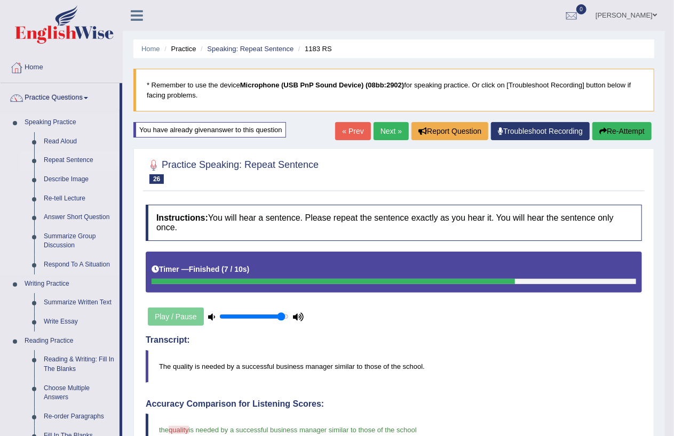
click at [58, 160] on link "Repeat Sentence" at bounding box center [79, 160] width 81 height 19
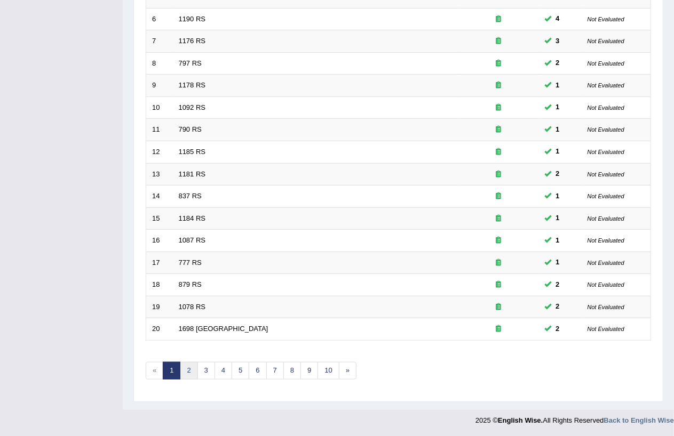
click at [188, 374] on link "2" at bounding box center [189, 371] width 18 height 18
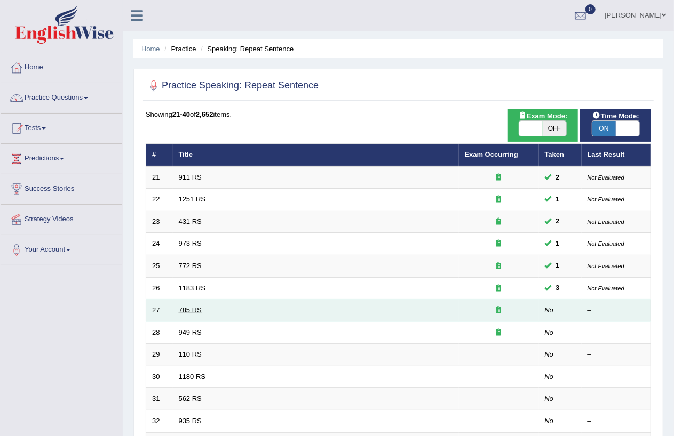
click at [185, 306] on link "785 RS" at bounding box center [190, 310] width 23 height 8
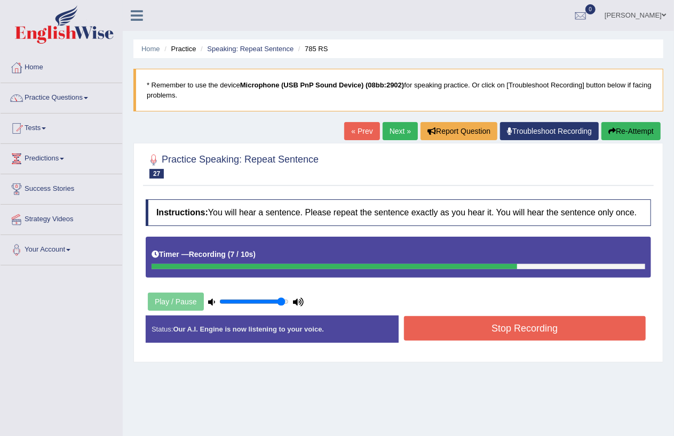
drag, startPoint x: 541, startPoint y: 332, endPoint x: 547, endPoint y: 338, distance: 8.7
click at [543, 334] on button "Stop Recording" at bounding box center [525, 328] width 242 height 25
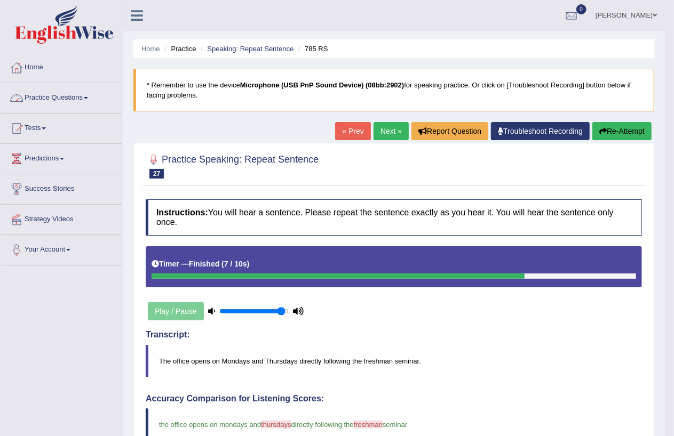
click at [93, 98] on link "Practice Questions" at bounding box center [62, 96] width 122 height 27
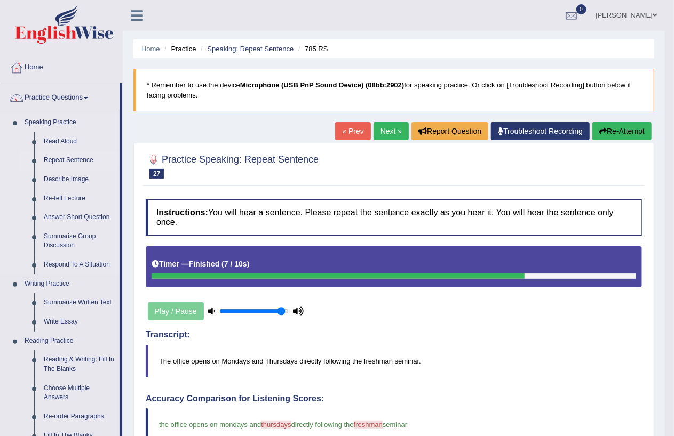
click at [77, 163] on link "Repeat Sentence" at bounding box center [79, 160] width 81 height 19
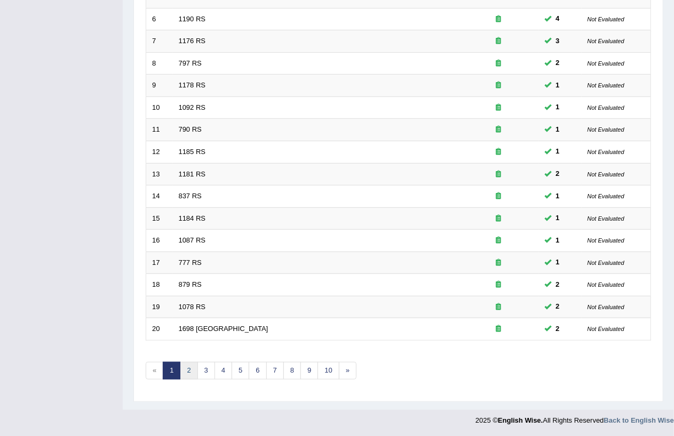
click at [186, 370] on link "2" at bounding box center [189, 371] width 18 height 18
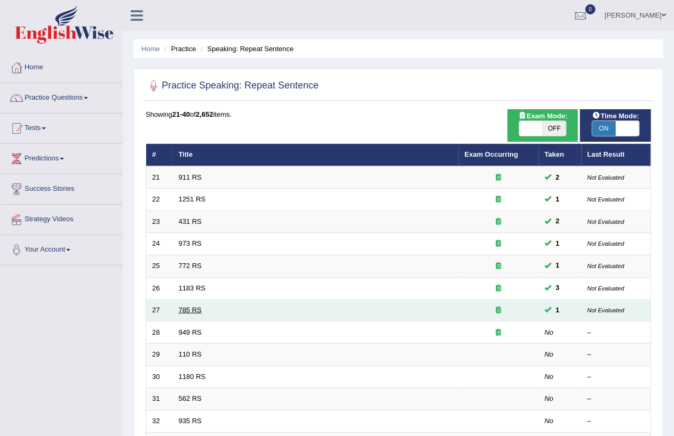
click at [184, 308] on link "785 RS" at bounding box center [190, 310] width 23 height 8
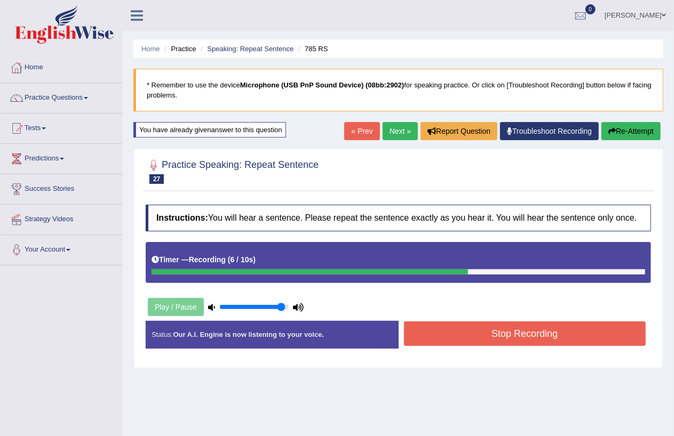
click at [530, 334] on button "Stop Recording" at bounding box center [525, 334] width 242 height 25
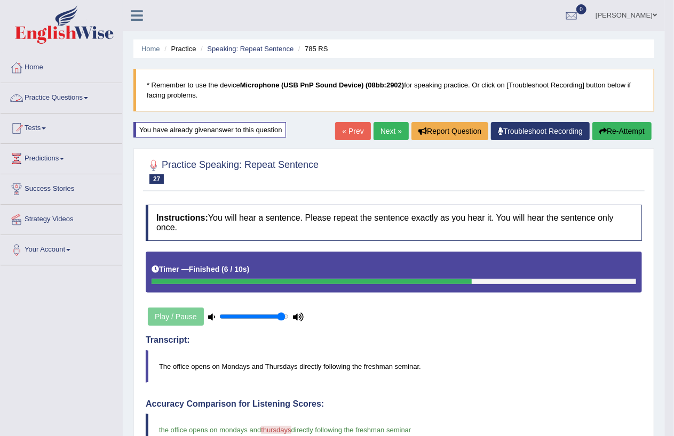
click at [95, 97] on link "Practice Questions" at bounding box center [62, 96] width 122 height 27
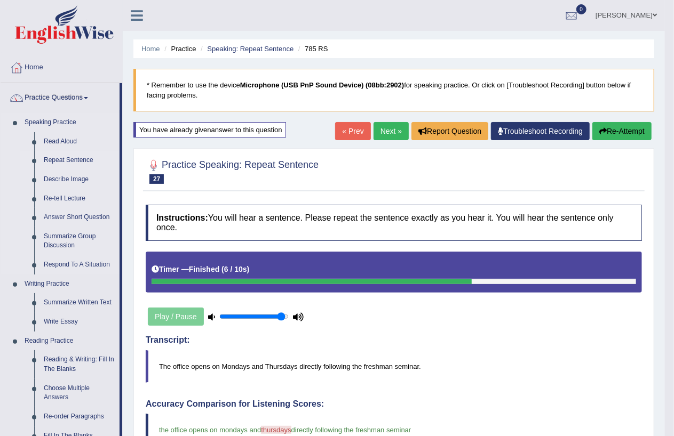
click at [89, 158] on link "Repeat Sentence" at bounding box center [79, 160] width 81 height 19
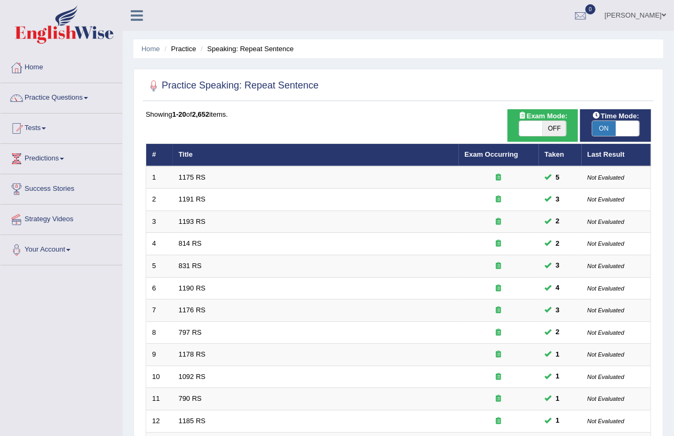
scroll to position [269, 0]
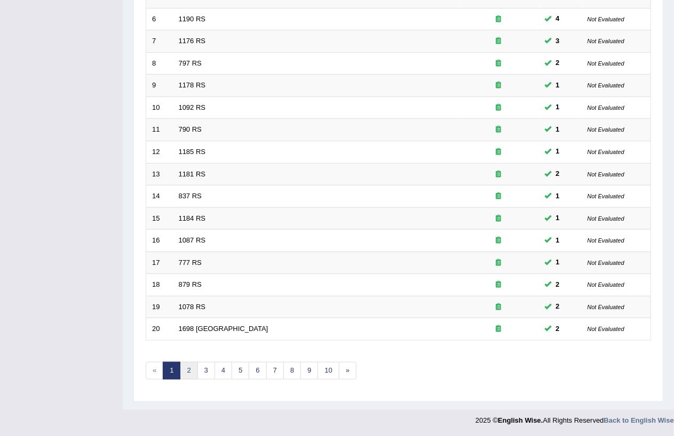
click at [189, 370] on link "2" at bounding box center [189, 371] width 18 height 18
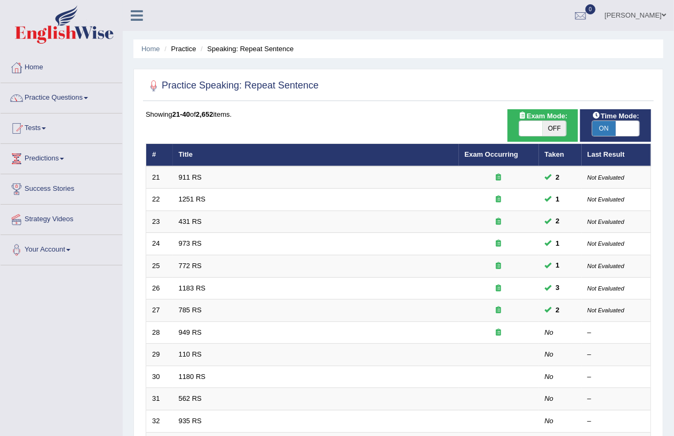
scroll to position [269, 0]
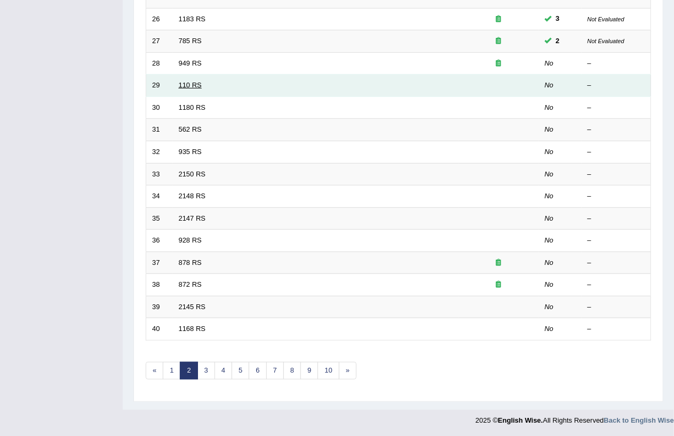
click at [190, 81] on link "110 RS" at bounding box center [190, 85] width 23 height 8
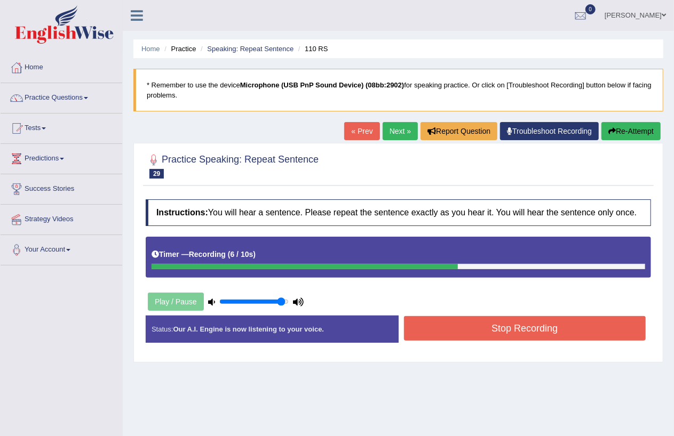
click at [504, 333] on button "Stop Recording" at bounding box center [525, 328] width 242 height 25
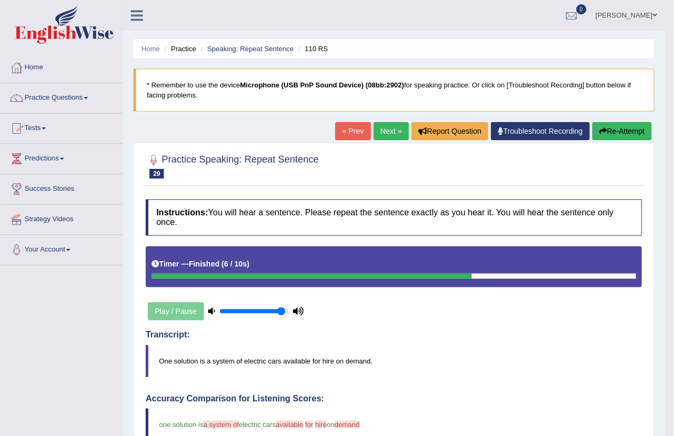
click at [87, 98] on link "Practice Questions" at bounding box center [62, 96] width 122 height 27
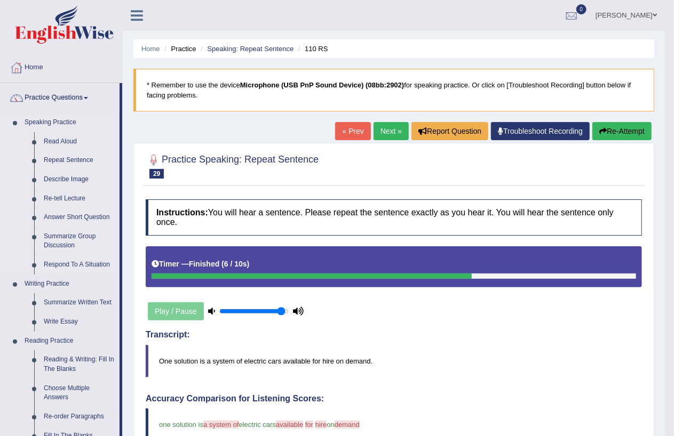
click at [48, 157] on link "Repeat Sentence" at bounding box center [79, 160] width 81 height 19
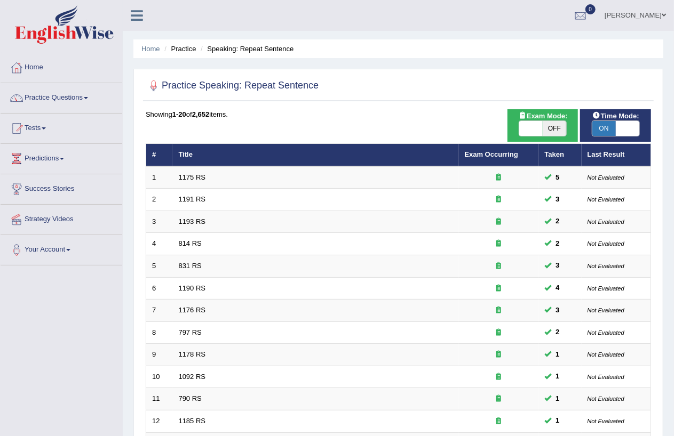
scroll to position [269, 0]
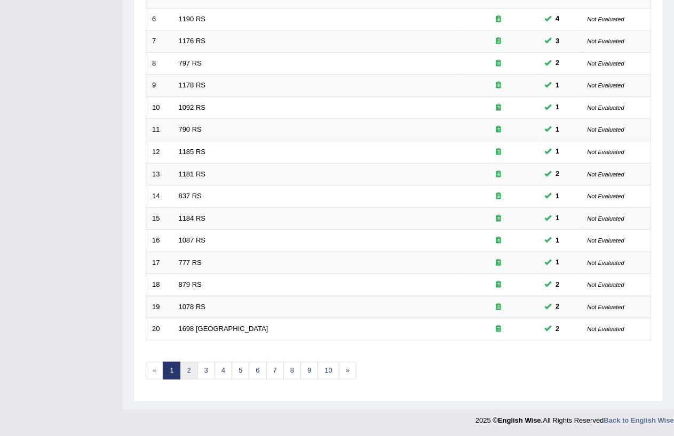
click at [191, 371] on link "2" at bounding box center [189, 371] width 18 height 18
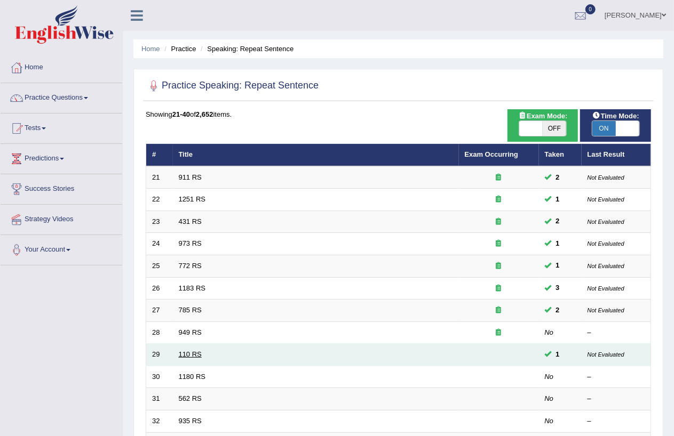
click at [192, 351] on link "110 RS" at bounding box center [190, 354] width 23 height 8
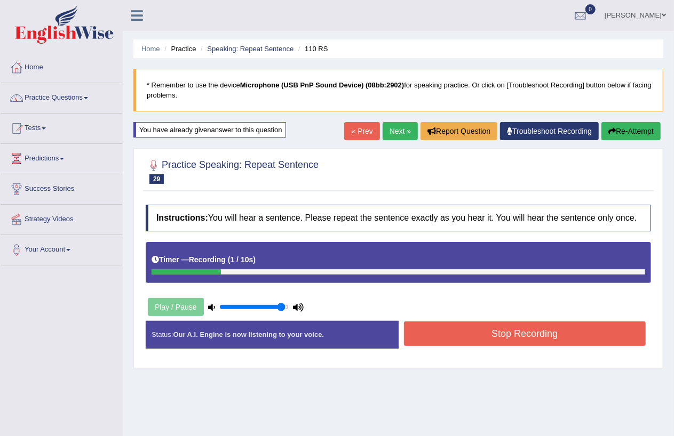
scroll to position [123, 0]
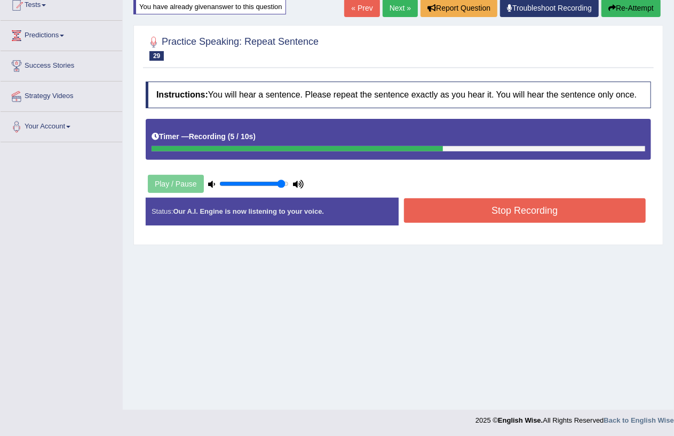
click at [539, 210] on button "Stop Recording" at bounding box center [525, 210] width 242 height 25
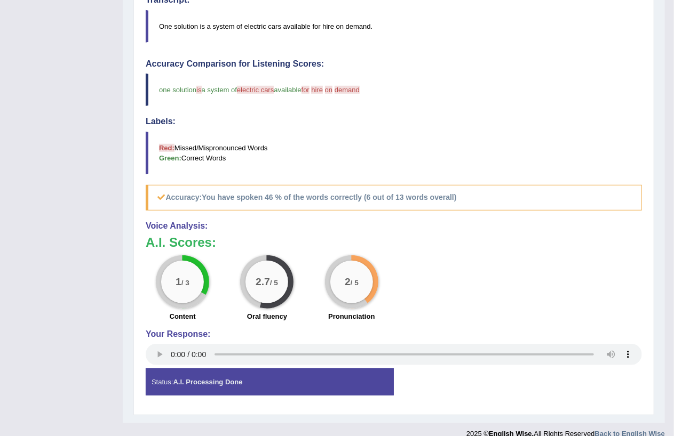
scroll to position [0, 0]
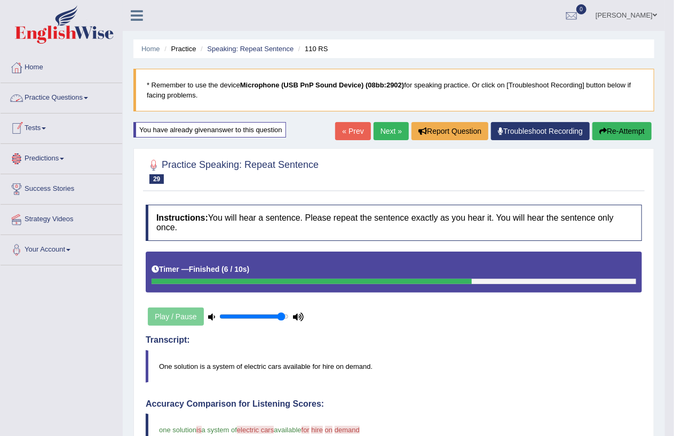
click at [86, 97] on link "Practice Questions" at bounding box center [62, 96] width 122 height 27
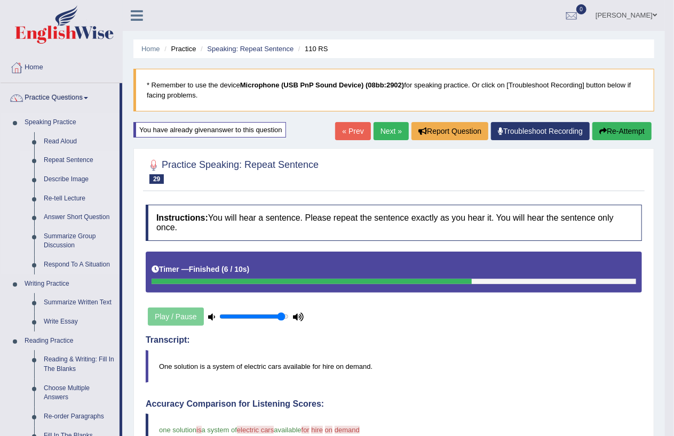
click at [64, 161] on link "Repeat Sentence" at bounding box center [79, 160] width 81 height 19
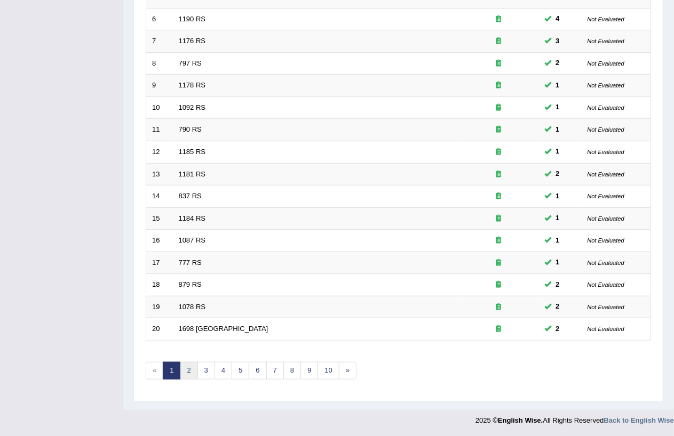
click at [195, 371] on link "2" at bounding box center [189, 371] width 18 height 18
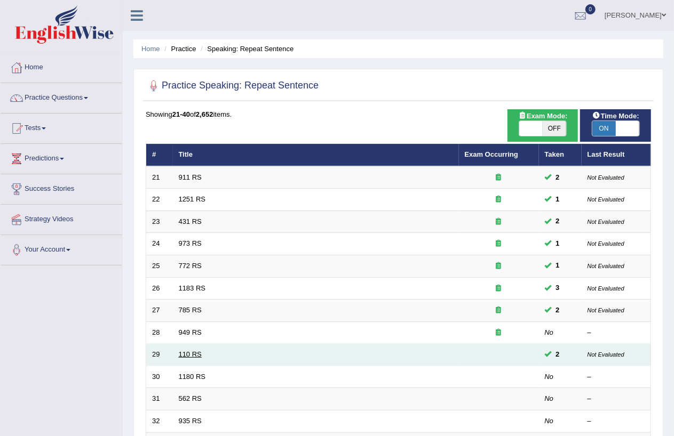
click at [189, 355] on link "110 RS" at bounding box center [190, 354] width 23 height 8
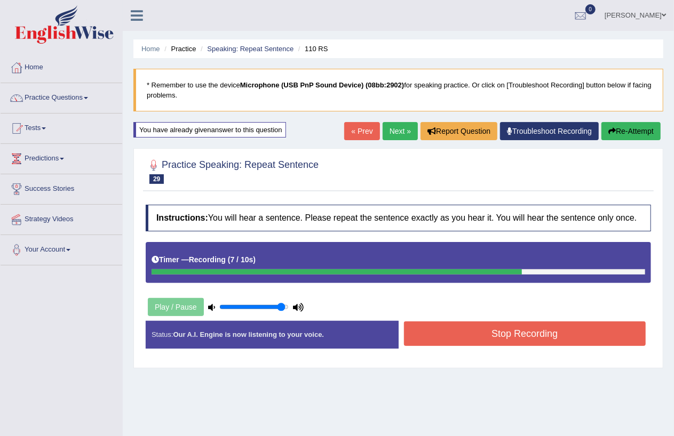
click at [501, 332] on button "Stop Recording" at bounding box center [525, 334] width 242 height 25
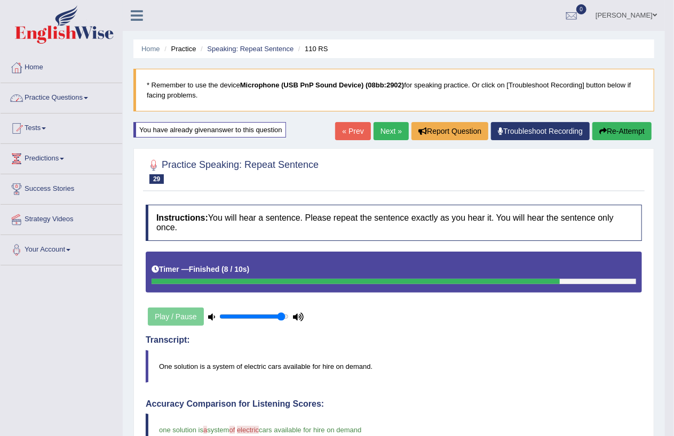
click at [86, 95] on link "Practice Questions" at bounding box center [62, 96] width 122 height 27
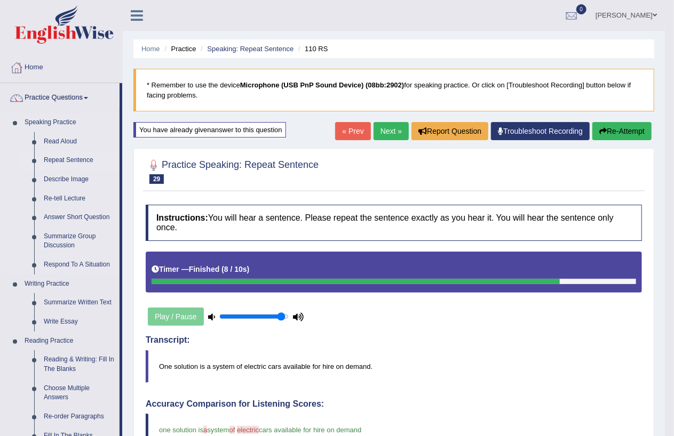
click at [55, 158] on link "Repeat Sentence" at bounding box center [79, 160] width 81 height 19
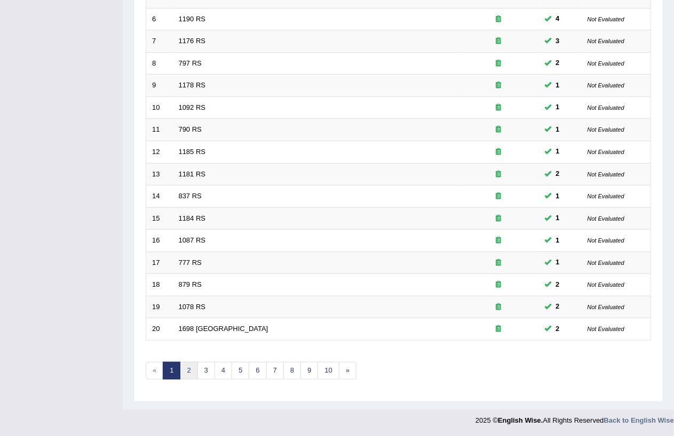
click at [186, 371] on link "2" at bounding box center [189, 371] width 18 height 18
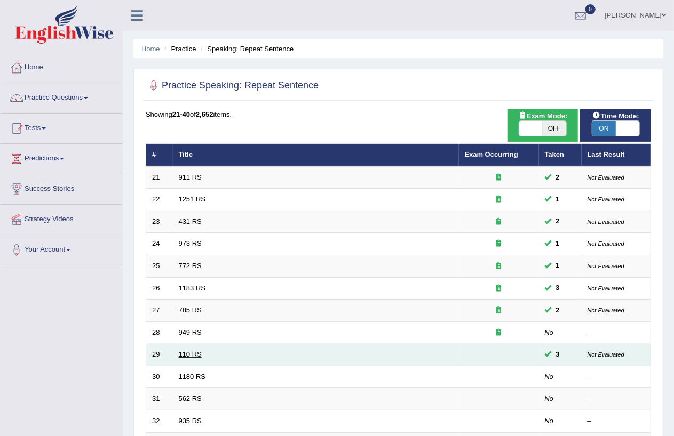
click at [186, 353] on link "110 RS" at bounding box center [190, 354] width 23 height 8
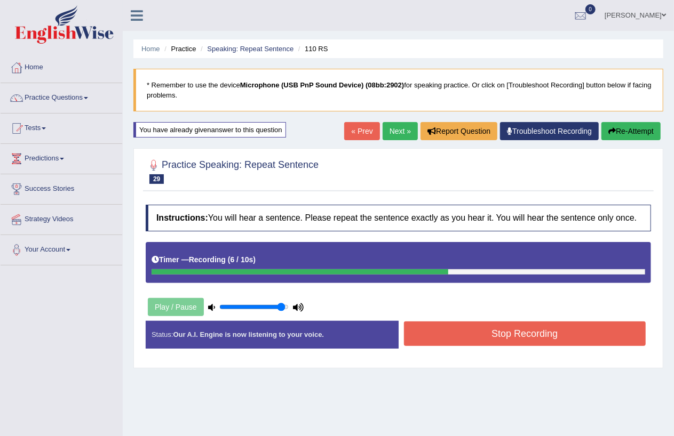
click at [513, 339] on button "Stop Recording" at bounding box center [525, 334] width 242 height 25
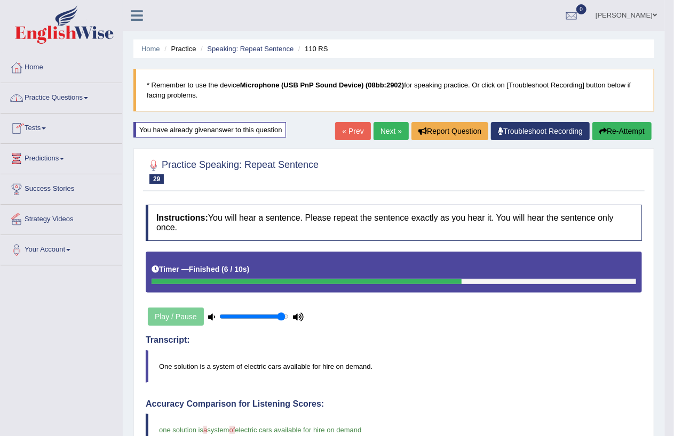
click at [86, 96] on link "Practice Questions" at bounding box center [62, 96] width 122 height 27
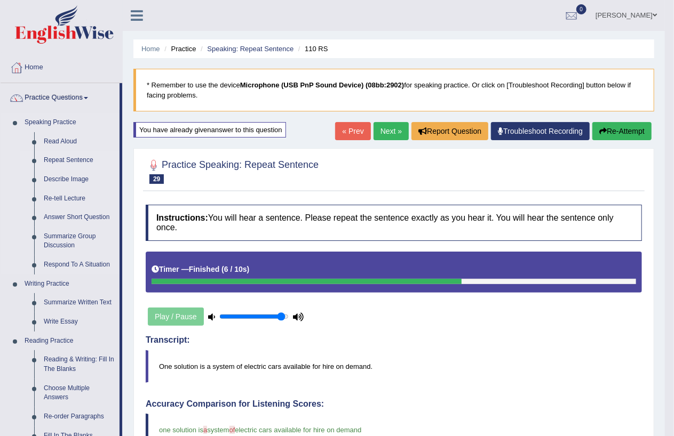
click at [50, 163] on link "Repeat Sentence" at bounding box center [79, 160] width 81 height 19
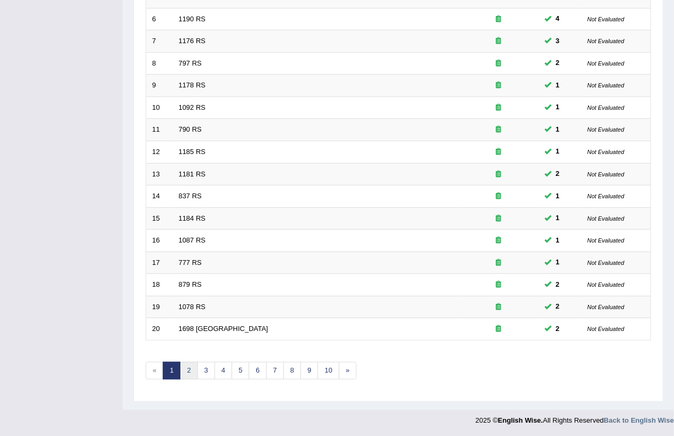
click at [190, 368] on link "2" at bounding box center [189, 371] width 18 height 18
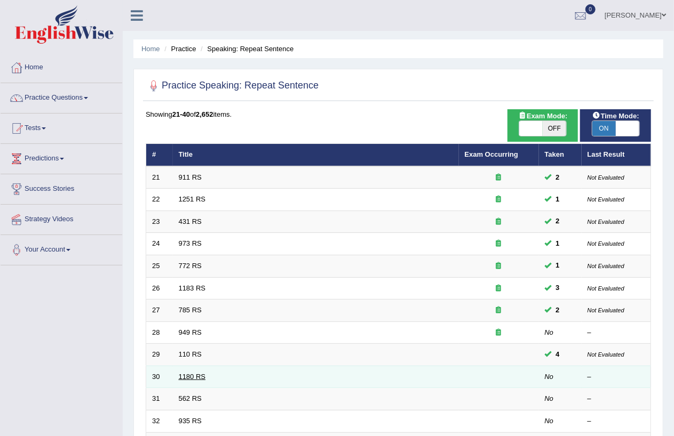
click at [189, 373] on link "1180 RS" at bounding box center [192, 377] width 27 height 8
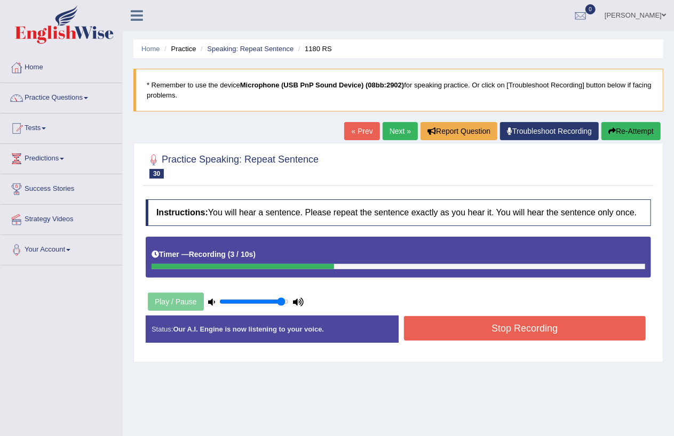
click at [437, 326] on button "Stop Recording" at bounding box center [525, 328] width 242 height 25
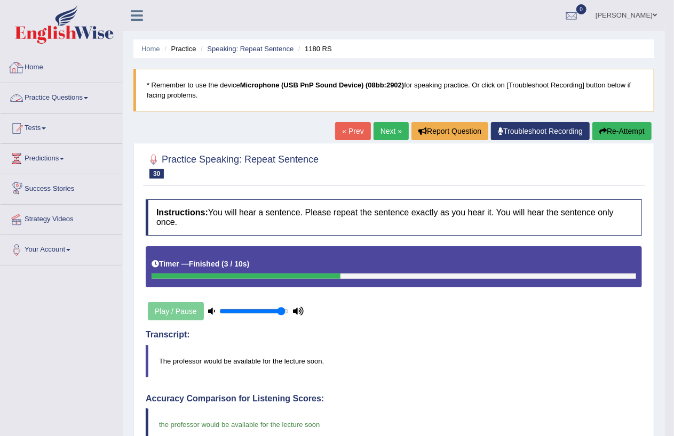
click at [71, 106] on link "Practice Questions" at bounding box center [62, 96] width 122 height 27
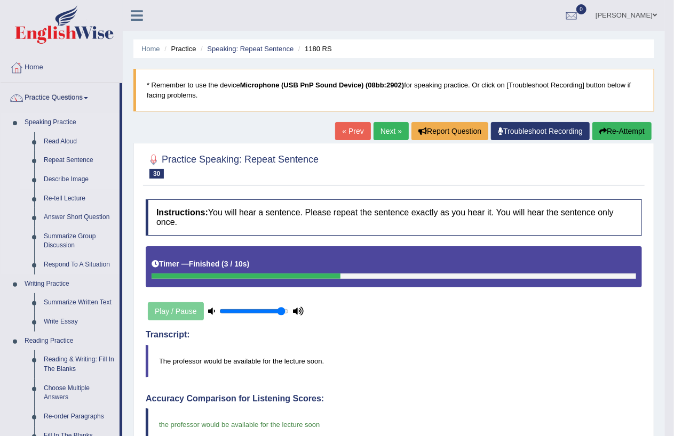
click at [78, 180] on link "Describe Image" at bounding box center [79, 179] width 81 height 19
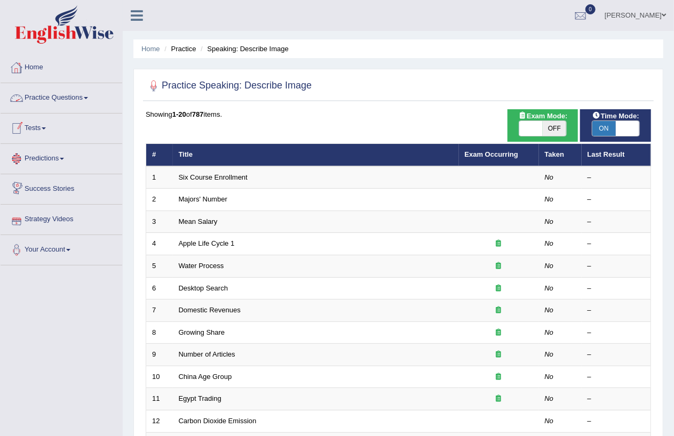
click at [73, 97] on link "Practice Questions" at bounding box center [62, 96] width 122 height 27
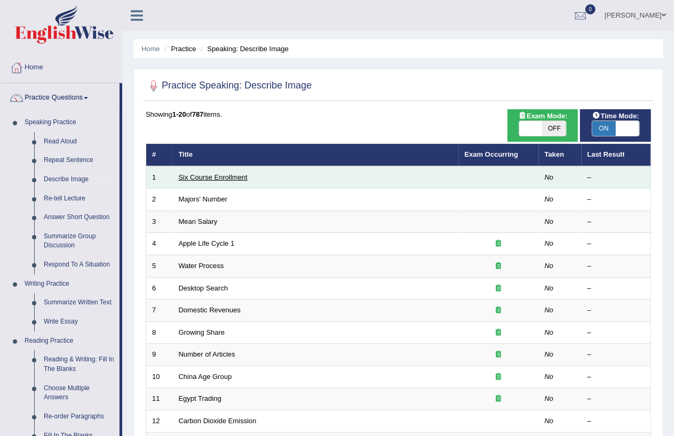
click at [218, 177] on link "Six Course Enrollment" at bounding box center [213, 177] width 69 height 8
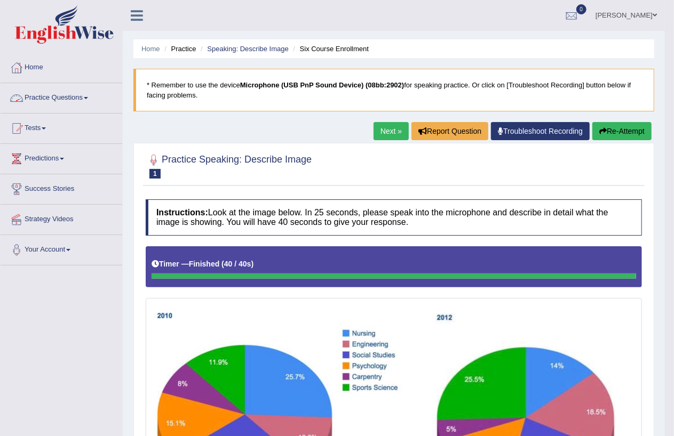
click at [76, 99] on link "Practice Questions" at bounding box center [62, 96] width 122 height 27
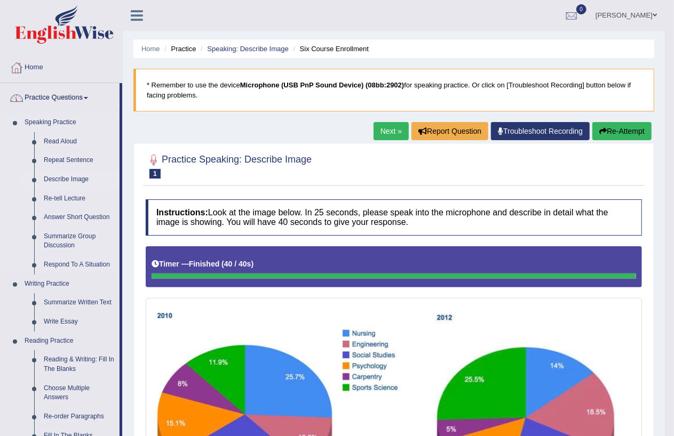
click at [81, 176] on link "Describe Image" at bounding box center [79, 179] width 81 height 19
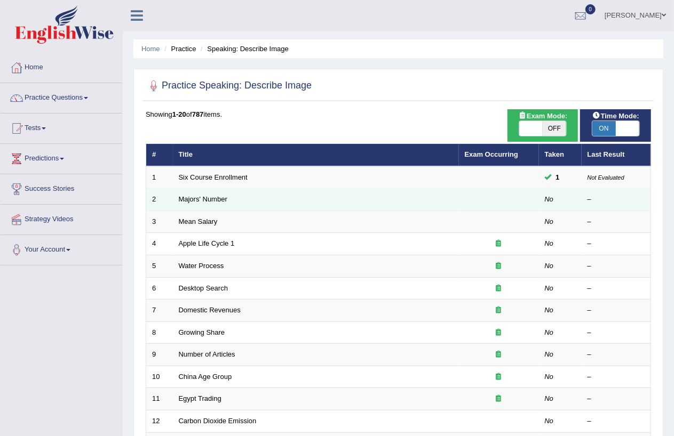
scroll to position [269, 0]
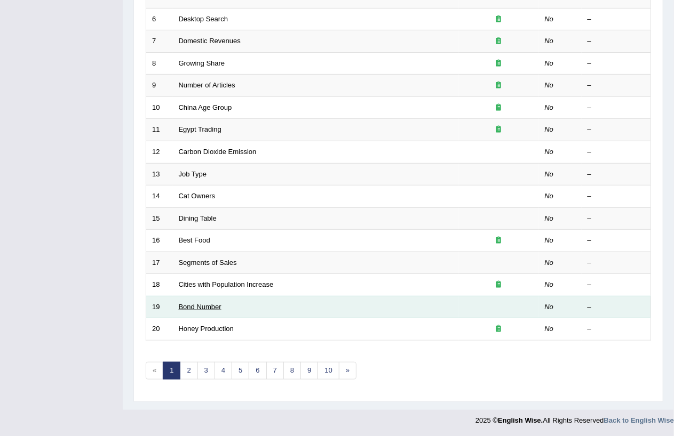
click at [193, 306] on link "Bond Number" at bounding box center [200, 307] width 43 height 8
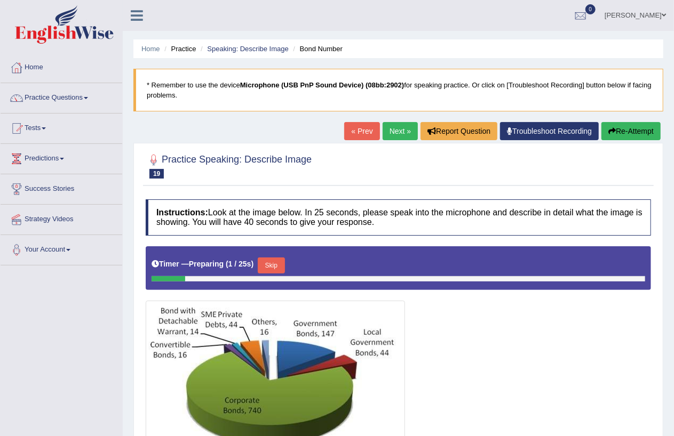
click at [403, 135] on link "Next »" at bounding box center [399, 131] width 35 height 18
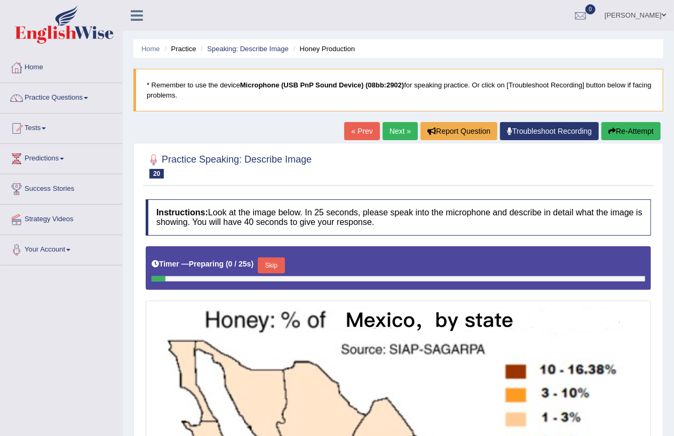
drag, startPoint x: 0, startPoint y: 0, endPoint x: 399, endPoint y: 136, distance: 421.6
click at [399, 136] on link "Next »" at bounding box center [399, 131] width 35 height 18
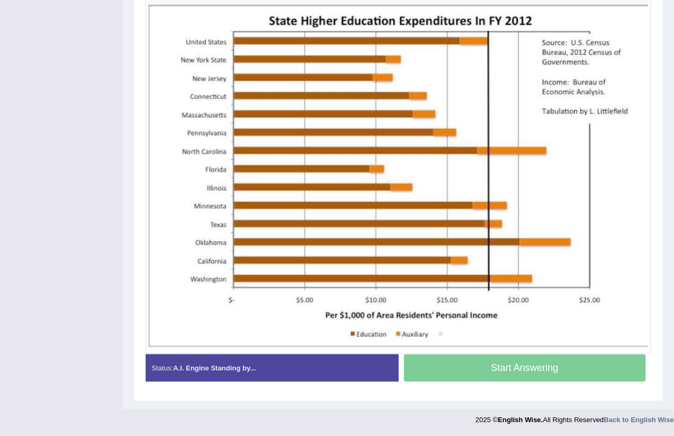
scroll to position [303, 0]
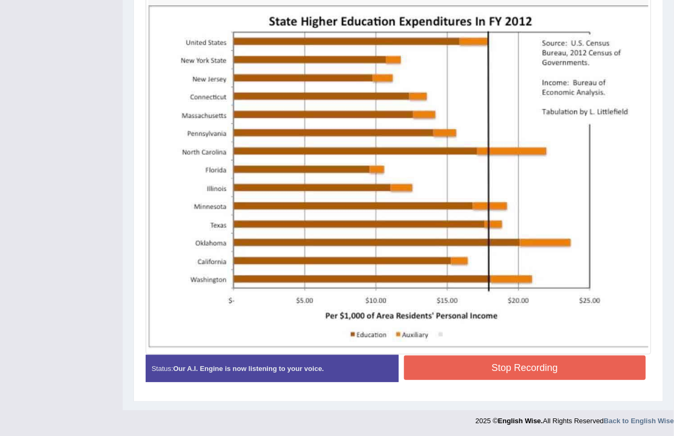
click at [460, 376] on button "Stop Recording" at bounding box center [525, 368] width 242 height 25
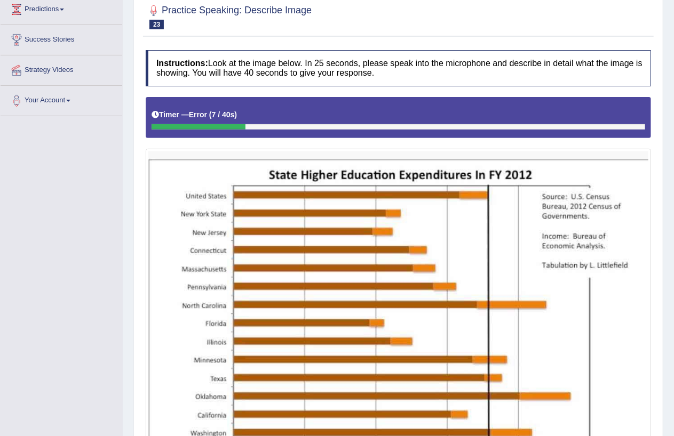
scroll to position [0, 0]
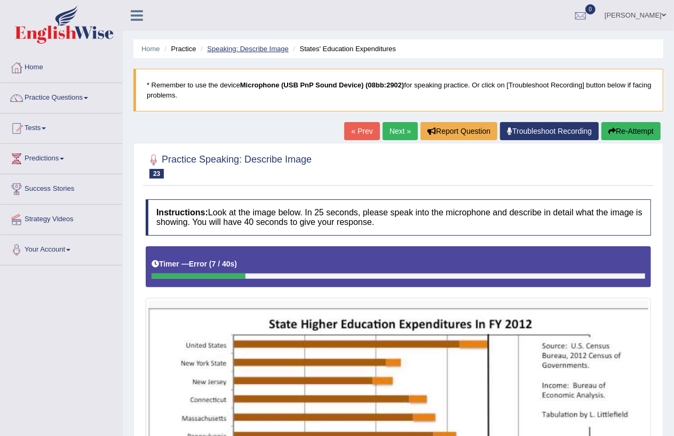
click at [258, 48] on link "Speaking: Describe Image" at bounding box center [247, 49] width 81 height 8
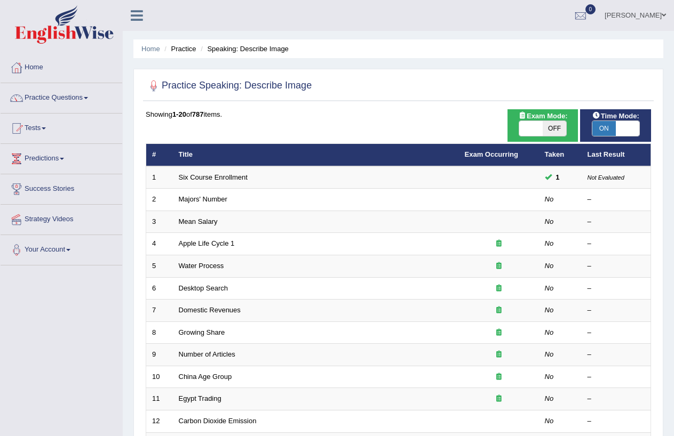
click at [596, 126] on span "ON" at bounding box center [603, 128] width 23 height 15
checkbox input "false"
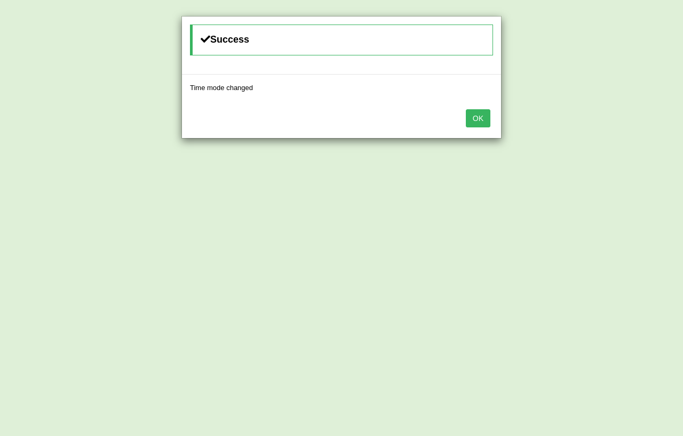
click at [479, 116] on button "OK" at bounding box center [478, 118] width 25 height 18
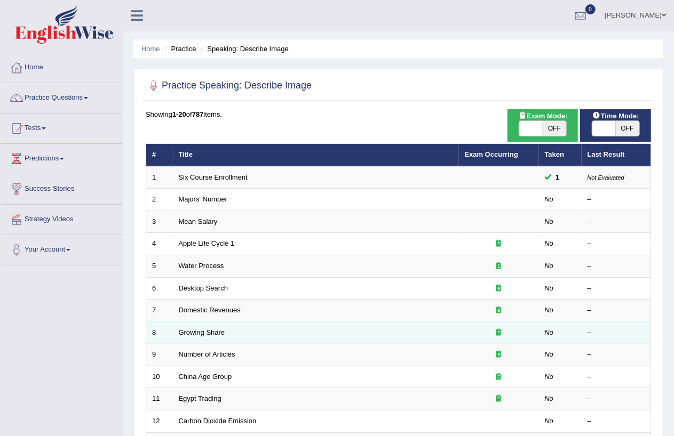
scroll to position [269, 0]
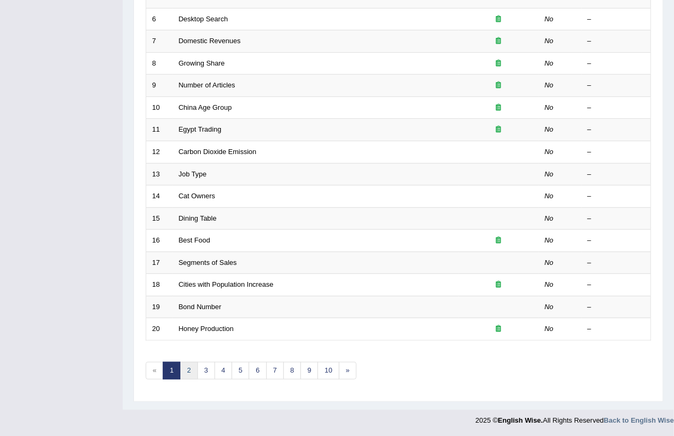
click at [189, 369] on link "2" at bounding box center [189, 371] width 18 height 18
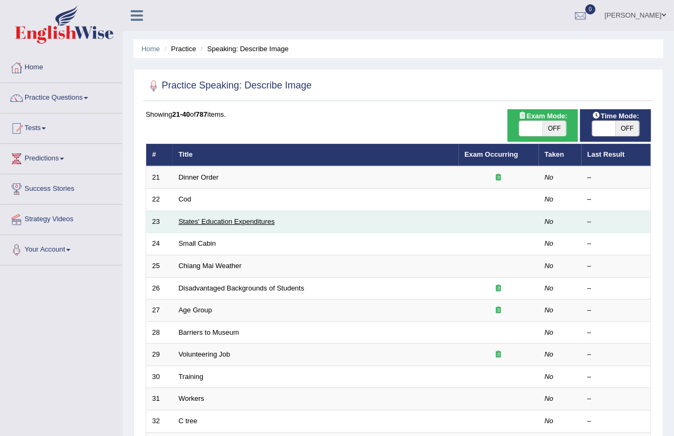
click at [211, 222] on link "States' Education Expenditures" at bounding box center [227, 222] width 96 height 8
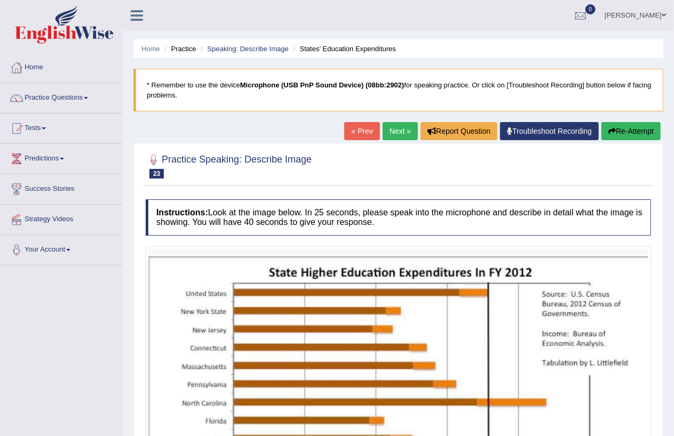
scroll to position [217, 0]
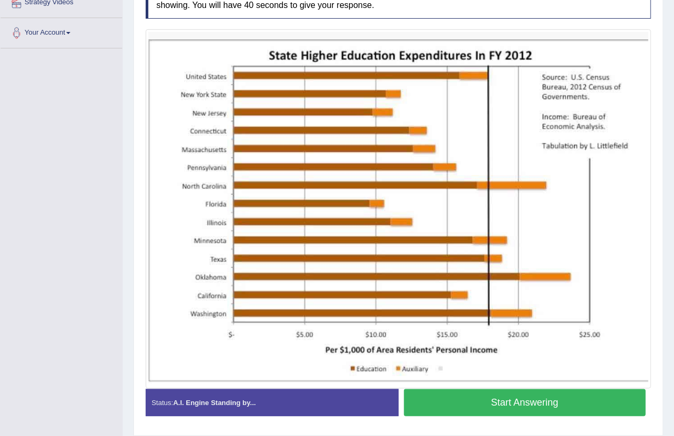
click at [512, 401] on button "Start Answering" at bounding box center [525, 402] width 242 height 27
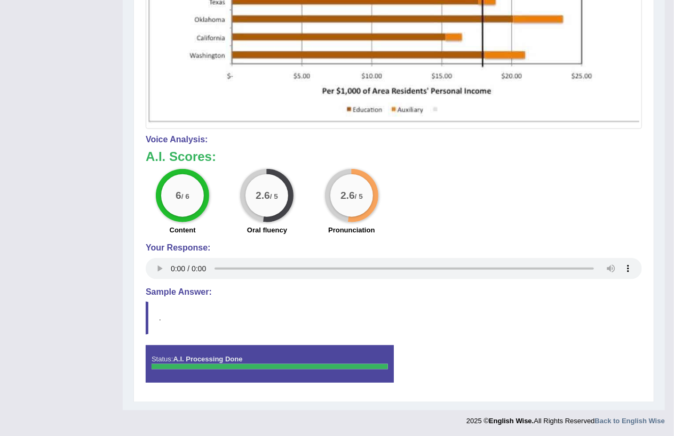
scroll to position [0, 0]
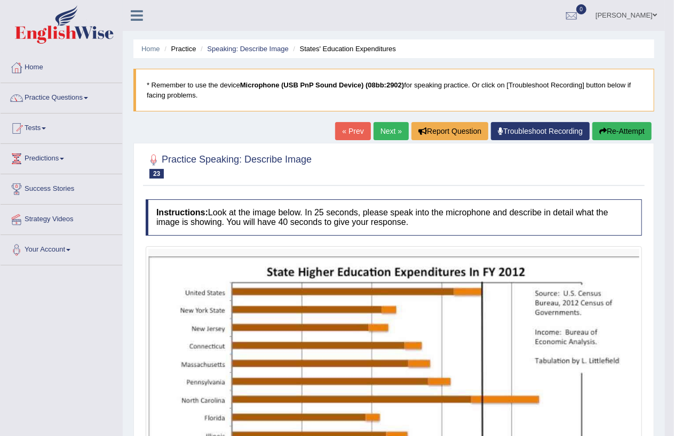
click at [618, 132] on button "Re-Attempt" at bounding box center [621, 131] width 59 height 18
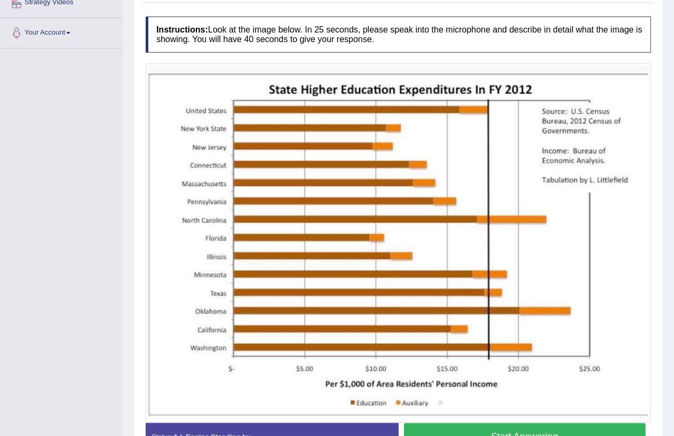
scroll to position [285, 0]
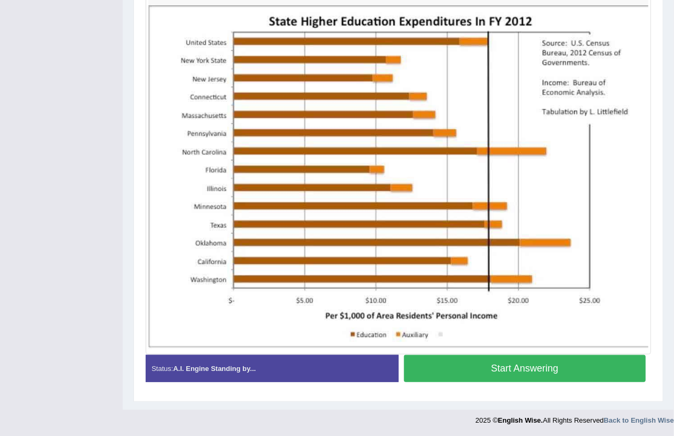
click at [521, 377] on button "Start Answering" at bounding box center [525, 368] width 242 height 27
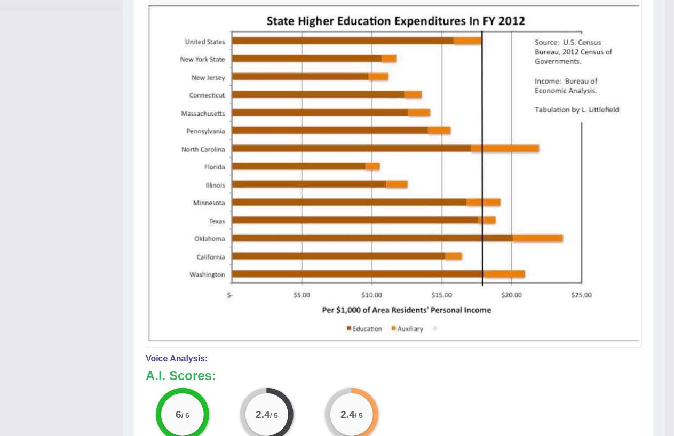
scroll to position [39, 0]
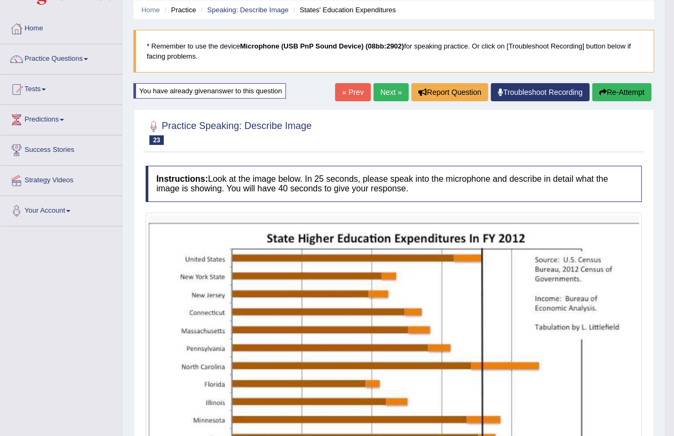
click at [619, 93] on button "Re-Attempt" at bounding box center [621, 92] width 59 height 18
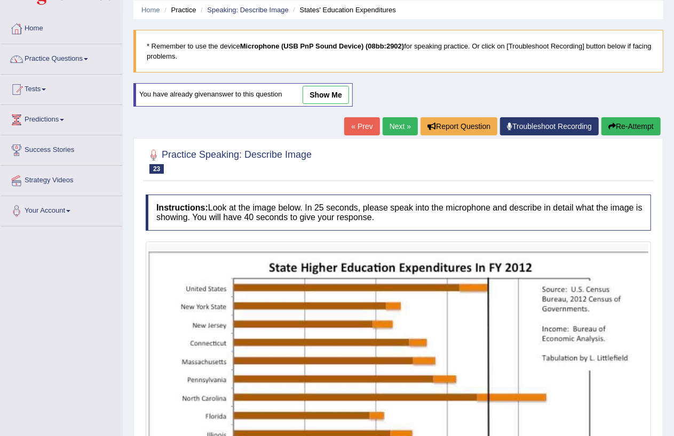
scroll to position [257, 0]
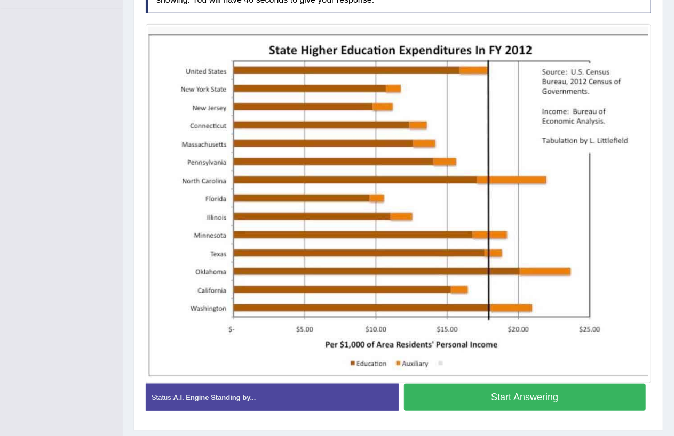
click at [542, 398] on button "Start Answering" at bounding box center [525, 397] width 242 height 27
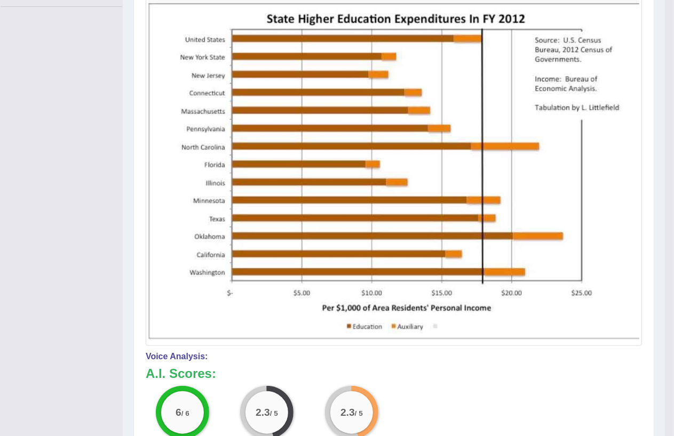
scroll to position [42, 0]
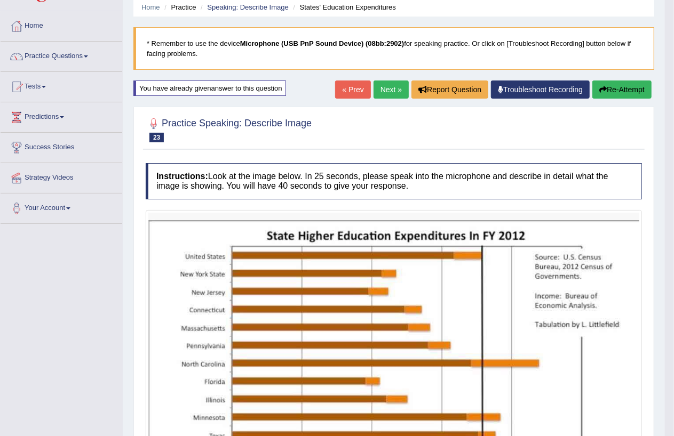
click at [623, 92] on button "Re-Attempt" at bounding box center [621, 90] width 59 height 18
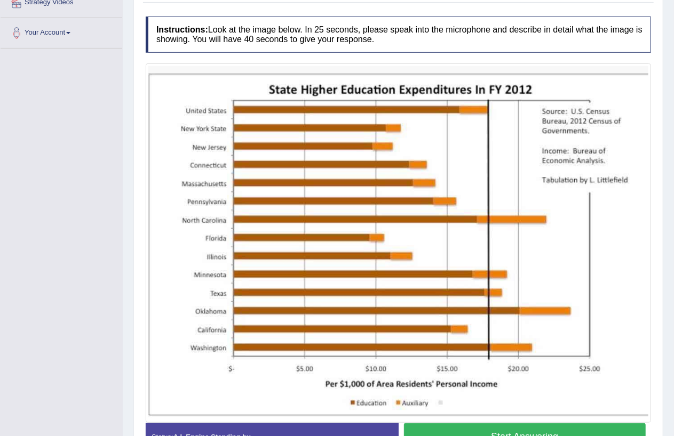
scroll to position [285, 0]
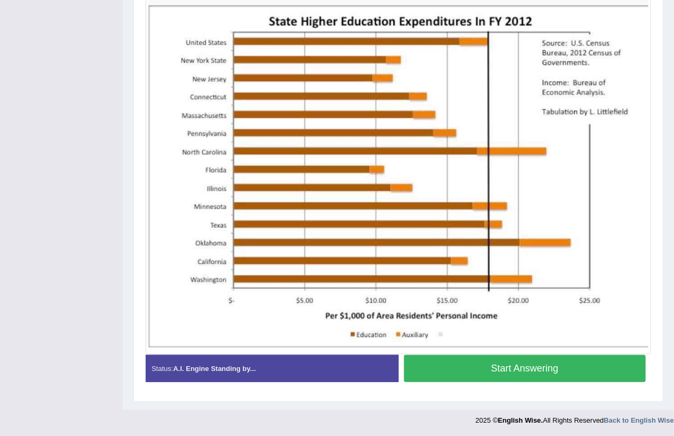
click at [489, 370] on button "Start Answering" at bounding box center [525, 368] width 242 height 27
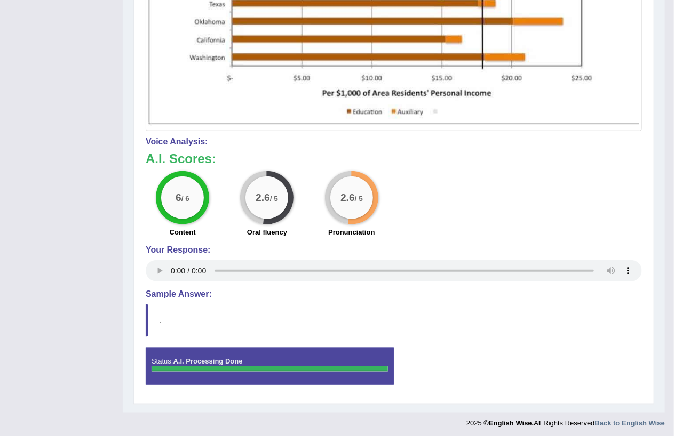
scroll to position [39, 0]
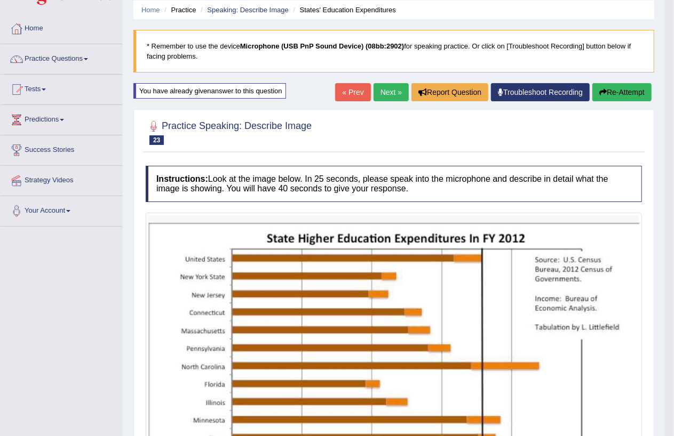
click at [625, 96] on button "Re-Attempt" at bounding box center [621, 92] width 59 height 18
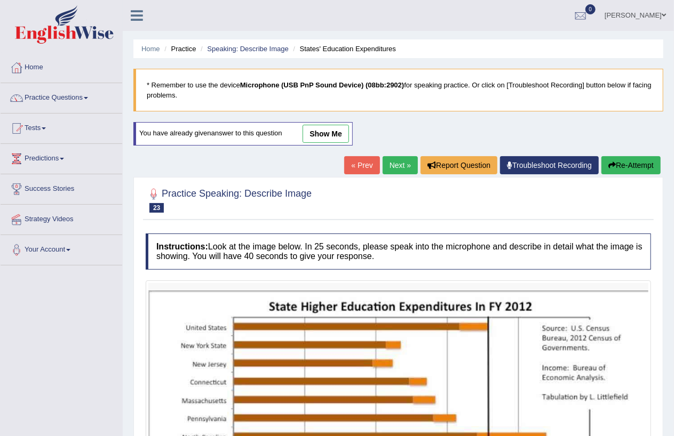
click at [651, 164] on button "Re-Attempt" at bounding box center [630, 165] width 59 height 18
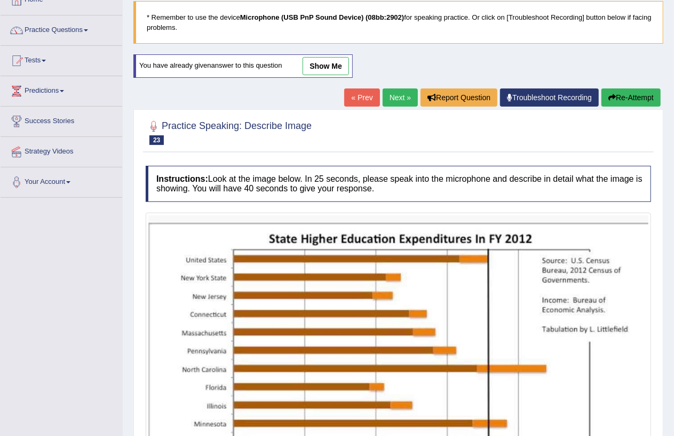
scroll to position [285, 0]
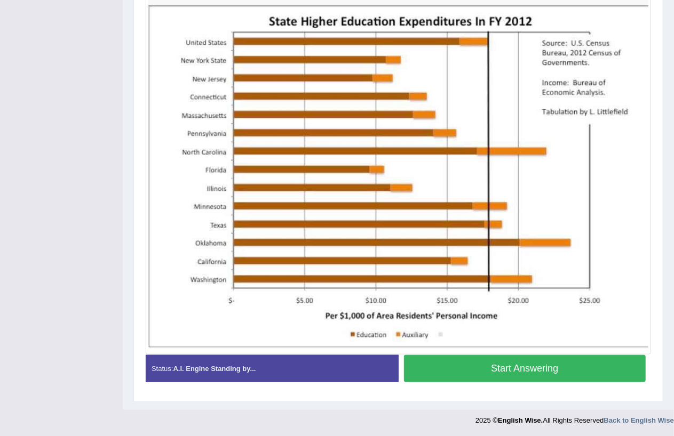
click at [530, 372] on button "Start Answering" at bounding box center [525, 368] width 242 height 27
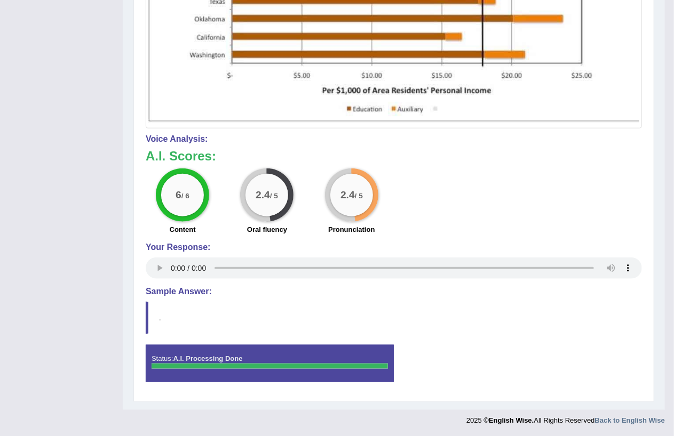
scroll to position [0, 0]
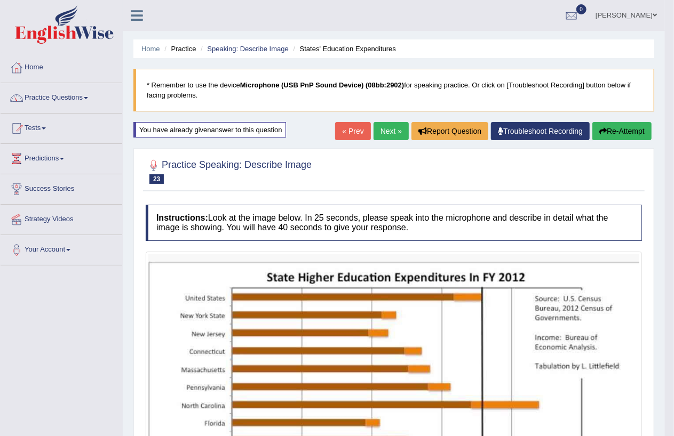
click at [633, 131] on button "Re-Attempt" at bounding box center [621, 131] width 59 height 18
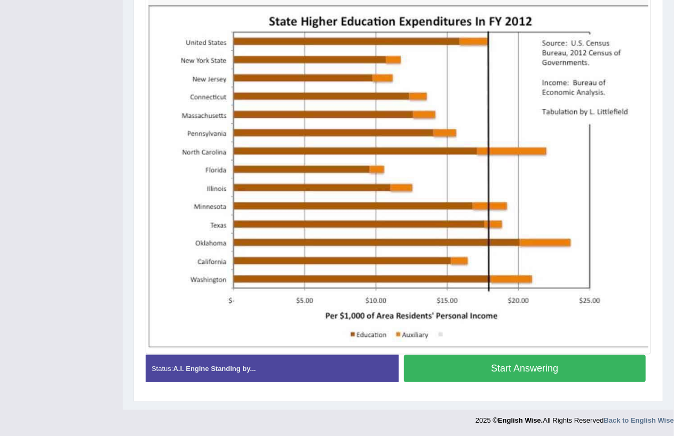
click at [519, 367] on button "Start Answering" at bounding box center [525, 368] width 242 height 27
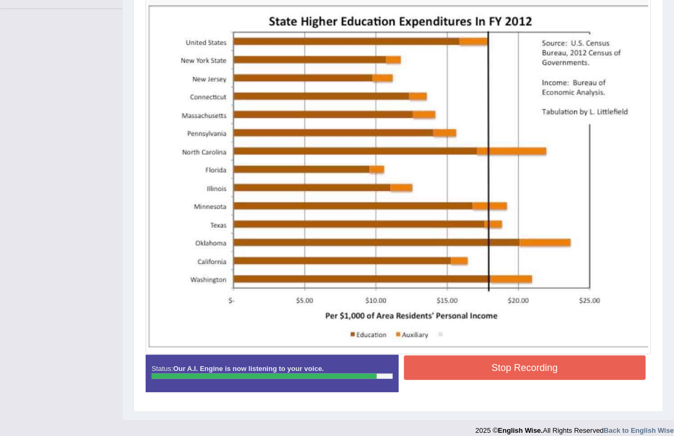
click at [530, 373] on button "Stop Recording" at bounding box center [525, 368] width 242 height 25
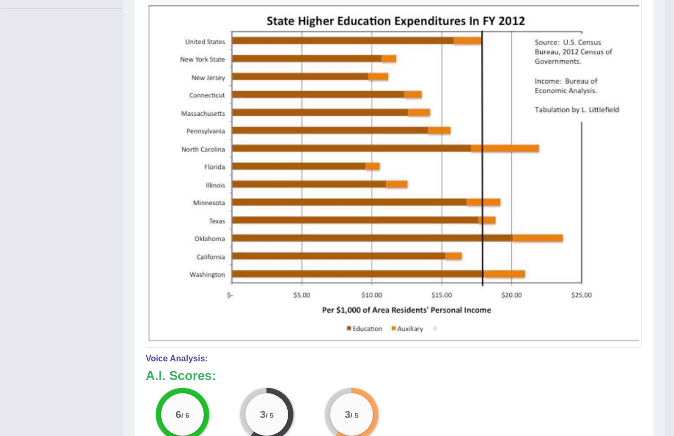
scroll to position [39, 0]
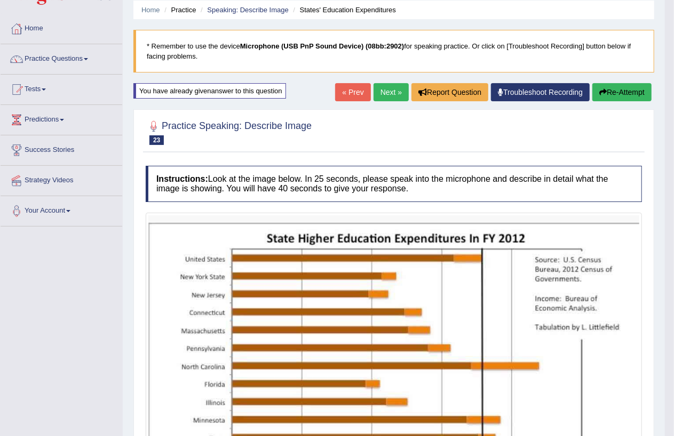
click at [618, 92] on button "Re-Attempt" at bounding box center [621, 92] width 59 height 18
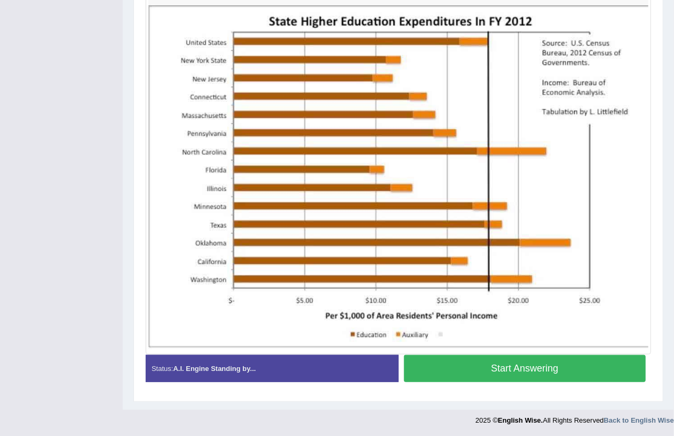
click at [539, 374] on button "Start Answering" at bounding box center [525, 368] width 242 height 27
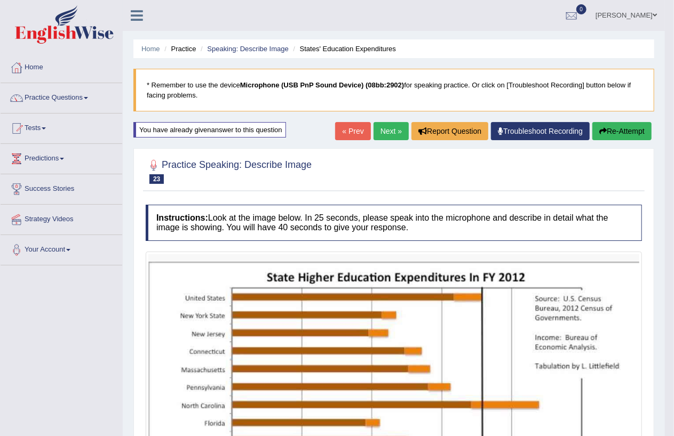
click at [618, 128] on button "Re-Attempt" at bounding box center [621, 131] width 59 height 18
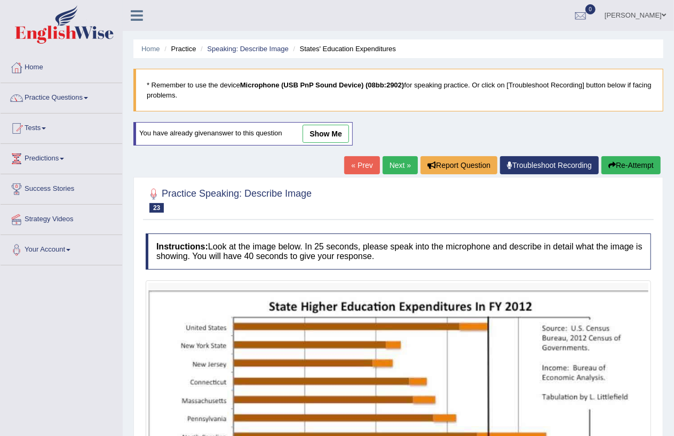
scroll to position [285, 0]
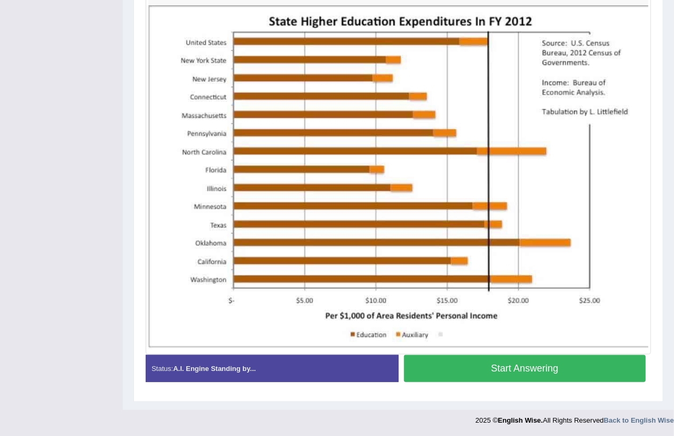
click at [529, 372] on button "Start Answering" at bounding box center [525, 368] width 242 height 27
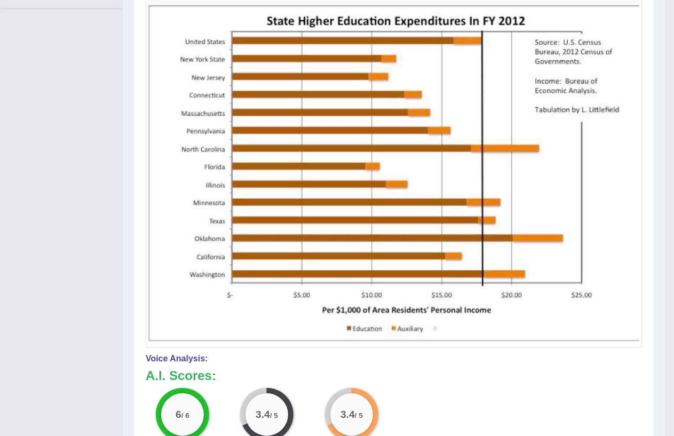
scroll to position [0, 0]
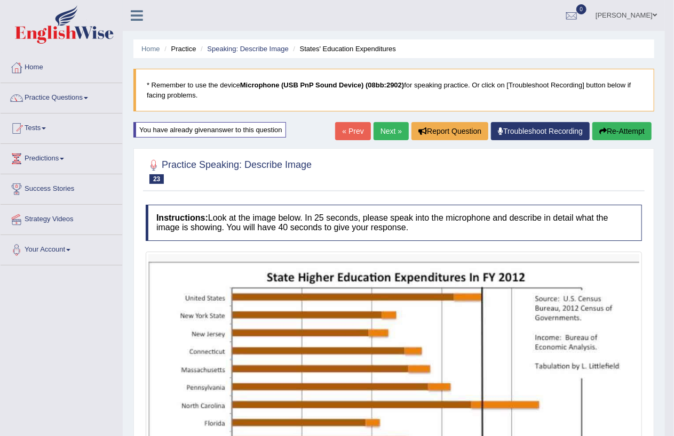
click at [619, 129] on button "Re-Attempt" at bounding box center [621, 131] width 59 height 18
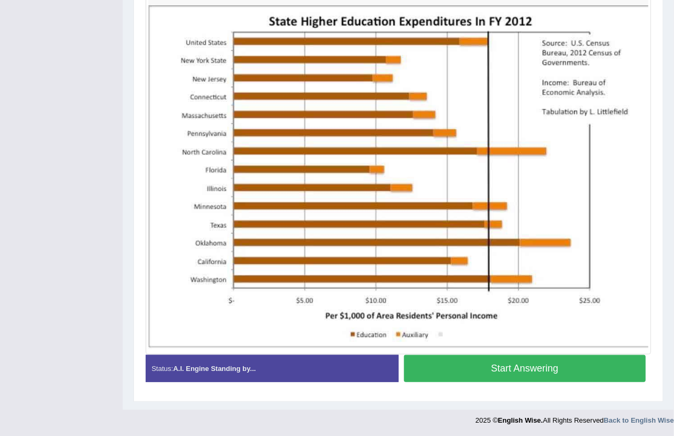
click at [583, 366] on button "Start Answering" at bounding box center [525, 368] width 242 height 27
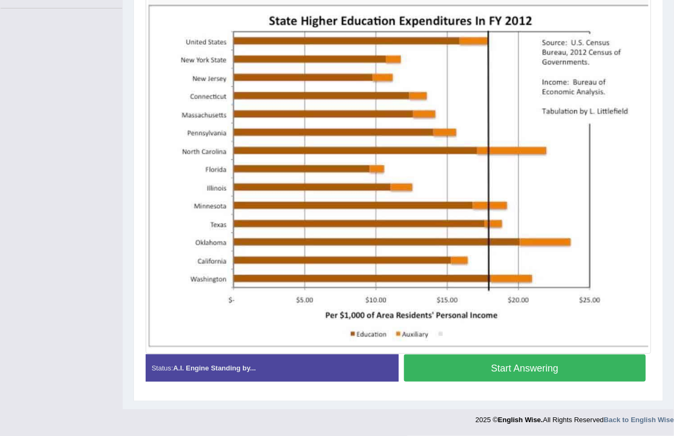
scroll to position [257, 0]
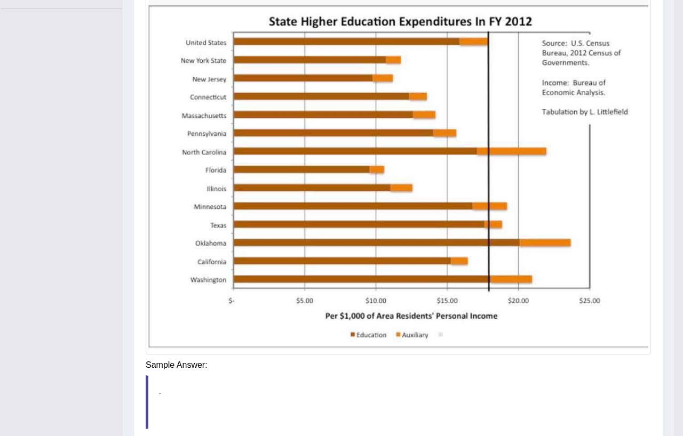
click at [0, 0] on div "Saving your answer..." at bounding box center [0, 0] width 0 height 0
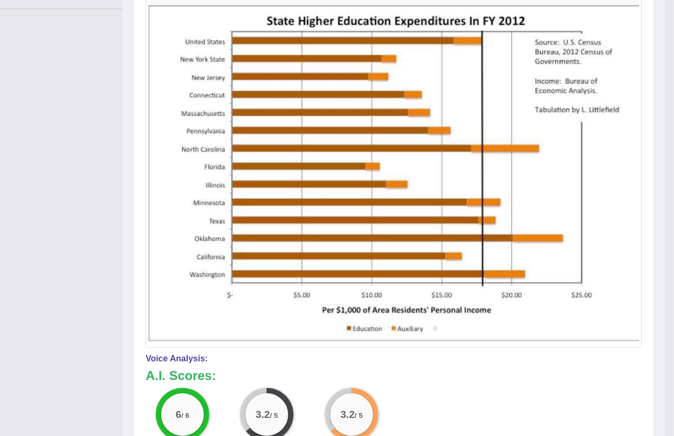
scroll to position [0, 0]
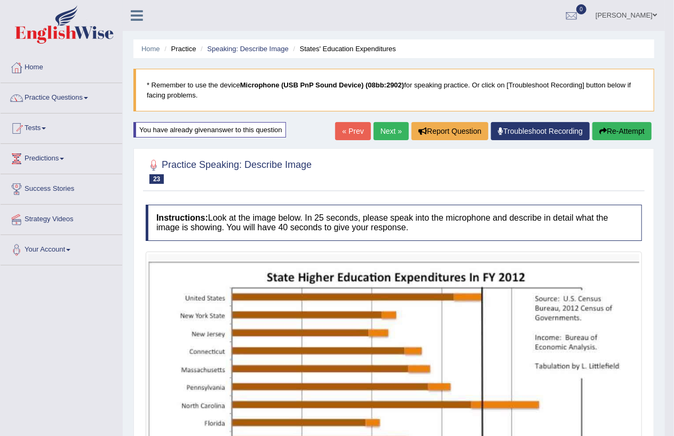
click at [619, 132] on button "Re-Attempt" at bounding box center [621, 131] width 59 height 18
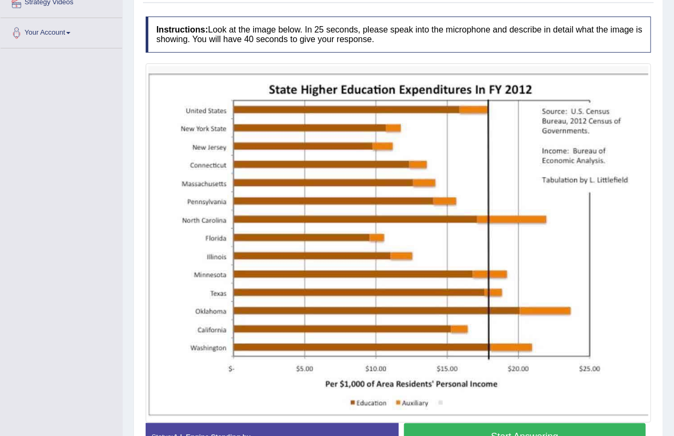
scroll to position [285, 0]
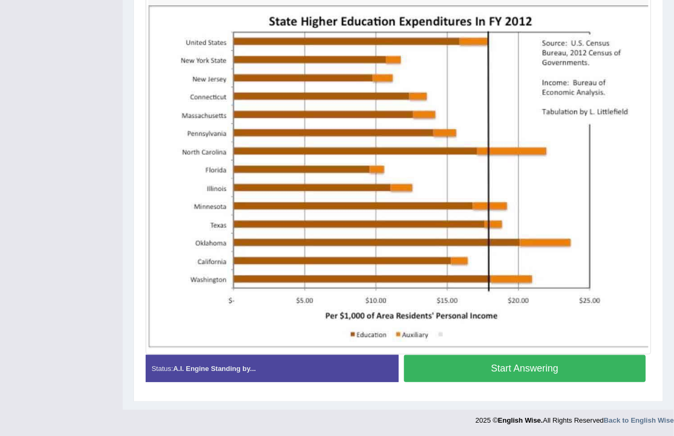
click at [547, 365] on button "Start Answering" at bounding box center [525, 368] width 242 height 27
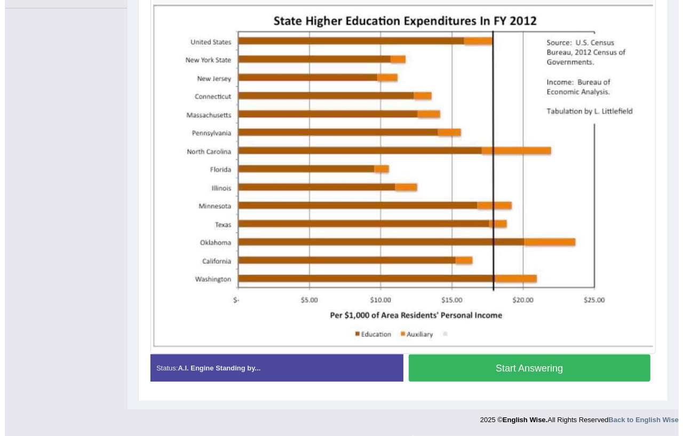
scroll to position [257, 0]
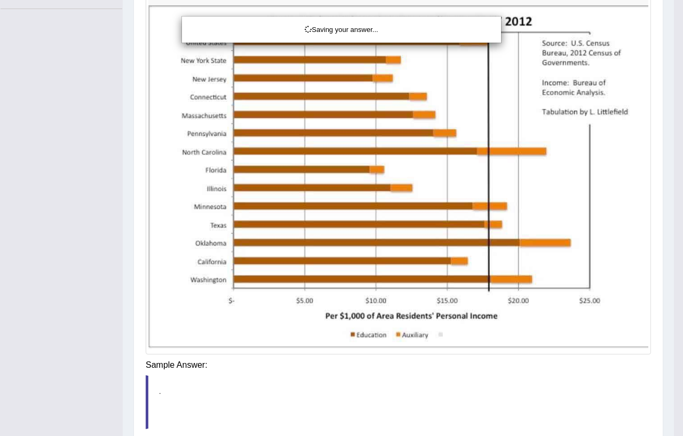
click at [673, 286] on div "Saving your answer..." at bounding box center [341, 218] width 683 height 436
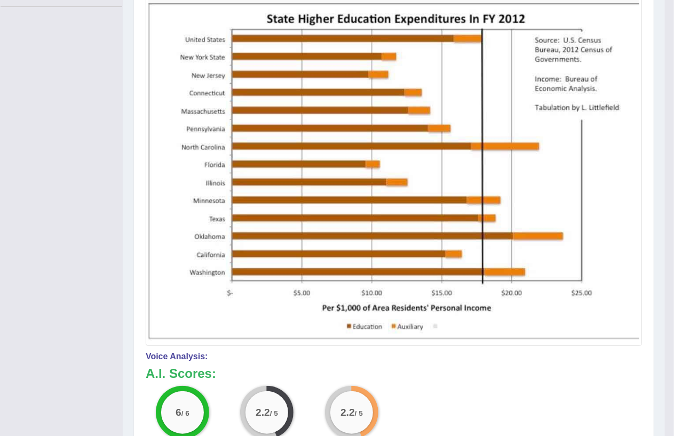
scroll to position [0, 0]
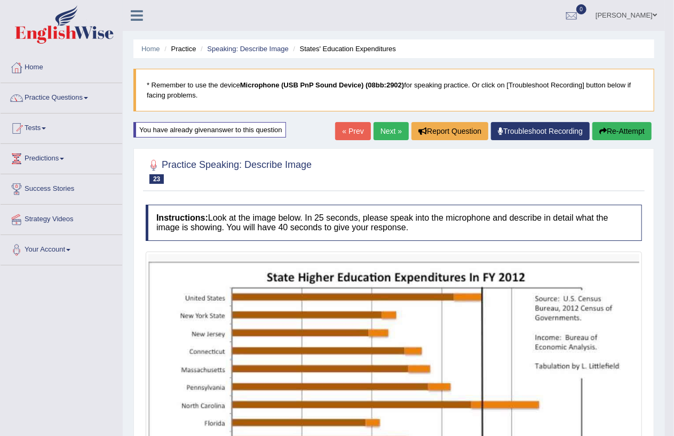
click at [625, 127] on button "Re-Attempt" at bounding box center [621, 131] width 59 height 18
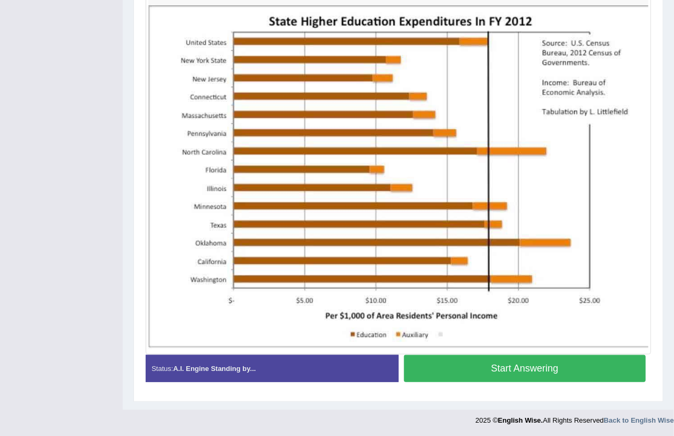
click at [525, 370] on button "Start Answering" at bounding box center [525, 368] width 242 height 27
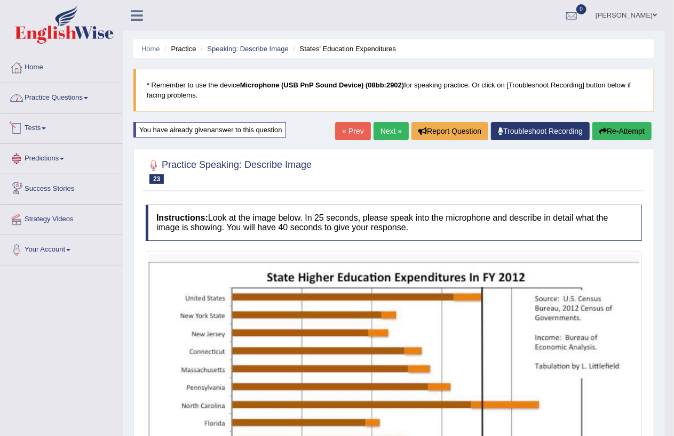
click at [92, 104] on link "Practice Questions" at bounding box center [62, 96] width 122 height 27
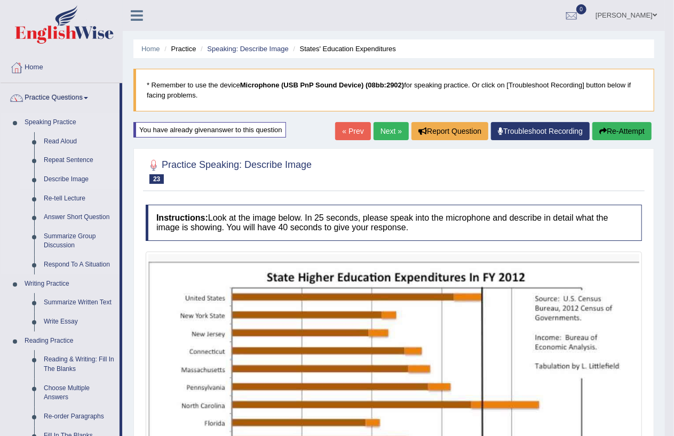
click at [66, 174] on link "Describe Image" at bounding box center [79, 179] width 81 height 19
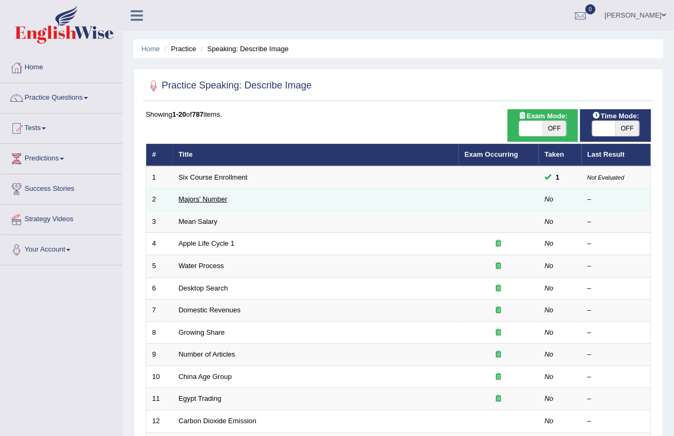
click at [210, 196] on link "Majors' Number" at bounding box center [203, 199] width 49 height 8
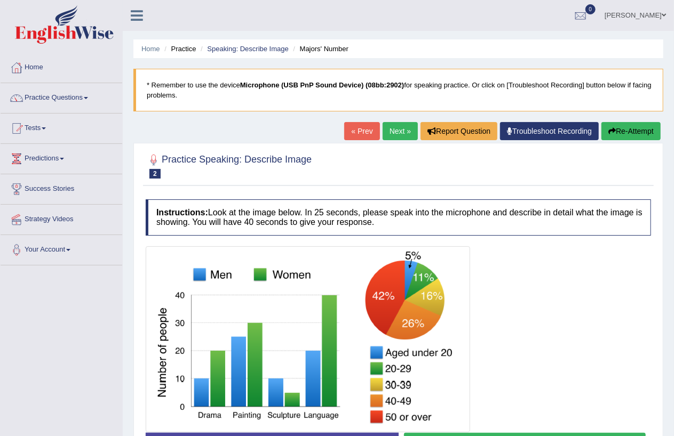
click at [356, 137] on link "« Prev" at bounding box center [361, 131] width 35 height 18
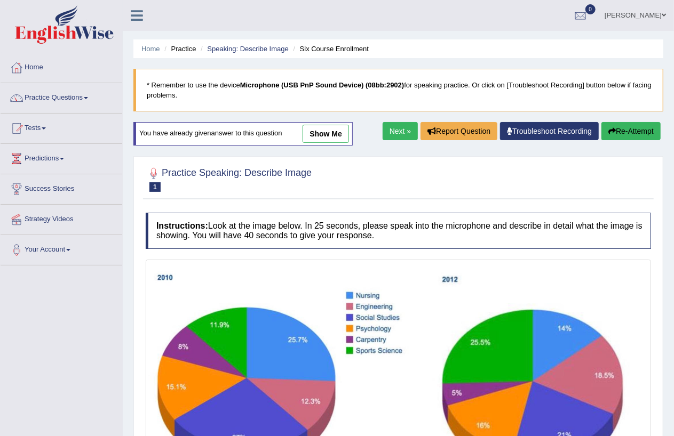
click at [390, 133] on link "Next »" at bounding box center [399, 131] width 35 height 18
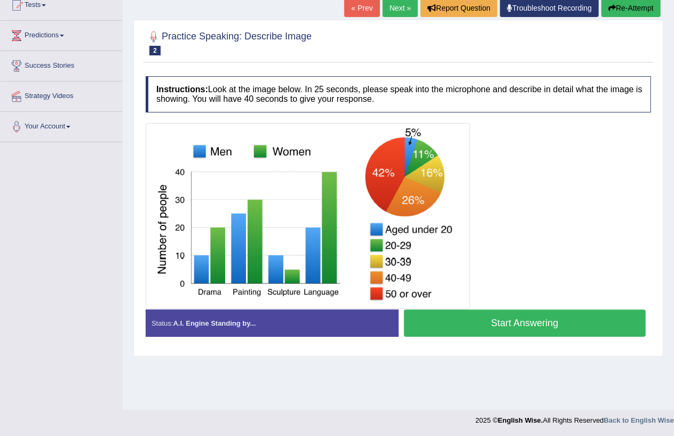
click at [516, 324] on button "Start Answering" at bounding box center [525, 323] width 242 height 27
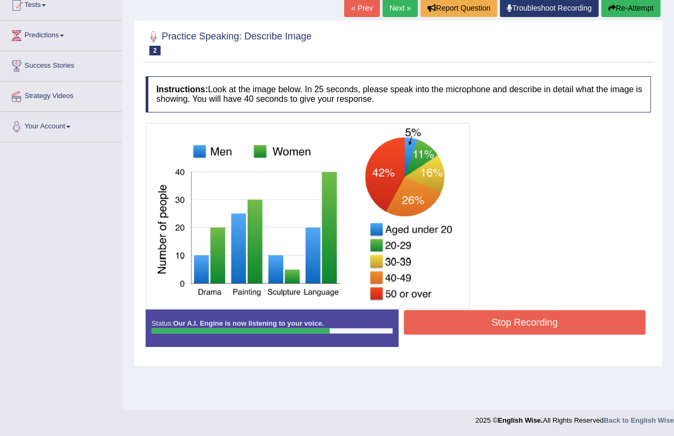
click at [459, 324] on button "Stop Recording" at bounding box center [525, 322] width 242 height 25
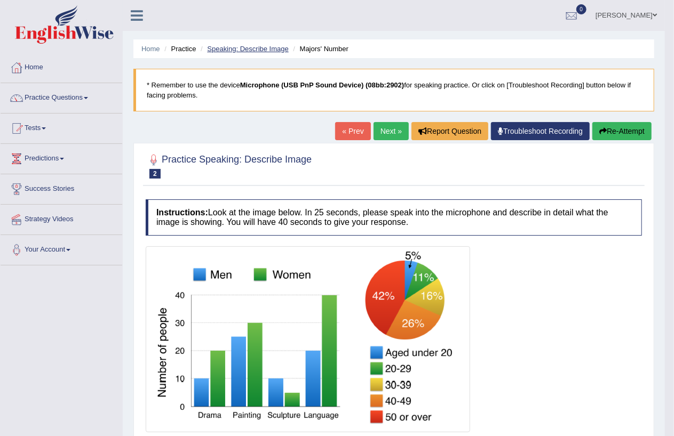
click at [243, 51] on link "Speaking: Describe Image" at bounding box center [247, 49] width 81 height 8
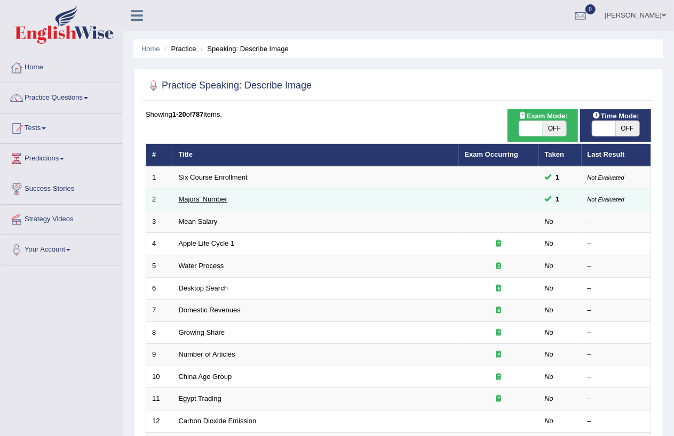
click at [209, 198] on link "Majors' Number" at bounding box center [203, 199] width 49 height 8
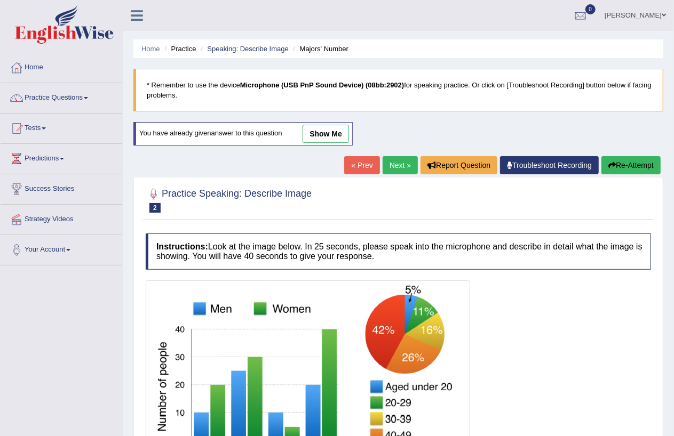
click at [239, 53] on li "Speaking: Describe Image" at bounding box center [243, 49] width 91 height 10
click at [248, 46] on link "Speaking: Describe Image" at bounding box center [247, 49] width 81 height 8
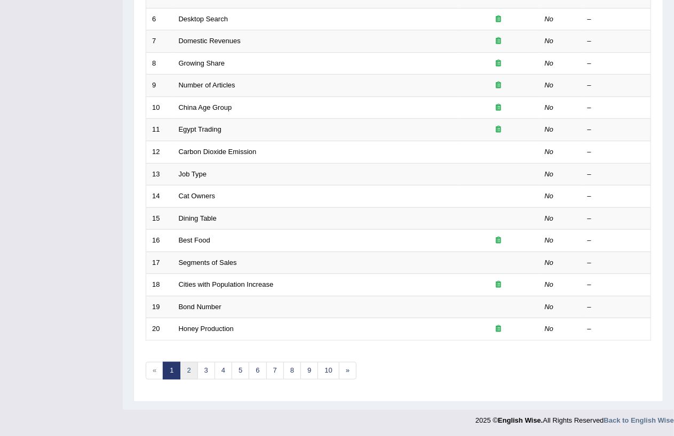
click at [184, 371] on link "2" at bounding box center [189, 371] width 18 height 18
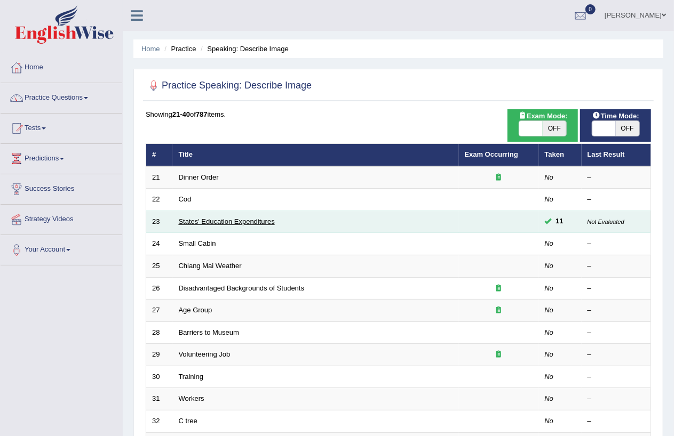
click at [227, 222] on link "States' Education Expenditures" at bounding box center [227, 222] width 96 height 8
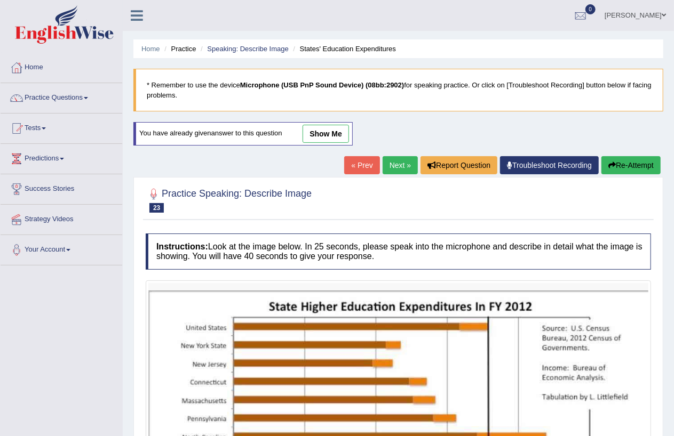
click at [334, 132] on link "show me" at bounding box center [325, 134] width 46 height 18
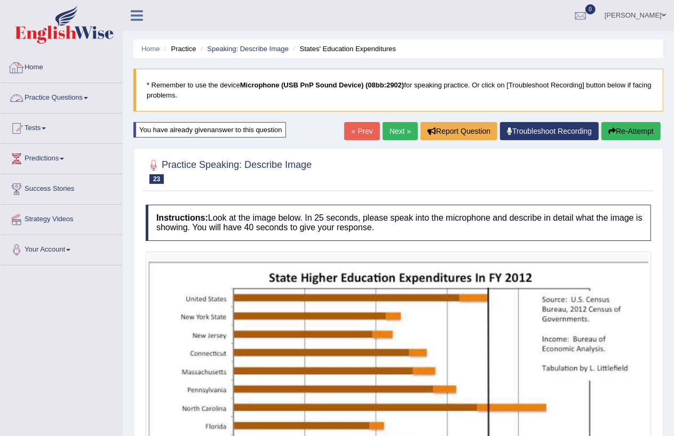
click at [97, 106] on link "Practice Questions" at bounding box center [62, 96] width 122 height 27
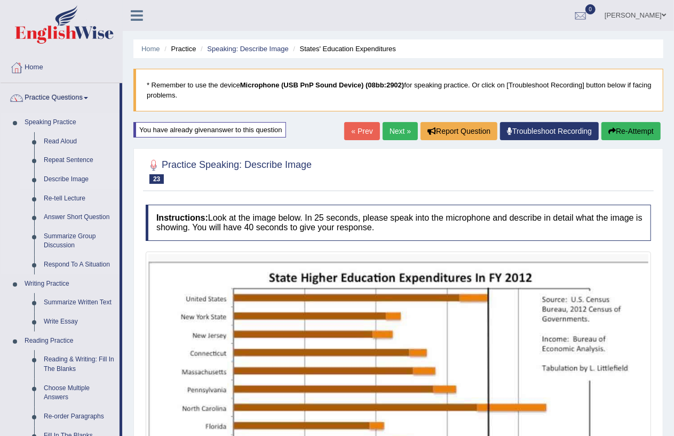
click at [71, 177] on link "Describe Image" at bounding box center [79, 179] width 81 height 19
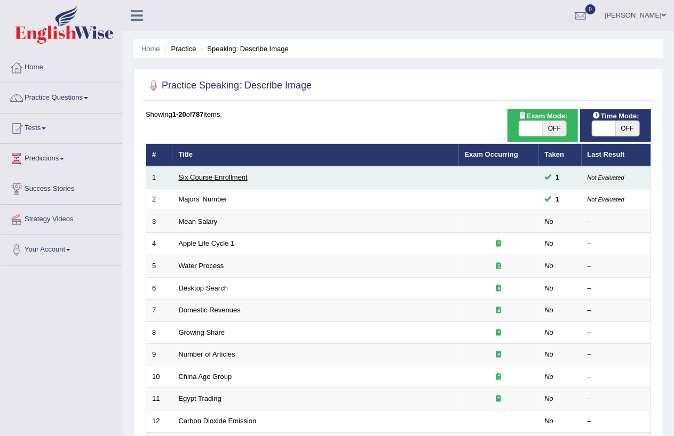
click at [219, 175] on link "Six Course Enrollment" at bounding box center [213, 177] width 69 height 8
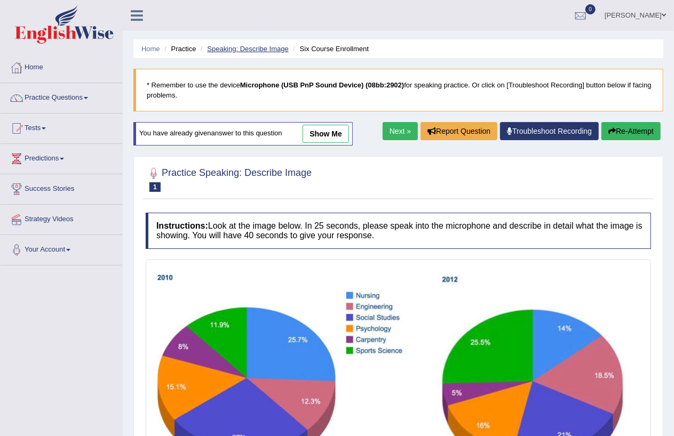
click at [253, 49] on link "Speaking: Describe Image" at bounding box center [247, 49] width 81 height 8
click at [398, 131] on link "Next »" at bounding box center [399, 131] width 35 height 18
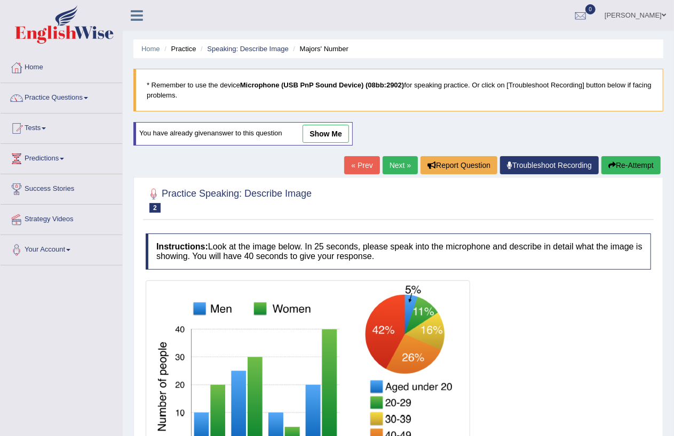
scroll to position [123, 0]
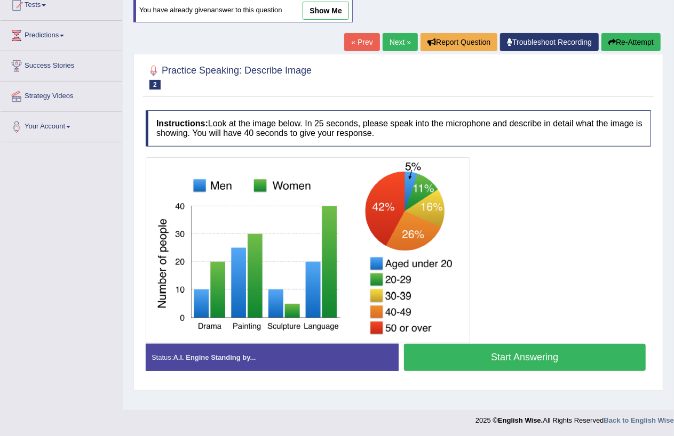
click at [390, 42] on link "Next »" at bounding box center [399, 42] width 35 height 18
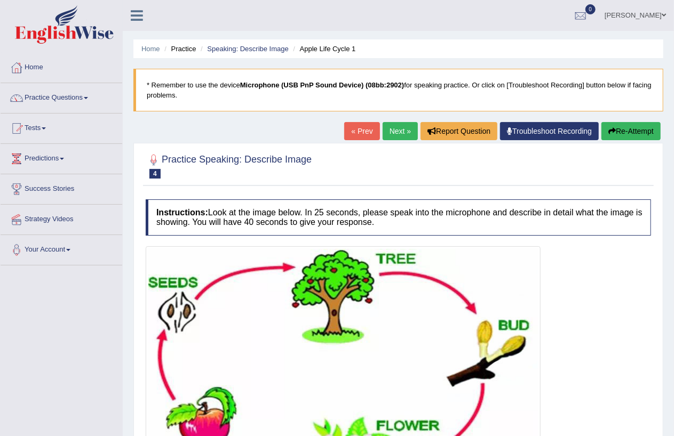
click at [390, 131] on link "Next »" at bounding box center [399, 131] width 35 height 18
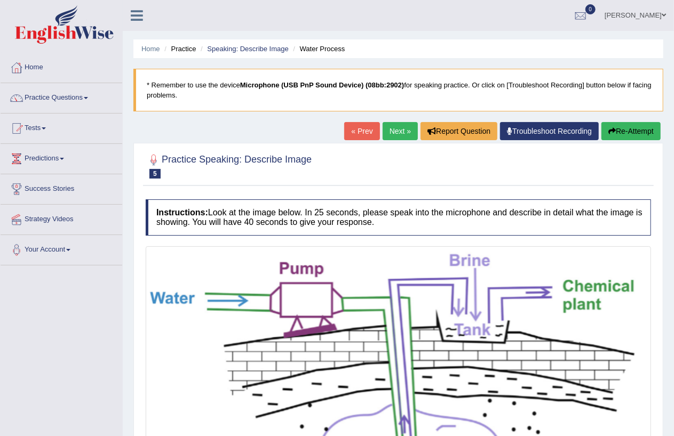
click at [399, 129] on link "Next »" at bounding box center [399, 131] width 35 height 18
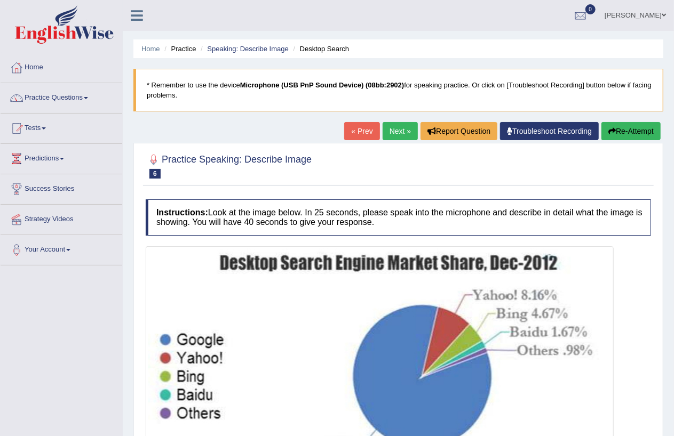
scroll to position [123, 0]
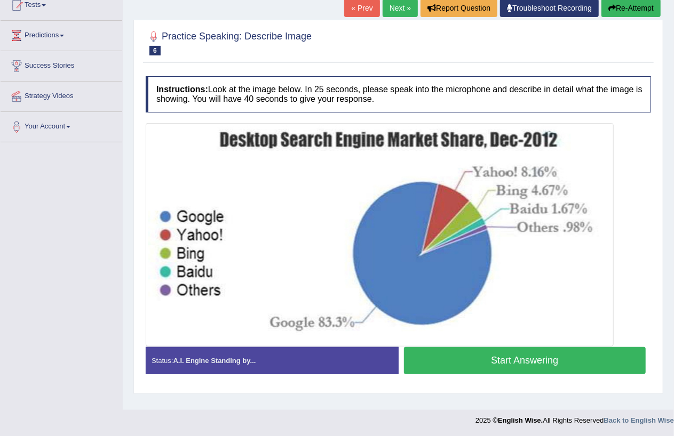
click at [505, 360] on button "Start Answering" at bounding box center [525, 360] width 242 height 27
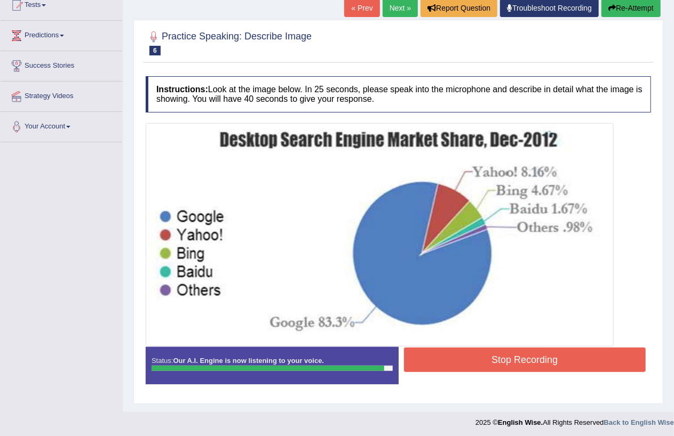
click at [531, 355] on button "Stop Recording" at bounding box center [525, 360] width 242 height 25
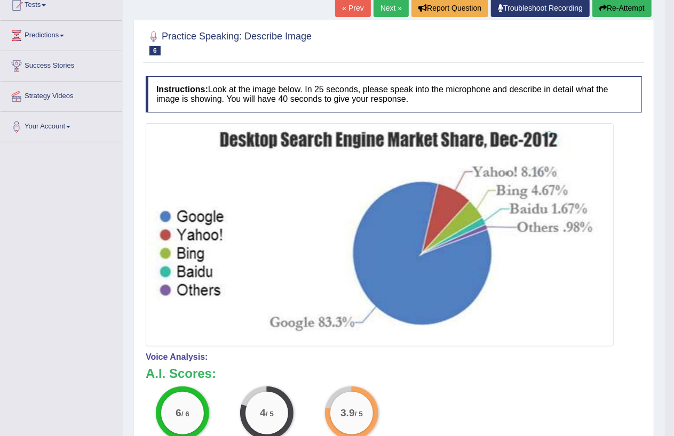
click at [640, 3] on button "Re-Attempt" at bounding box center [621, 8] width 59 height 18
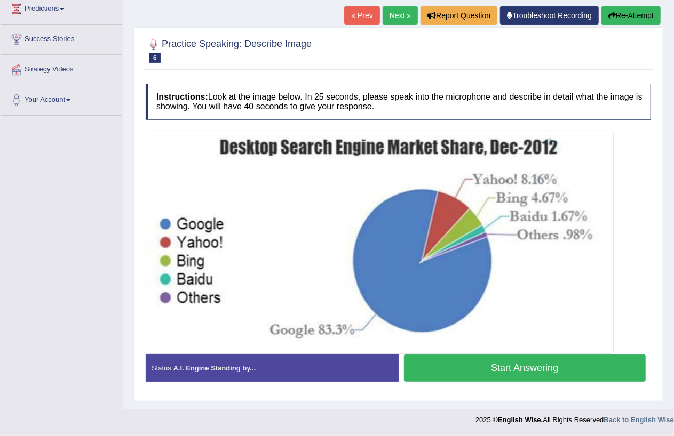
click at [531, 369] on button "Start Answering" at bounding box center [525, 368] width 242 height 27
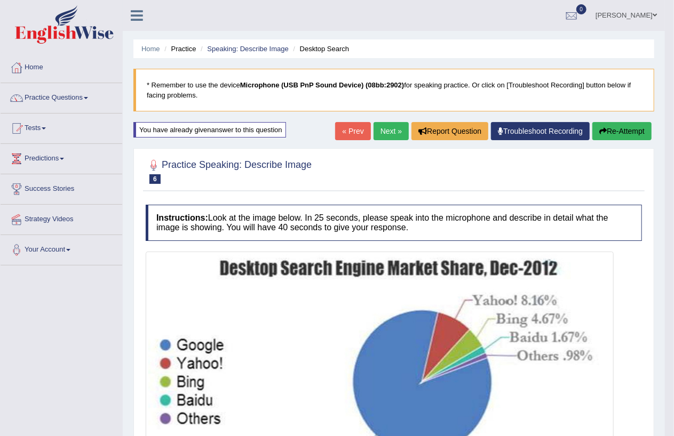
click at [626, 129] on button "Re-Attempt" at bounding box center [621, 131] width 59 height 18
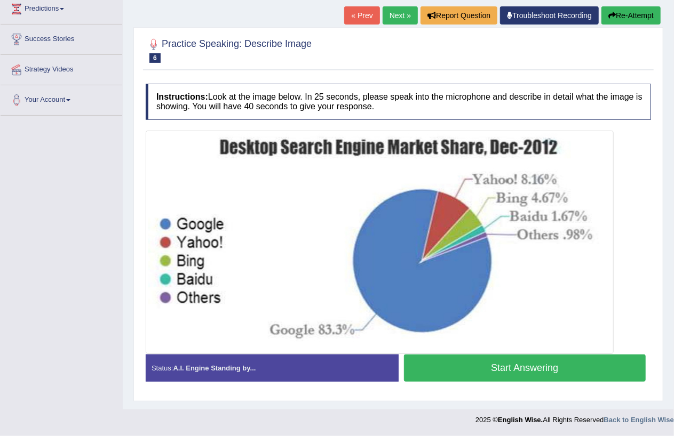
click at [594, 370] on button "Start Answering" at bounding box center [525, 368] width 242 height 27
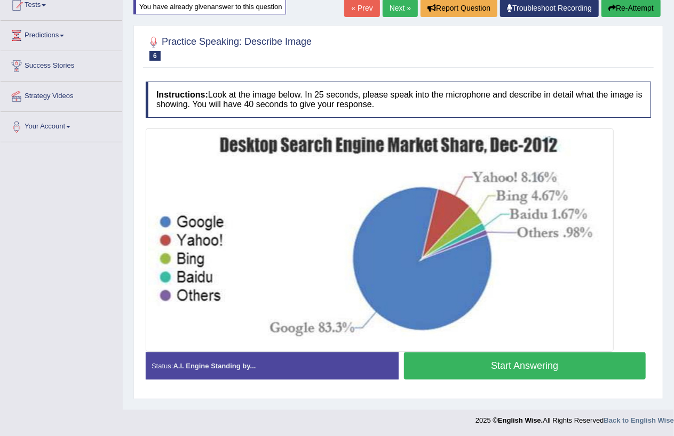
scroll to position [131, 0]
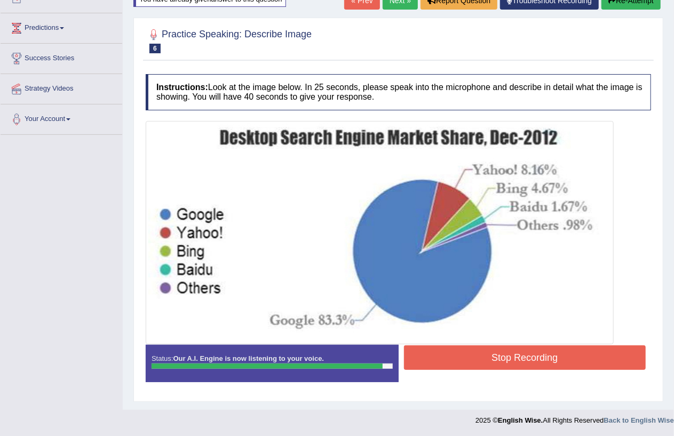
click at [597, 358] on button "Stop Recording" at bounding box center [525, 358] width 242 height 25
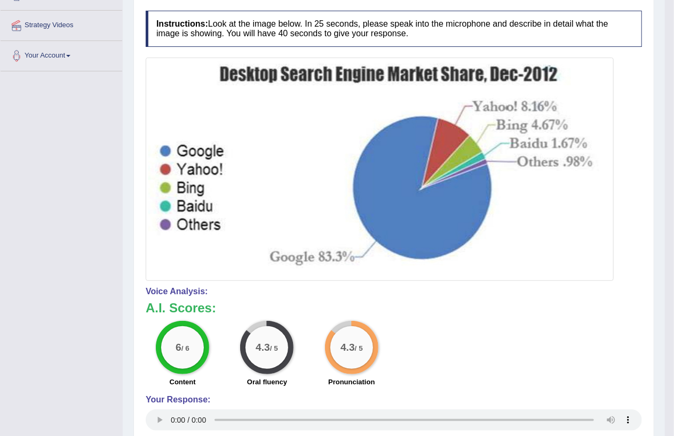
scroll to position [0, 0]
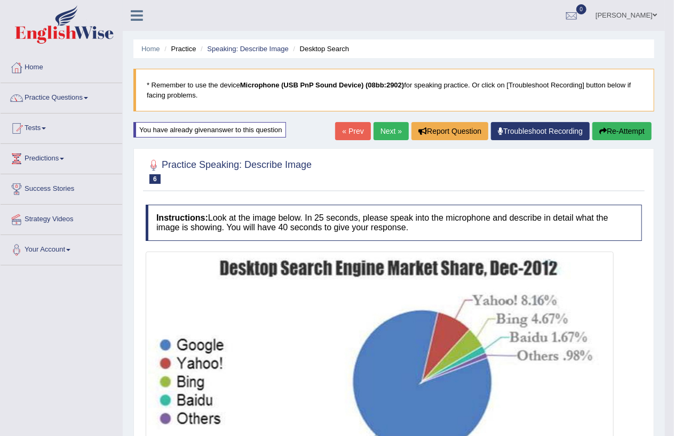
click at [615, 131] on button "Re-Attempt" at bounding box center [621, 131] width 59 height 18
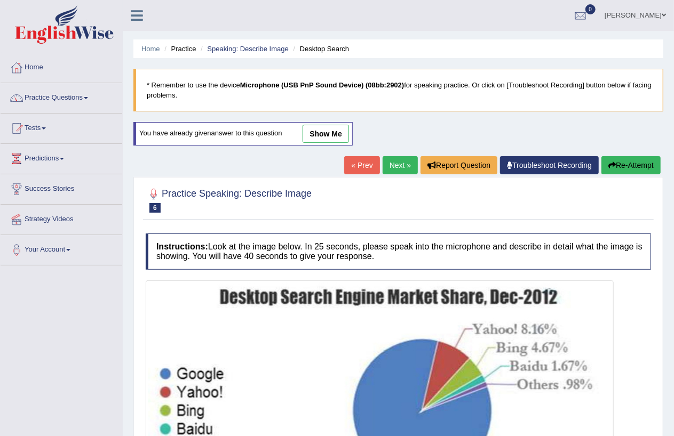
scroll to position [150, 0]
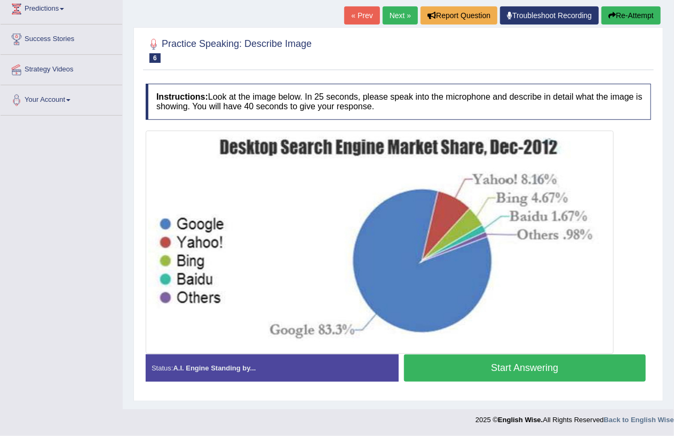
click at [527, 373] on button "Start Answering" at bounding box center [525, 368] width 242 height 27
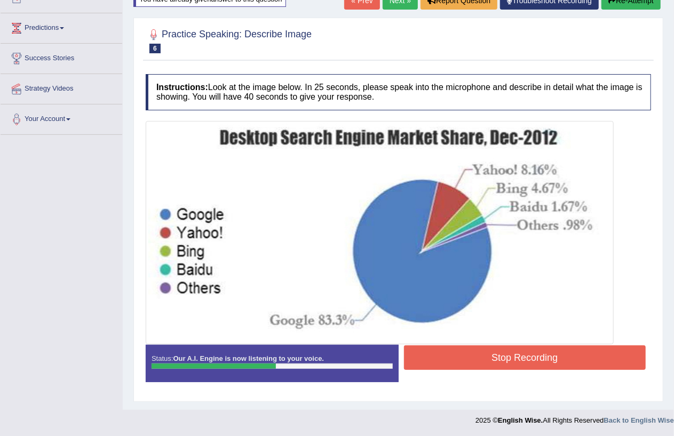
scroll to position [0, 0]
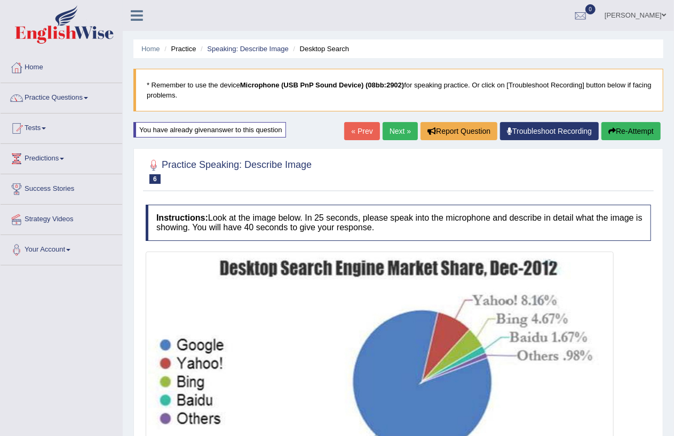
click at [633, 130] on button "Re-Attempt" at bounding box center [630, 131] width 59 height 18
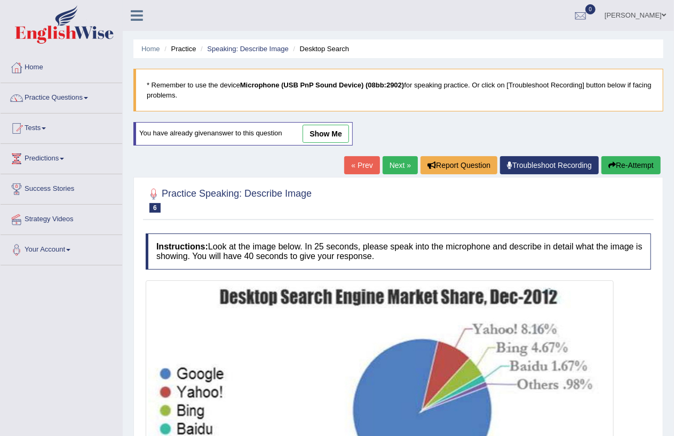
scroll to position [150, 0]
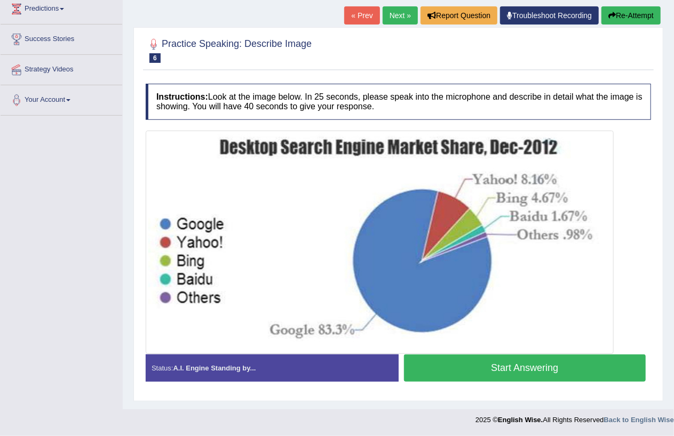
click at [521, 372] on button "Start Answering" at bounding box center [525, 368] width 242 height 27
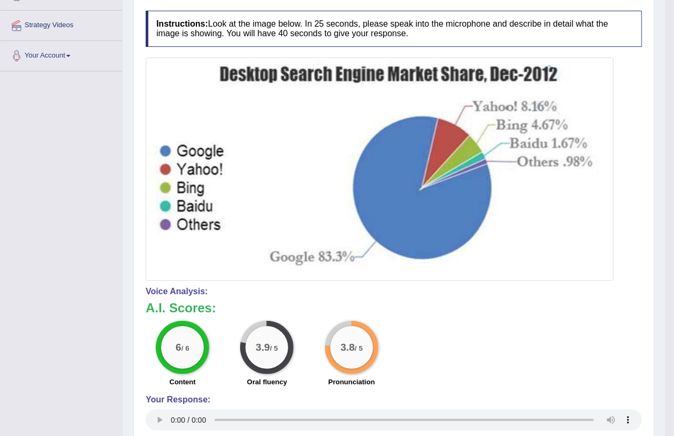
scroll to position [0, 0]
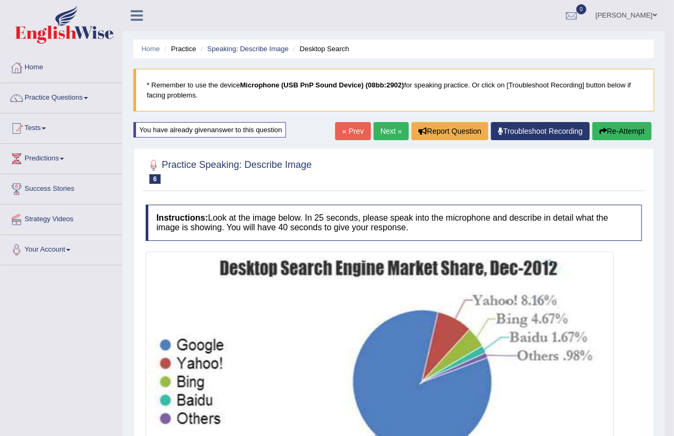
click at [631, 130] on button "Re-Attempt" at bounding box center [621, 131] width 59 height 18
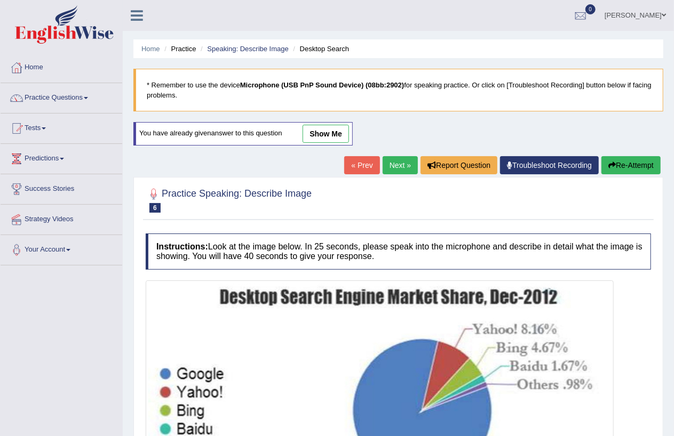
scroll to position [150, 0]
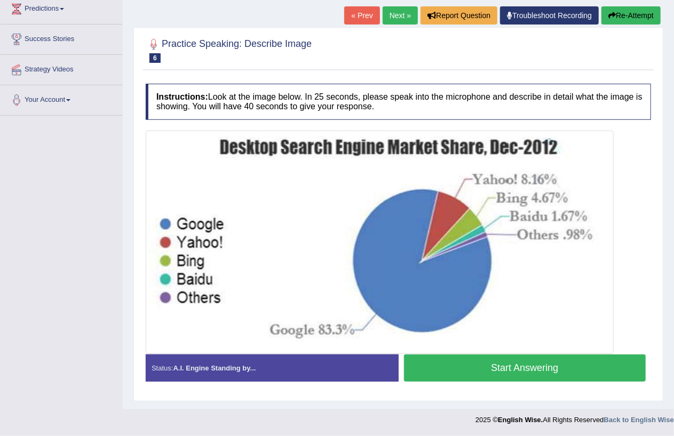
click at [555, 376] on button "Start Answering" at bounding box center [525, 368] width 242 height 27
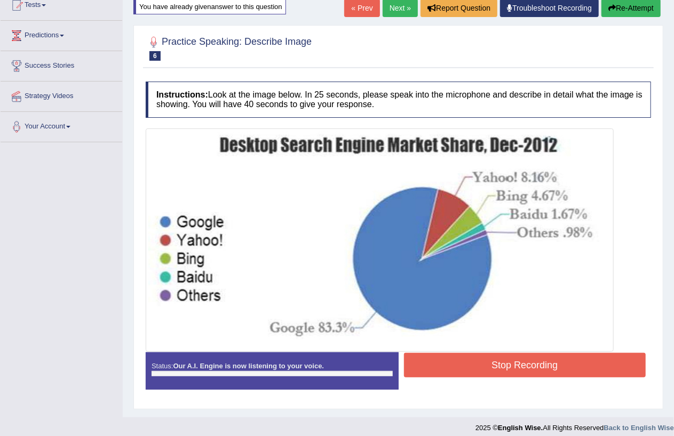
scroll to position [131, 0]
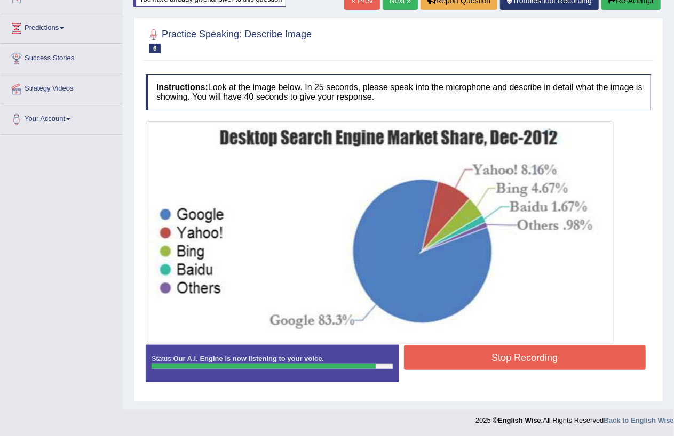
click at [524, 357] on button "Stop Recording" at bounding box center [525, 358] width 242 height 25
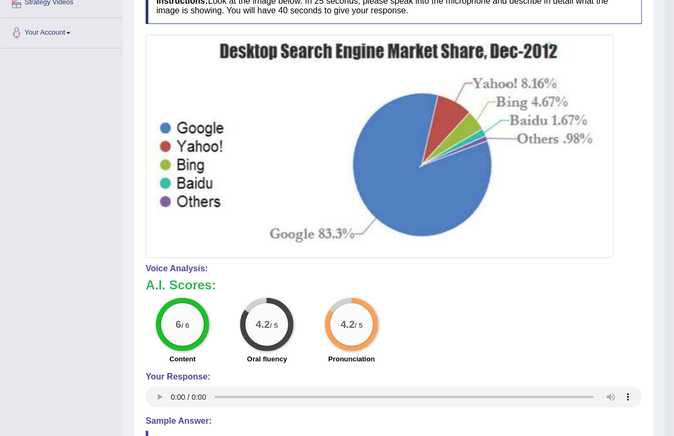
scroll to position [0, 0]
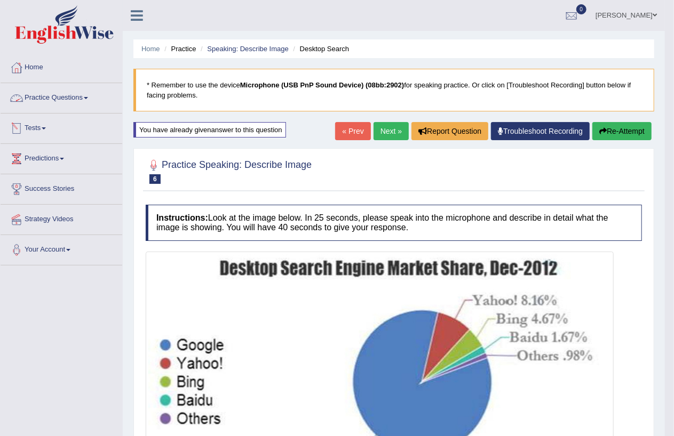
click at [73, 99] on link "Practice Questions" at bounding box center [62, 96] width 122 height 27
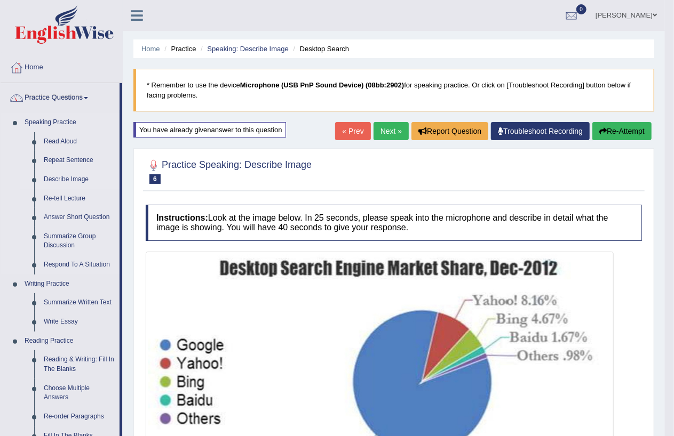
click at [70, 180] on link "Describe Image" at bounding box center [79, 179] width 81 height 19
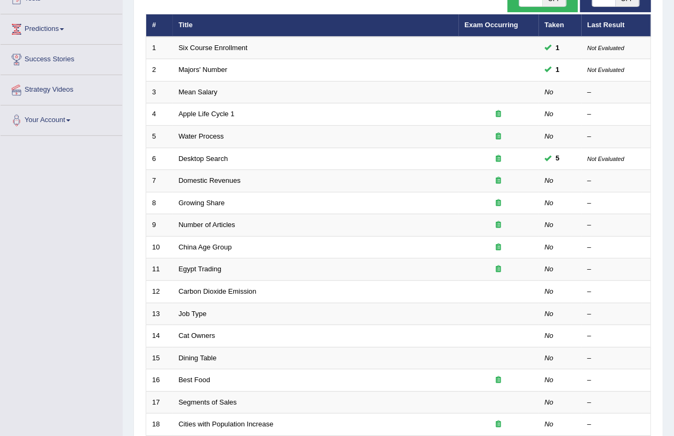
scroll to position [162, 0]
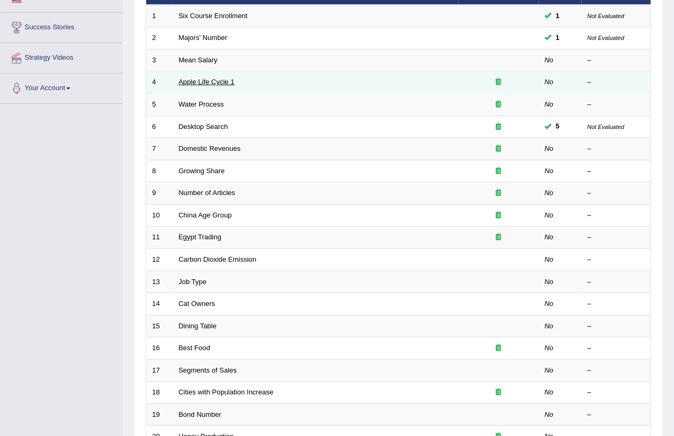
click at [220, 82] on link "Apple Life Cycle 1" at bounding box center [207, 82] width 56 height 8
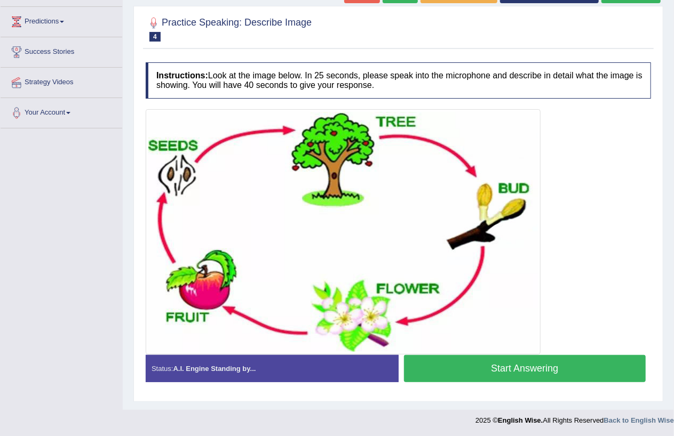
click at [495, 364] on button "Start Answering" at bounding box center [525, 368] width 242 height 27
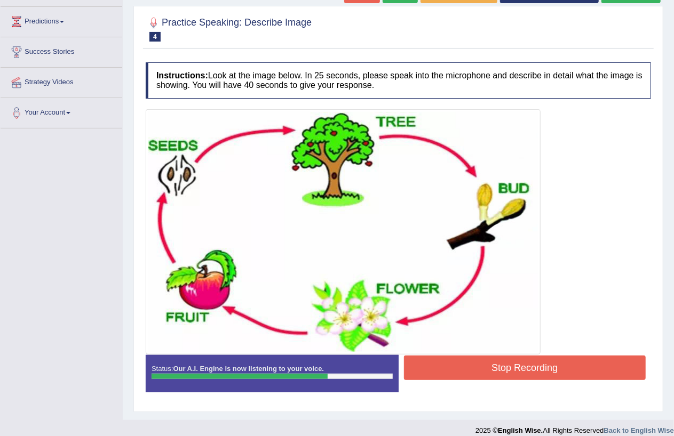
click at [510, 366] on button "Stop Recording" at bounding box center [525, 368] width 242 height 25
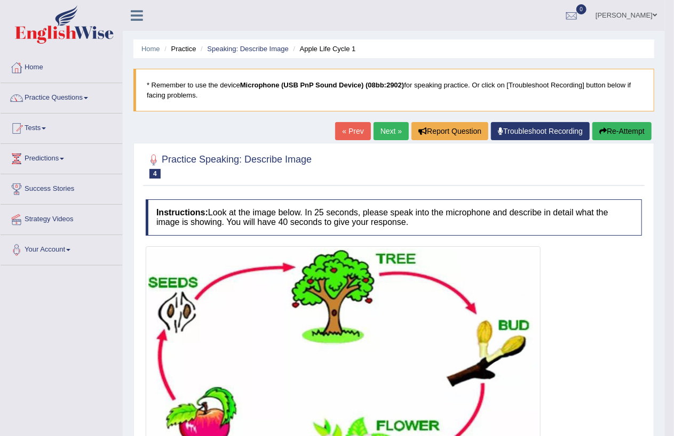
click at [632, 131] on button "Re-Attempt" at bounding box center [621, 131] width 59 height 18
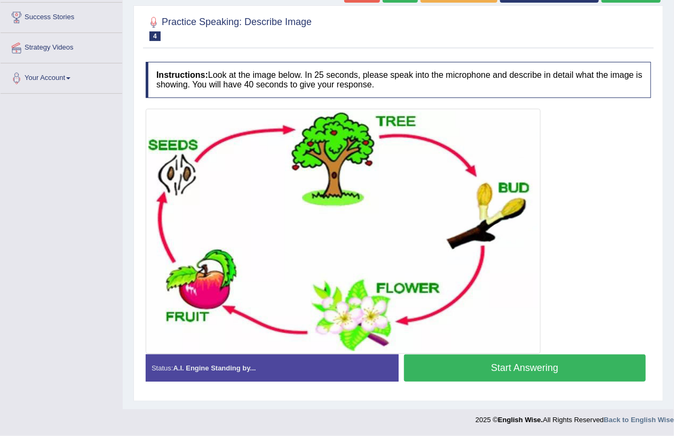
click at [523, 368] on button "Start Answering" at bounding box center [525, 368] width 242 height 27
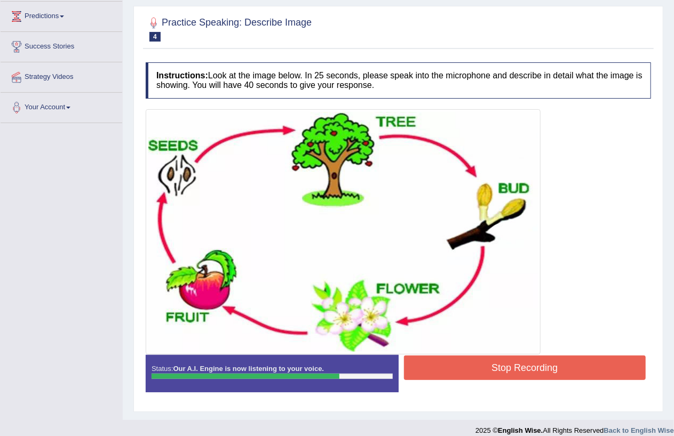
click at [540, 372] on button "Stop Recording" at bounding box center [525, 368] width 242 height 25
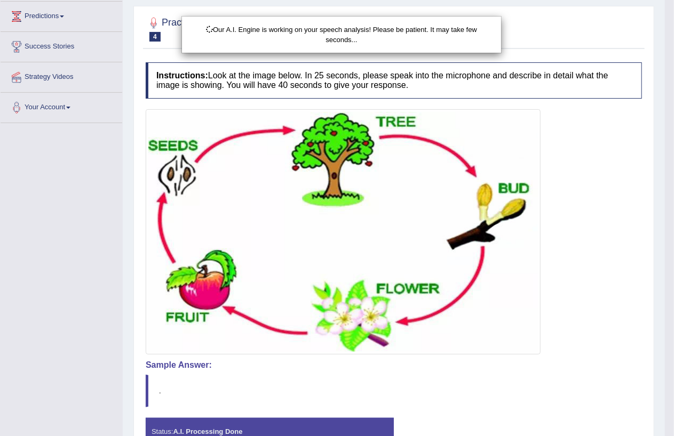
scroll to position [0, 0]
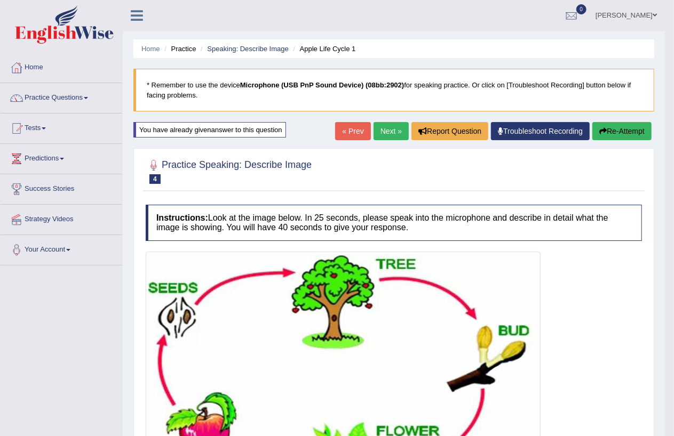
drag, startPoint x: 617, startPoint y: 127, endPoint x: 627, endPoint y: 247, distance: 120.5
click at [616, 130] on button "Re-Attempt" at bounding box center [621, 131] width 59 height 18
